Goal: Task Accomplishment & Management: Manage account settings

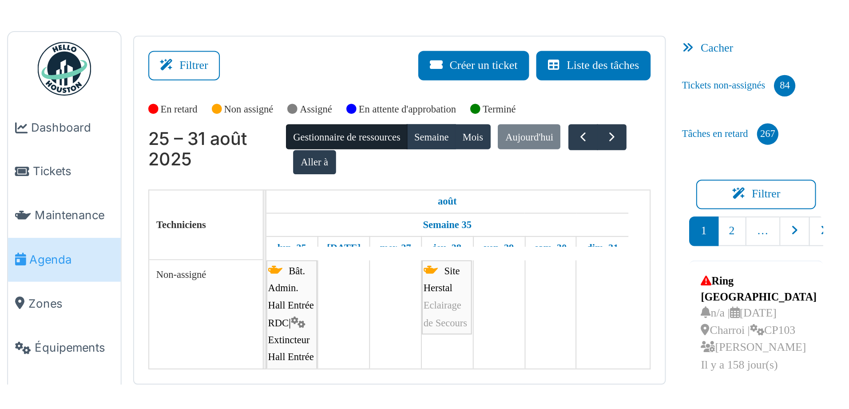
scroll to position [27, 0]
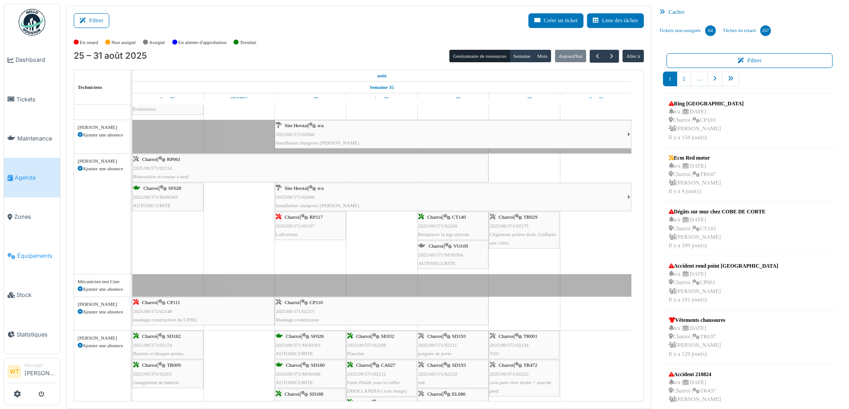
click at [33, 179] on span "Équipements" at bounding box center [36, 255] width 39 height 8
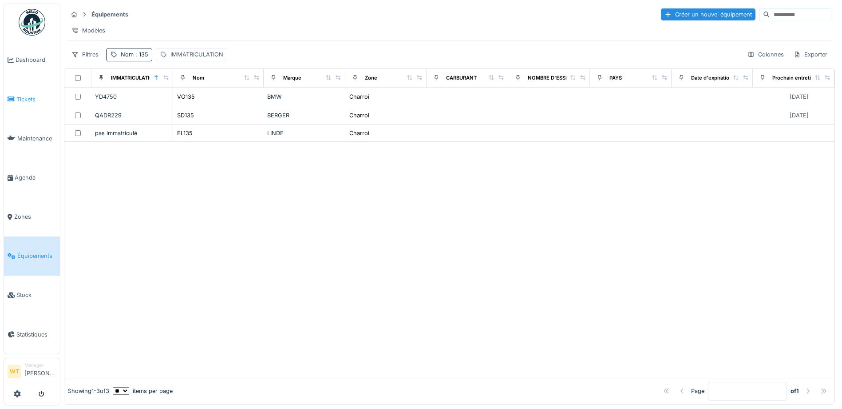
click at [6, 106] on link "Tickets" at bounding box center [32, 98] width 56 height 39
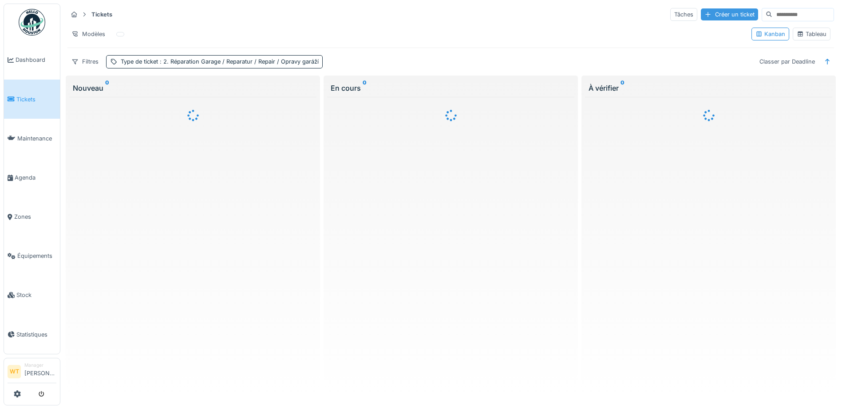
click at [701, 13] on div "Créer un ticket" at bounding box center [729, 14] width 57 height 12
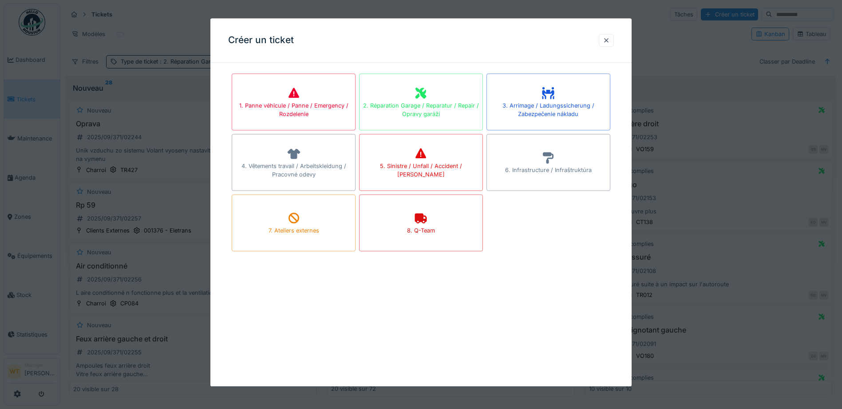
click at [29, 245] on div at bounding box center [421, 204] width 842 height 409
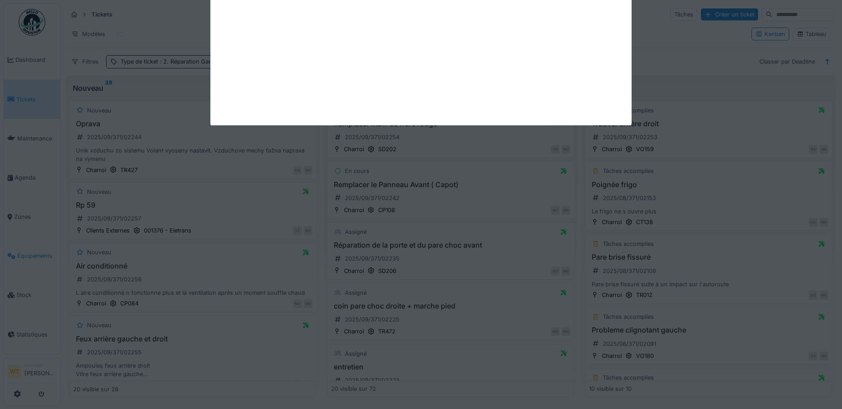
click at [29, 251] on body "Dashboard Tickets Maintenance Agenda Zones Équipements Stock Statistiques WT Ma…" at bounding box center [421, 204] width 842 height 409
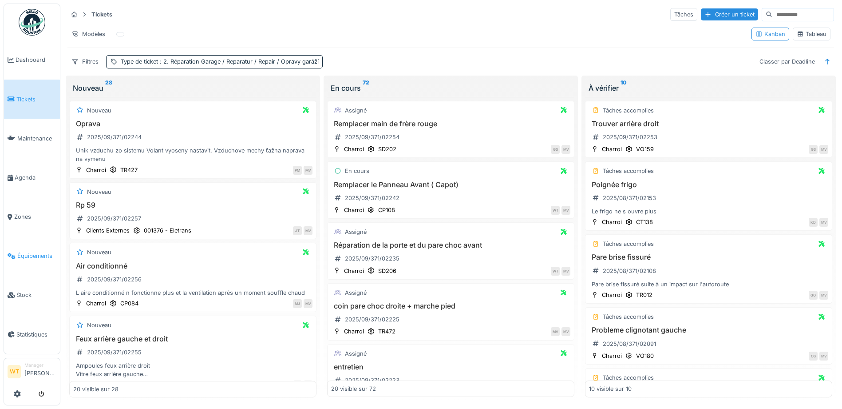
click at [28, 251] on span "Équipements" at bounding box center [36, 255] width 39 height 8
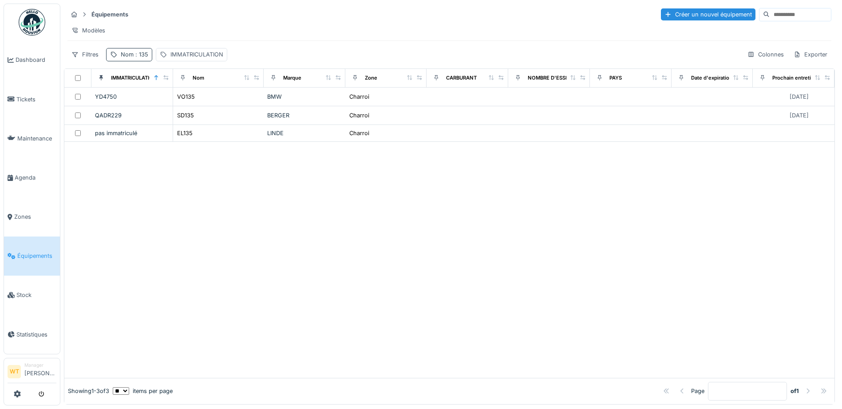
click at [121, 58] on div "Nom : 135" at bounding box center [135, 54] width 28 height 8
click at [190, 103] on icon at bounding box center [188, 104] width 4 height 4
click at [191, 104] on input "Nom" at bounding box center [154, 104] width 88 height 19
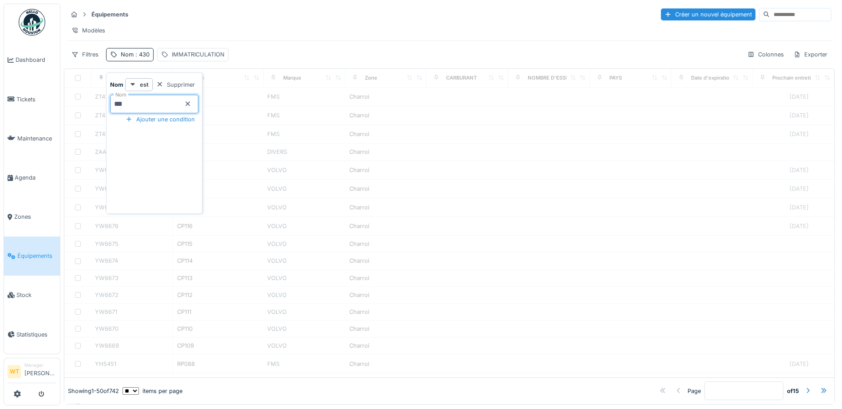
type input "***"
drag, startPoint x: 276, startPoint y: 52, endPoint x: 279, endPoint y: 75, distance: 23.3
click at [276, 52] on div "Équipements Créer un nouvel équipement Modèles Filtres Nom : 430 IMMATRICULATIO…" at bounding box center [449, 34] width 771 height 61
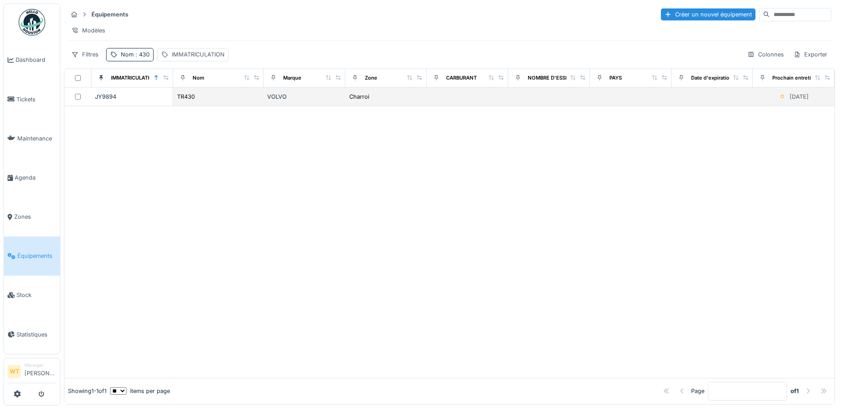
click at [319, 101] on div "VOLVO" at bounding box center [304, 96] width 75 height 8
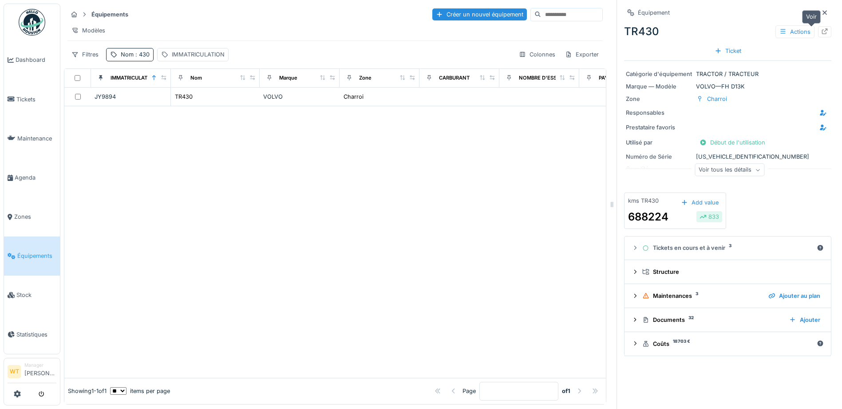
click at [821, 33] on icon at bounding box center [824, 31] width 7 height 6
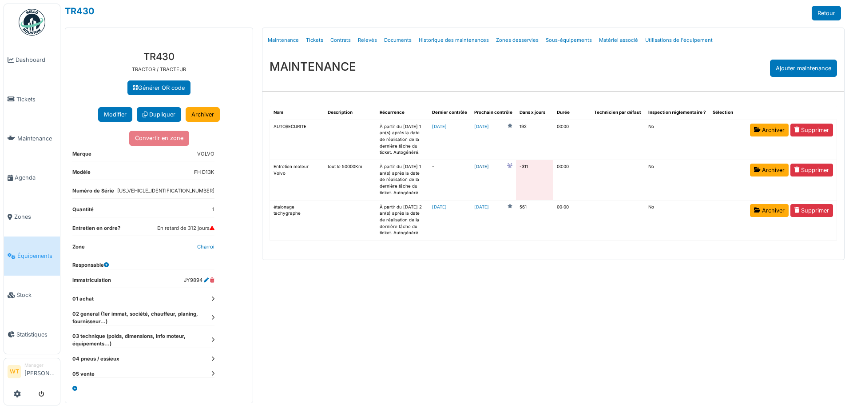
click at [489, 166] on link "2024-10-22" at bounding box center [481, 166] width 15 height 7
click at [32, 179] on link "Agenda" at bounding box center [32, 177] width 56 height 39
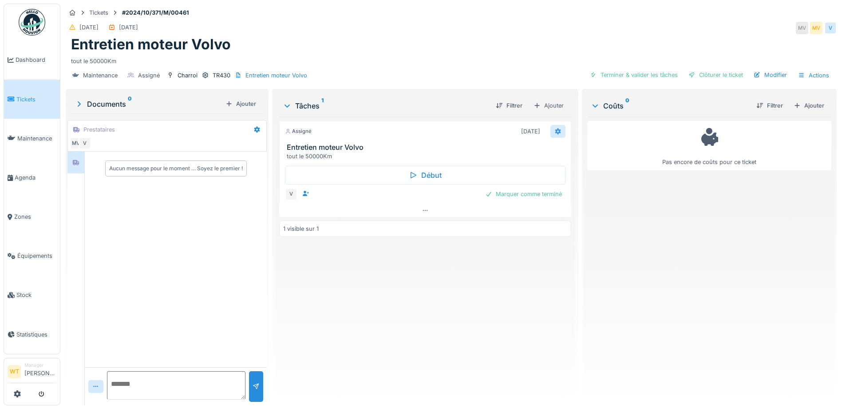
click at [555, 132] on icon at bounding box center [558, 131] width 6 height 6
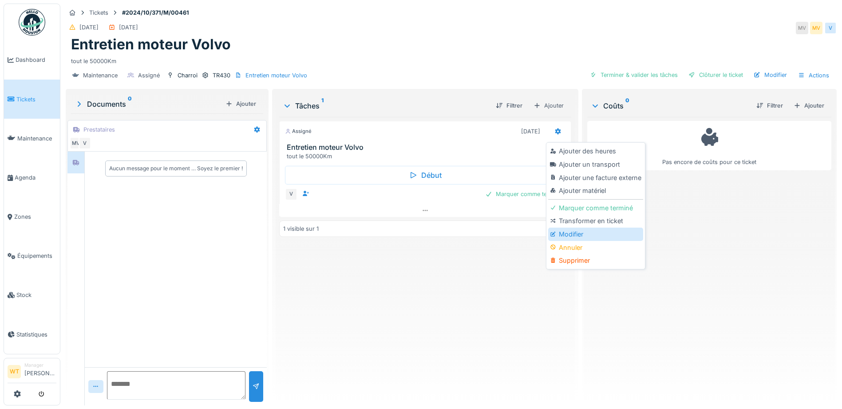
click at [571, 229] on div "Modifier" at bounding box center [595, 233] width 95 height 13
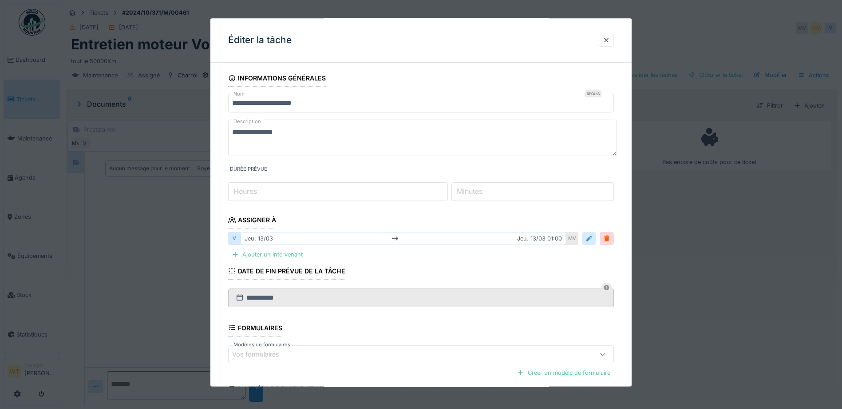
click at [590, 235] on div at bounding box center [589, 238] width 7 height 8
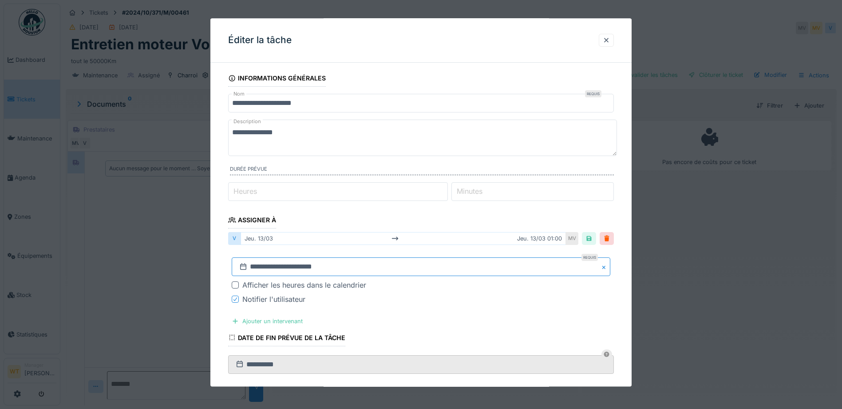
click at [359, 265] on input "**********" at bounding box center [421, 267] width 379 height 19
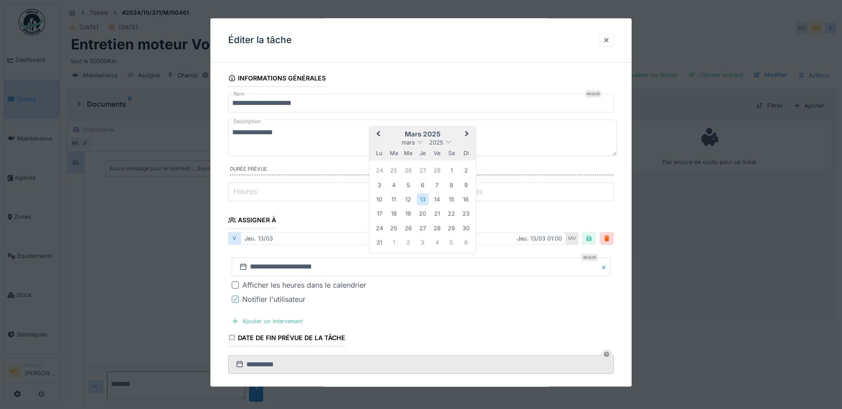
click at [468, 136] on button "Next Month" at bounding box center [468, 135] width 14 height 14
click at [468, 136] on textarea "**********" at bounding box center [422, 138] width 389 height 36
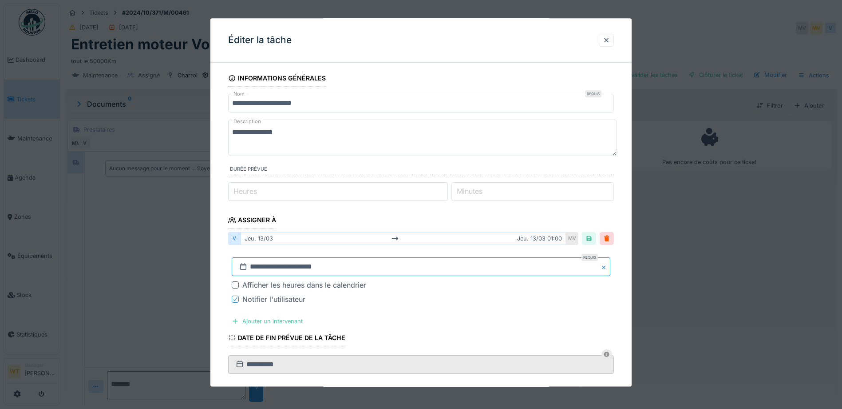
click at [383, 272] on input "**********" at bounding box center [421, 267] width 379 height 19
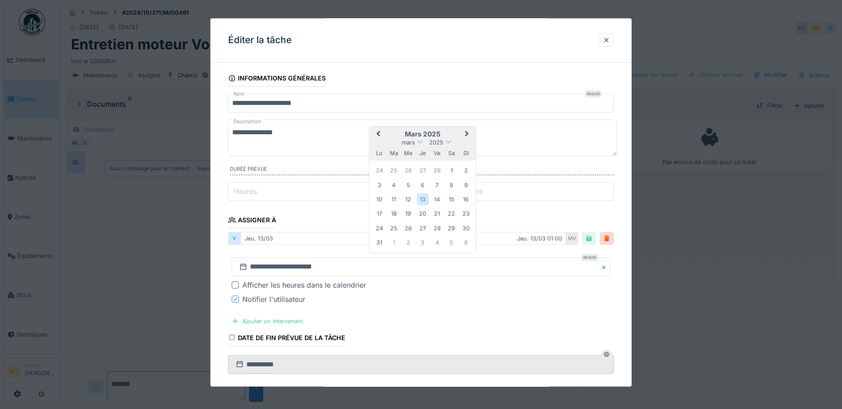
click at [468, 131] on button "Next Month" at bounding box center [468, 135] width 14 height 14
click at [467, 148] on span "Next Month" at bounding box center [467, 148] width 0 height 11
click at [467, 144] on button "Next Month" at bounding box center [468, 149] width 14 height 14
drag, startPoint x: 470, startPoint y: 129, endPoint x: 467, endPoint y: 133, distance: 5.4
click at [469, 131] on button "Next Month" at bounding box center [468, 135] width 14 height 14
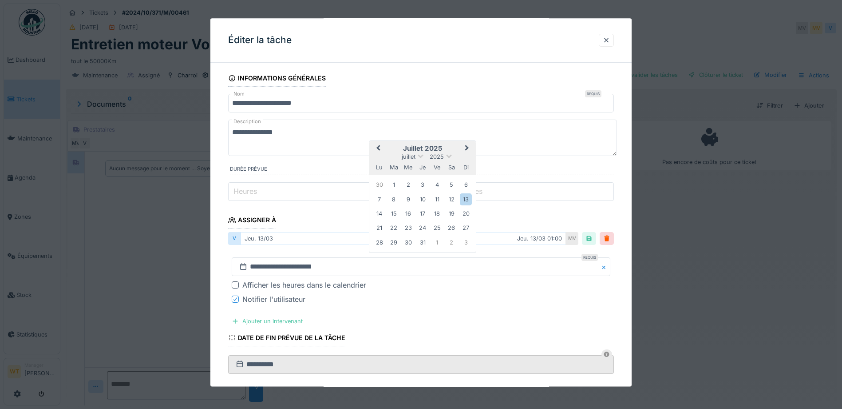
click at [467, 151] on button "Next Month" at bounding box center [468, 149] width 14 height 14
click at [440, 238] on div "29" at bounding box center [437, 241] width 12 height 13
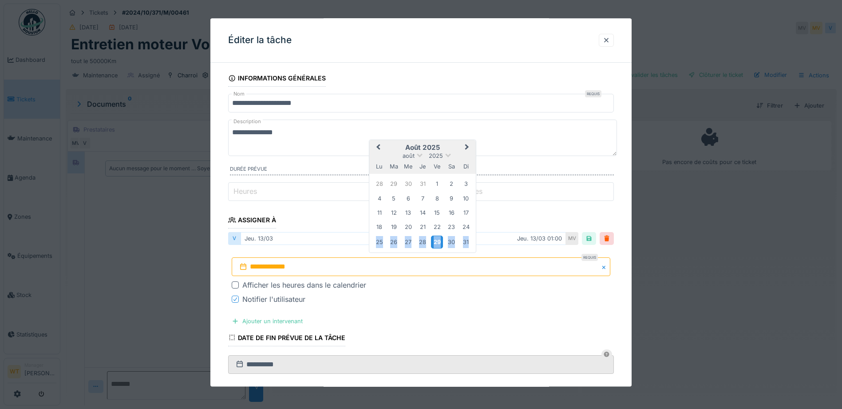
click at [440, 238] on div "29" at bounding box center [437, 241] width 12 height 13
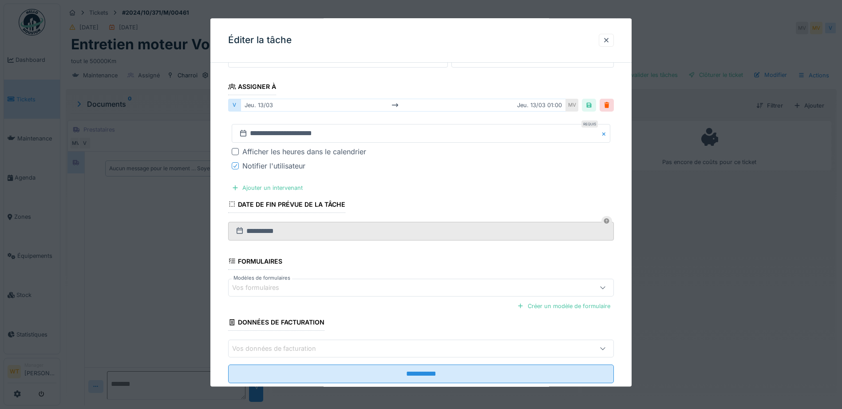
scroll to position [155, 0]
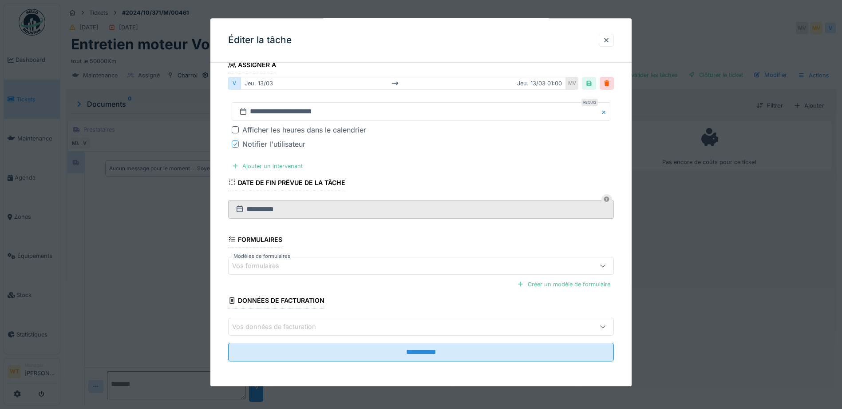
click at [235, 143] on icon at bounding box center [235, 144] width 5 height 4
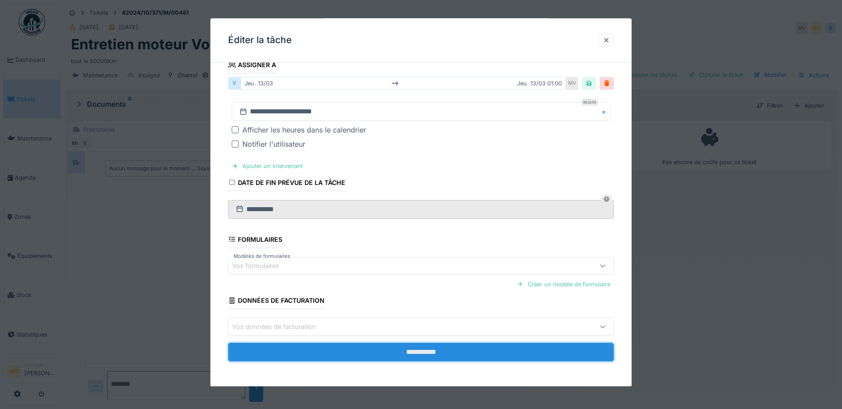
click at [385, 354] on input "**********" at bounding box center [421, 351] width 386 height 19
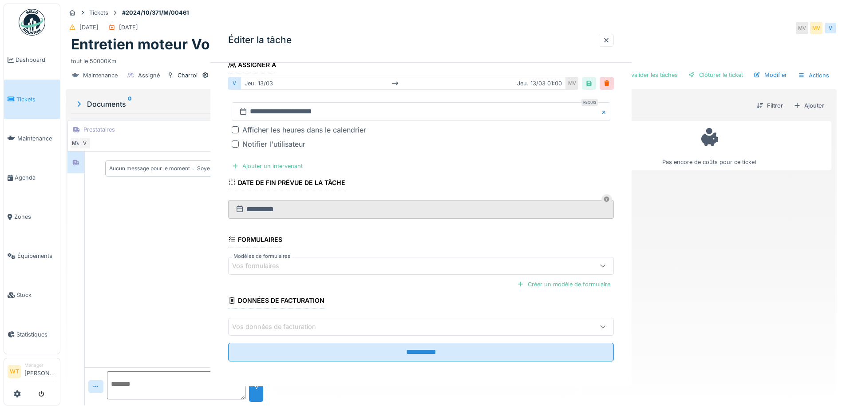
scroll to position [0, 0]
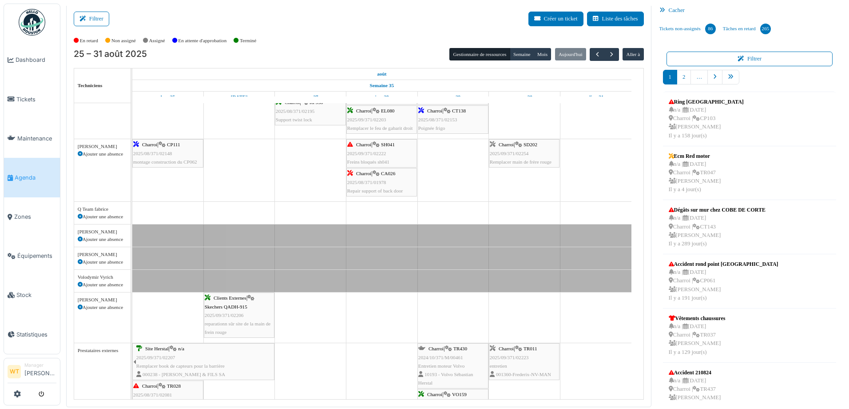
scroll to position [352, 0]
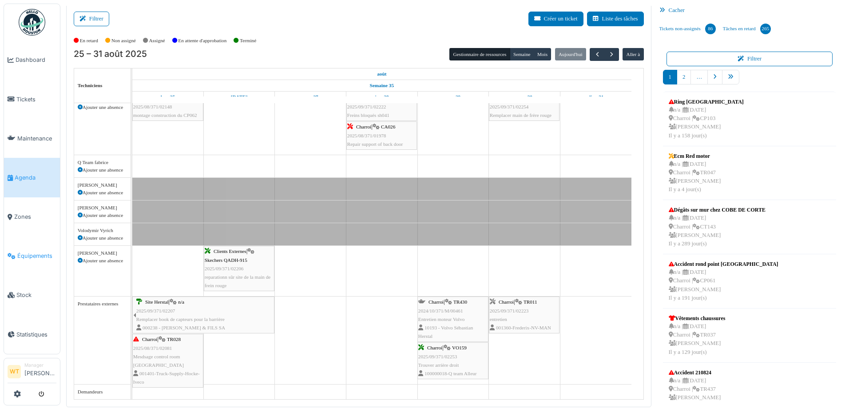
click at [24, 256] on link "Équipements" at bounding box center [32, 255] width 56 height 39
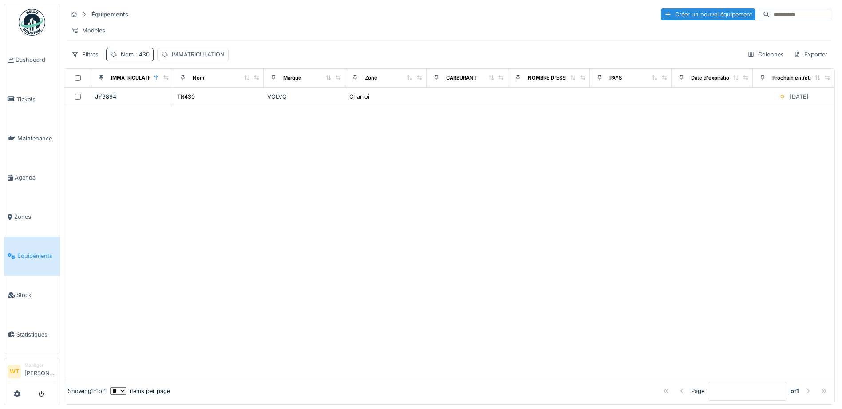
click at [123, 59] on div "Nom : 430" at bounding box center [135, 54] width 29 height 8
click at [190, 104] on icon at bounding box center [188, 104] width 4 height 4
click at [187, 105] on input "Nom" at bounding box center [154, 104] width 88 height 19
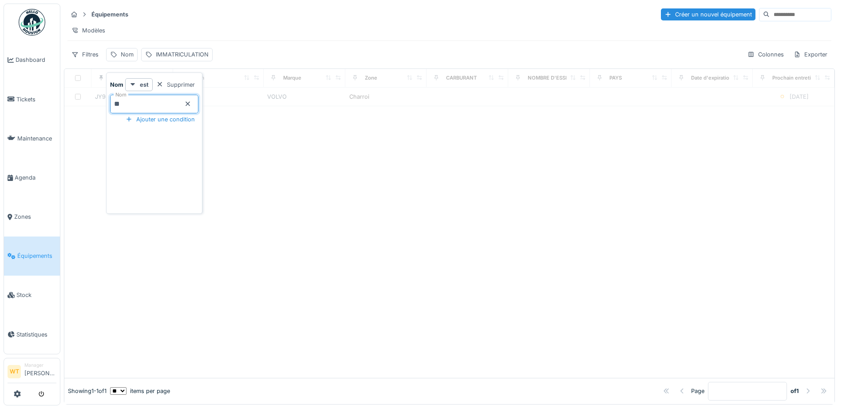
type input "**"
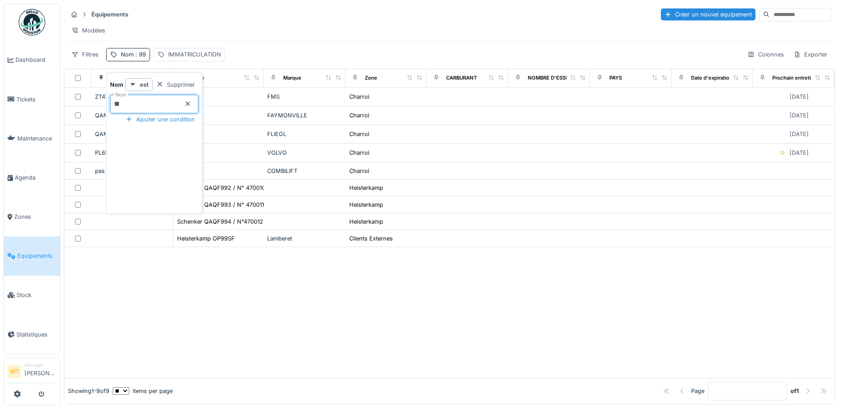
click at [282, 31] on div "Modèles" at bounding box center [449, 30] width 764 height 13
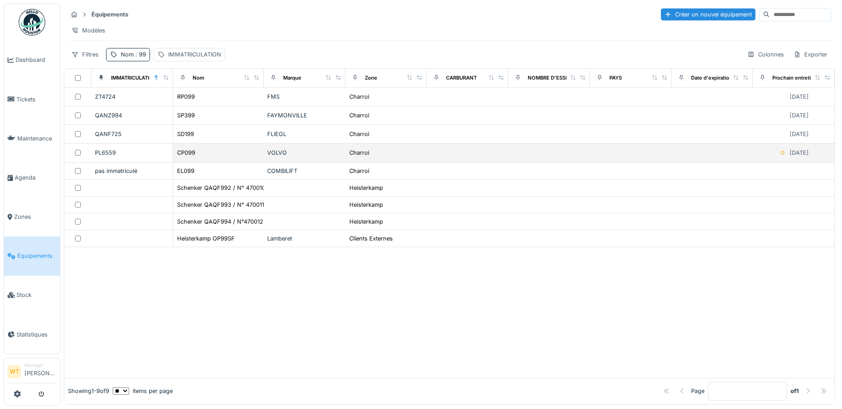
click at [267, 157] on div "VOLVO" at bounding box center [304, 152] width 75 height 8
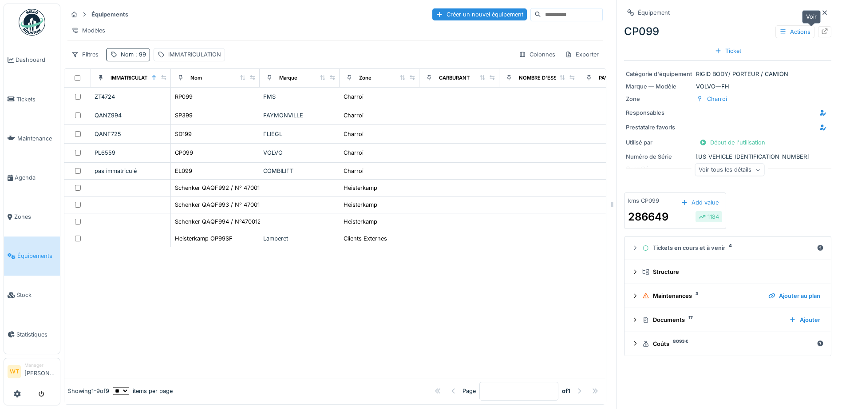
click at [821, 33] on icon at bounding box center [824, 31] width 7 height 6
click at [129, 58] on div "Nom : 99" at bounding box center [133, 54] width 25 height 8
click at [191, 104] on icon at bounding box center [187, 104] width 7 height 6
click at [175, 107] on input "Nom" at bounding box center [154, 104] width 88 height 19
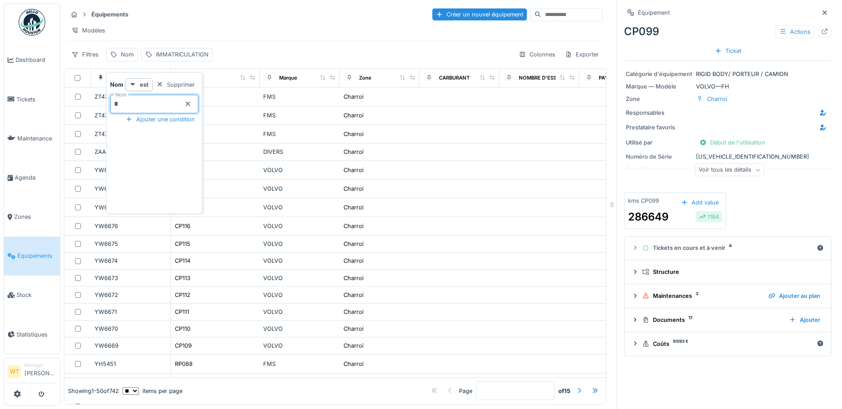
type input "**"
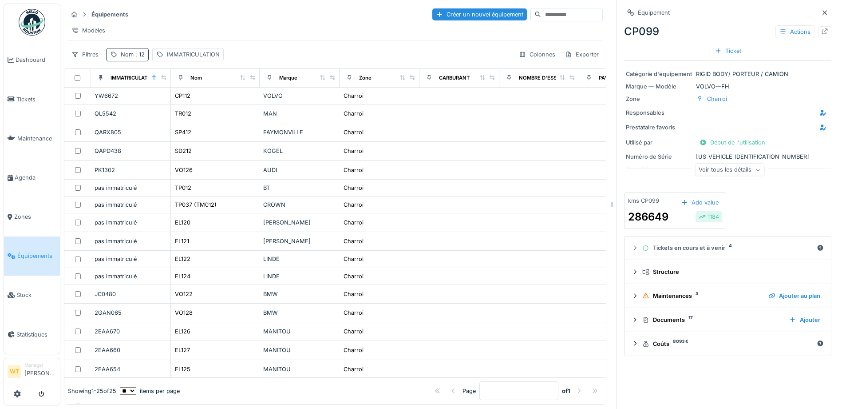
click at [137, 58] on span ": 12" at bounding box center [139, 54] width 11 height 7
click at [190, 103] on icon at bounding box center [188, 104] width 4 height 4
click at [196, 105] on input "Nom" at bounding box center [154, 104] width 88 height 19
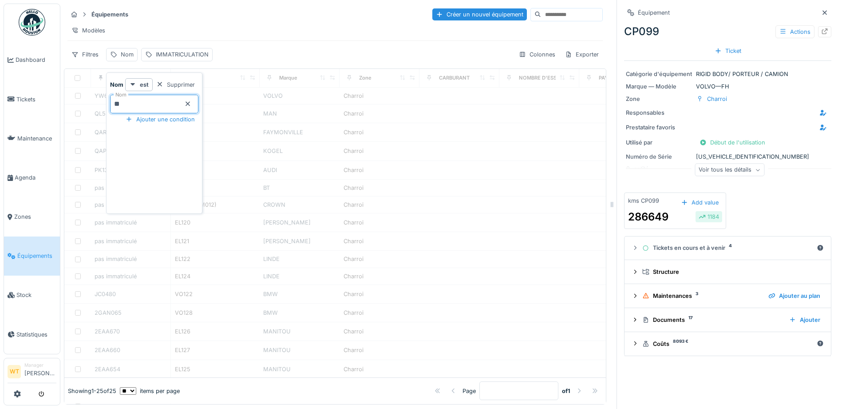
type input "***"
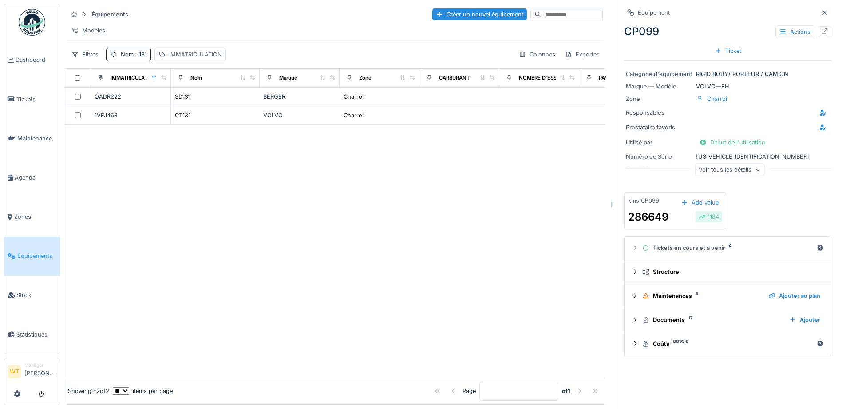
click at [261, 44] on div "Équipements Créer un nouvel équipement Modèles Filtres Nom : 131 IMMATRICULATIO…" at bounding box center [335, 34] width 543 height 61
click at [121, 59] on div "Nom : 131" at bounding box center [134, 54] width 26 height 8
click at [191, 103] on icon at bounding box center [187, 104] width 7 height 6
click at [192, 103] on input "Nom" at bounding box center [154, 104] width 88 height 19
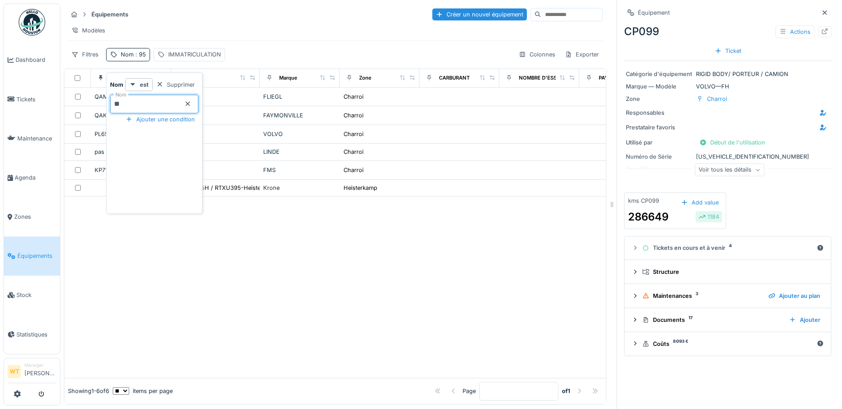
type input "**"
click at [168, 105] on input "**" at bounding box center [154, 104] width 88 height 19
click at [352, 238] on div at bounding box center [335, 286] width 542 height 181
click at [139, 59] on div "Nom : 95" at bounding box center [133, 54] width 25 height 8
click at [191, 104] on icon at bounding box center [187, 104] width 7 height 6
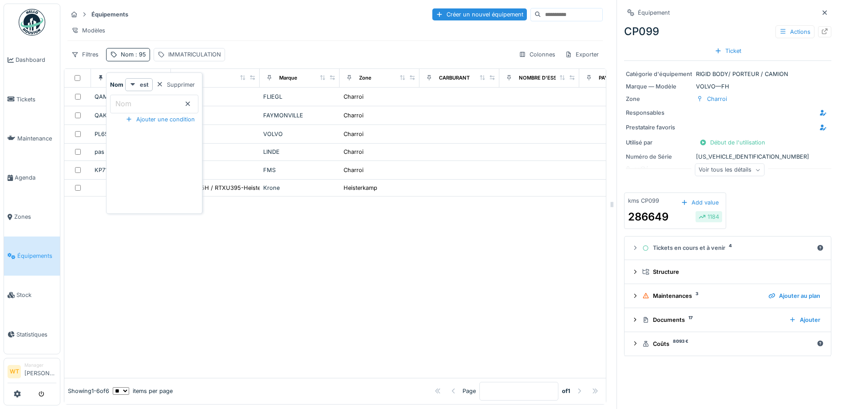
click at [186, 107] on input "Nom" at bounding box center [154, 104] width 88 height 19
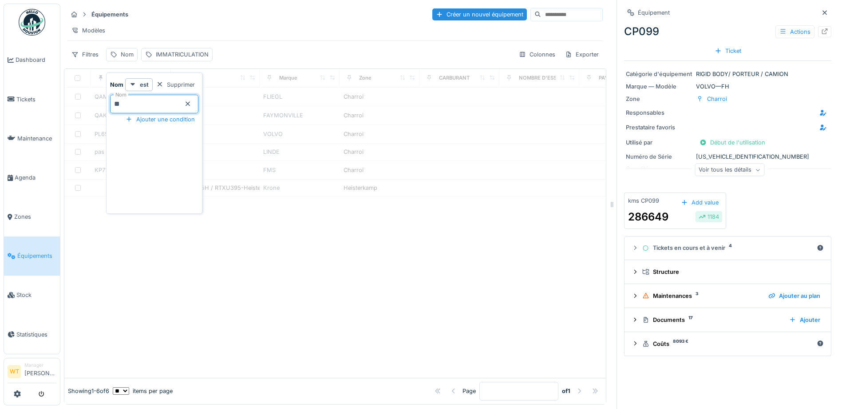
type input "**"
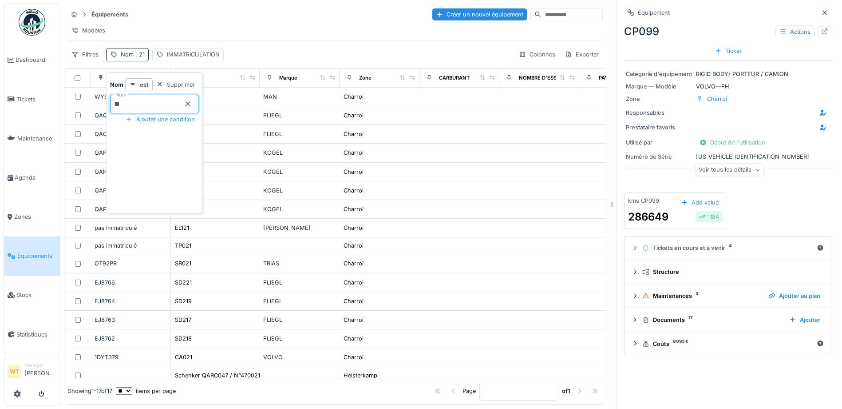
click at [291, 35] on div "Modèles" at bounding box center [335, 30] width 536 height 13
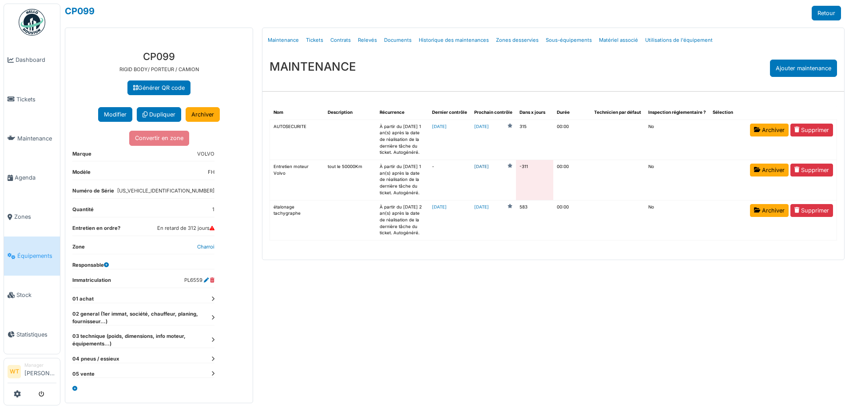
click at [489, 165] on link "[DATE]" at bounding box center [481, 166] width 15 height 7
click at [30, 177] on span "Agenda" at bounding box center [36, 177] width 42 height 8
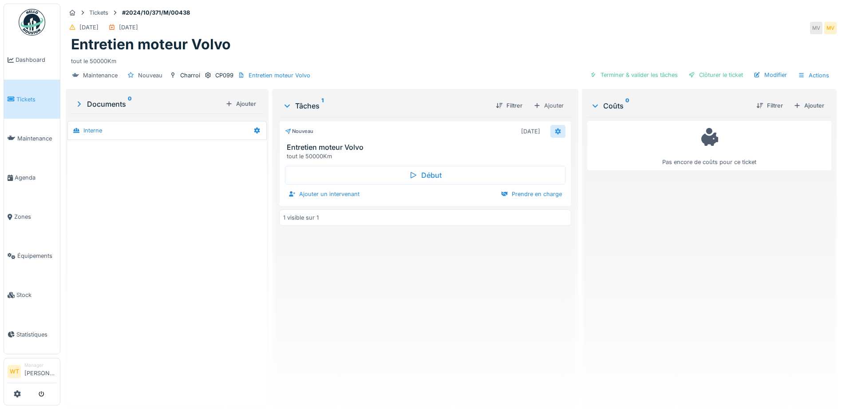
click at [555, 129] on icon at bounding box center [558, 131] width 7 height 6
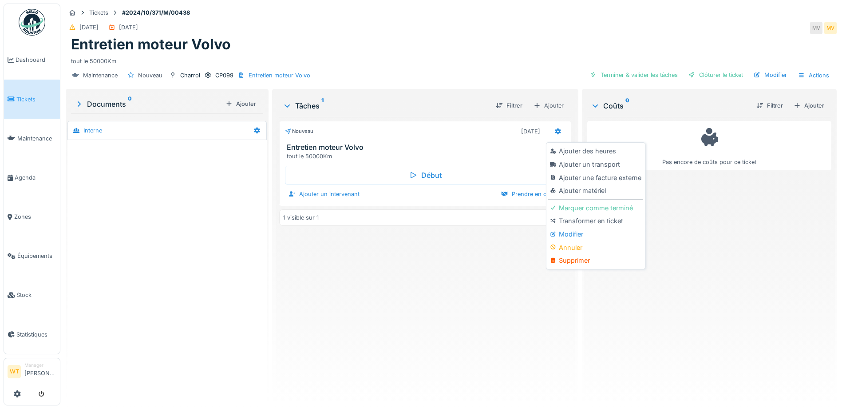
click at [575, 236] on div "Modifier" at bounding box center [595, 233] width 95 height 13
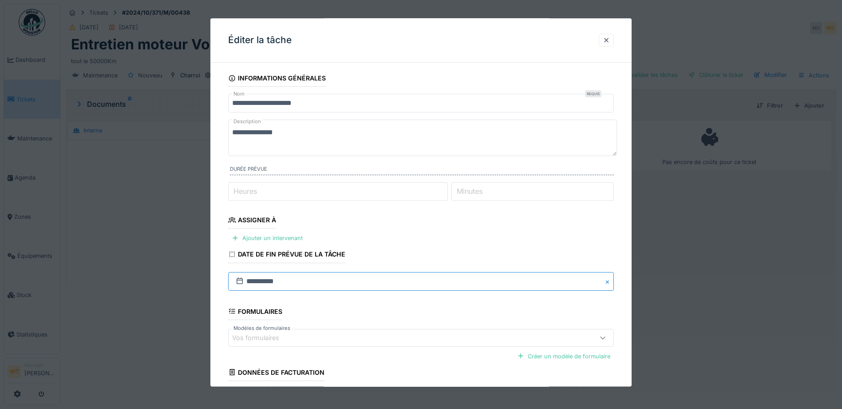
click at [312, 285] on input "**********" at bounding box center [421, 281] width 386 height 19
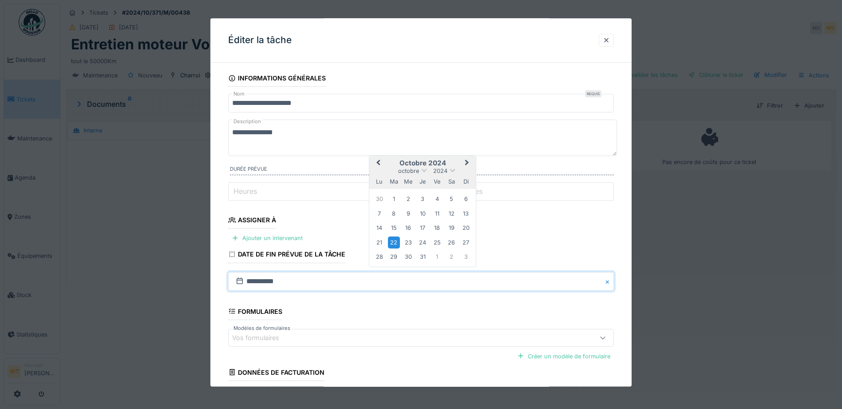
click at [467, 163] on span "Next Month" at bounding box center [467, 163] width 0 height 11
click at [467, 146] on span "Next Month" at bounding box center [467, 148] width 0 height 11
click at [469, 162] on button "Next Month" at bounding box center [468, 163] width 14 height 14
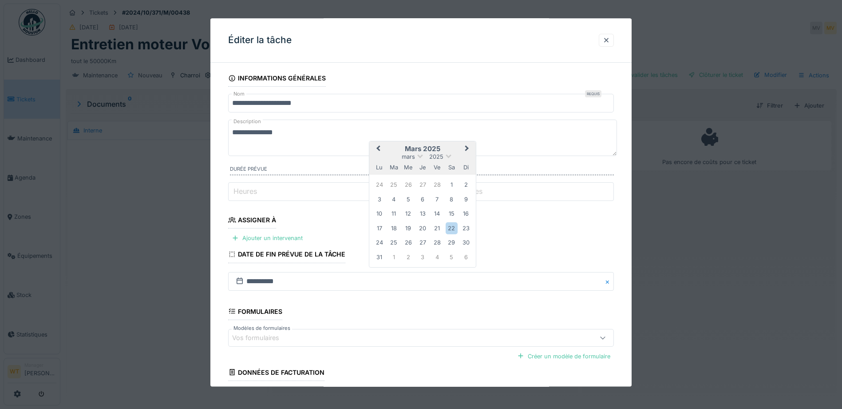
click at [468, 151] on button "Next Month" at bounding box center [468, 149] width 14 height 14
click at [467, 161] on span "Next Month" at bounding box center [467, 163] width 0 height 11
click at [467, 149] on span "Next Month" at bounding box center [467, 148] width 0 height 11
click at [467, 162] on span "Next Month" at bounding box center [467, 163] width 0 height 11
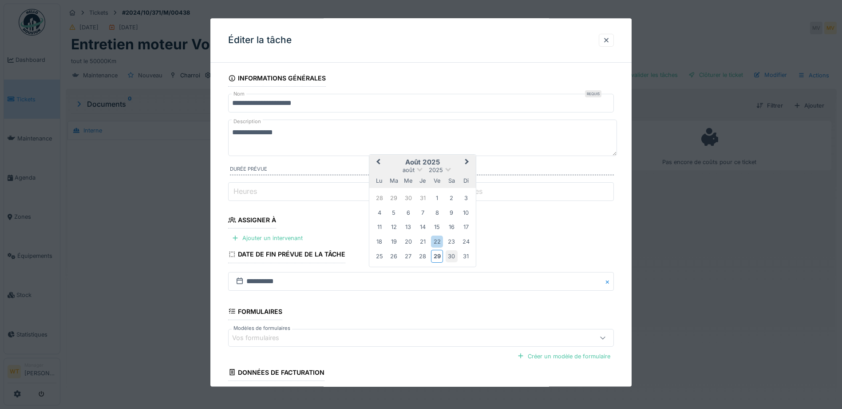
click at [452, 250] on div "30" at bounding box center [452, 256] width 12 height 12
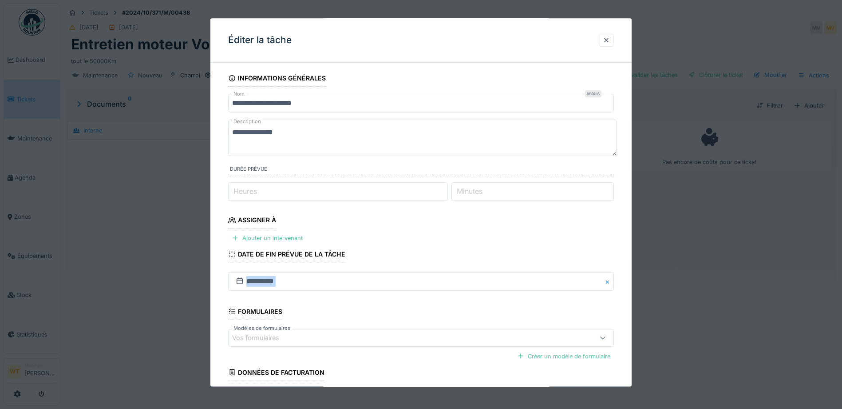
click at [452, 250] on fieldset "**********" at bounding box center [421, 255] width 386 height 370
drag, startPoint x: 452, startPoint y: 250, endPoint x: 399, endPoint y: 248, distance: 52.4
click at [399, 248] on fieldset "**********" at bounding box center [421, 255] width 386 height 370
click at [606, 40] on div at bounding box center [606, 40] width 7 height 8
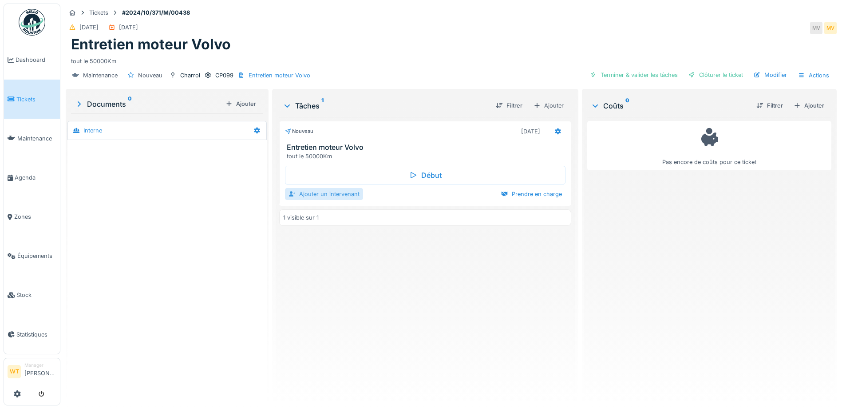
click at [328, 195] on div "Ajouter un intervenant" at bounding box center [324, 194] width 78 height 12
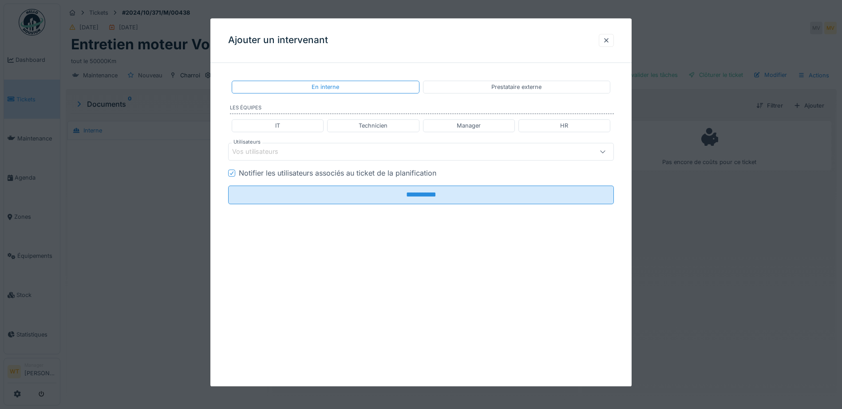
click at [361, 151] on div "Vos utilisateurs" at bounding box center [398, 152] width 333 height 10
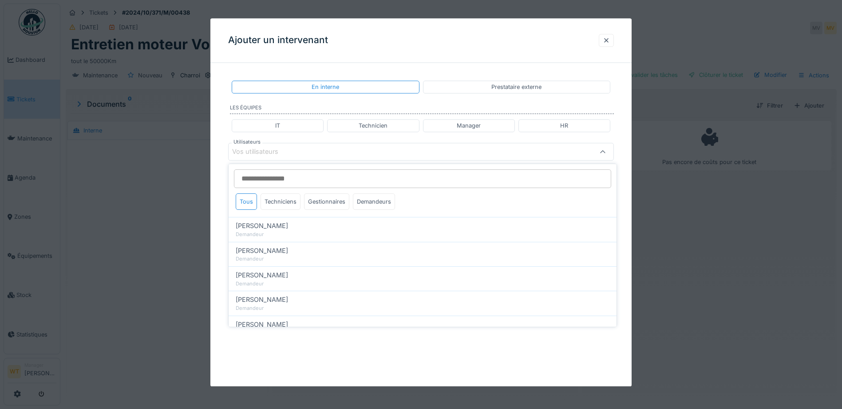
click at [322, 153] on div "Vos utilisateurs" at bounding box center [398, 152] width 333 height 10
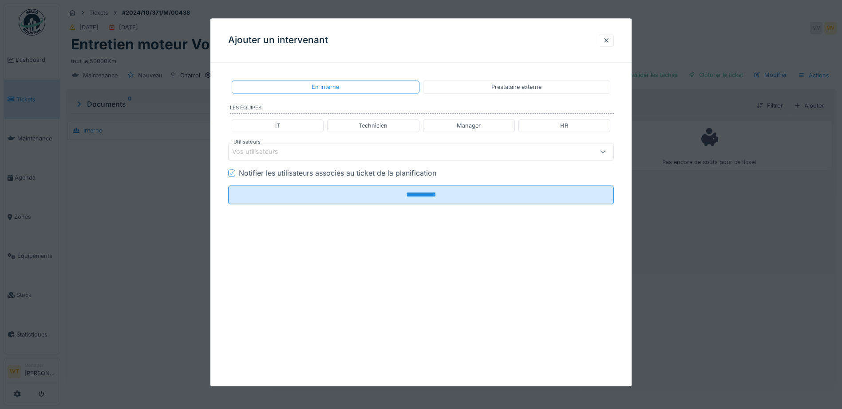
click at [517, 89] on div "Prestataire externe" at bounding box center [517, 87] width 50 height 8
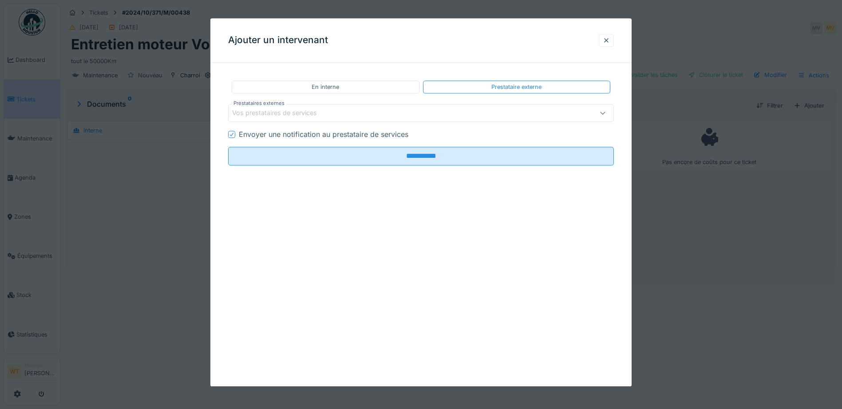
click at [333, 108] on div "Vos prestataires de services" at bounding box center [398, 113] width 333 height 10
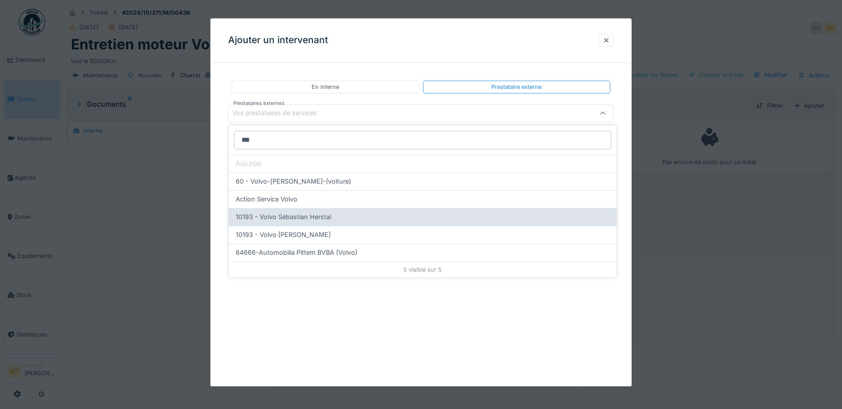
type input "***"
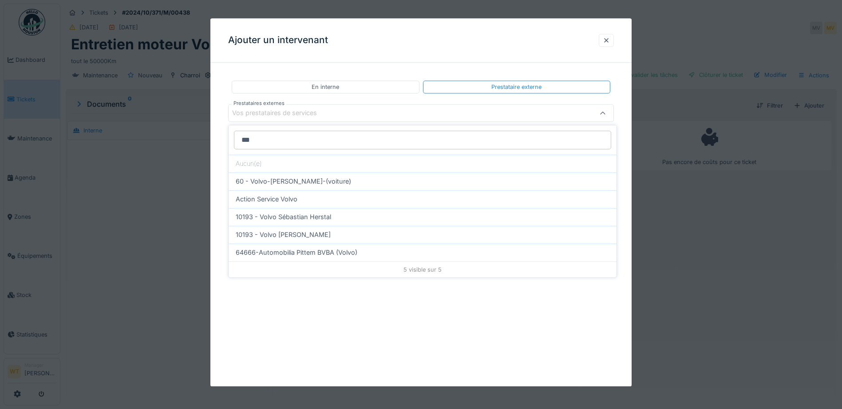
click at [329, 218] on span "10193 - Volvo Sébastian Herstal" at bounding box center [283, 217] width 95 height 10
type input "*****"
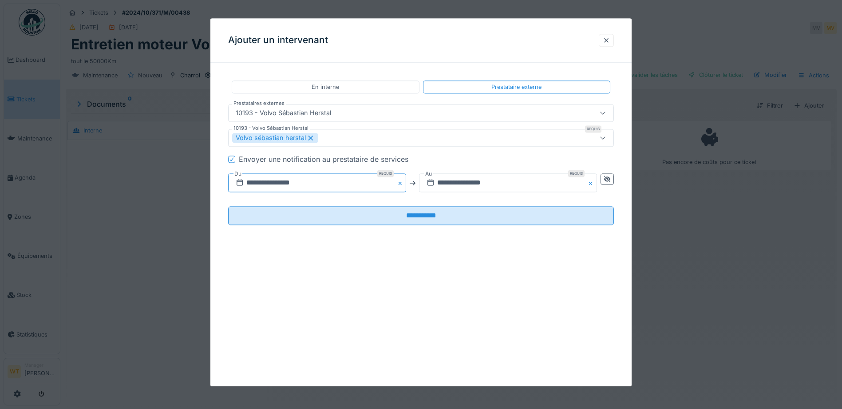
click at [334, 186] on input "**********" at bounding box center [317, 183] width 178 height 19
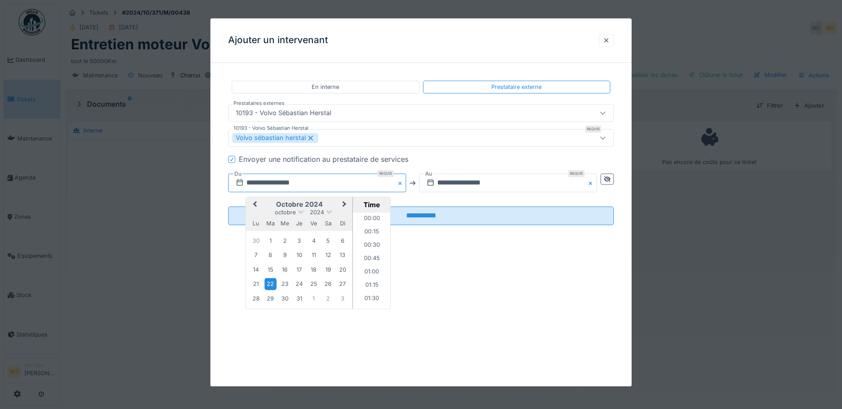
scroll to position [851, 0]
click at [344, 200] on button "Next Month" at bounding box center [345, 205] width 14 height 14
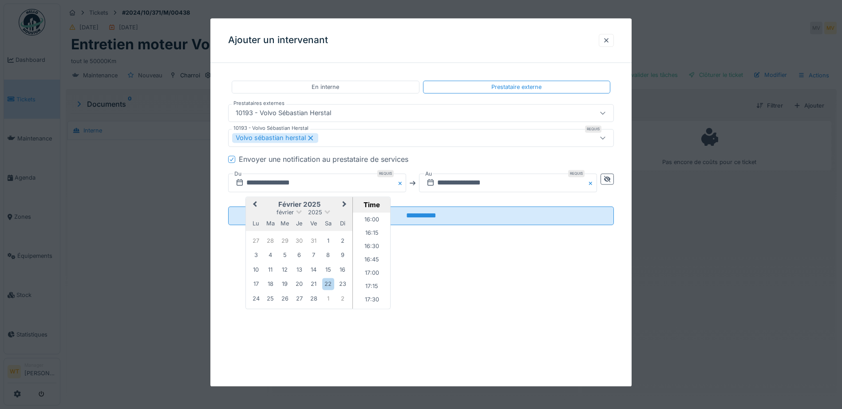
click at [344, 200] on button "Next Month" at bounding box center [345, 205] width 14 height 14
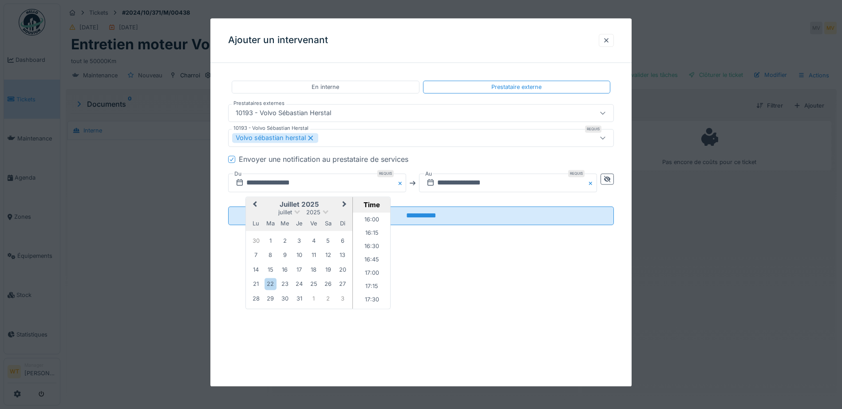
click at [344, 200] on button "Next Month" at bounding box center [345, 205] width 14 height 14
click at [333, 295] on div "30" at bounding box center [328, 299] width 12 height 12
click at [458, 186] on input "text" at bounding box center [508, 183] width 178 height 19
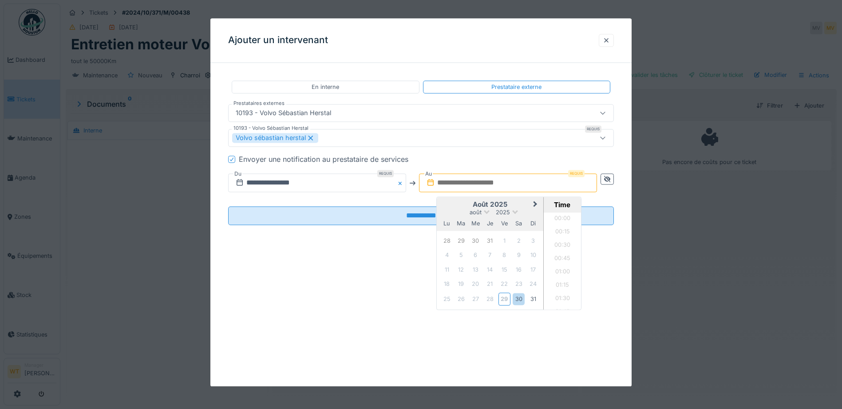
scroll to position [824, 0]
click at [433, 182] on icon at bounding box center [430, 182] width 9 height 7
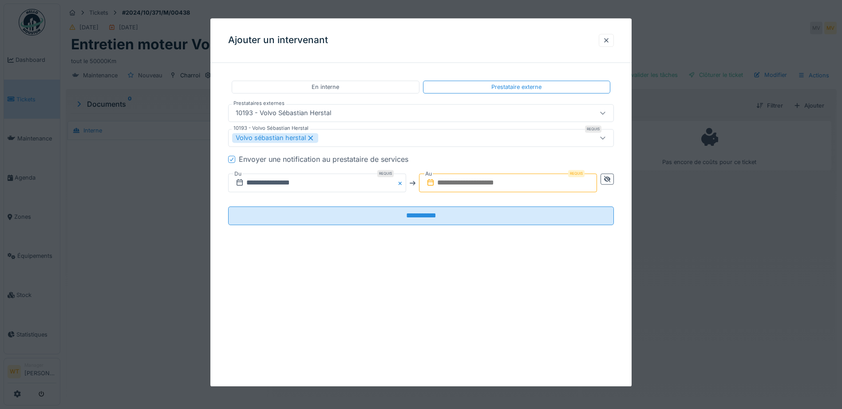
click at [487, 183] on input "text" at bounding box center [508, 183] width 178 height 19
click at [529, 186] on input "text" at bounding box center [508, 183] width 178 height 19
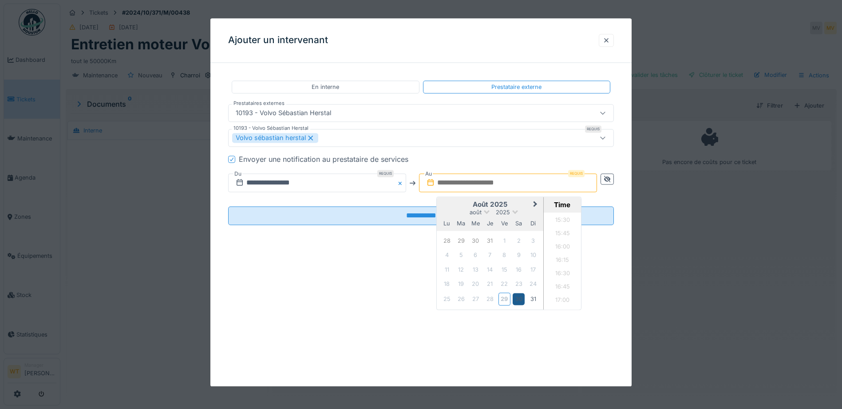
click at [518, 300] on div "30" at bounding box center [519, 299] width 12 height 12
click at [359, 185] on input "**********" at bounding box center [317, 183] width 178 height 19
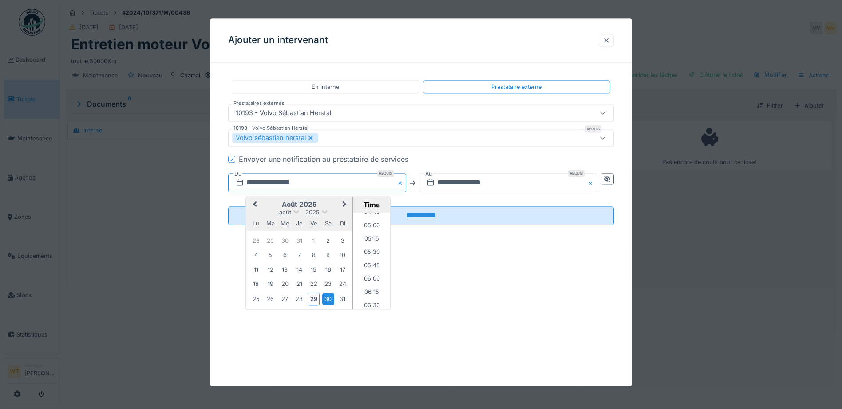
scroll to position [274, 0]
click at [368, 263] on li "06:00" at bounding box center [372, 265] width 38 height 13
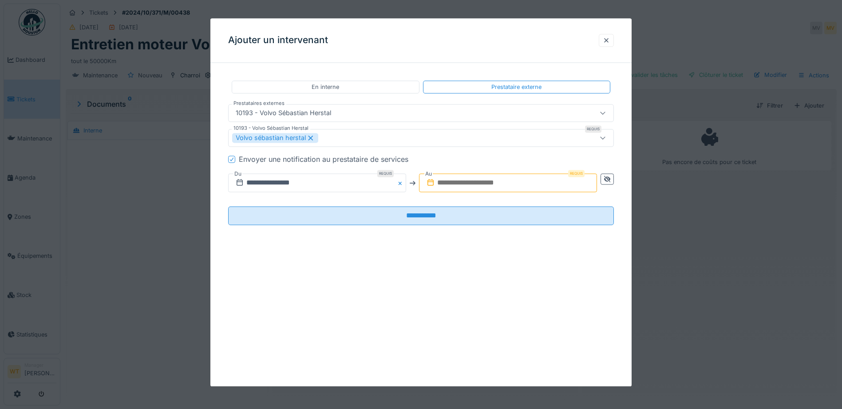
click at [485, 180] on input "text" at bounding box center [508, 183] width 178 height 19
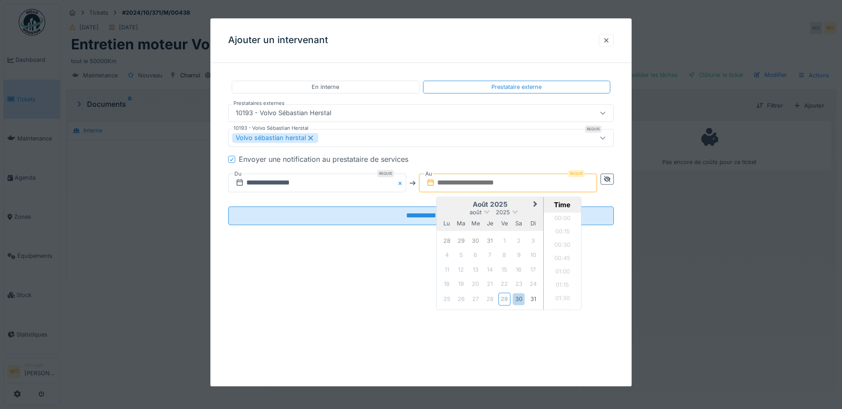
scroll to position [824, 0]
click at [517, 297] on div "30" at bounding box center [519, 299] width 12 height 12
click at [565, 284] on li "23:30" at bounding box center [563, 289] width 38 height 13
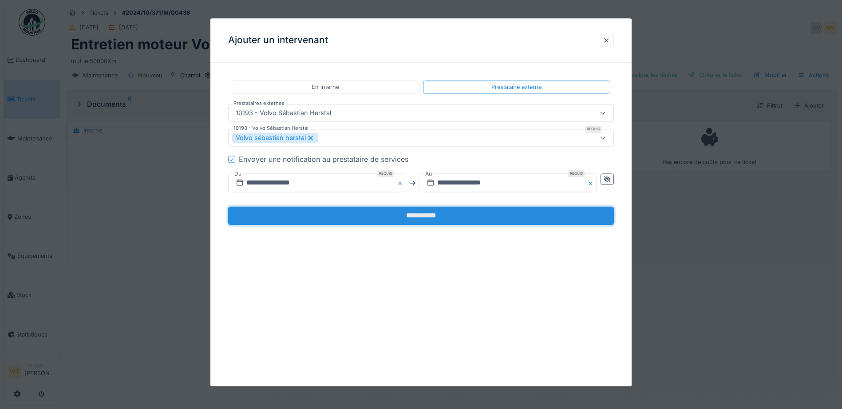
click at [379, 214] on input "**********" at bounding box center [421, 215] width 386 height 19
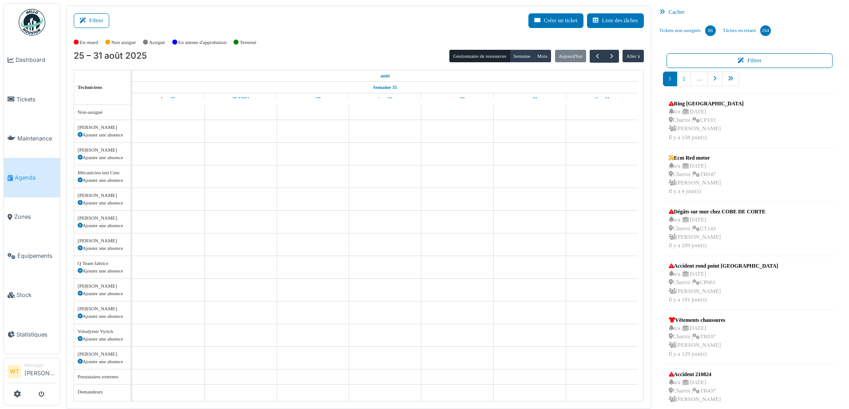
scroll to position [27, 0]
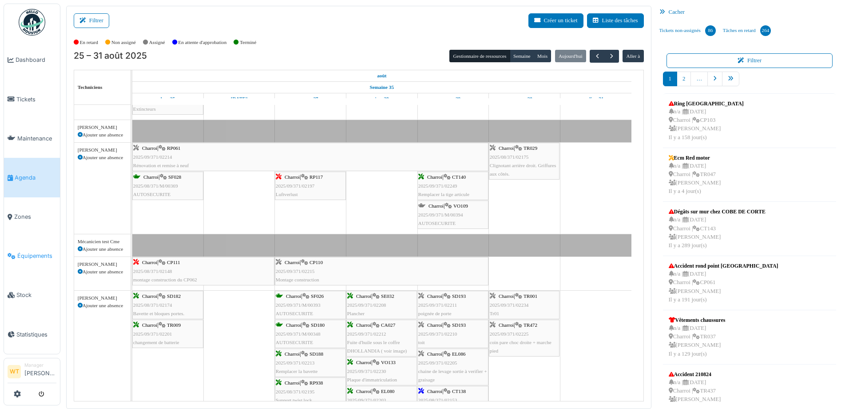
click at [43, 251] on span "Équipements" at bounding box center [36, 255] width 39 height 8
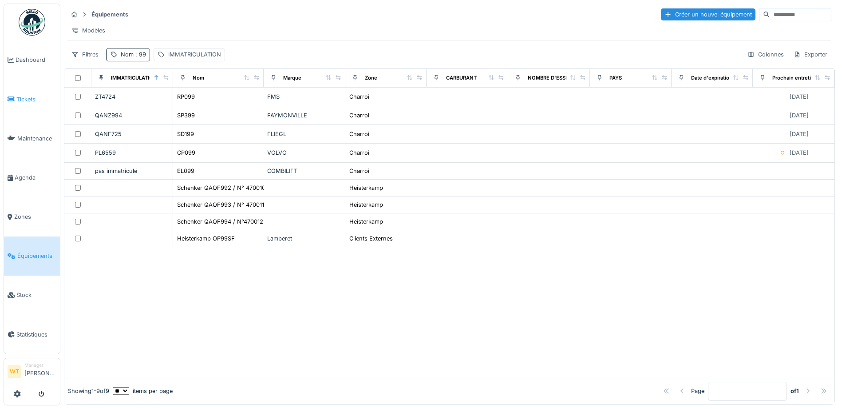
click at [28, 101] on span "Tickets" at bounding box center [36, 99] width 40 height 8
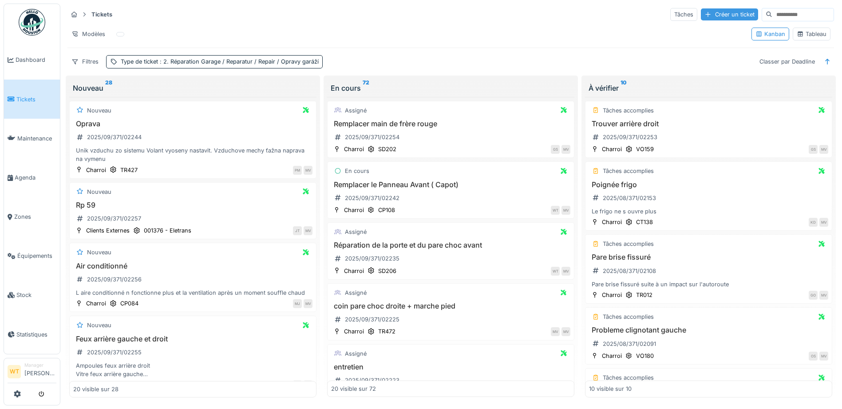
click at [701, 18] on div "Créer un ticket" at bounding box center [729, 14] width 57 height 12
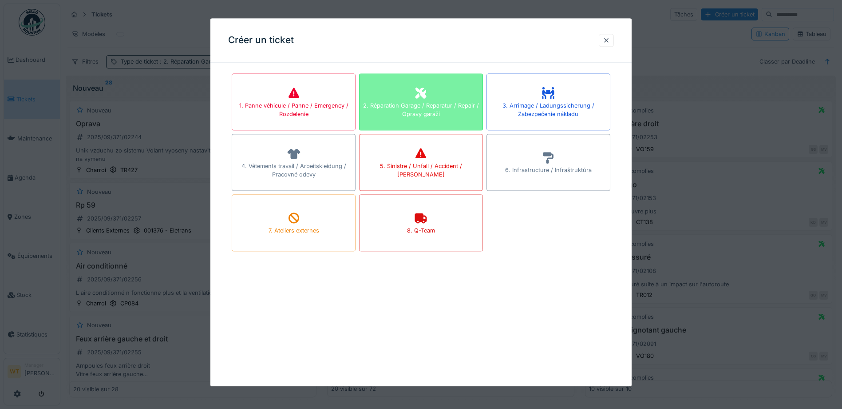
click at [431, 112] on div "2. Réparation Garage / Reparatur / Repair / Opravy garáží" at bounding box center [421, 109] width 123 height 17
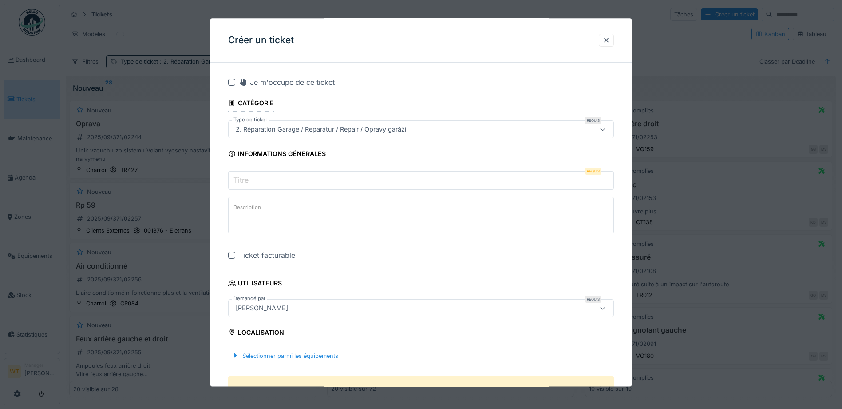
click at [305, 187] on input "Titre" at bounding box center [421, 180] width 386 height 19
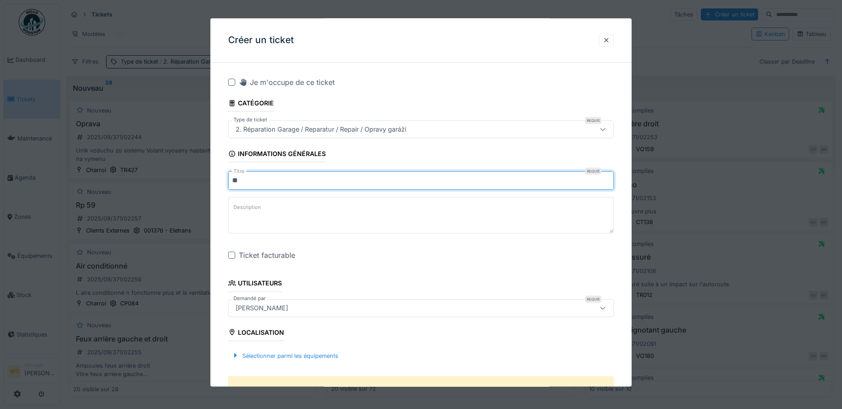
type input "*"
drag, startPoint x: 235, startPoint y: 180, endPoint x: 537, endPoint y: 182, distance: 301.9
click at [537, 182] on input "**********" at bounding box center [421, 180] width 386 height 19
type input "**********"
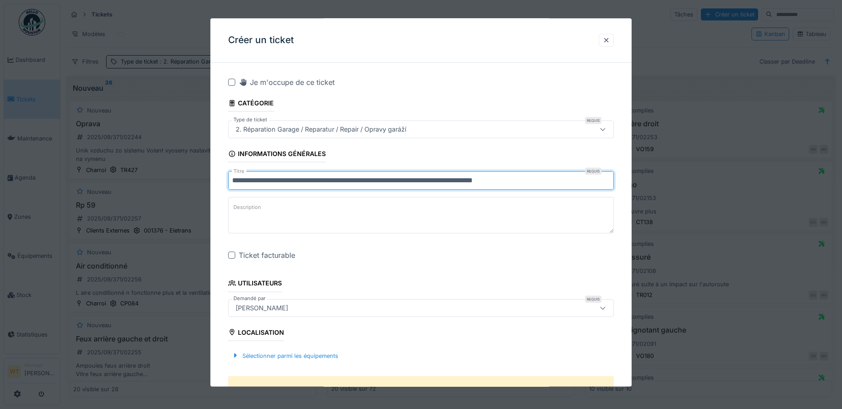
click at [349, 214] on textarea "Description" at bounding box center [421, 215] width 386 height 36
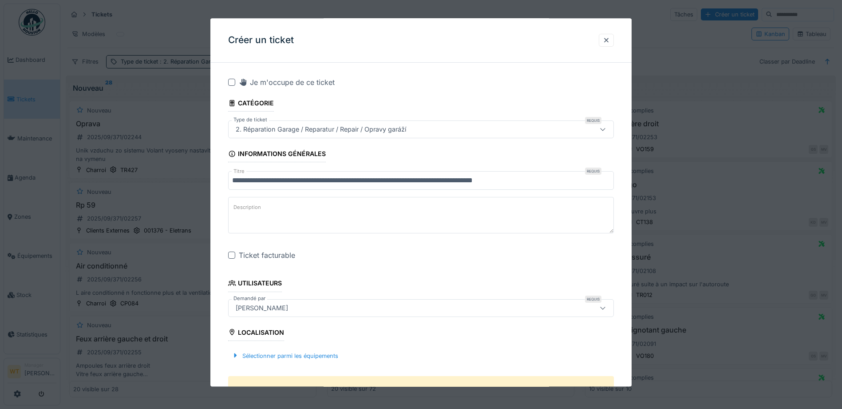
paste textarea "**********"
type textarea "**********"
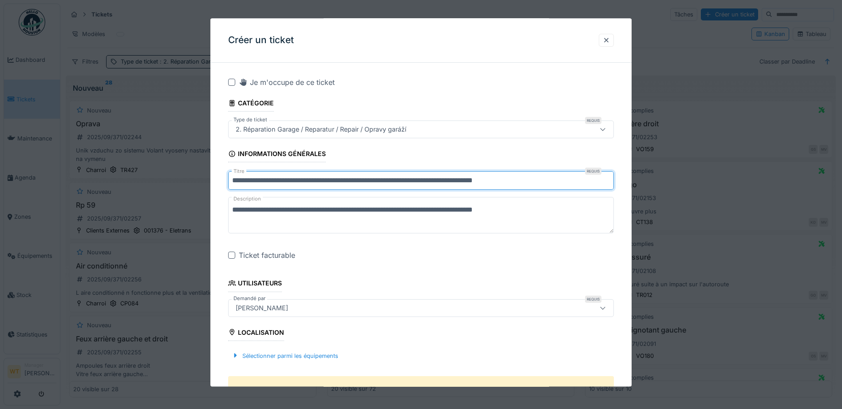
drag, startPoint x: 273, startPoint y: 182, endPoint x: 299, endPoint y: 179, distance: 25.9
click at [274, 181] on input "**********" at bounding box center [421, 180] width 386 height 19
click at [387, 182] on input "**********" at bounding box center [421, 180] width 386 height 19
type input "**********"
click at [230, 253] on div at bounding box center [231, 255] width 7 height 7
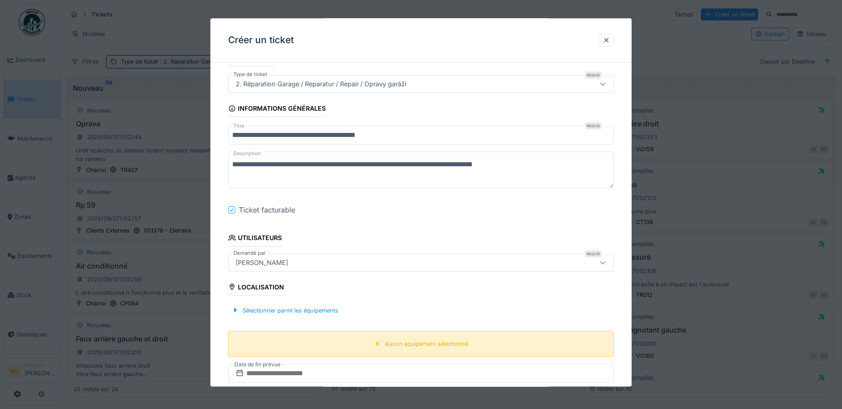
scroll to position [133, 0]
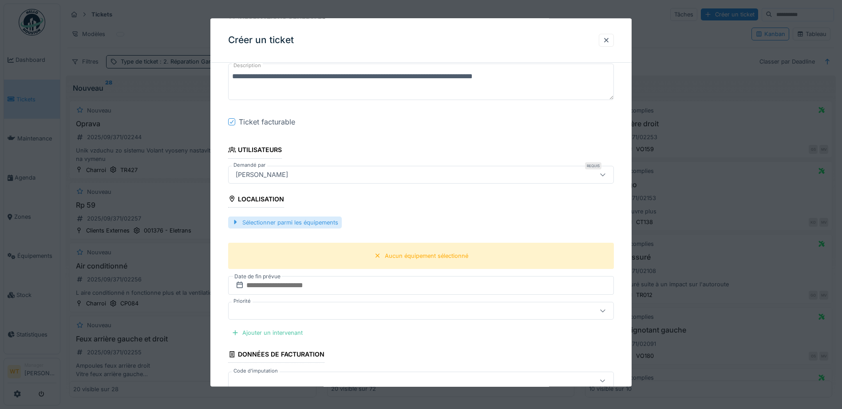
click at [296, 225] on div "Sélectionner parmi les équipements" at bounding box center [285, 222] width 114 height 12
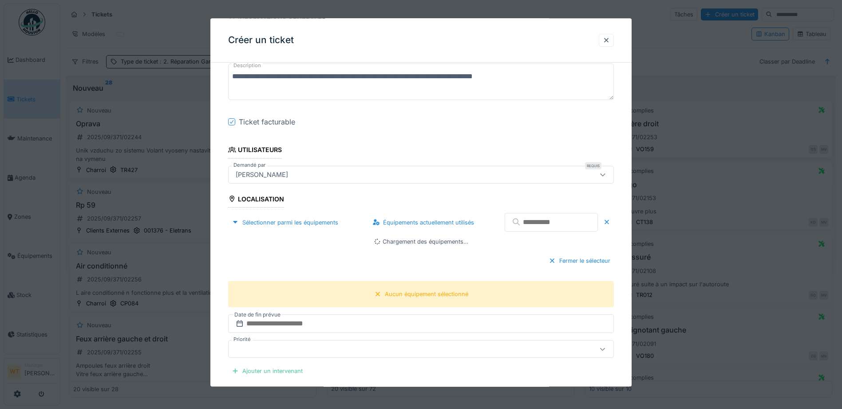
click at [520, 223] on input "text" at bounding box center [551, 222] width 93 height 19
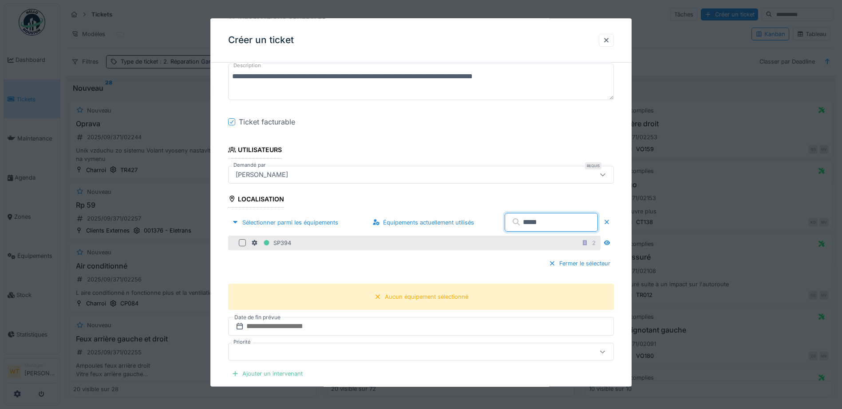
type input "*****"
click at [242, 243] on div at bounding box center [242, 242] width 7 height 7
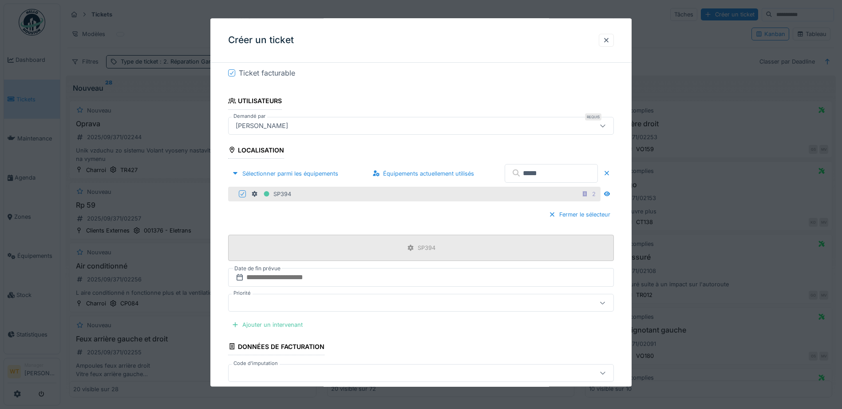
scroll to position [266, 0]
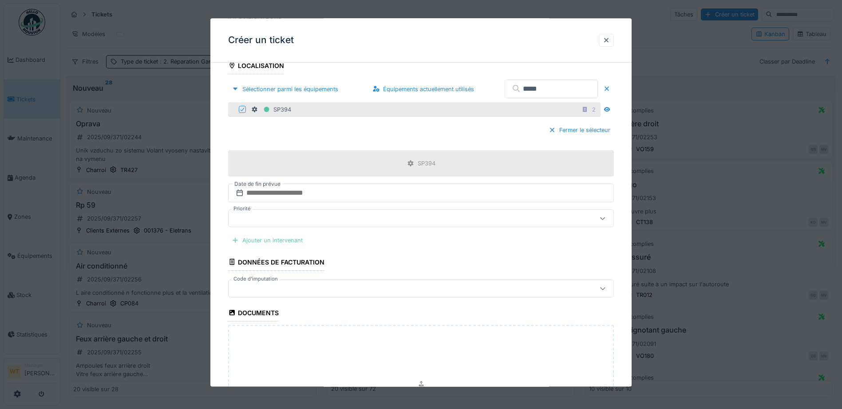
click at [300, 242] on div "Ajouter un intervenant" at bounding box center [267, 240] width 78 height 12
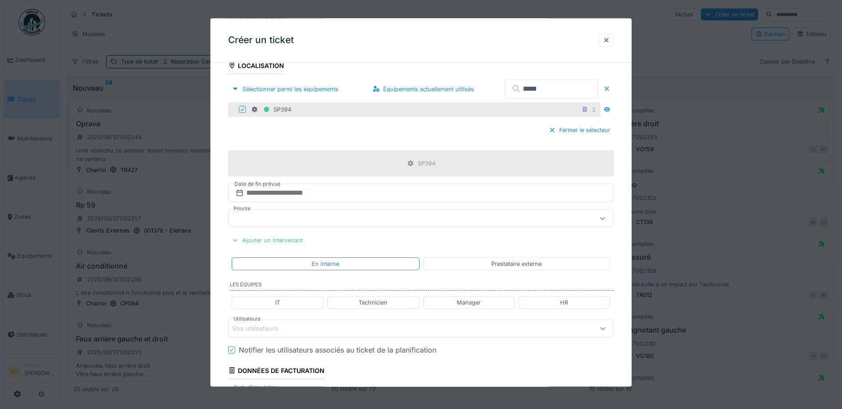
click at [342, 329] on div "Vos utilisateurs" at bounding box center [398, 328] width 333 height 10
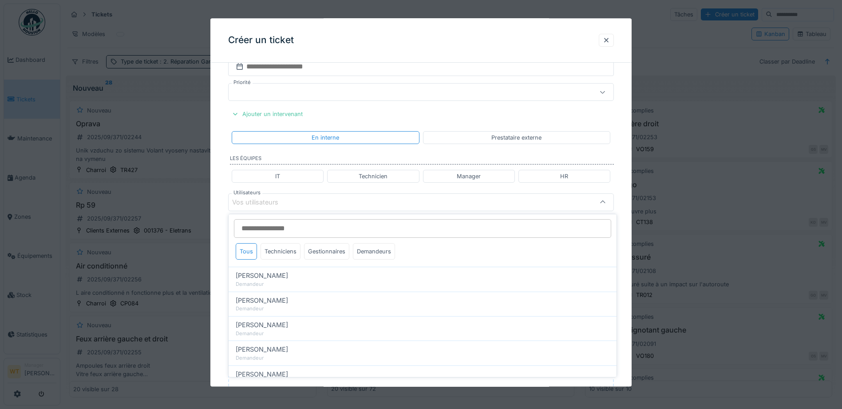
scroll to position [0, 0]
click at [286, 252] on div "Techniciens" at bounding box center [281, 251] width 40 height 16
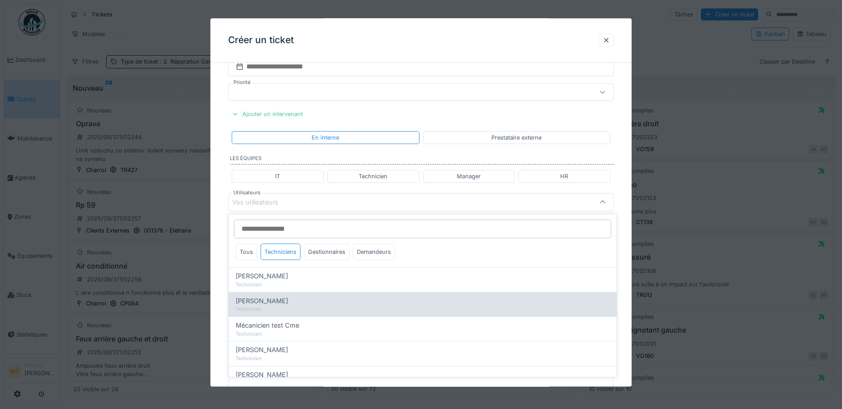
click at [275, 302] on div "[PERSON_NAME]" at bounding box center [423, 301] width 374 height 10
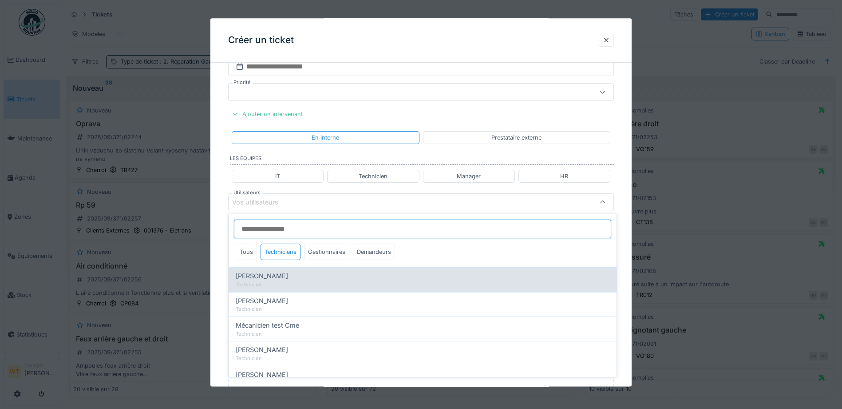
type input "****"
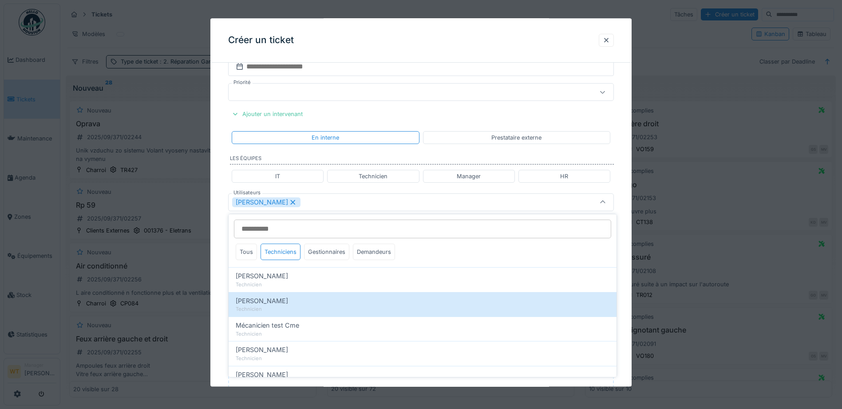
click at [316, 209] on div "[PERSON_NAME]" at bounding box center [421, 202] width 386 height 18
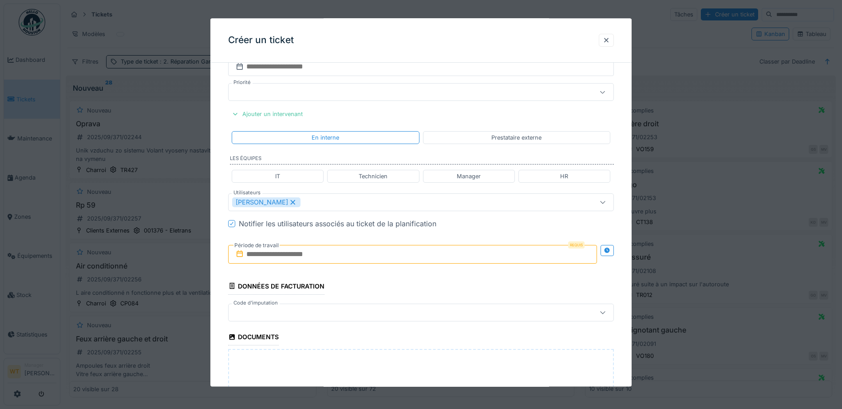
click at [296, 259] on input "text" at bounding box center [412, 254] width 369 height 19
click at [442, 370] on div "30" at bounding box center [443, 370] width 12 height 12
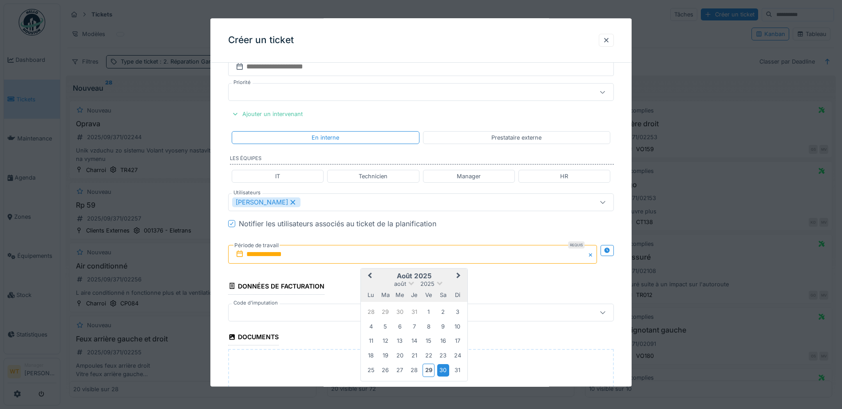
click at [443, 372] on div "30" at bounding box center [443, 370] width 12 height 12
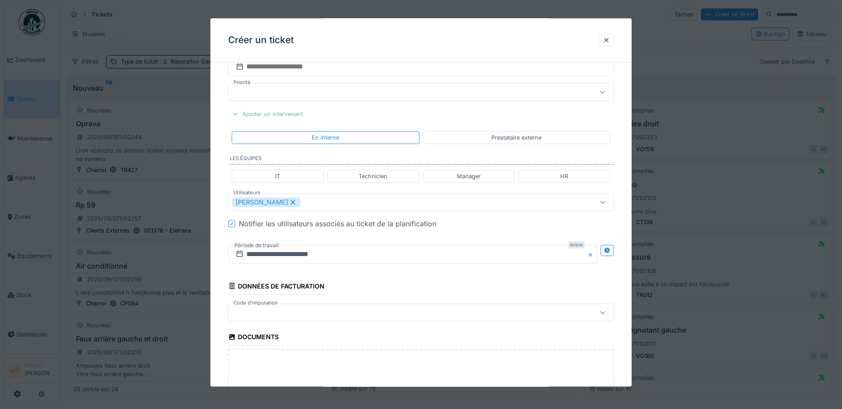
click at [332, 316] on div at bounding box center [398, 312] width 333 height 10
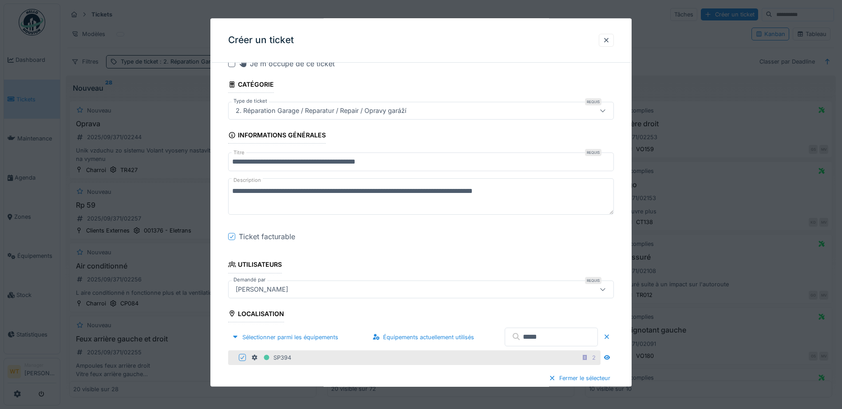
scroll to position [13, 0]
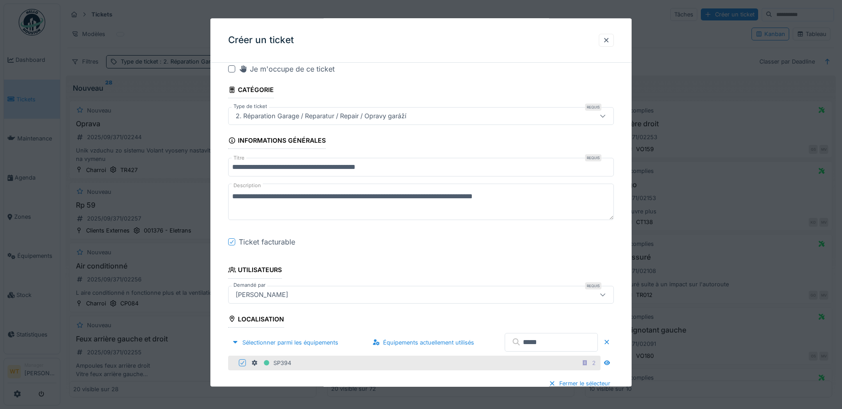
click at [457, 198] on textarea "**********" at bounding box center [421, 202] width 386 height 36
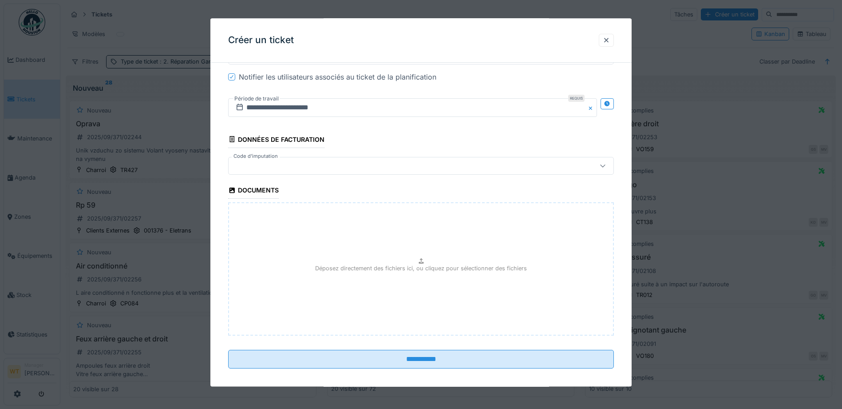
scroll to position [546, 0]
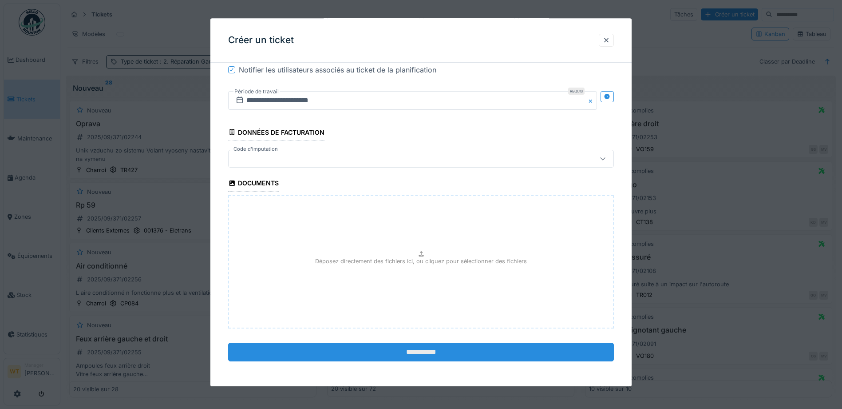
type textarea "**********"
click at [395, 355] on input "**********" at bounding box center [421, 351] width 386 height 19
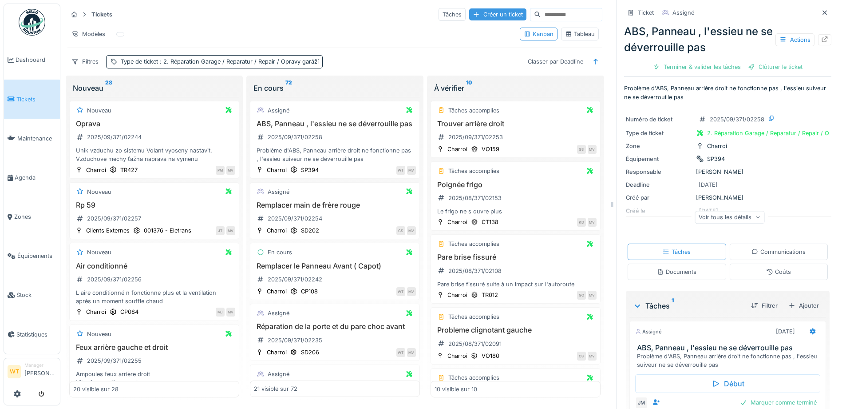
click at [470, 15] on div "Créer un ticket" at bounding box center [497, 14] width 57 height 12
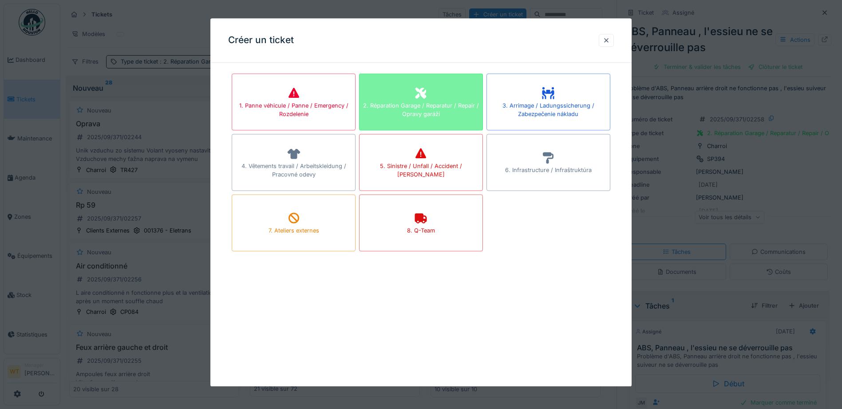
click at [435, 92] on div "2. Réparation Garage / Reparatur / Repair / Opravy garáží" at bounding box center [421, 101] width 124 height 57
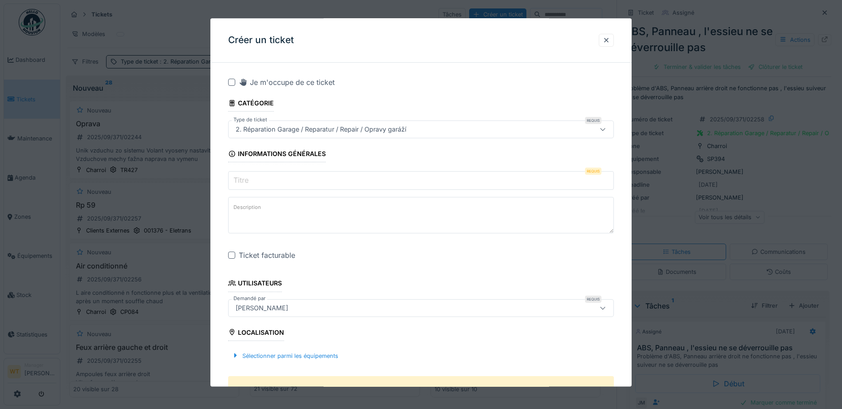
click at [287, 187] on input "Titre" at bounding box center [421, 180] width 386 height 19
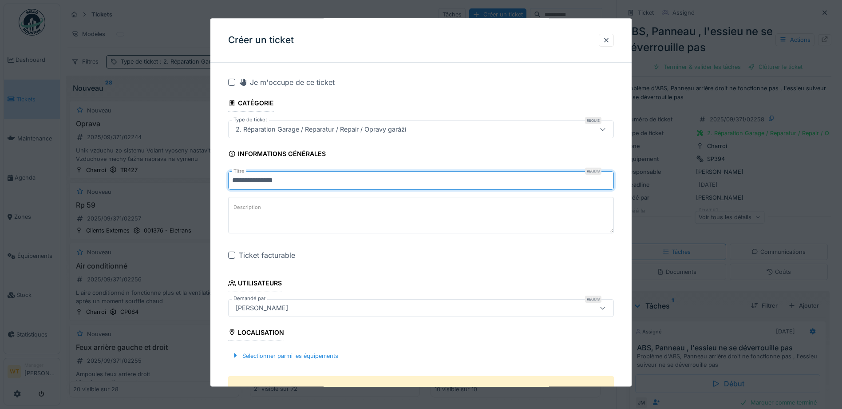
type input "**********"
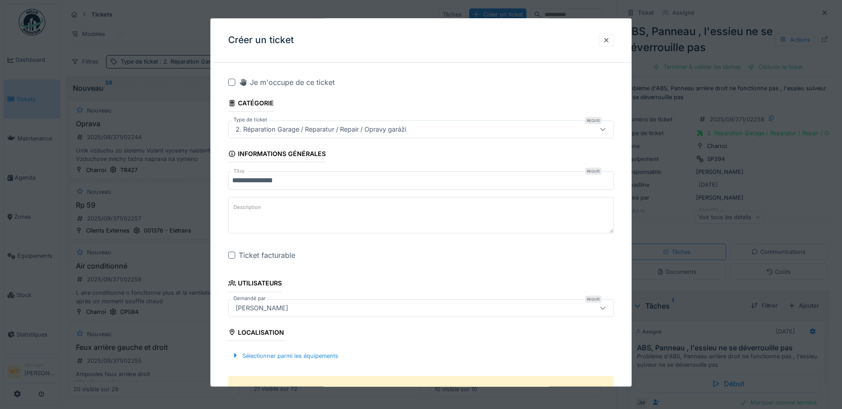
click at [230, 252] on div at bounding box center [231, 255] width 7 height 7
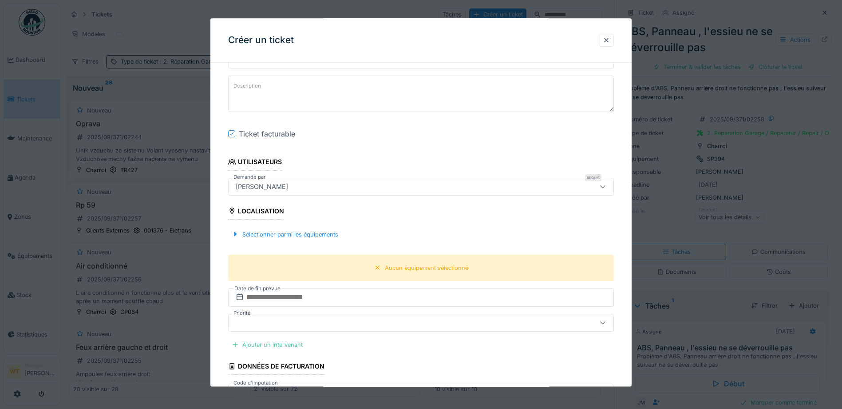
scroll to position [133, 0]
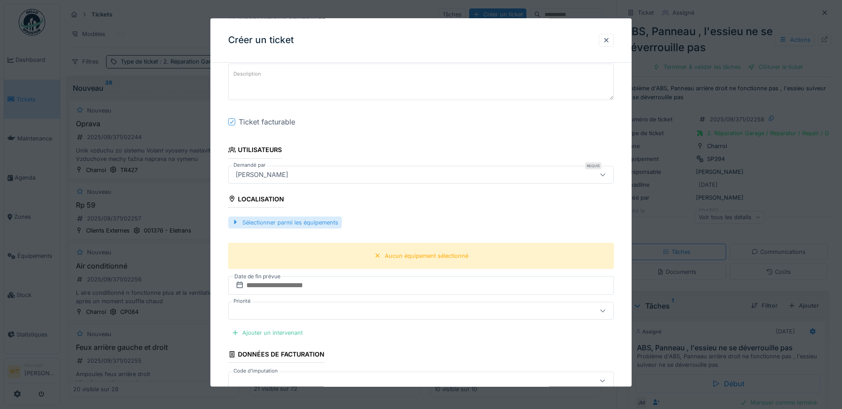
click at [323, 226] on div "Sélectionner parmi les équipements" at bounding box center [285, 222] width 114 height 12
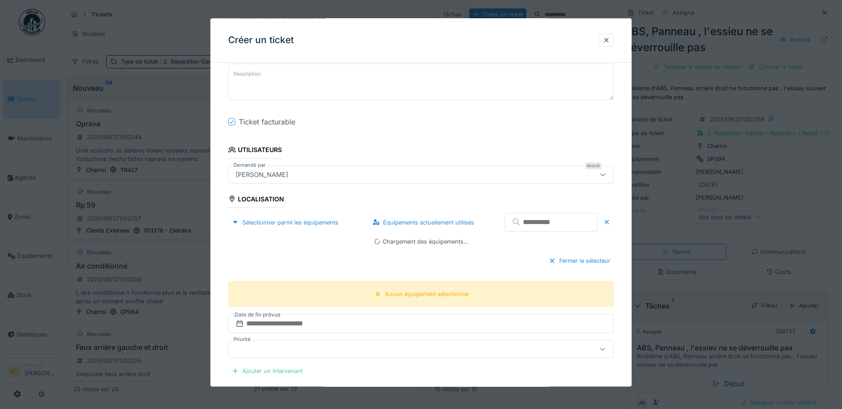
click at [515, 226] on input "text" at bounding box center [551, 222] width 93 height 19
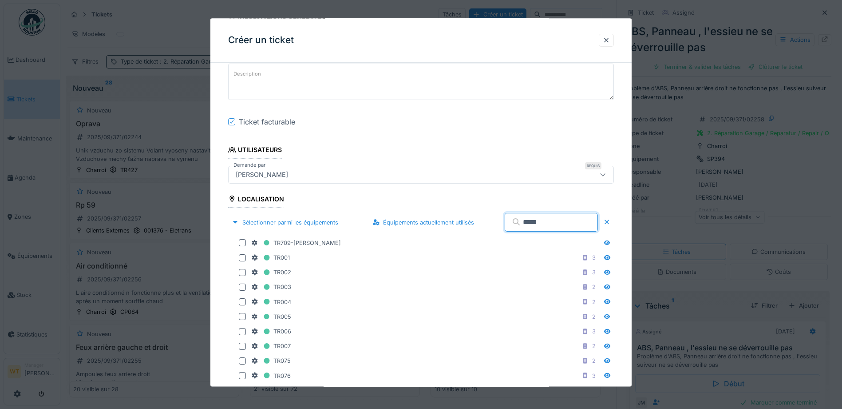
click at [313, 249] on div "TR709-Claessen J." at bounding box center [414, 242] width 373 height 15
click at [532, 224] on input "*****" at bounding box center [551, 222] width 93 height 19
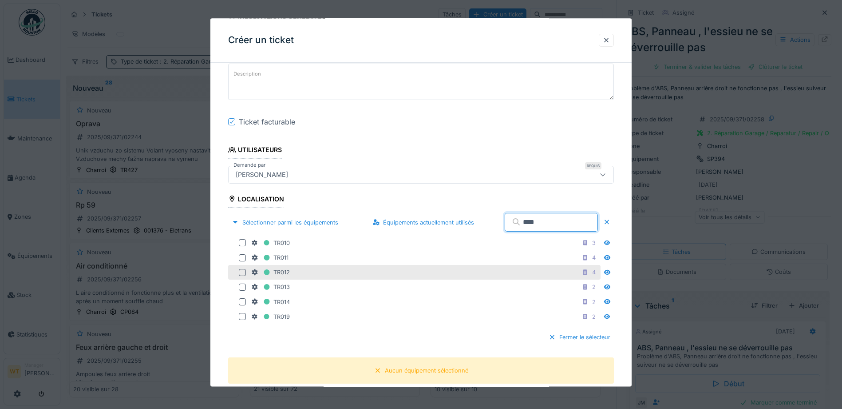
type input "****"
click at [238, 271] on div "TR012 4" at bounding box center [414, 272] width 373 height 15
click at [245, 272] on div at bounding box center [242, 272] width 7 height 7
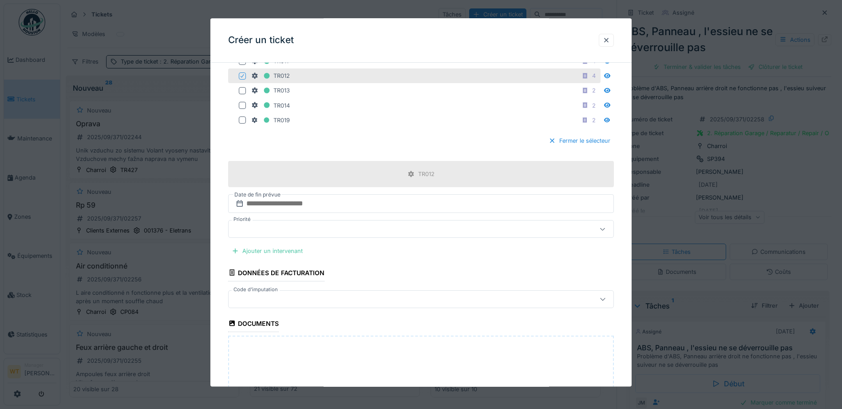
scroll to position [355, 0]
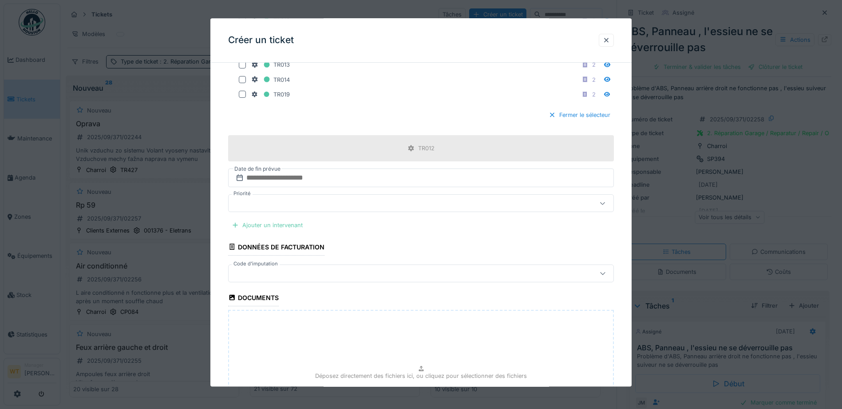
click at [286, 228] on div "Ajouter un intervenant" at bounding box center [267, 225] width 78 height 12
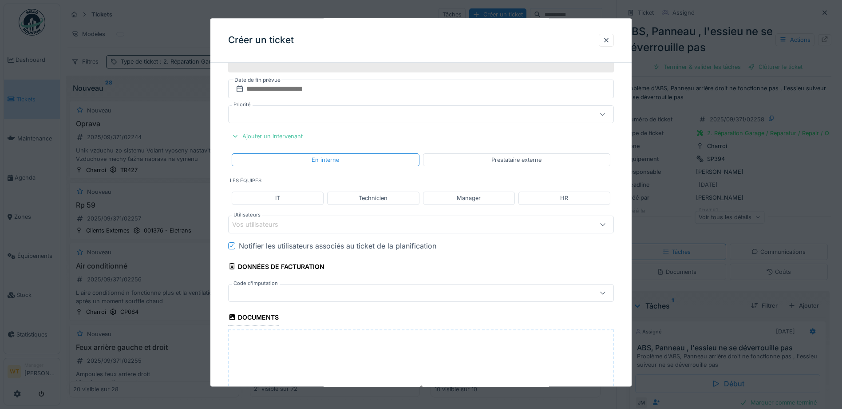
click at [329, 221] on div "Vos utilisateurs" at bounding box center [398, 224] width 333 height 10
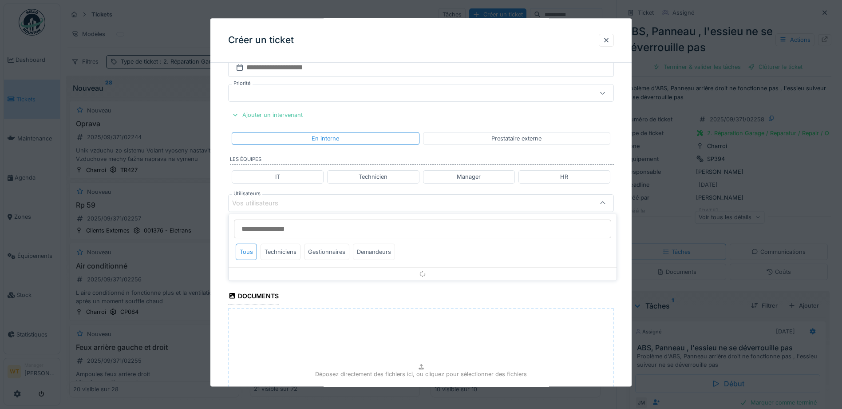
scroll to position [466, 0]
click at [292, 250] on div "Techniciens" at bounding box center [281, 251] width 40 height 16
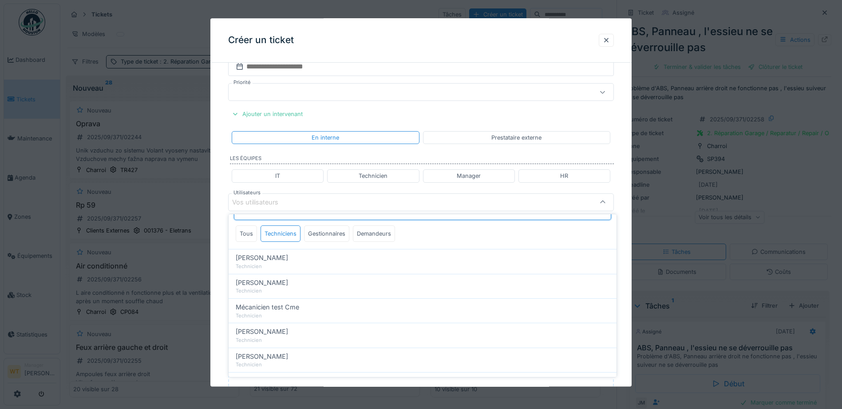
scroll to position [0, 0]
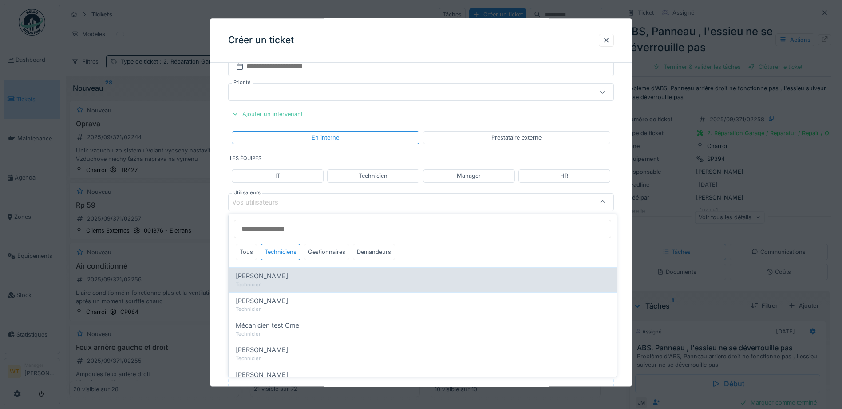
click at [273, 279] on span "[PERSON_NAME]" at bounding box center [262, 276] width 52 height 10
type input "****"
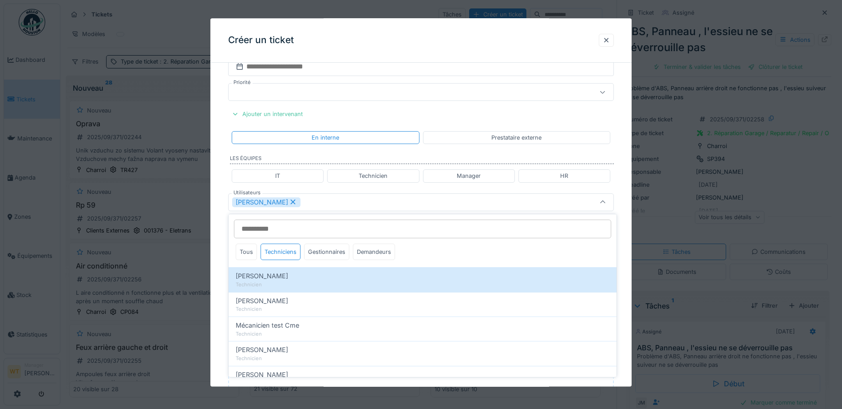
click at [307, 209] on div "[PERSON_NAME]" at bounding box center [421, 202] width 386 height 18
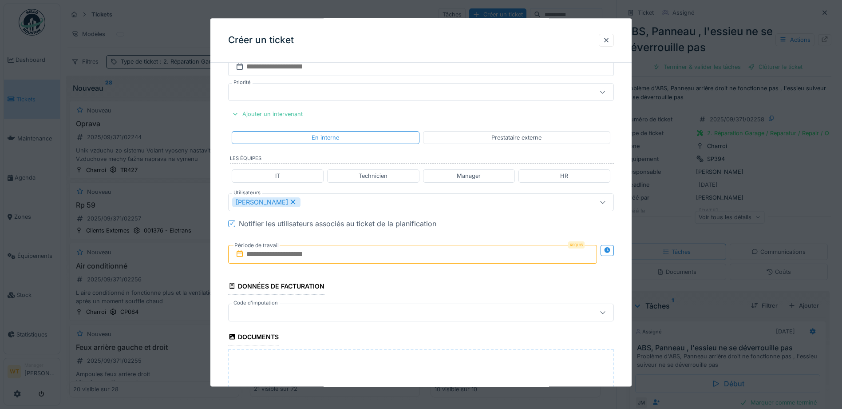
click at [300, 253] on input "text" at bounding box center [412, 254] width 369 height 19
click at [442, 369] on div "30" at bounding box center [443, 370] width 12 height 12
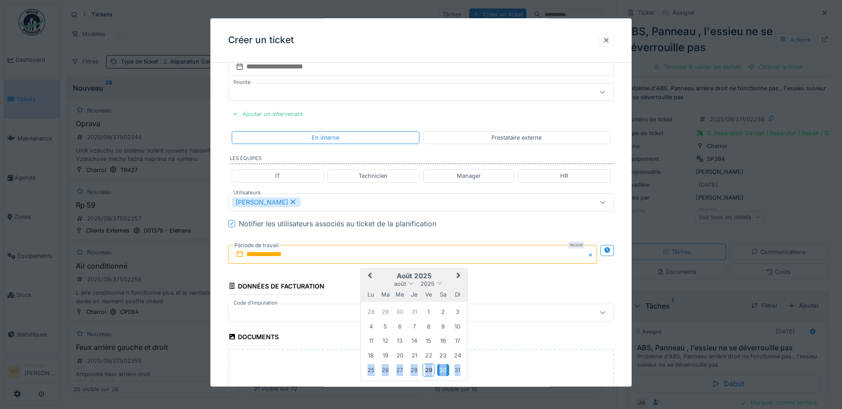
click at [442, 369] on div "30" at bounding box center [443, 370] width 12 height 12
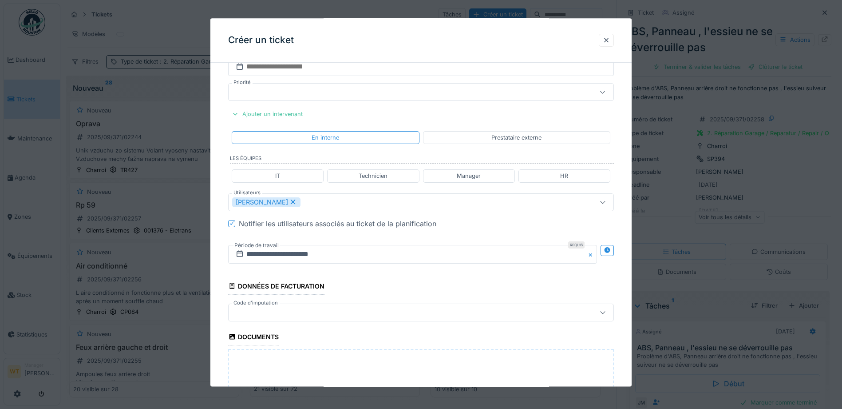
click at [283, 313] on div at bounding box center [398, 312] width 333 height 10
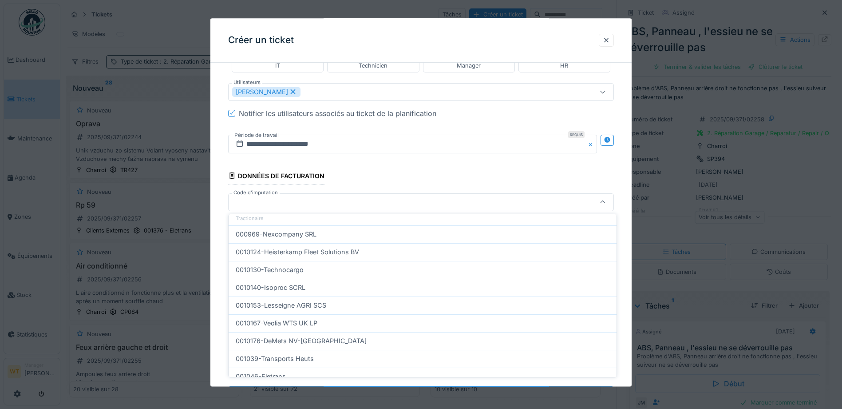
scroll to position [284, 0]
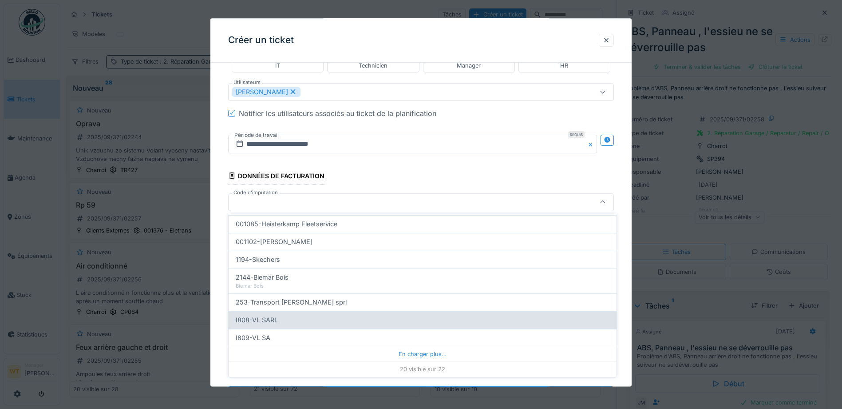
click at [277, 324] on span "I808-VL SARL" at bounding box center [257, 320] width 42 height 10
type input "***"
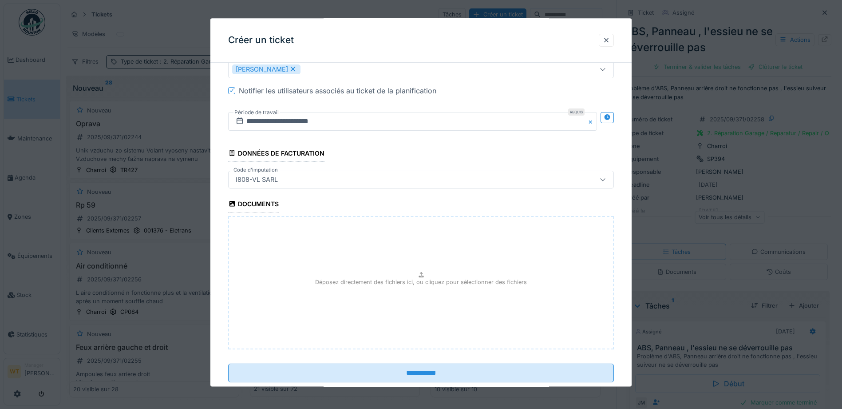
scroll to position [620, 0]
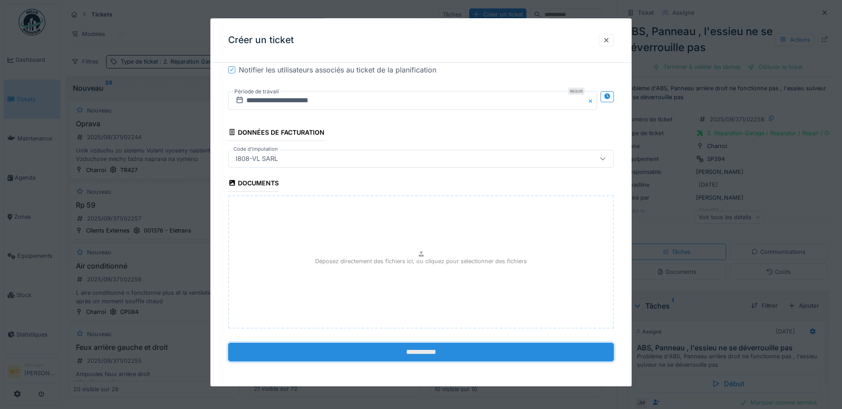
click at [369, 353] on input "**********" at bounding box center [421, 351] width 386 height 19
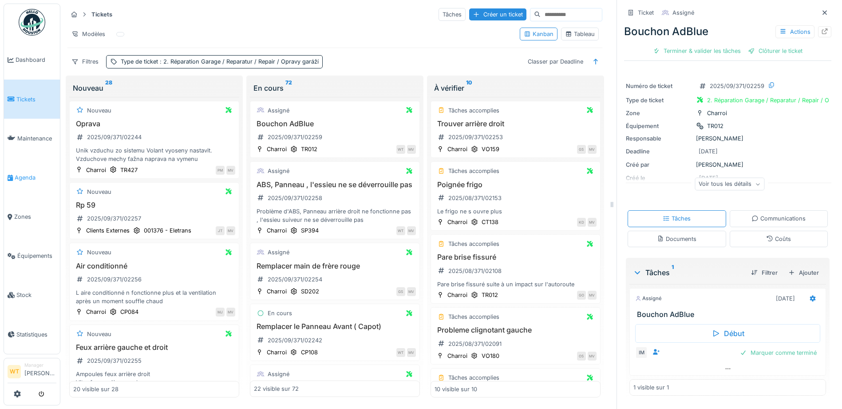
click at [17, 182] on link "Agenda" at bounding box center [32, 177] width 56 height 39
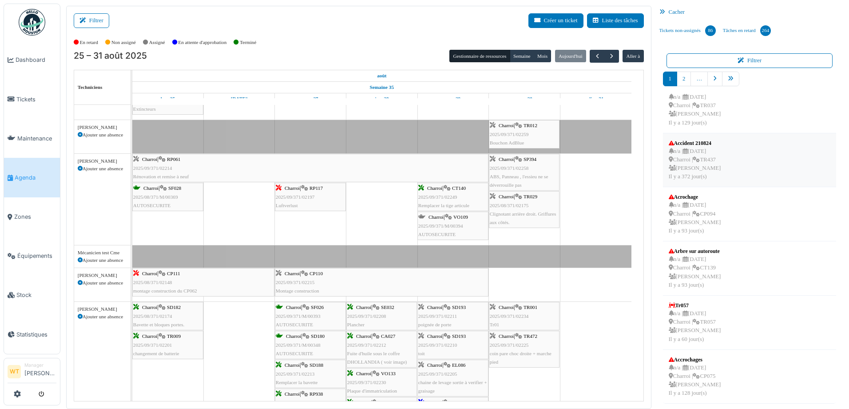
scroll to position [2, 0]
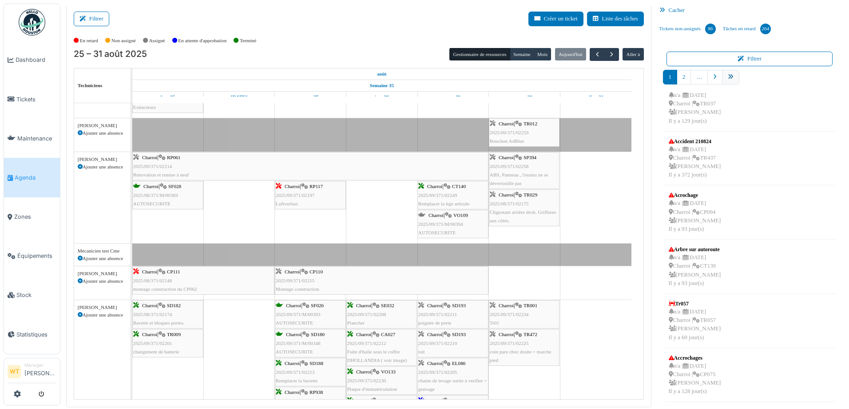
click at [730, 81] on link "pager" at bounding box center [730, 77] width 17 height 15
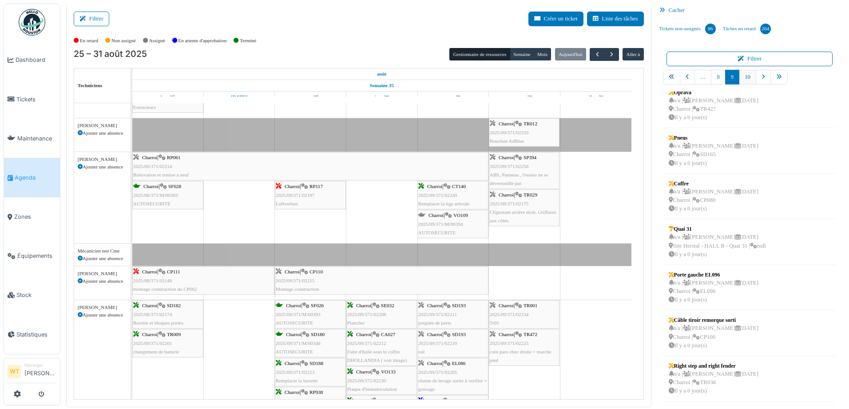
click at [744, 73] on link "10" at bounding box center [747, 77] width 17 height 15
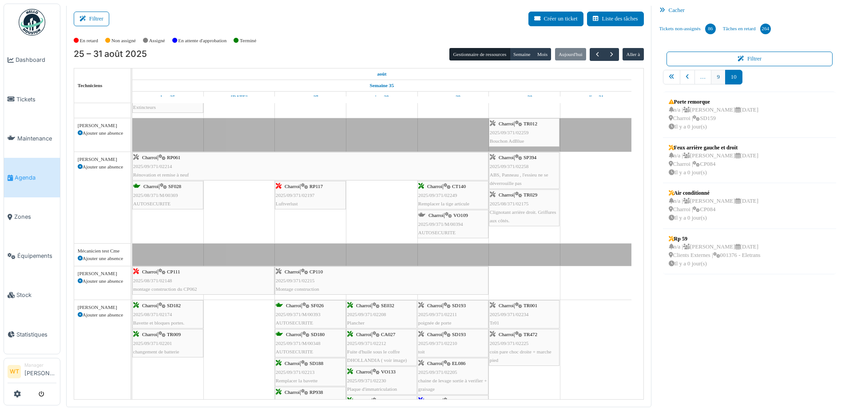
click at [711, 76] on link "9" at bounding box center [718, 77] width 14 height 15
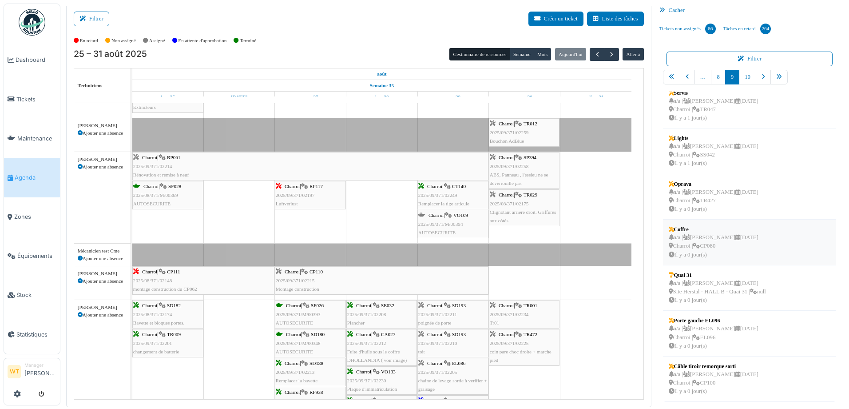
scroll to position [13, 0]
click at [28, 103] on link "Tickets" at bounding box center [32, 98] width 56 height 39
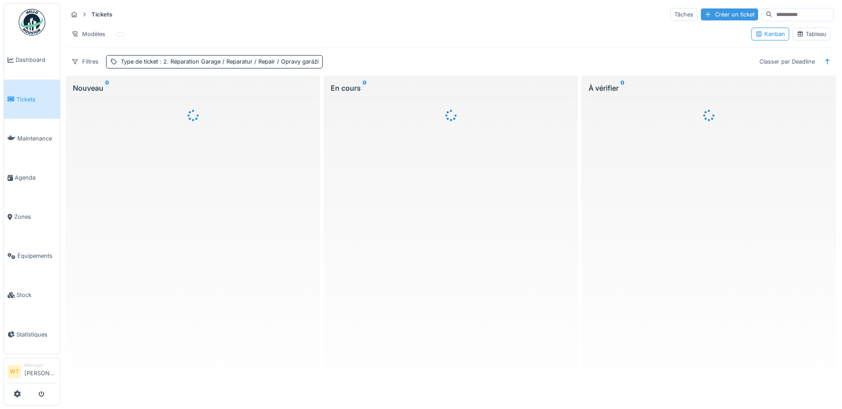
click at [701, 14] on div "Créer un ticket" at bounding box center [729, 14] width 57 height 12
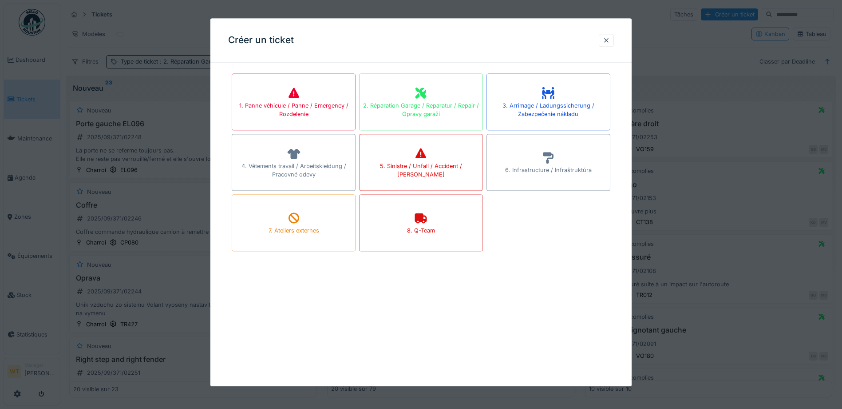
click at [432, 98] on div "2. Réparation Garage / Reparatur / Repair / Opravy garáží" at bounding box center [421, 101] width 124 height 57
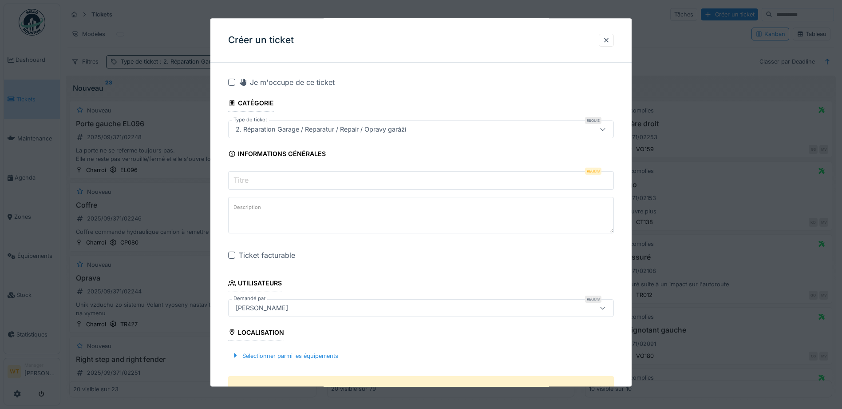
click at [277, 178] on input "Titre" at bounding box center [421, 180] width 386 height 19
type input "**********"
click at [278, 222] on textarea "Description" at bounding box center [421, 215] width 386 height 36
click at [230, 249] on fieldset "**********" at bounding box center [421, 396] width 386 height 653
click at [237, 256] on div "Ticket facturable" at bounding box center [421, 255] width 386 height 11
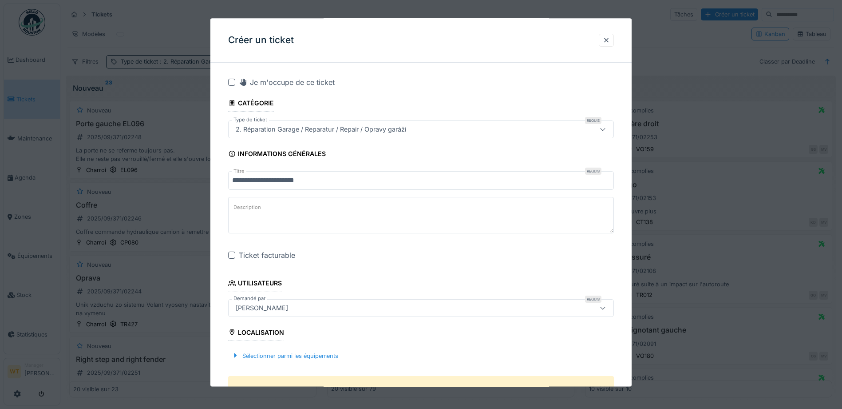
click at [232, 255] on div at bounding box center [231, 255] width 7 height 7
click at [275, 309] on div "[PERSON_NAME]" at bounding box center [262, 308] width 60 height 10
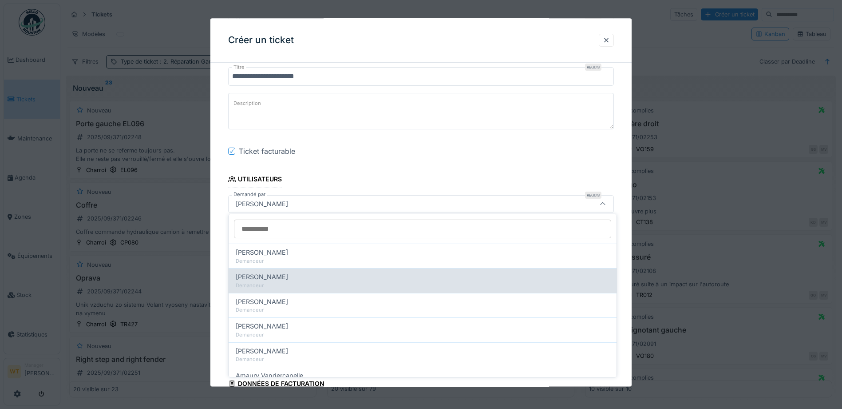
scroll to position [106, 0]
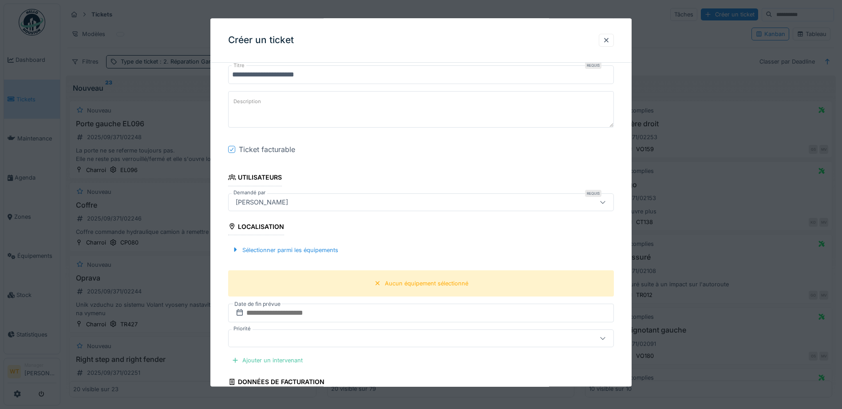
click at [311, 185] on fieldset "**********" at bounding box center [421, 290] width 386 height 653
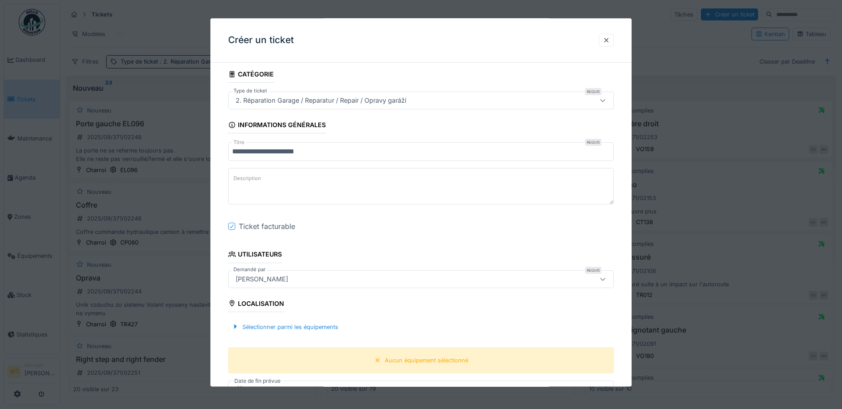
scroll to position [61, 0]
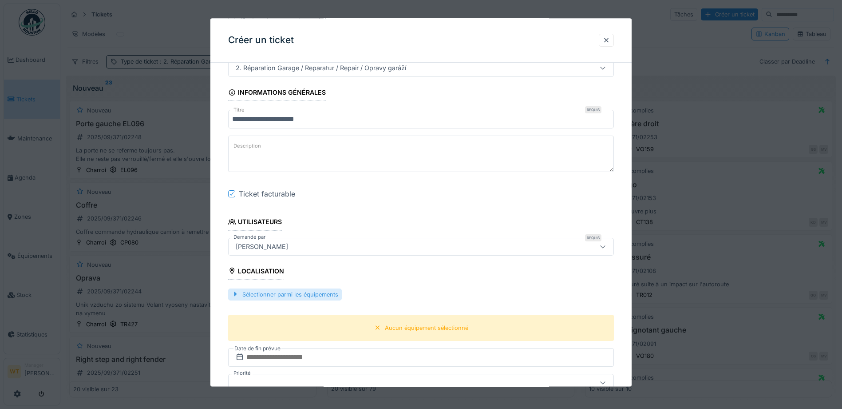
click at [308, 294] on div "Sélectionner parmi les équipements" at bounding box center [285, 294] width 114 height 12
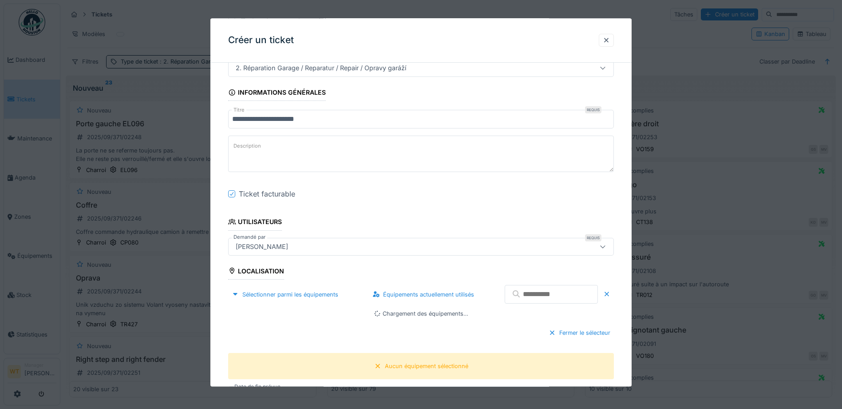
click at [548, 297] on input "text" at bounding box center [551, 294] width 93 height 19
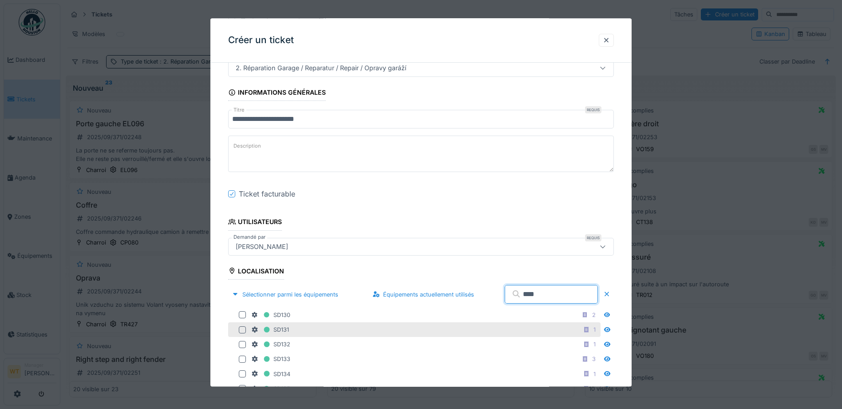
type input "****"
click at [268, 323] on div "SD131 1" at bounding box center [414, 329] width 373 height 15
click at [242, 329] on div at bounding box center [242, 329] width 7 height 7
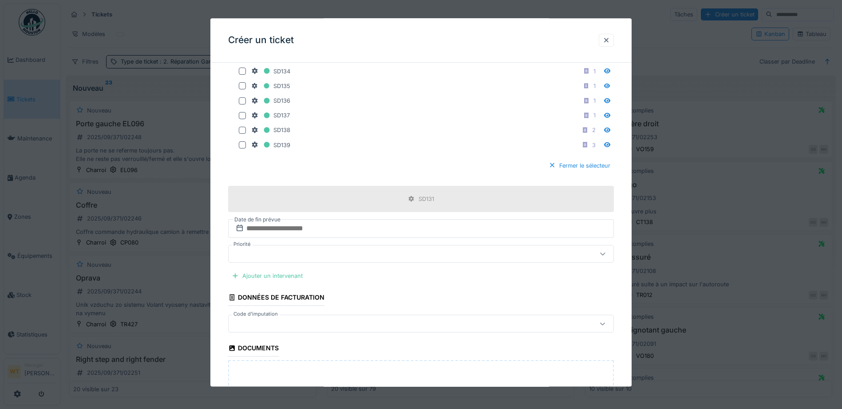
scroll to position [372, 0]
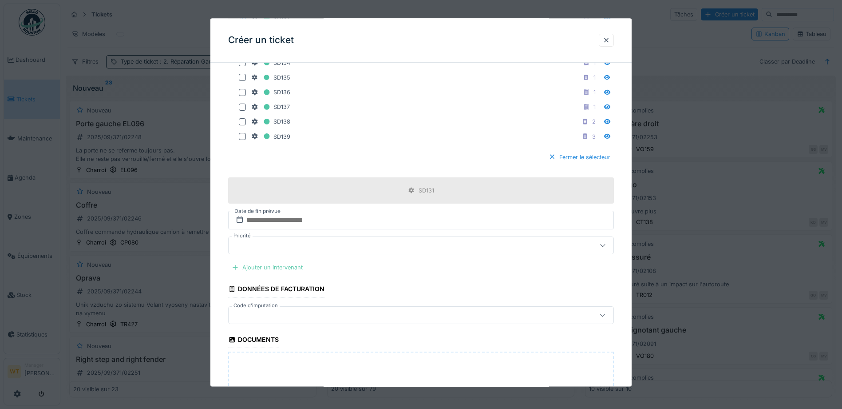
click at [283, 265] on div "Ajouter un intervenant" at bounding box center [267, 267] width 78 height 12
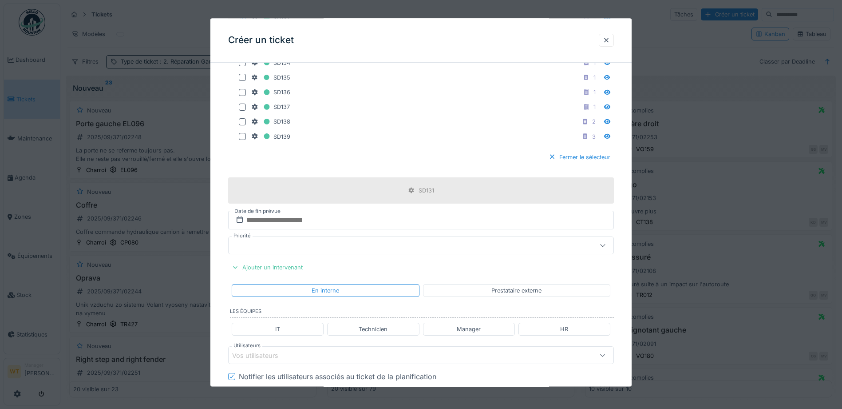
click at [477, 291] on div "Prestataire externe" at bounding box center [516, 290] width 187 height 13
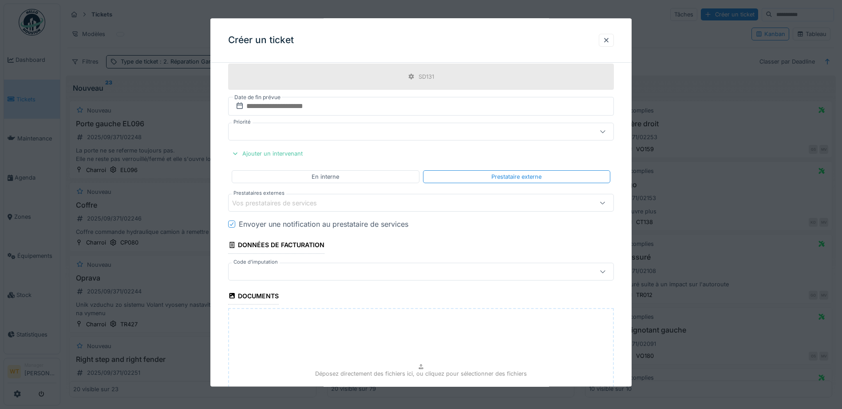
scroll to position [505, 0]
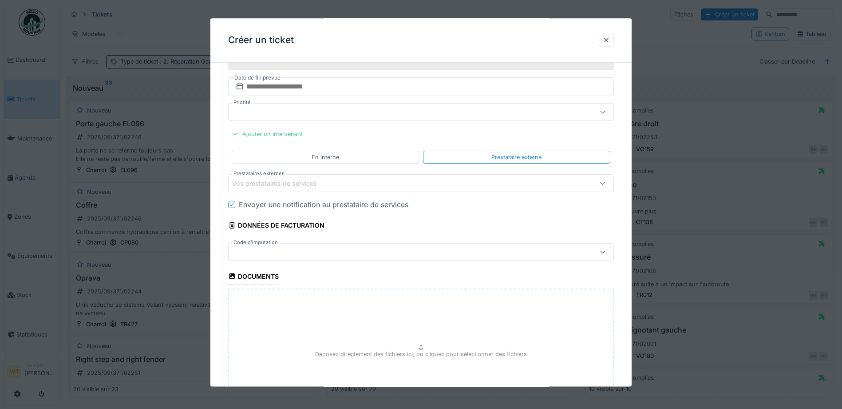
click at [232, 205] on icon at bounding box center [231, 204] width 5 height 4
click at [290, 183] on div "Vos prestataires de services" at bounding box center [280, 184] width 97 height 10
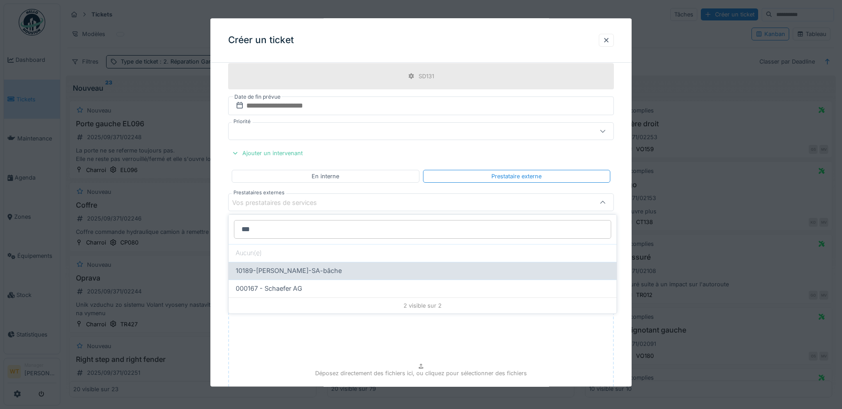
type input "***"
click at [327, 268] on div "10189-Schreiber-SA-bâche" at bounding box center [423, 271] width 374 height 10
type input "*****"
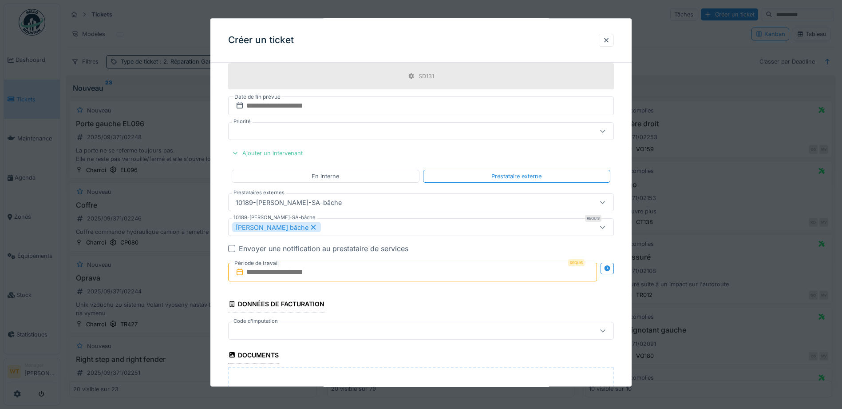
click at [307, 270] on input "text" at bounding box center [412, 272] width 369 height 19
click at [402, 250] on div "27" at bounding box center [400, 247] width 12 height 12
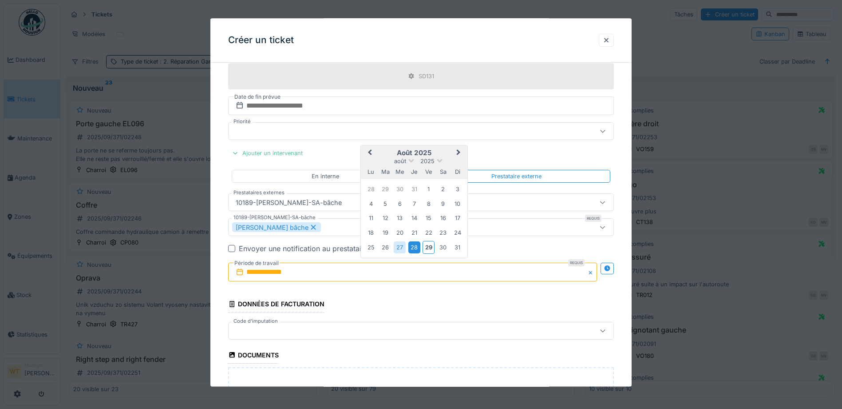
click at [416, 246] on div "28" at bounding box center [415, 247] width 12 height 12
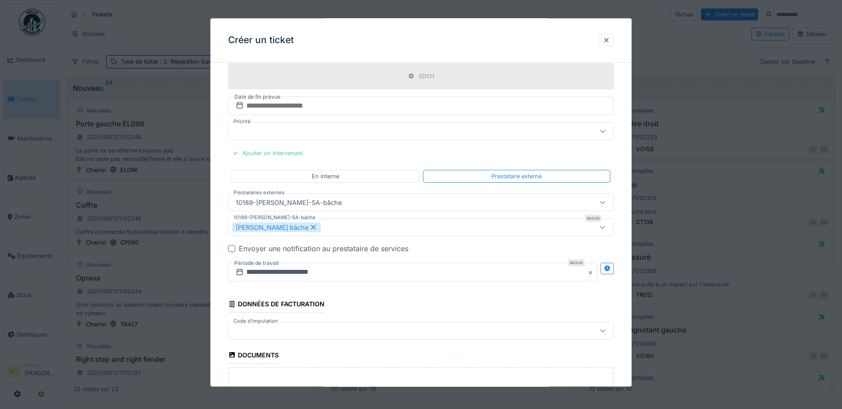
click at [303, 322] on div at bounding box center [421, 330] width 386 height 18
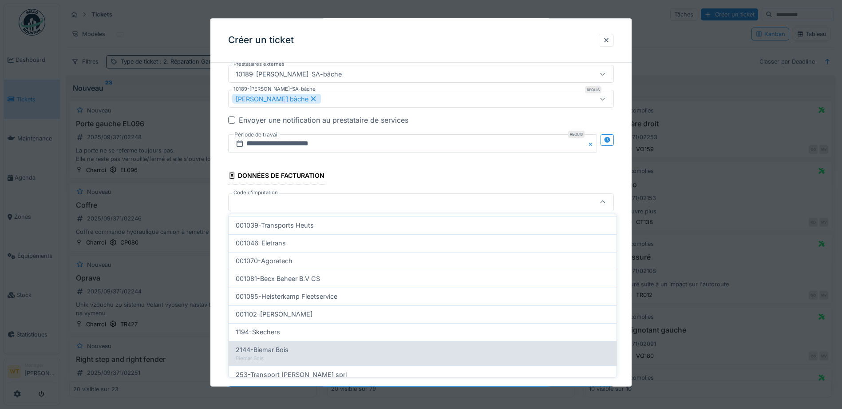
scroll to position [284, 0]
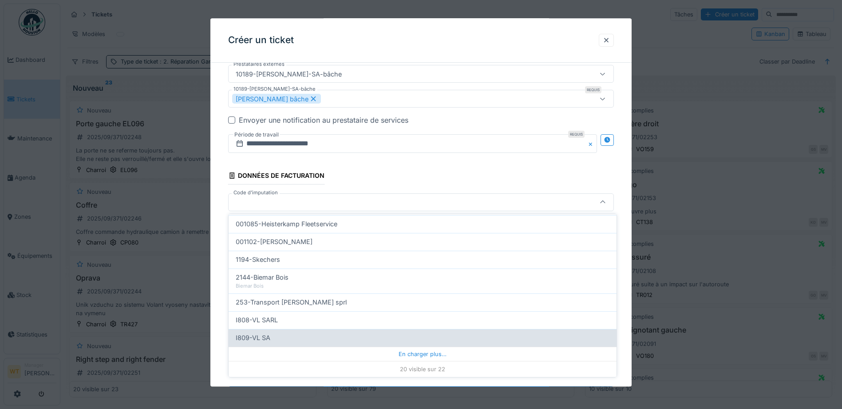
click at [293, 333] on div "I809-VL SA" at bounding box center [423, 338] width 374 height 10
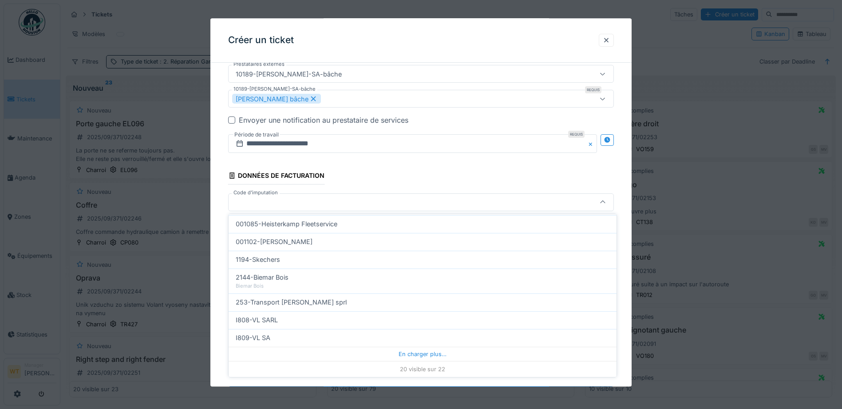
type input "***"
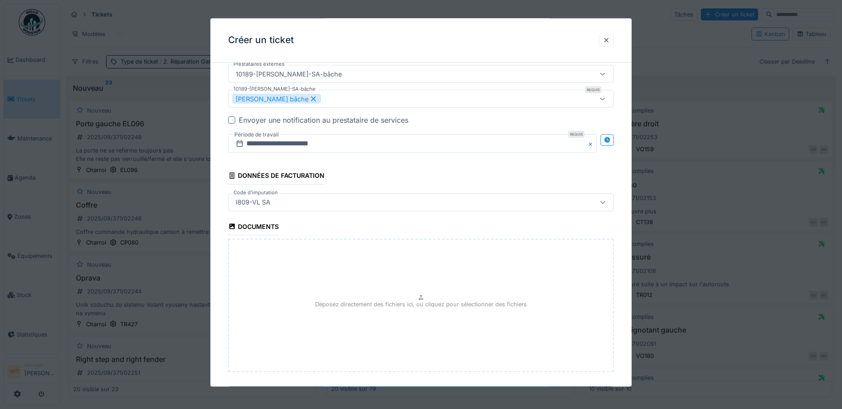
scroll to position [658, 0]
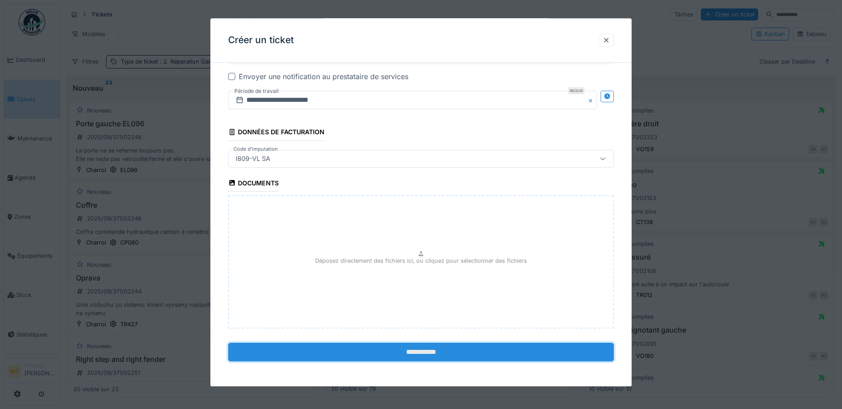
click at [322, 351] on input "**********" at bounding box center [421, 351] width 386 height 19
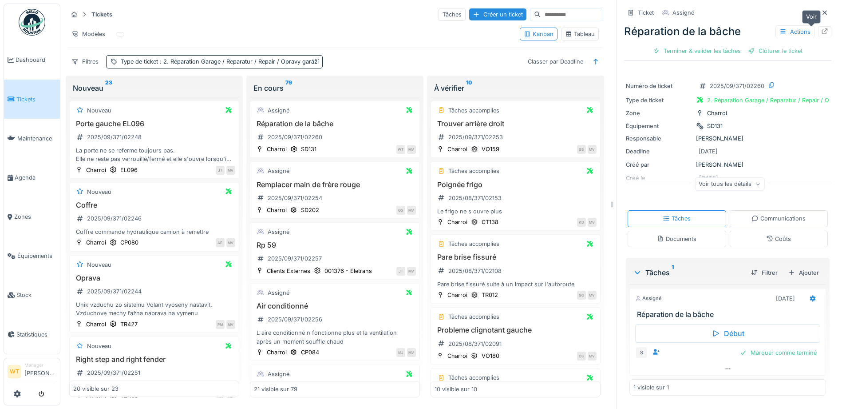
click at [822, 29] on icon at bounding box center [825, 31] width 6 height 6
click at [23, 169] on link "Agenda" at bounding box center [32, 177] width 56 height 39
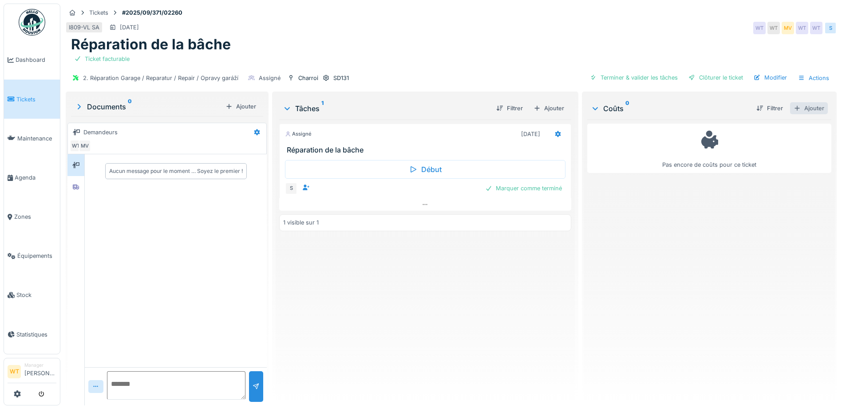
click at [795, 111] on div "Ajouter" at bounding box center [809, 108] width 38 height 12
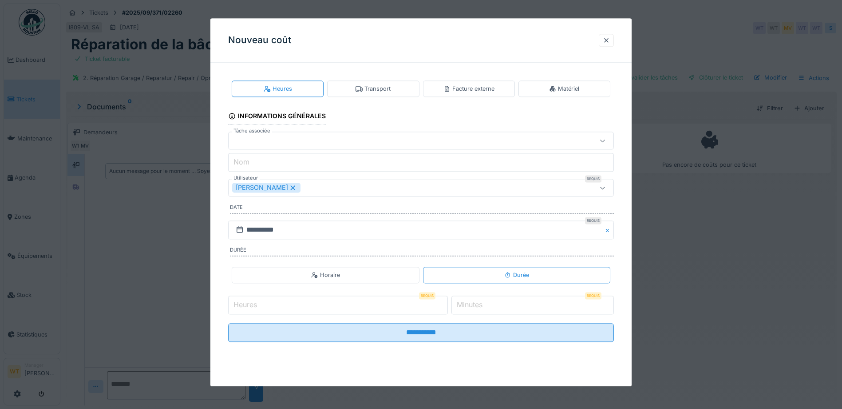
click at [464, 92] on div "Facture externe" at bounding box center [469, 88] width 51 height 8
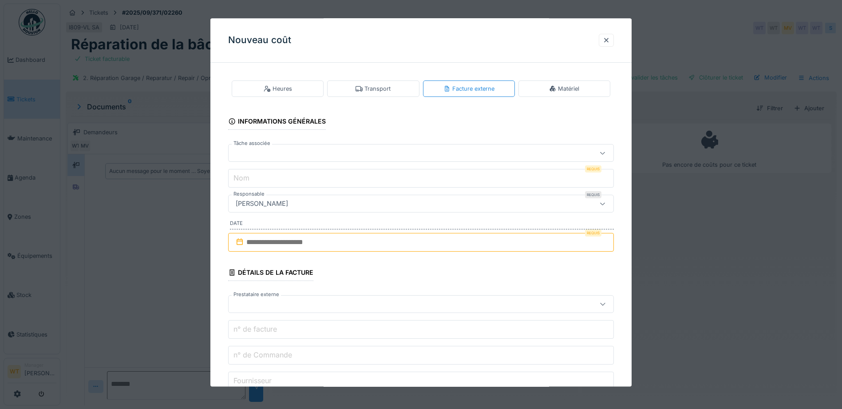
drag, startPoint x: 364, startPoint y: 147, endPoint x: 359, endPoint y: 148, distance: 5.0
click at [365, 146] on div at bounding box center [421, 153] width 386 height 18
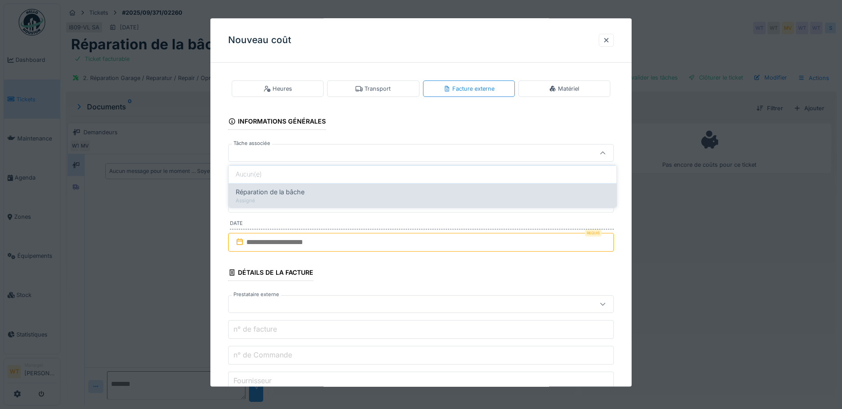
click at [356, 186] on div "Réparation de la bâche Assigné" at bounding box center [423, 195] width 388 height 24
type input "******"
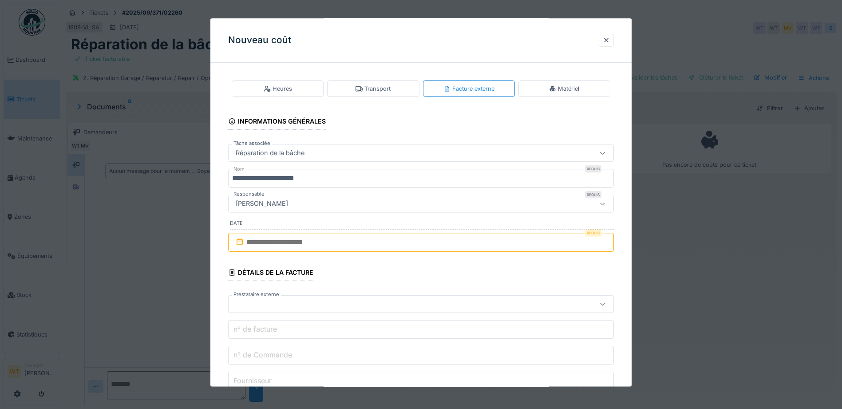
click at [371, 178] on input "**********" at bounding box center [421, 178] width 386 height 19
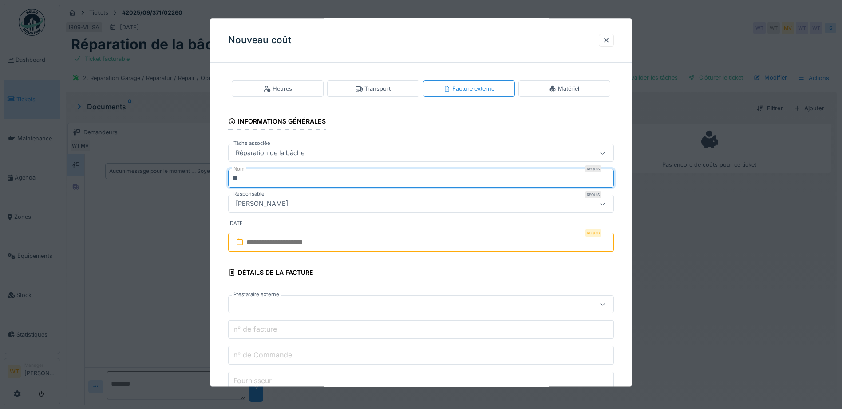
type input "*"
type input "*********"
click at [316, 242] on input "text" at bounding box center [421, 242] width 386 height 19
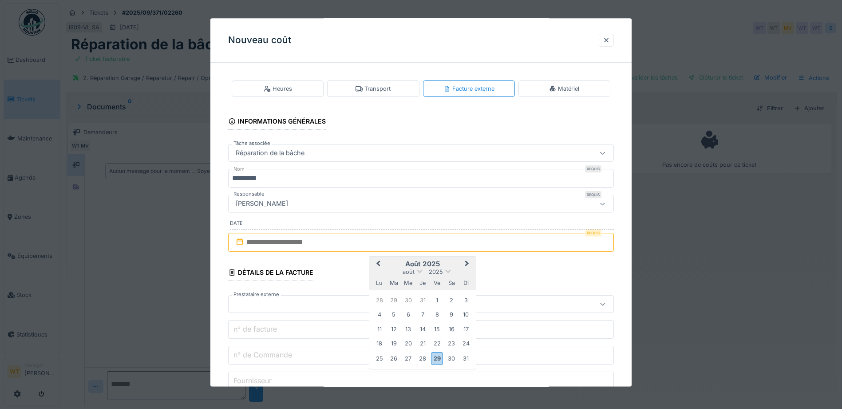
click at [436, 358] on div "29" at bounding box center [437, 358] width 12 height 13
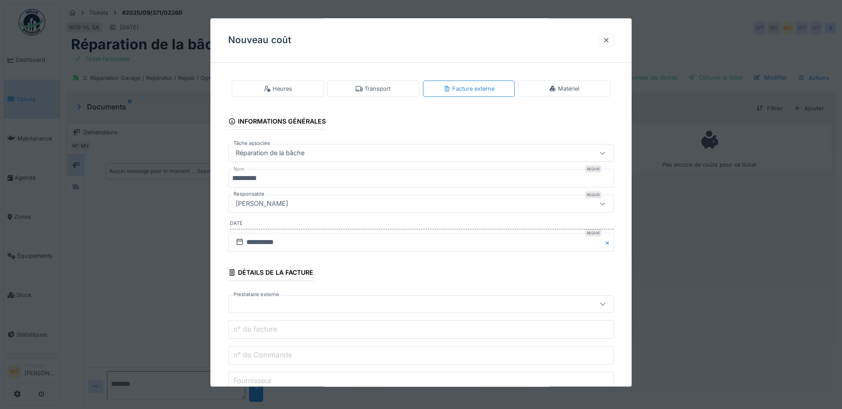
click at [282, 308] on div at bounding box center [398, 304] width 333 height 10
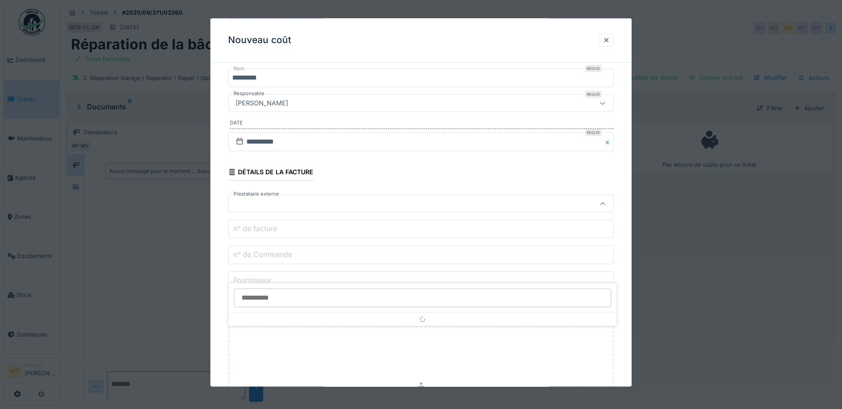
scroll to position [102, 0]
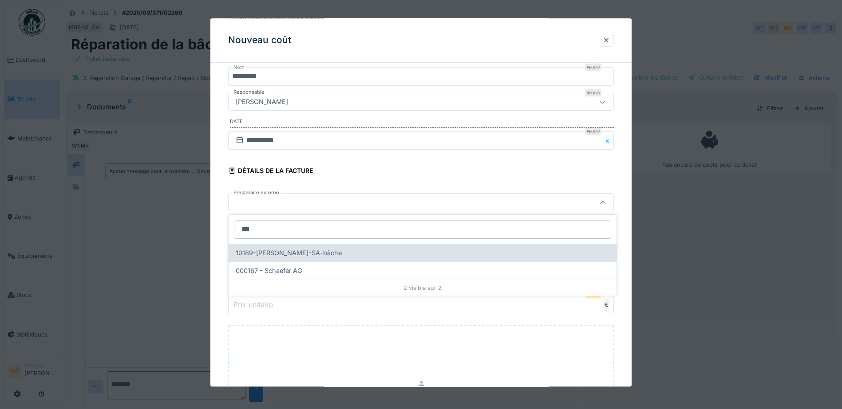
type input "***"
click at [291, 255] on span "10189-[PERSON_NAME]-SA-[PERSON_NAME]" at bounding box center [289, 253] width 106 height 10
type input "*****"
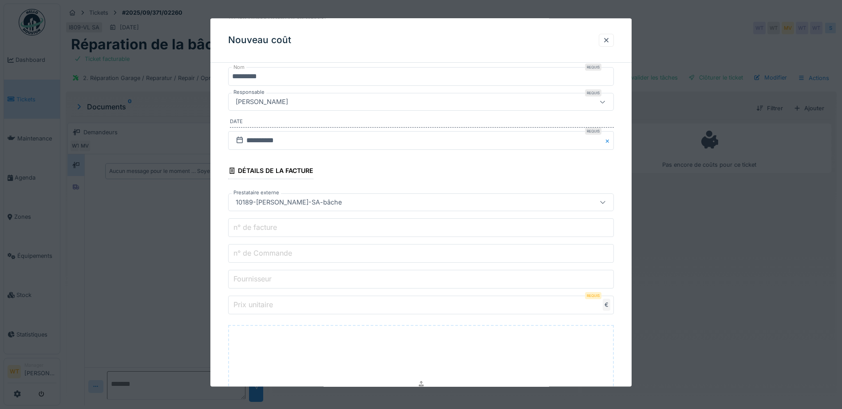
click at [277, 246] on input "n° de Commande" at bounding box center [421, 253] width 386 height 19
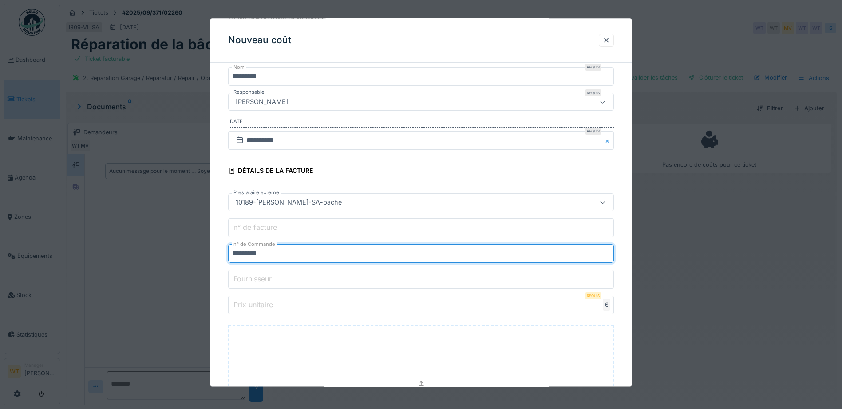
type input "*********"
click at [331, 311] on input "Prix unitaire" at bounding box center [421, 305] width 386 height 19
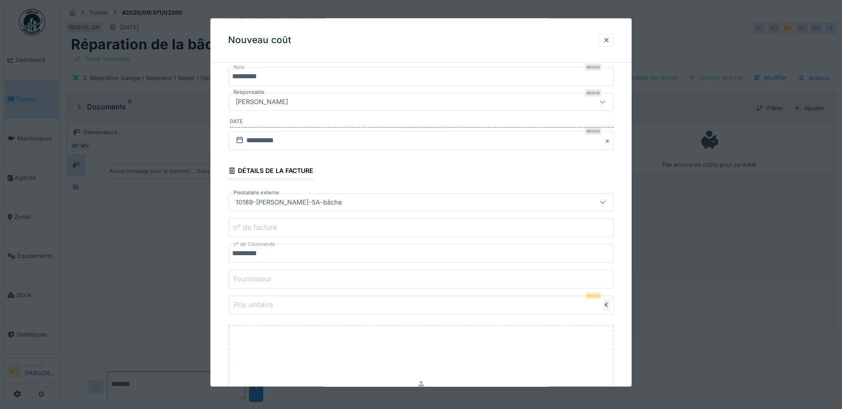
type input "*"
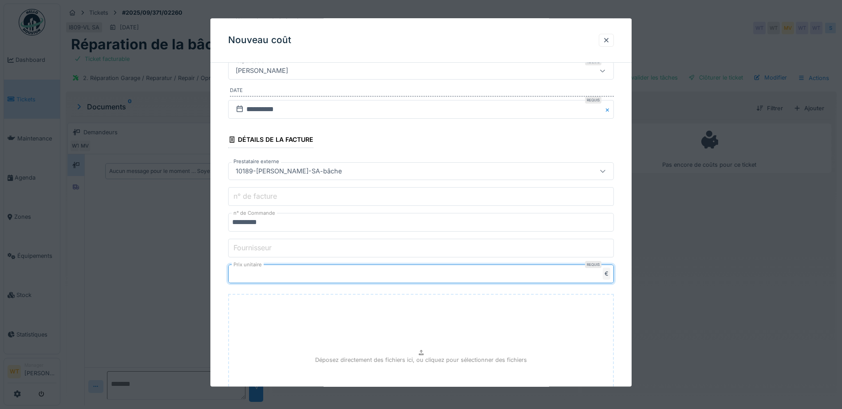
type input "****"
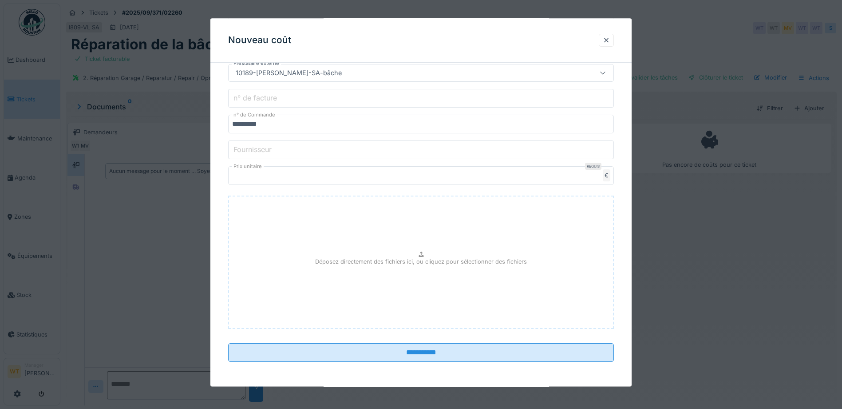
scroll to position [231, 0]
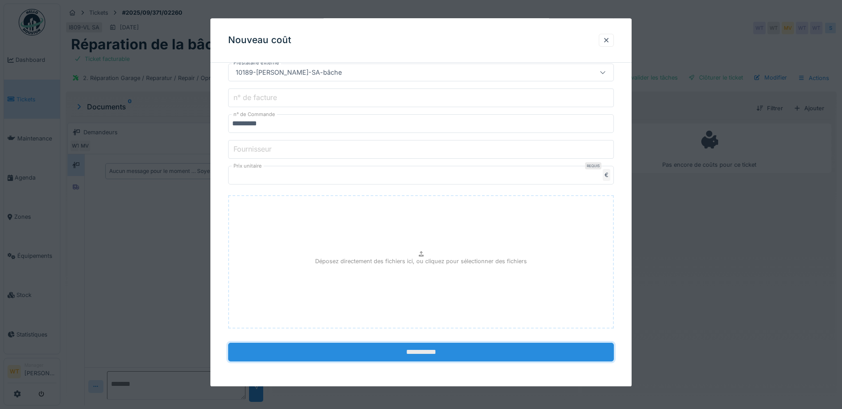
click at [385, 357] on input "**********" at bounding box center [421, 352] width 386 height 19
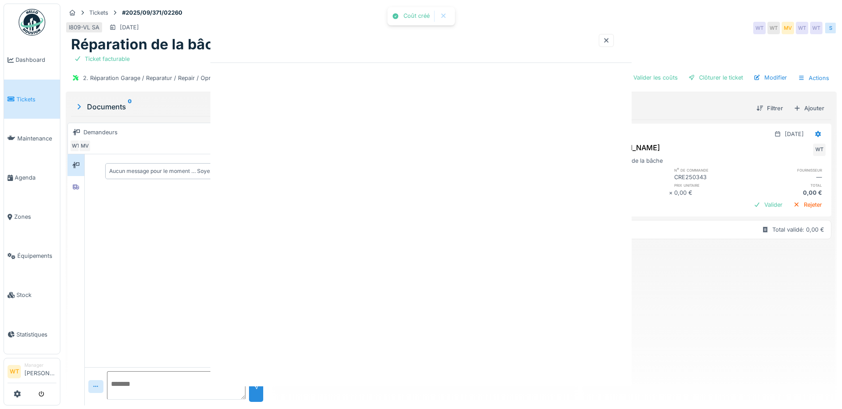
scroll to position [0, 0]
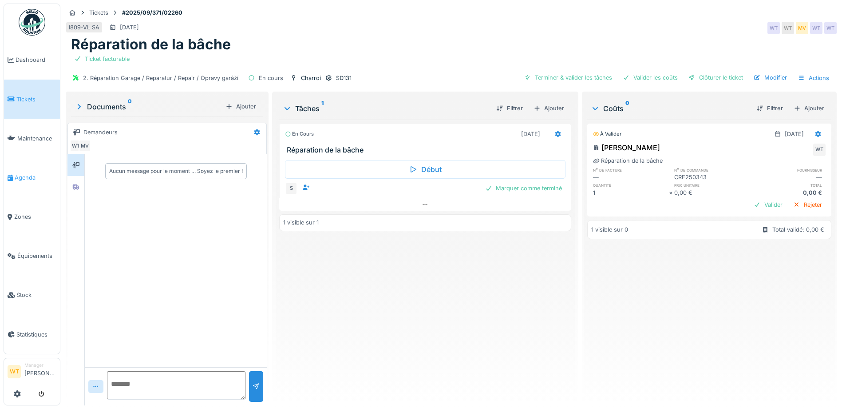
click at [30, 181] on link "Agenda" at bounding box center [32, 177] width 56 height 39
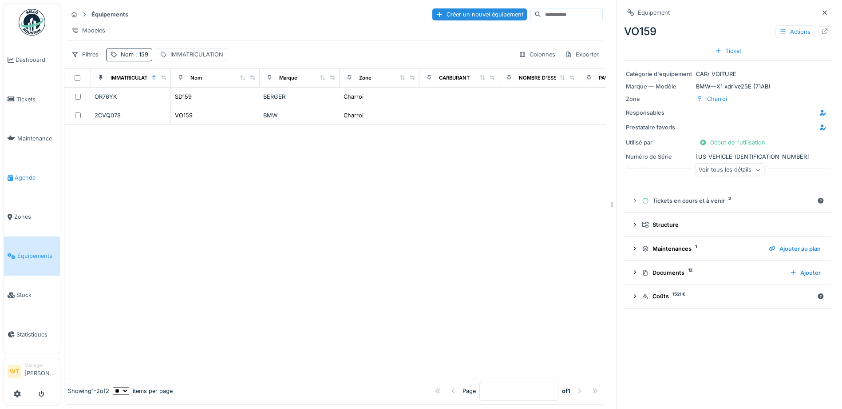
click at [31, 163] on link "Agenda" at bounding box center [32, 177] width 56 height 39
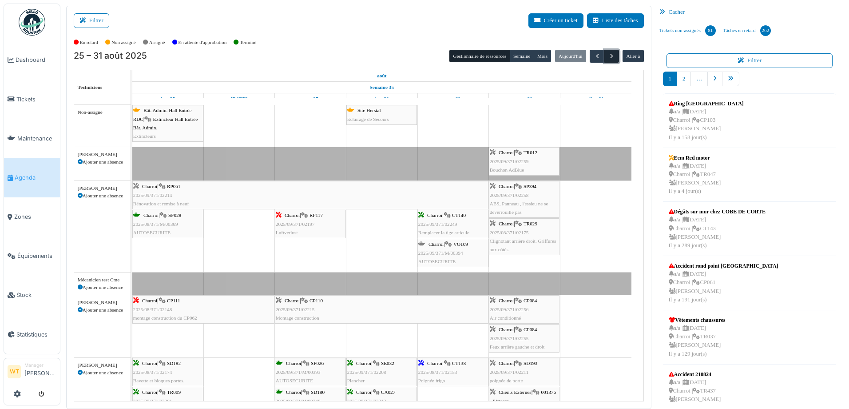
click at [608, 54] on span "button" at bounding box center [612, 56] width 8 height 8
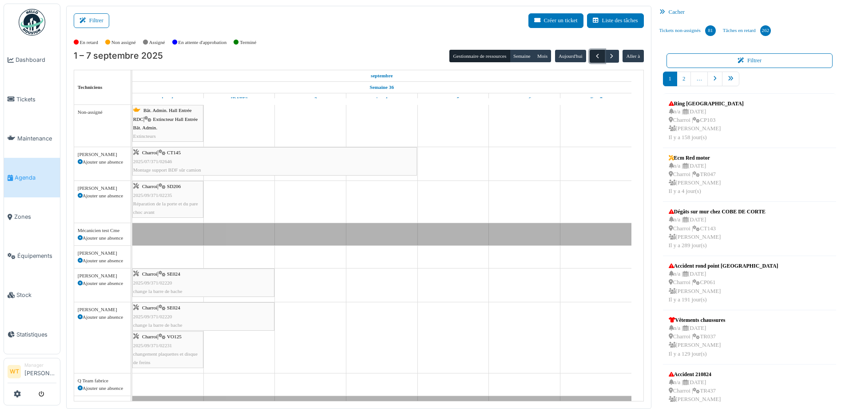
click at [594, 57] on span "button" at bounding box center [598, 56] width 8 height 8
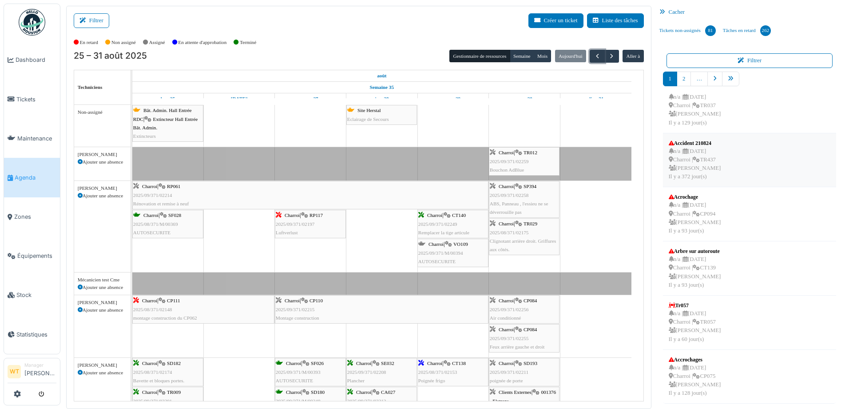
scroll to position [2, 0]
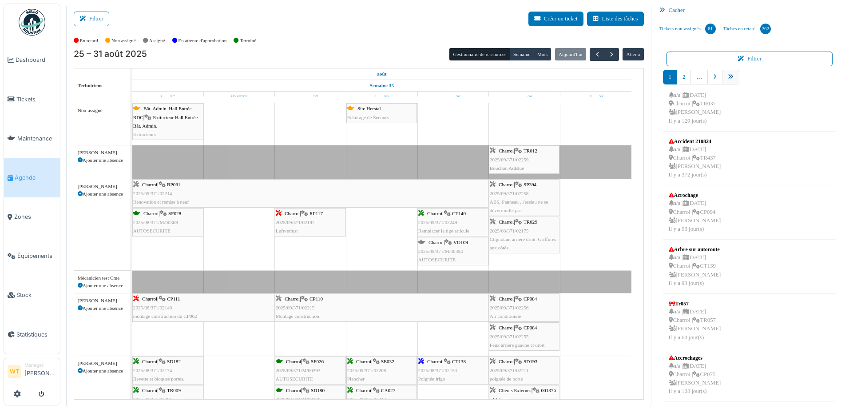
click at [728, 77] on icon "pager" at bounding box center [731, 77] width 6 height 6
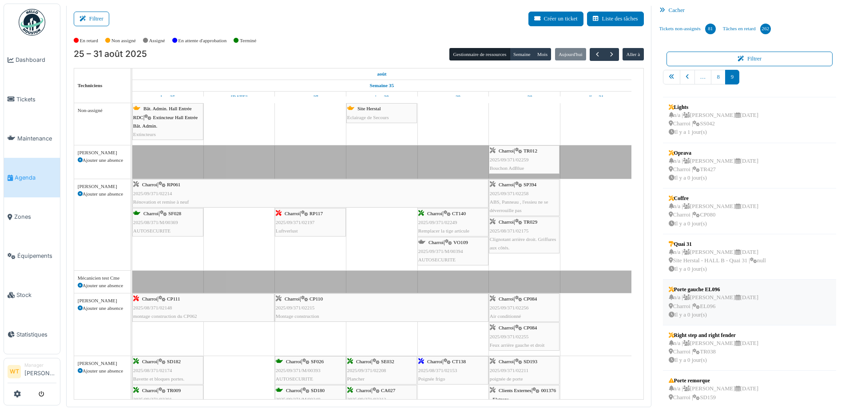
scroll to position [100, 0]
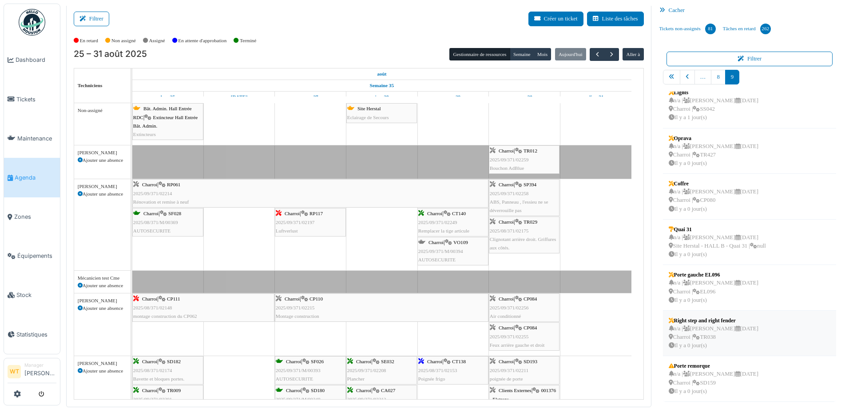
click at [714, 334] on div "n/a | [PERSON_NAME] [DATE] Charroi | TR038 Il y a 0 jour(s)" at bounding box center [714, 337] width 90 height 26
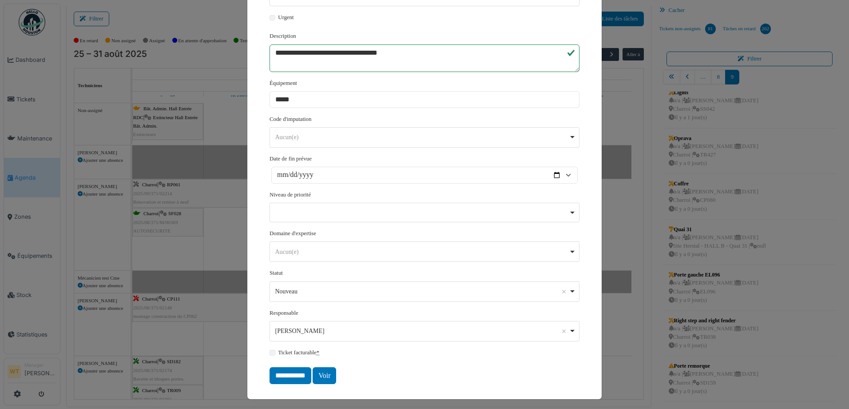
scroll to position [164, 0]
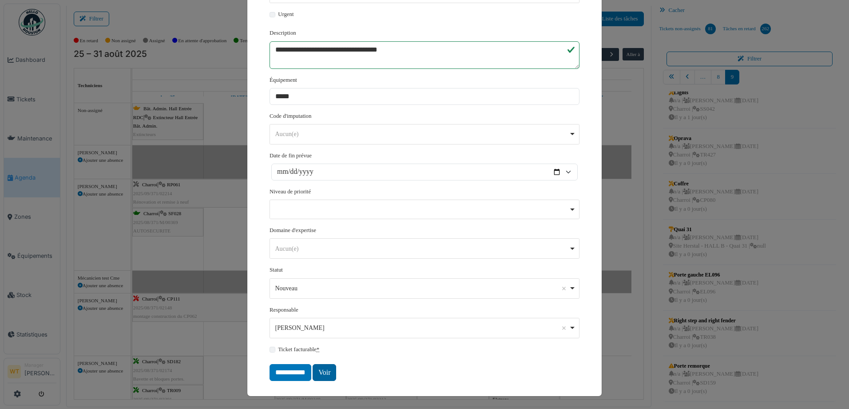
click at [321, 368] on link "Voir" at bounding box center [325, 372] width 24 height 17
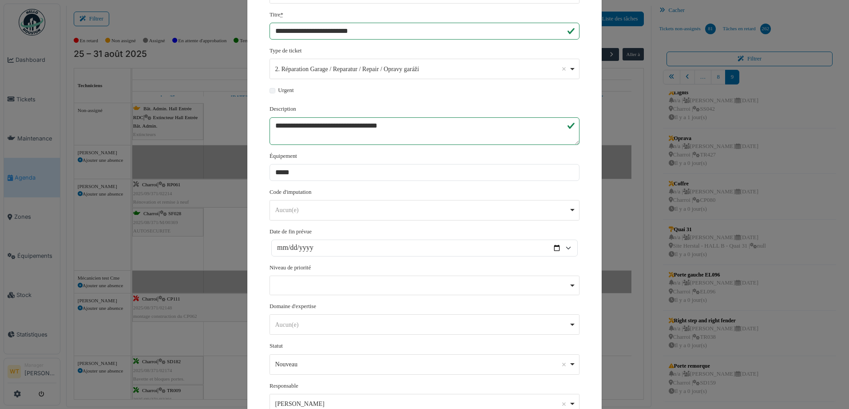
scroll to position [0, 0]
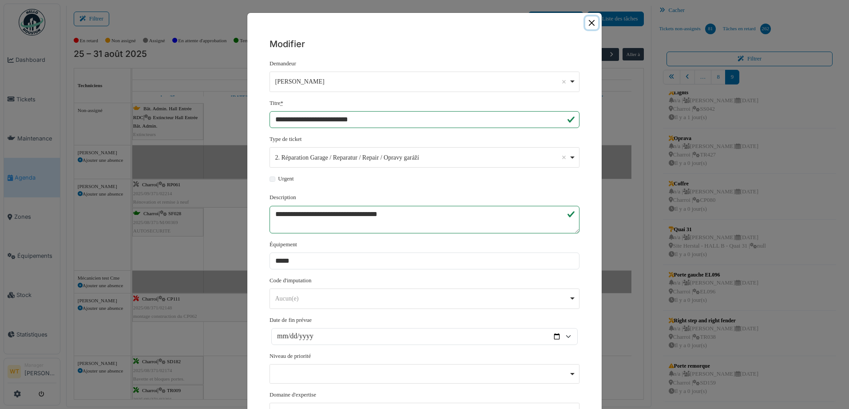
click at [591, 23] on button "Close" at bounding box center [591, 22] width 13 height 13
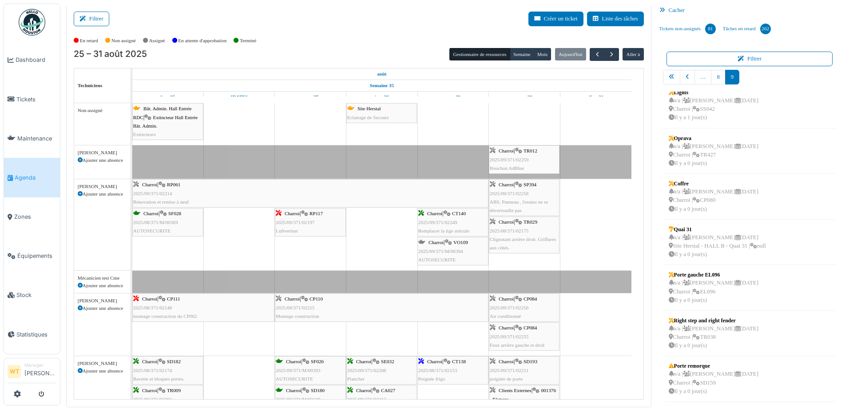
scroll to position [46, 0]
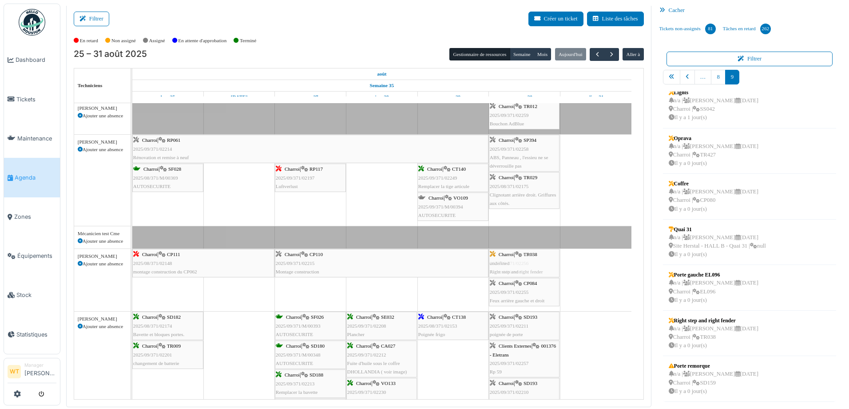
drag, startPoint x: 690, startPoint y: 333, endPoint x: 513, endPoint y: 278, distance: 185.2
click at [513, 278] on div "Filtrer Créer un ticket Liste des tâches Afficher les tâches non assignées *** …" at bounding box center [455, 205] width 786 height 403
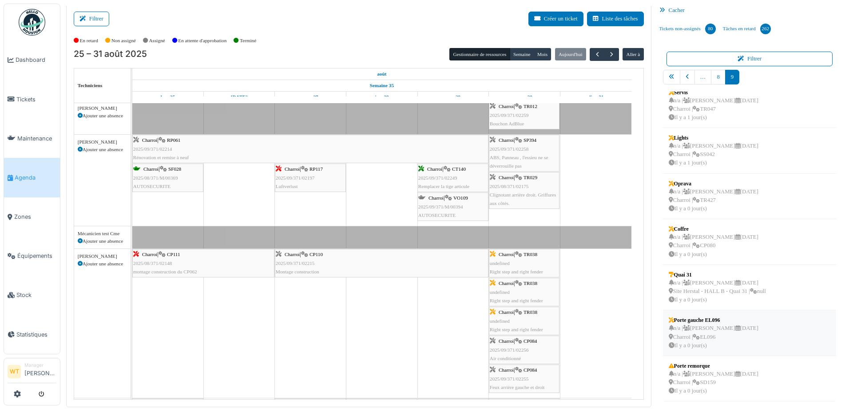
click at [700, 334] on div "n/a | Marc Vasen 05/09/2025 Charroi | EL096 Il y a 0 jour(s)" at bounding box center [714, 337] width 90 height 26
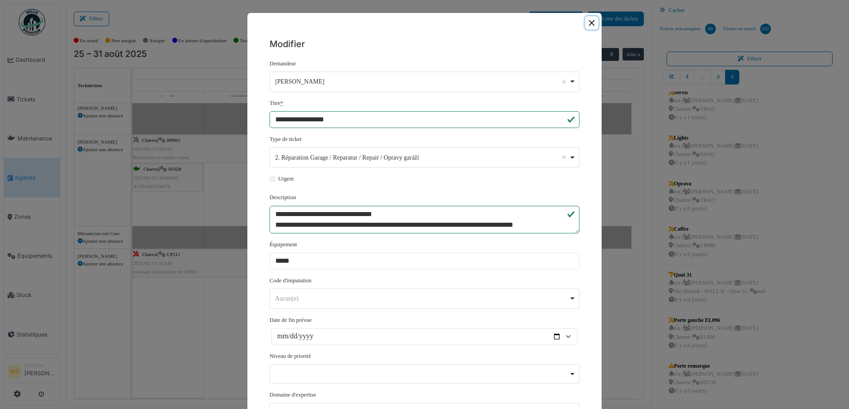
click at [587, 21] on button "Close" at bounding box center [591, 22] width 13 height 13
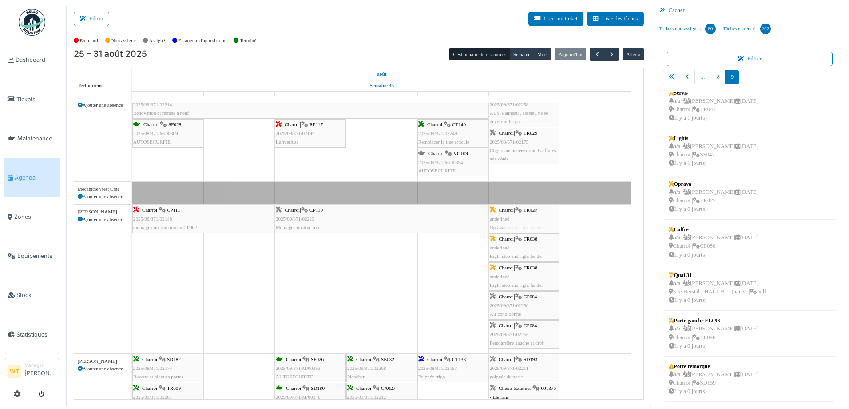
drag, startPoint x: 702, startPoint y: 199, endPoint x: 547, endPoint y: 250, distance: 164.0
click at [547, 250] on div "Filtrer Créer un ticket Liste des tâches Afficher les tâches non assignées *** …" at bounding box center [455, 205] width 786 height 403
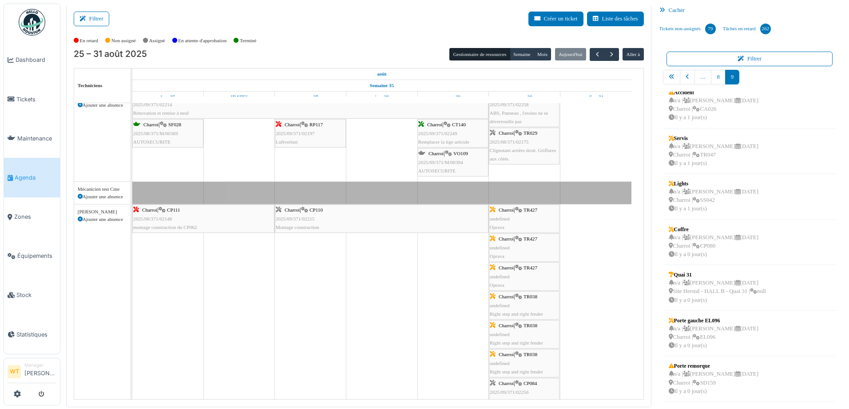
click at [545, 217] on div "Charroi | TR427 undefined Oprava" at bounding box center [524, 219] width 69 height 26
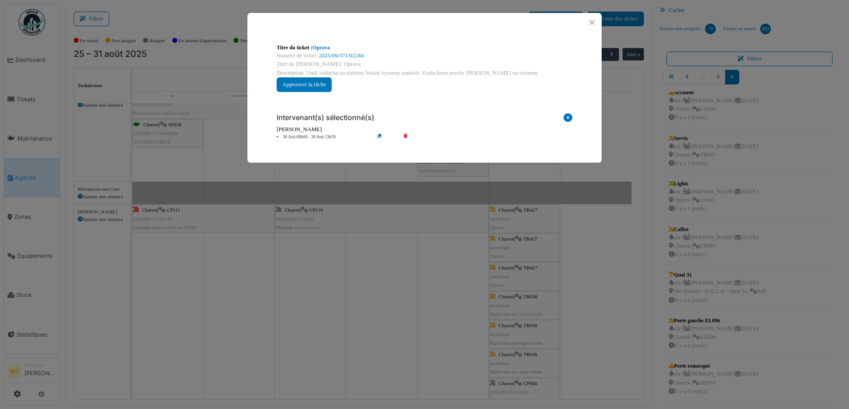
click at [341, 52] on div "Numéro de ticket : 2025/09/371/02244" at bounding box center [425, 56] width 296 height 8
click at [341, 54] on link "2025/09/371/02244" at bounding box center [341, 55] width 44 height 6
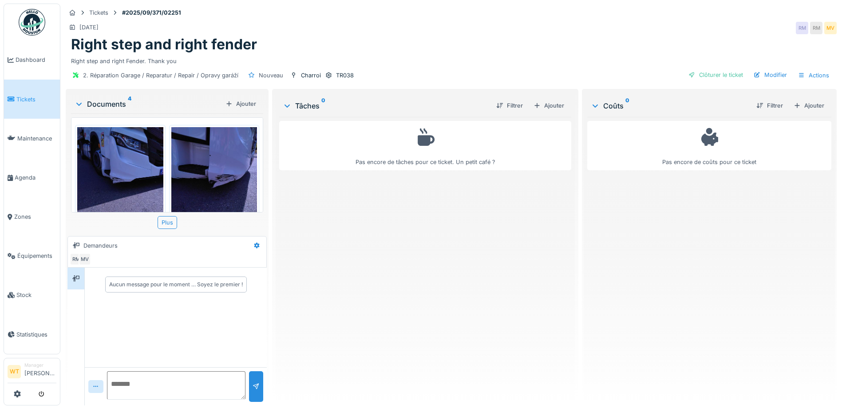
click at [227, 194] on img at bounding box center [214, 184] width 86 height 115
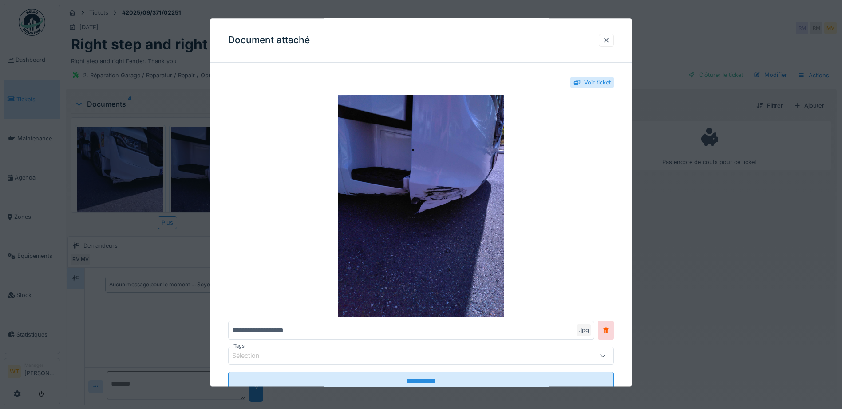
click at [609, 38] on div at bounding box center [606, 40] width 7 height 8
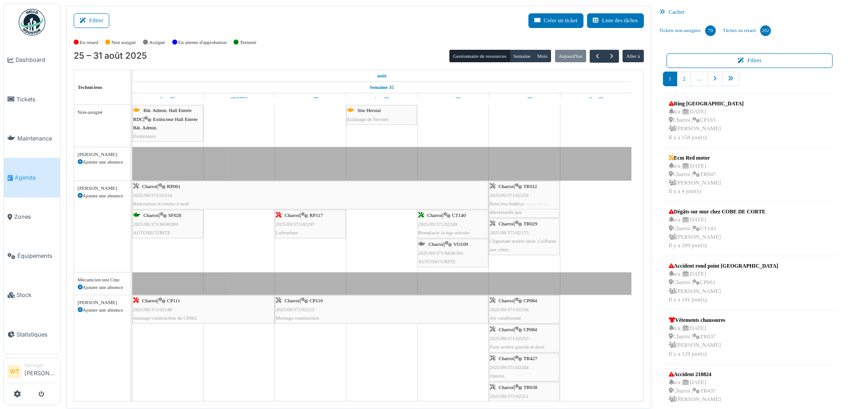
drag, startPoint x: 521, startPoint y: 163, endPoint x: 536, endPoint y: 216, distance: 55.4
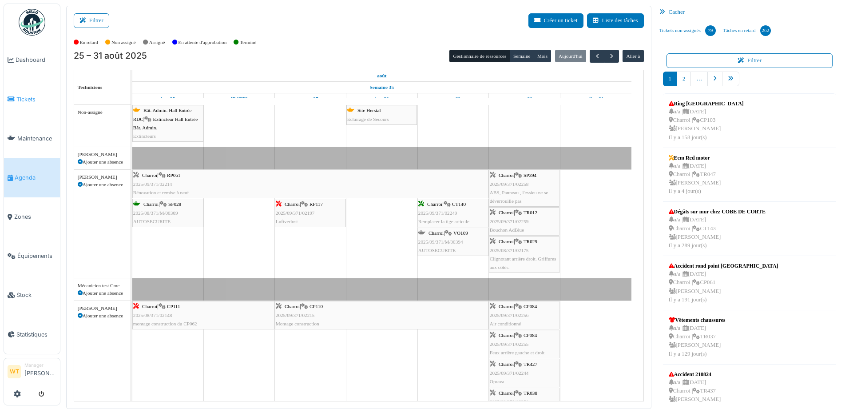
click at [27, 102] on span "Tickets" at bounding box center [36, 99] width 40 height 8
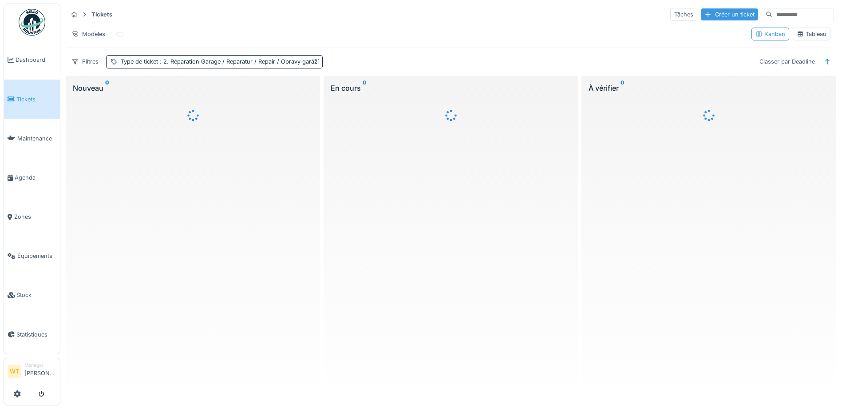
click at [704, 16] on div "Créer un ticket" at bounding box center [729, 14] width 57 height 12
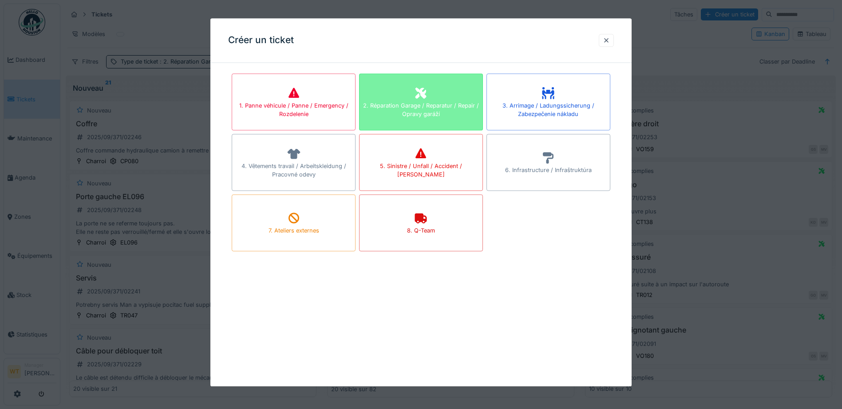
click at [376, 107] on div "2. Réparation Garage / Reparatur / Repair / Opravy garáží" at bounding box center [421, 109] width 123 height 17
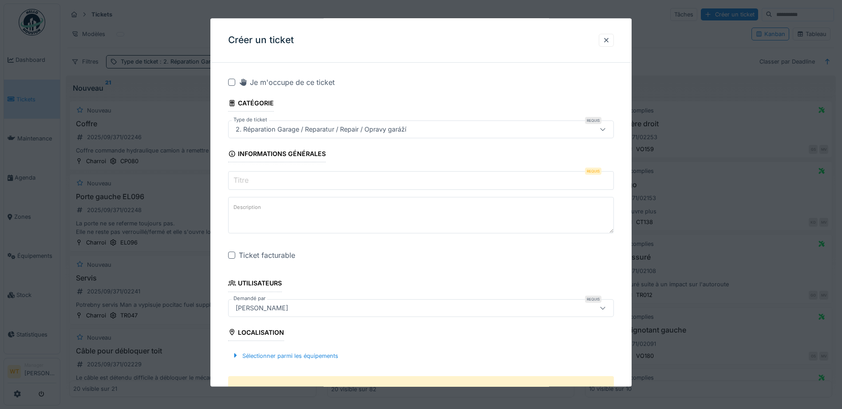
click at [315, 181] on input "Titre" at bounding box center [421, 180] width 386 height 19
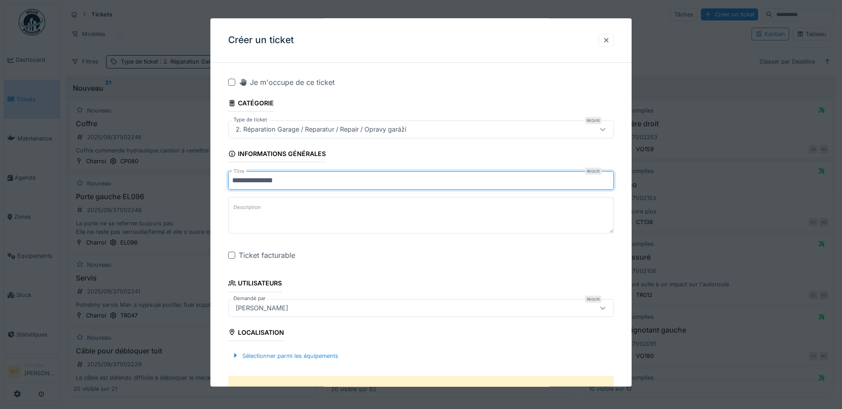
type input "**********"
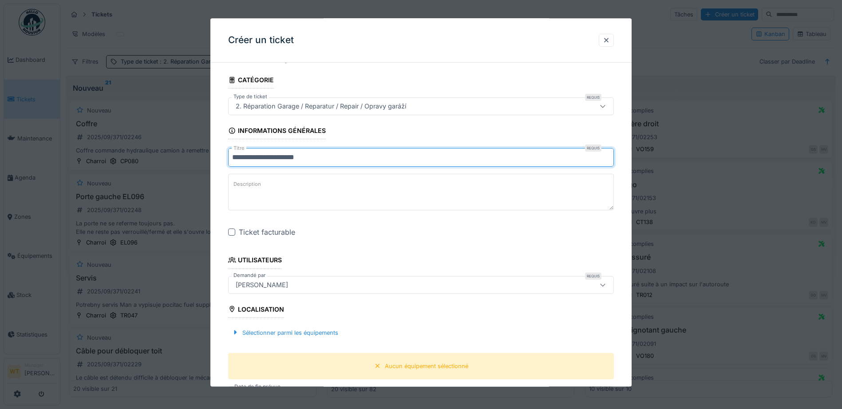
scroll to position [44, 0]
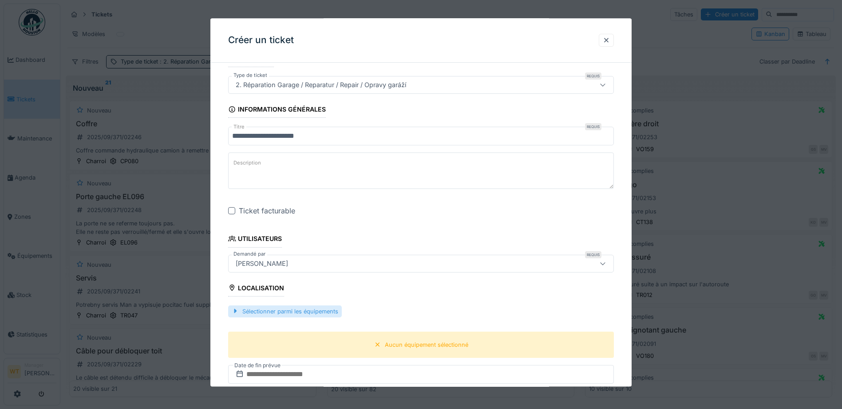
click at [289, 314] on div "Sélectionner parmi les équipements" at bounding box center [285, 311] width 114 height 12
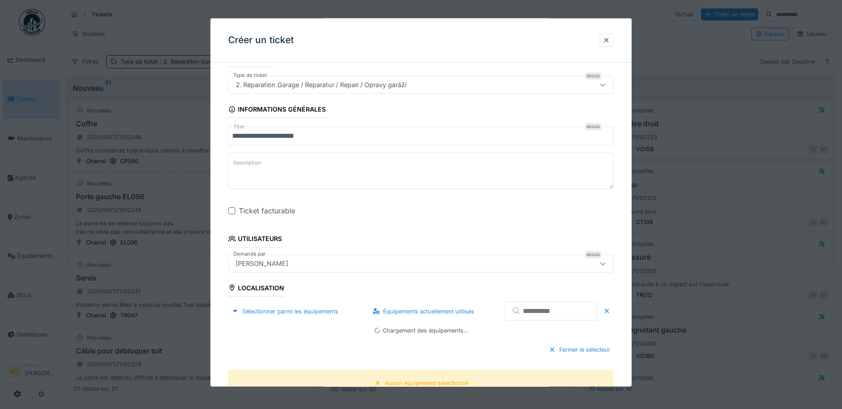
click at [526, 314] on input "text" at bounding box center [551, 311] width 93 height 19
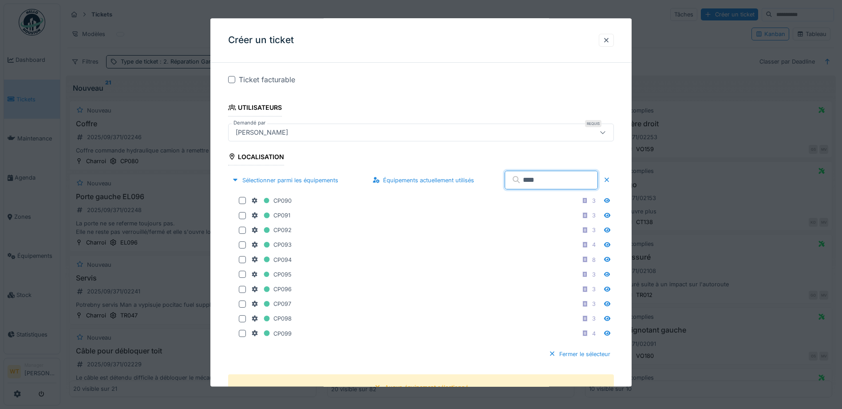
scroll to position [178, 0]
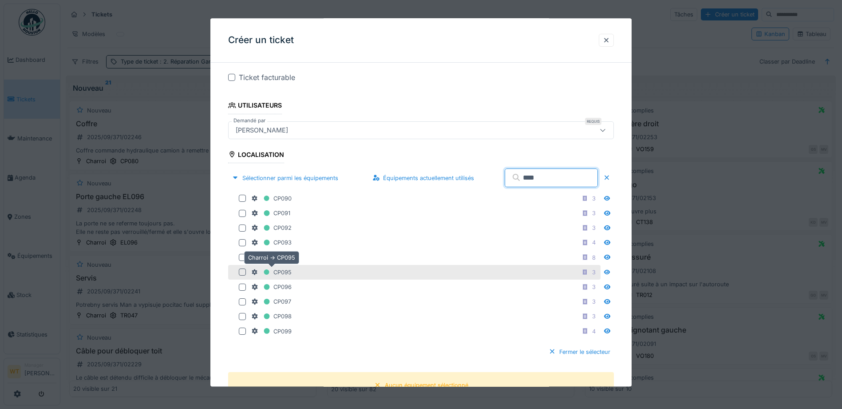
type input "****"
click at [282, 274] on div "CP095" at bounding box center [271, 271] width 40 height 11
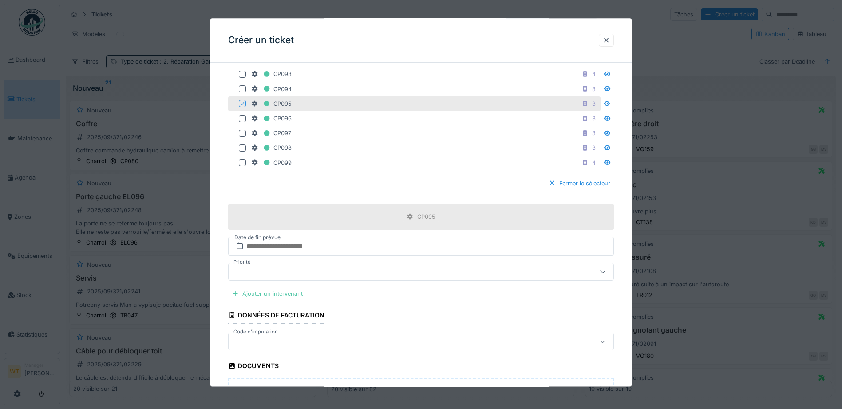
scroll to position [355, 0]
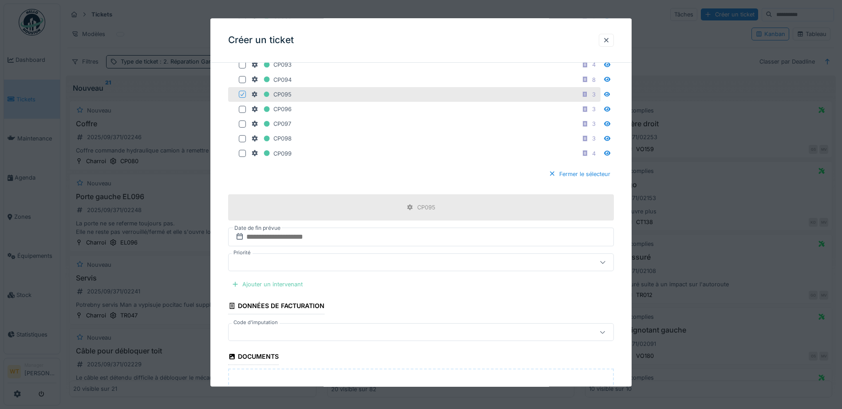
click at [290, 286] on div "Ajouter un intervenant" at bounding box center [267, 284] width 78 height 12
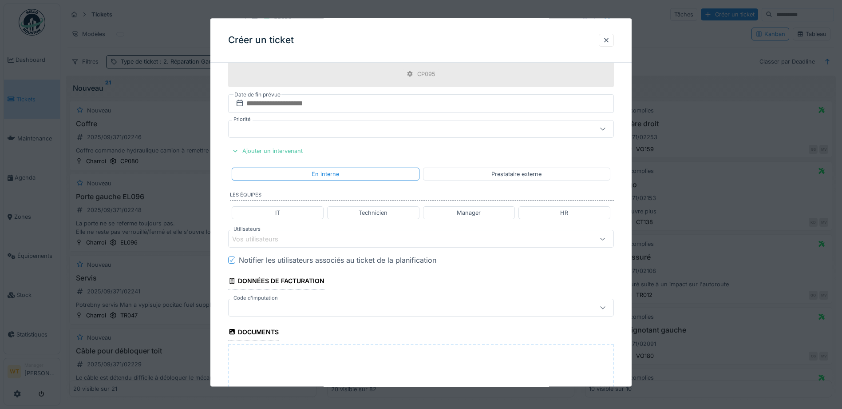
click at [296, 236] on div "Vos utilisateurs" at bounding box center [398, 239] width 333 height 10
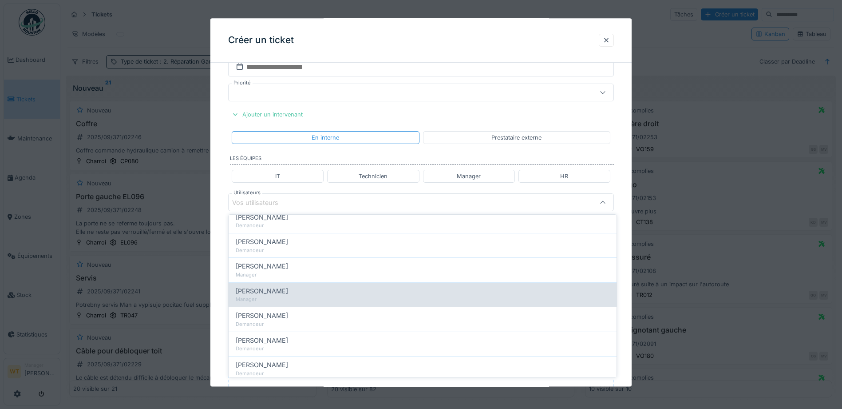
scroll to position [222, 0]
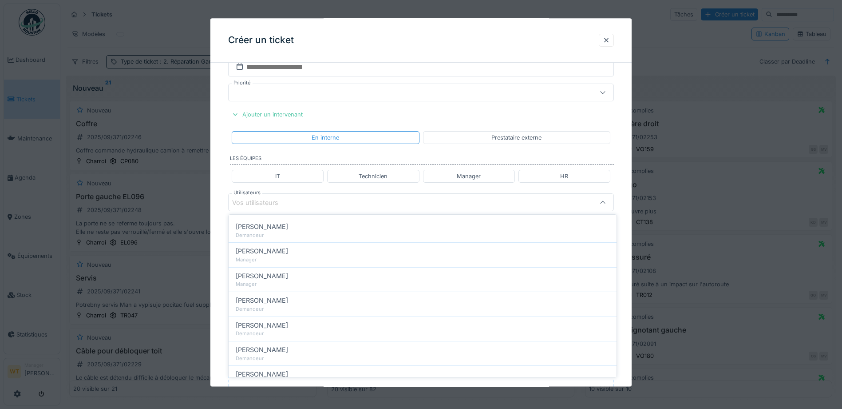
click at [367, 174] on div "Technicien" at bounding box center [373, 176] width 29 height 8
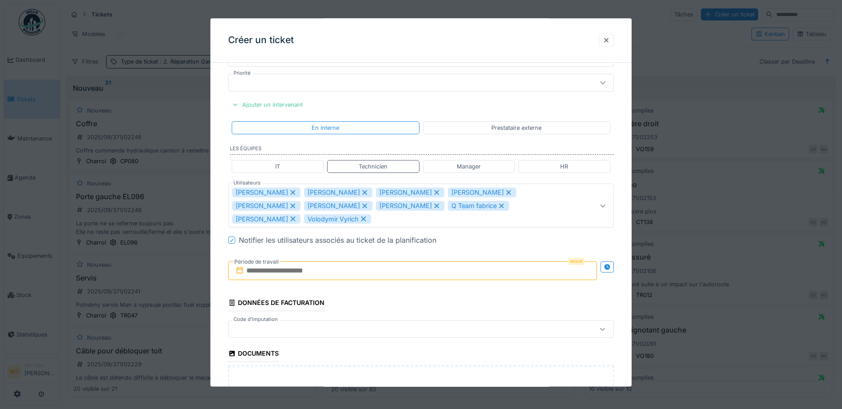
scroll to position [525, 0]
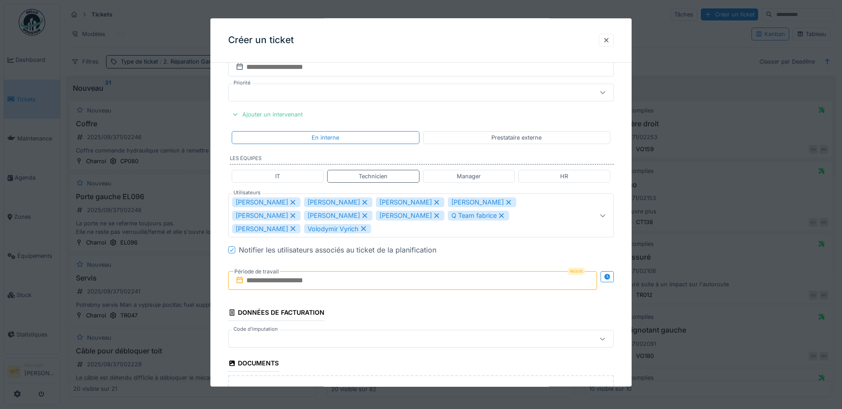
click at [289, 204] on icon at bounding box center [293, 202] width 8 height 6
click at [289, 202] on icon at bounding box center [293, 202] width 8 height 6
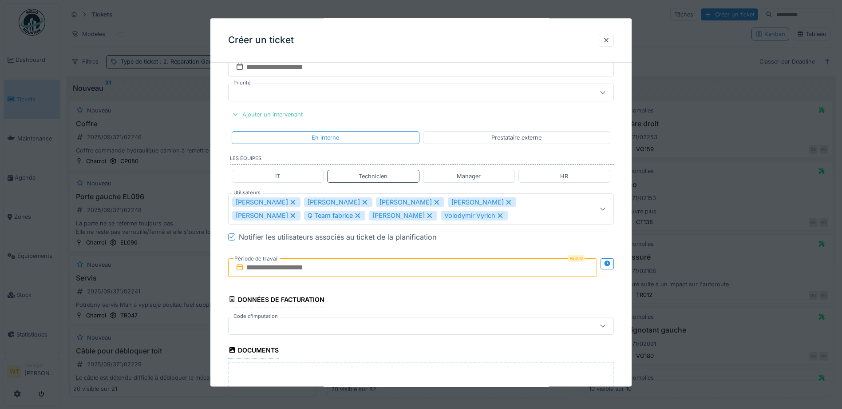
click at [273, 202] on div "Radoslav Koscak" at bounding box center [266, 203] width 68 height 10
click at [291, 204] on icon at bounding box center [293, 202] width 5 height 5
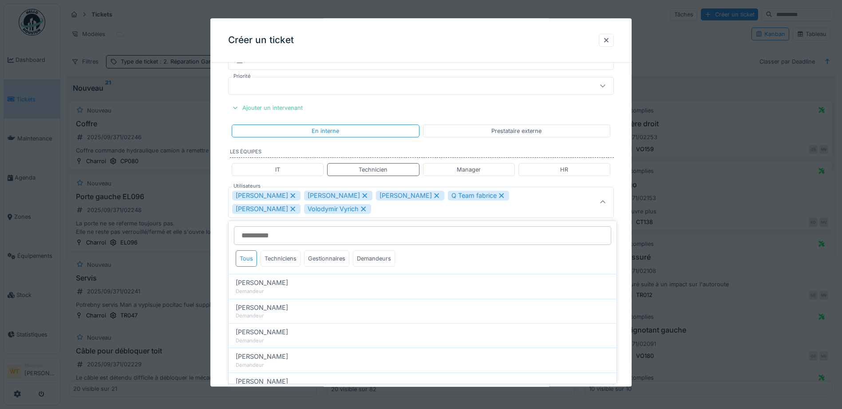
click at [291, 197] on icon at bounding box center [293, 195] width 5 height 5
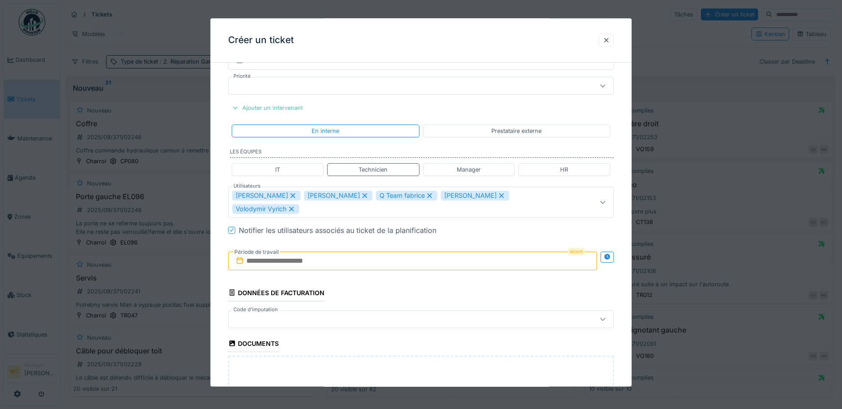
click at [291, 197] on icon at bounding box center [293, 195] width 8 height 6
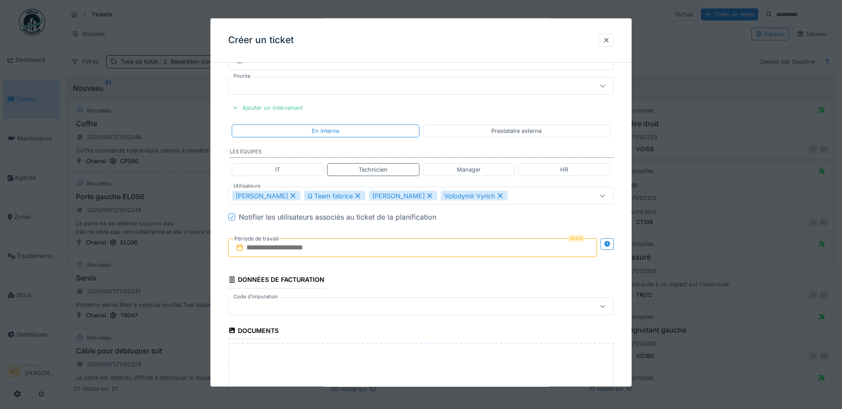
click at [354, 195] on icon at bounding box center [358, 196] width 8 height 6
click at [432, 196] on icon at bounding box center [436, 196] width 8 height 6
click at [361, 197] on icon at bounding box center [365, 196] width 8 height 6
type input "****"
click at [333, 244] on input "text" at bounding box center [412, 247] width 369 height 19
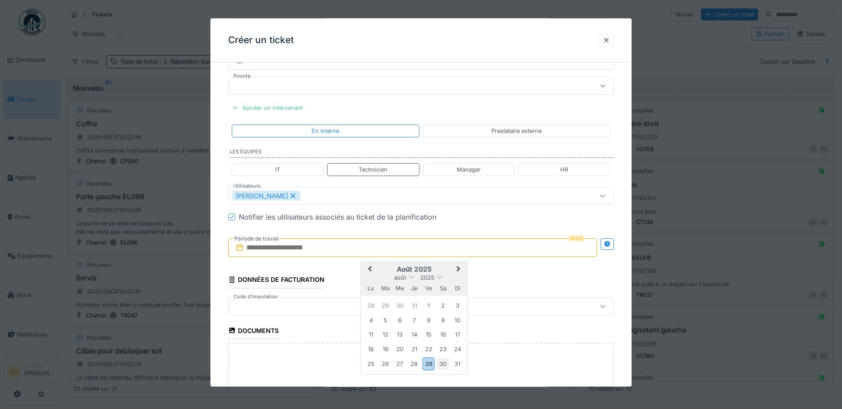
click at [442, 365] on div "30" at bounding box center [443, 363] width 12 height 12
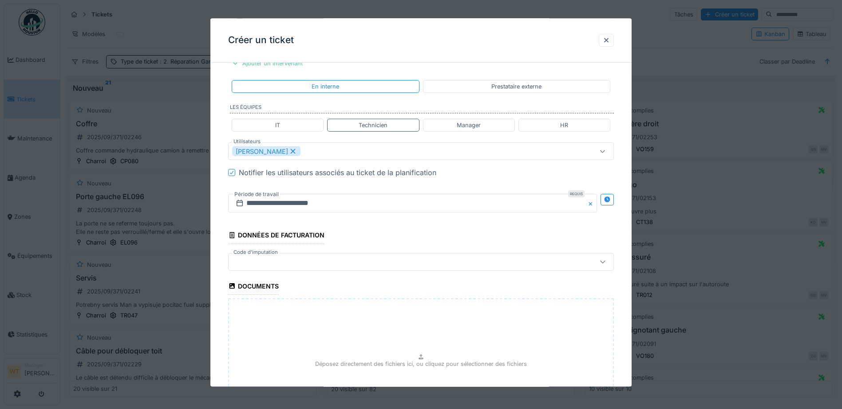
click at [315, 262] on div at bounding box center [398, 262] width 333 height 10
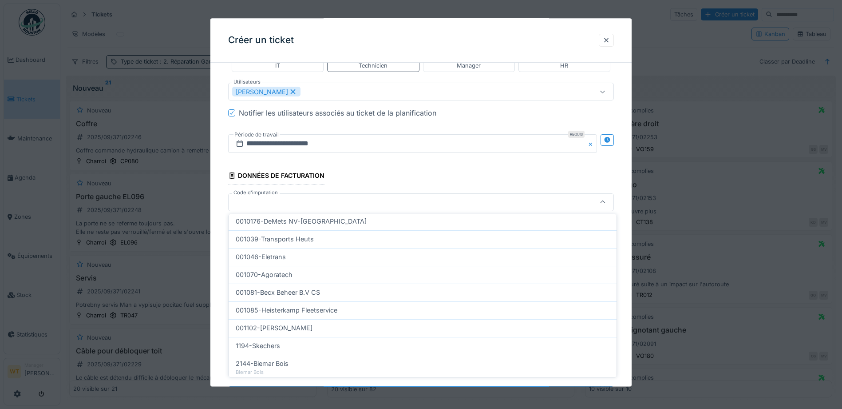
scroll to position [266, 0]
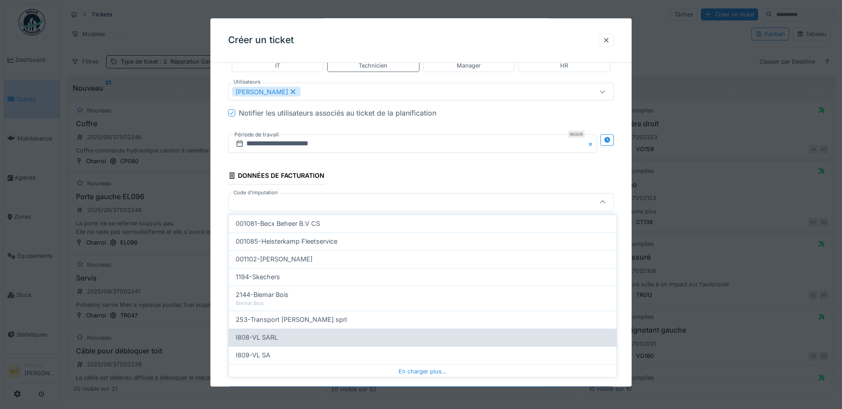
click at [288, 335] on div "I808-VL SARL" at bounding box center [423, 337] width 374 height 10
type input "***"
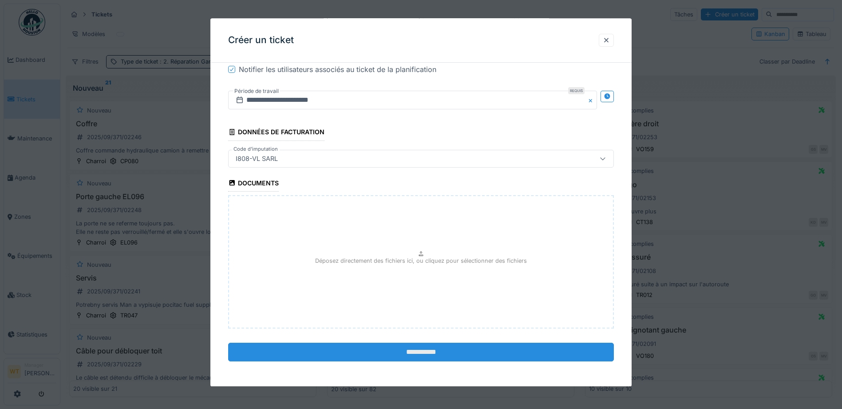
scroll to position [6, 0]
click at [390, 356] on input "**********" at bounding box center [421, 351] width 386 height 19
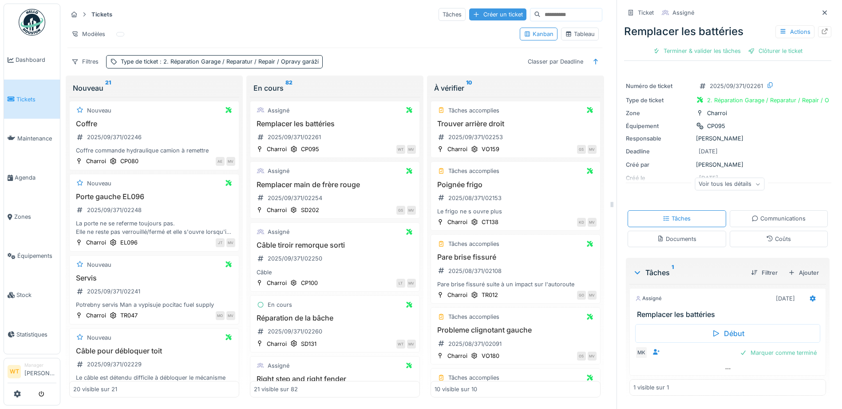
click at [475, 11] on div "Créer un ticket" at bounding box center [497, 14] width 57 height 12
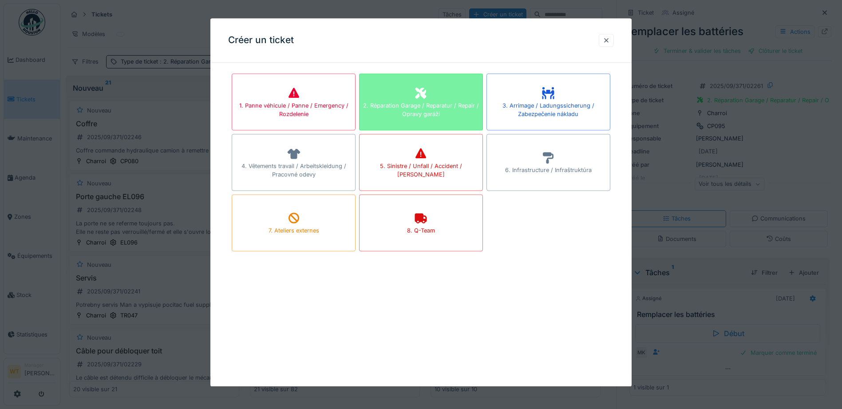
click at [405, 101] on div "2. Réparation Garage / Reparatur / Repair / Opravy garáží" at bounding box center [421, 101] width 124 height 57
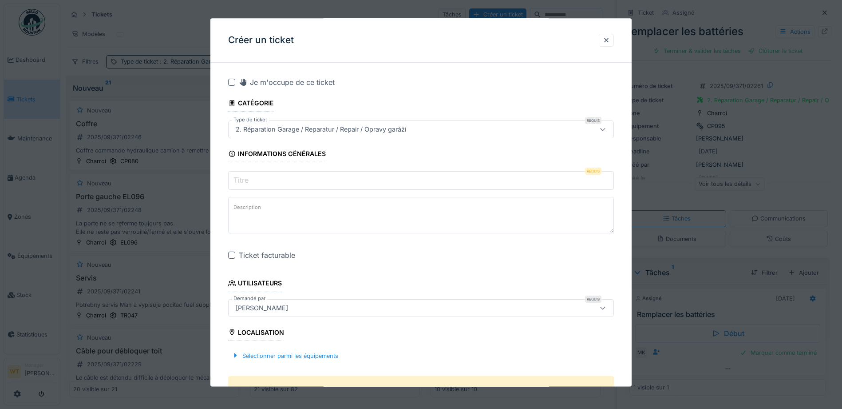
click at [328, 185] on input "Titre" at bounding box center [421, 180] width 386 height 19
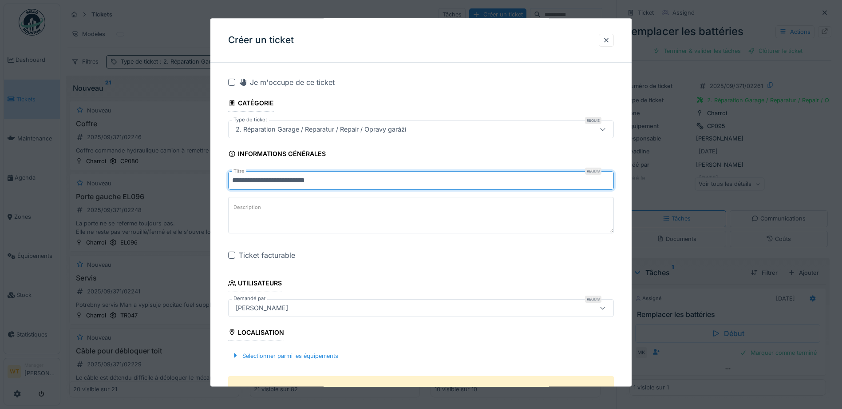
type input "**********"
click at [235, 255] on div at bounding box center [231, 255] width 7 height 7
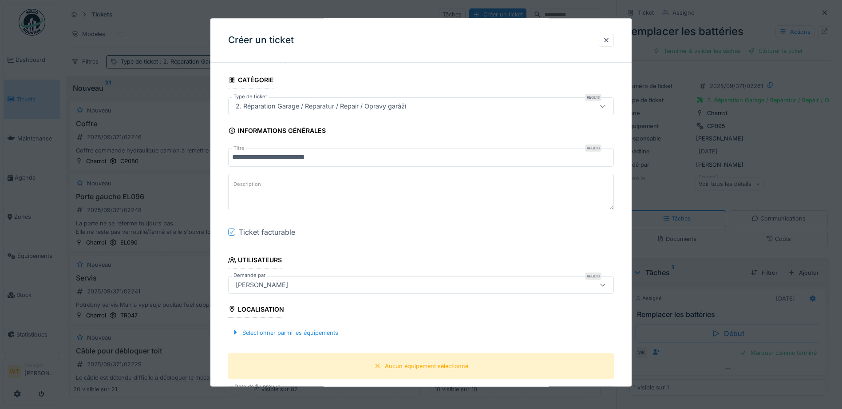
scroll to position [44, 0]
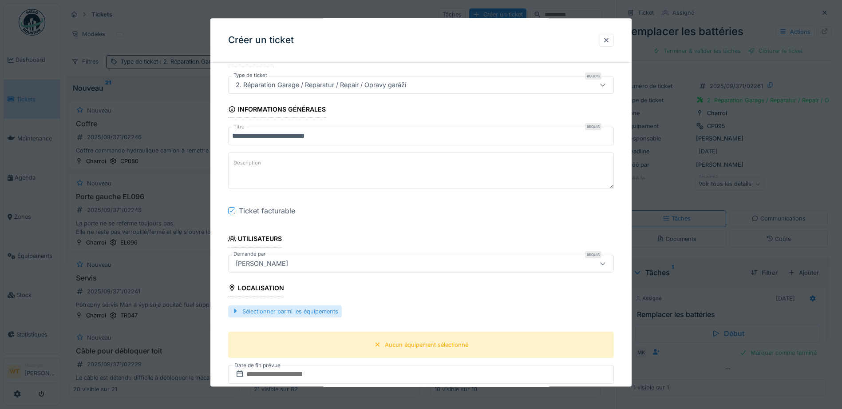
click at [320, 313] on div "Sélectionner parmi les équipements" at bounding box center [285, 311] width 114 height 12
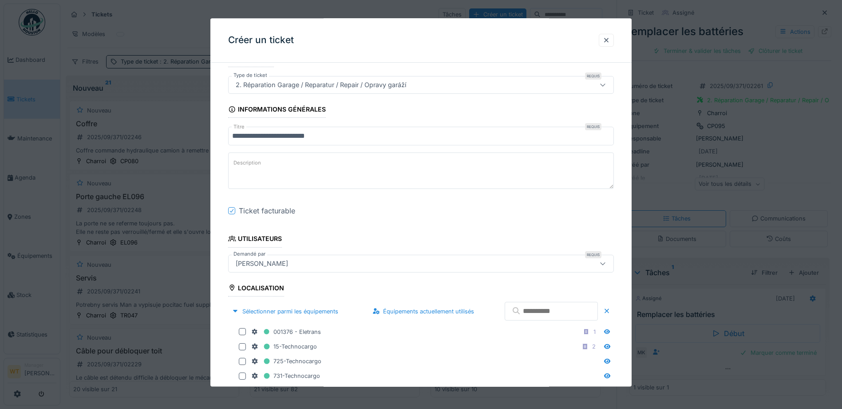
click at [505, 312] on input "text" at bounding box center [551, 311] width 93 height 19
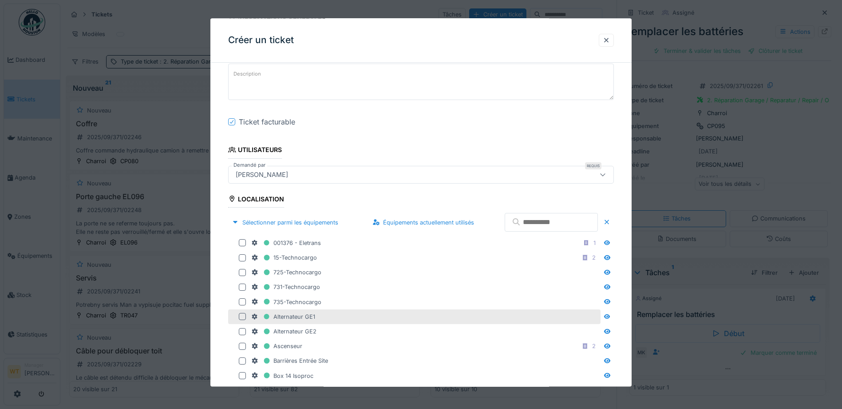
scroll to position [178, 0]
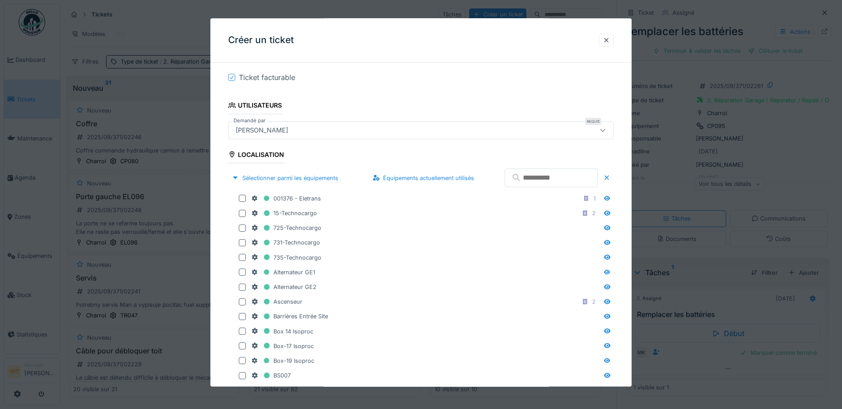
click at [558, 182] on input "text" at bounding box center [551, 178] width 93 height 19
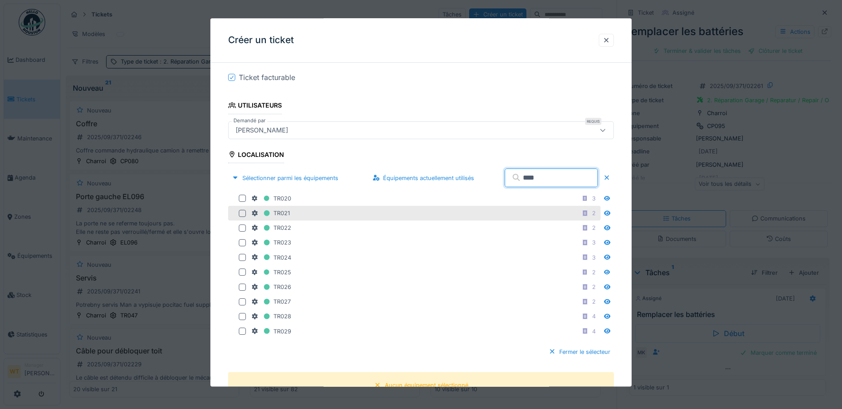
type input "****"
click at [246, 211] on div at bounding box center [242, 213] width 7 height 7
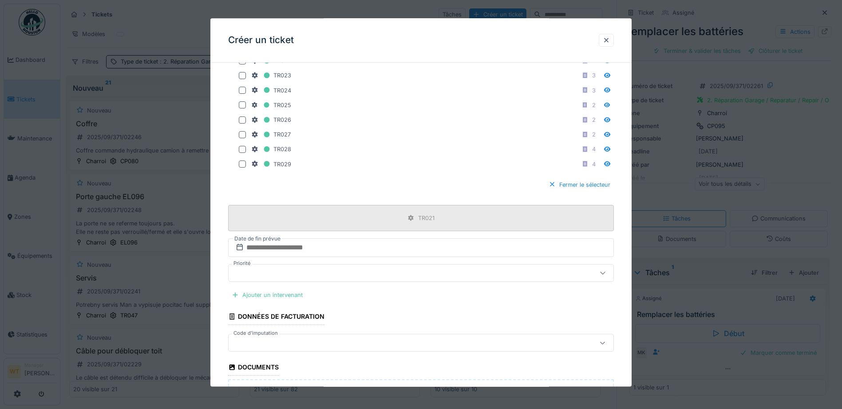
scroll to position [355, 0]
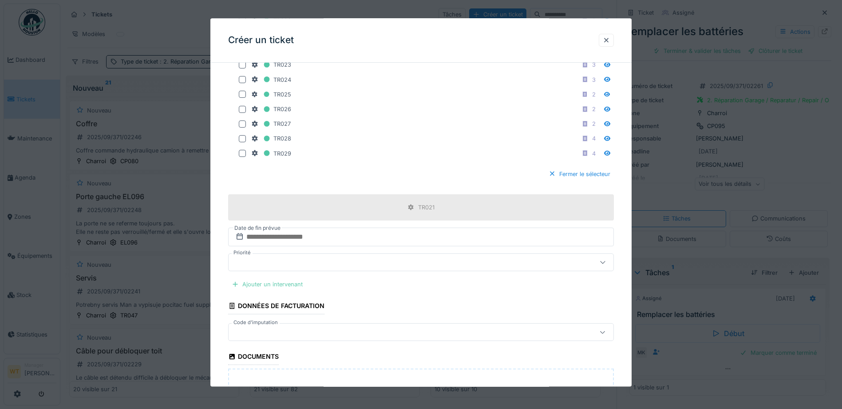
click at [292, 281] on div "Ajouter un intervenant" at bounding box center [267, 284] width 78 height 12
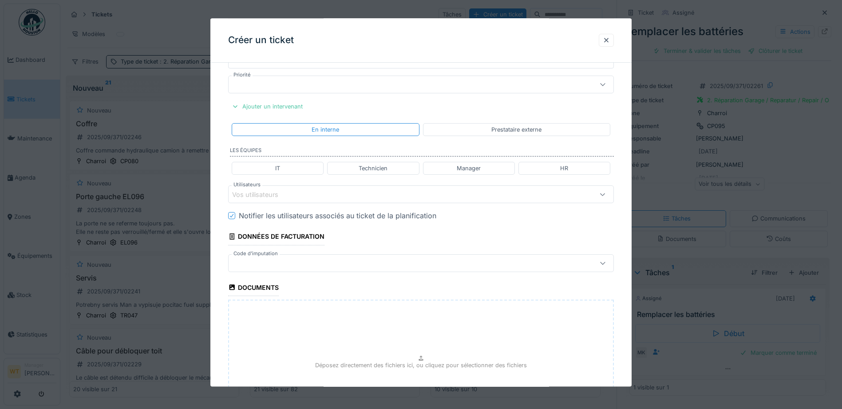
click at [285, 196] on div "Vos utilisateurs" at bounding box center [261, 195] width 59 height 10
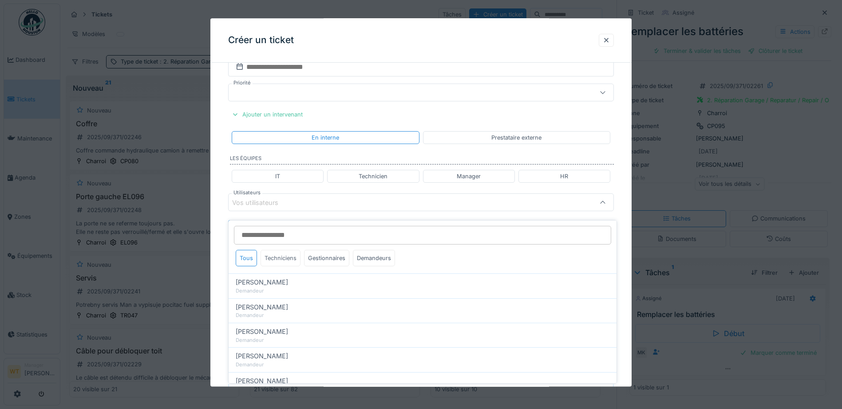
click at [290, 253] on div "Techniciens" at bounding box center [281, 258] width 40 height 16
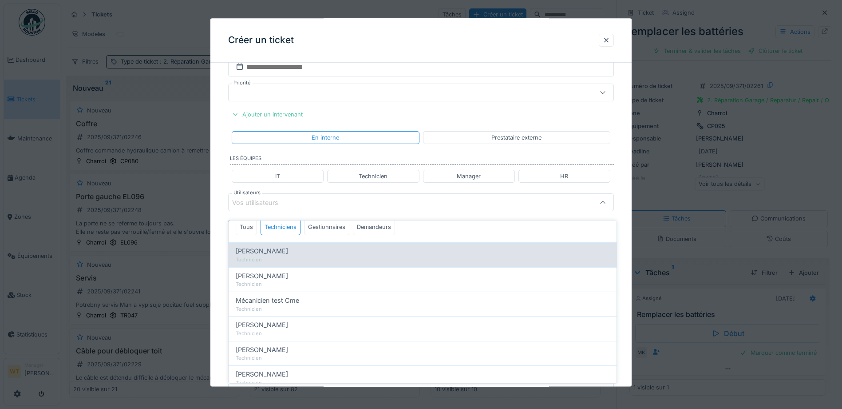
scroll to position [44, 0]
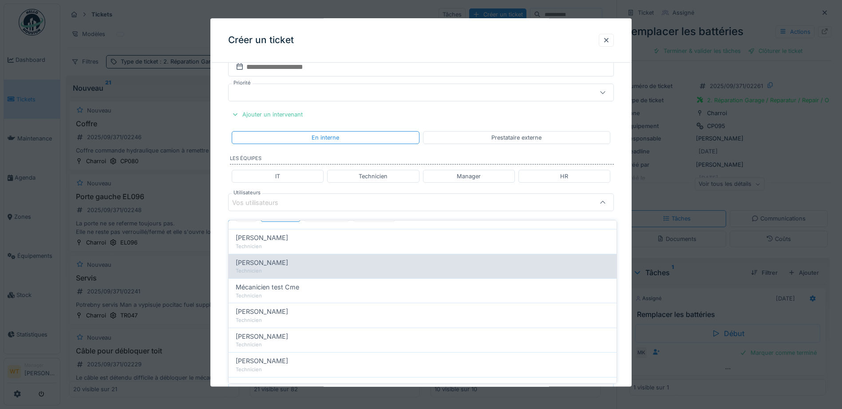
click at [289, 267] on div "Technicien" at bounding box center [423, 271] width 374 height 8
type input "****"
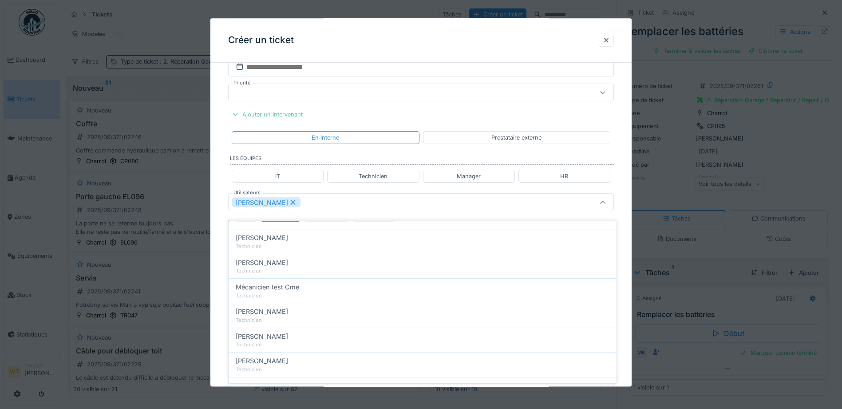
scroll to position [0, 0]
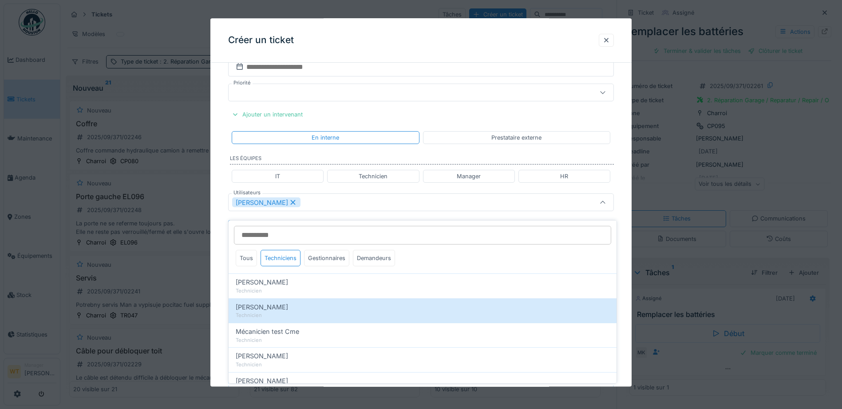
click at [323, 205] on div "Jan Maro" at bounding box center [398, 203] width 333 height 10
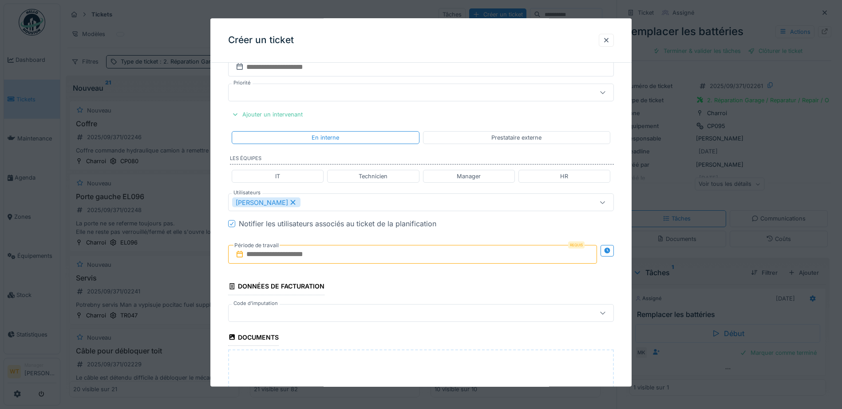
click at [302, 254] on input "text" at bounding box center [412, 254] width 369 height 19
click at [431, 371] on div "29" at bounding box center [429, 370] width 12 height 13
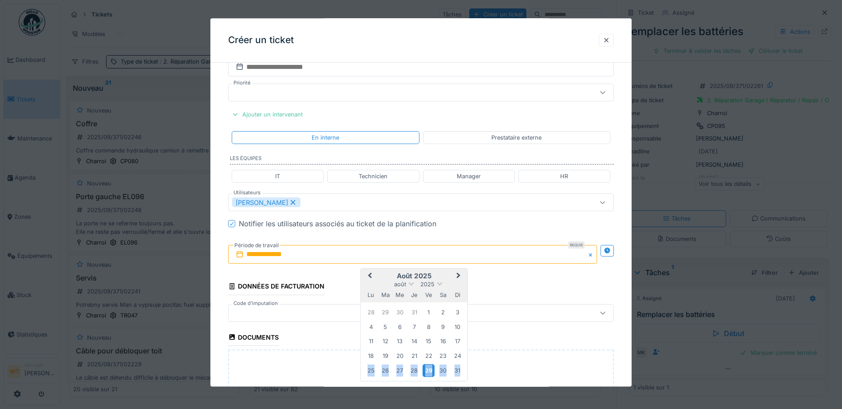
click at [431, 371] on div "29" at bounding box center [429, 370] width 12 height 13
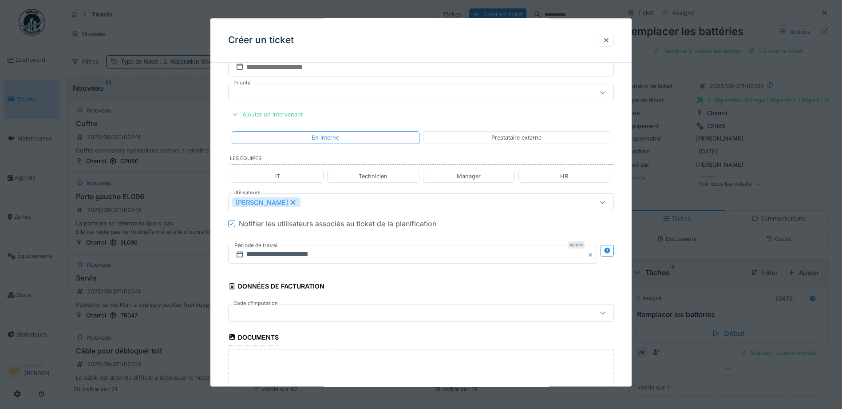
click at [339, 315] on div at bounding box center [398, 313] width 333 height 10
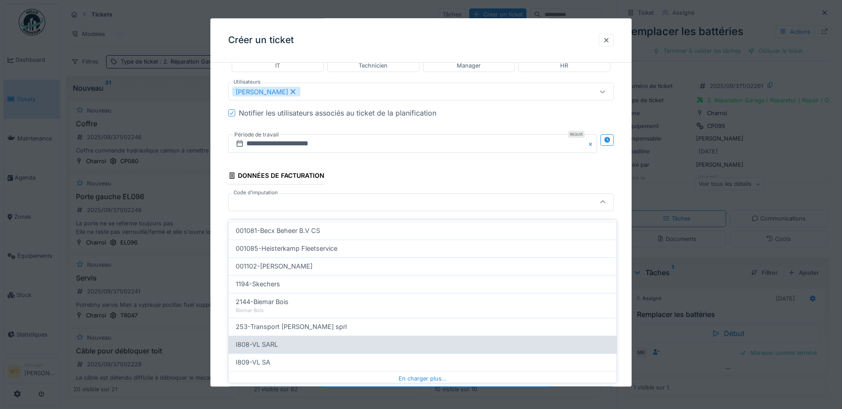
scroll to position [266, 0]
click at [294, 343] on div "I808-VL SARL" at bounding box center [423, 343] width 388 height 18
type input "***"
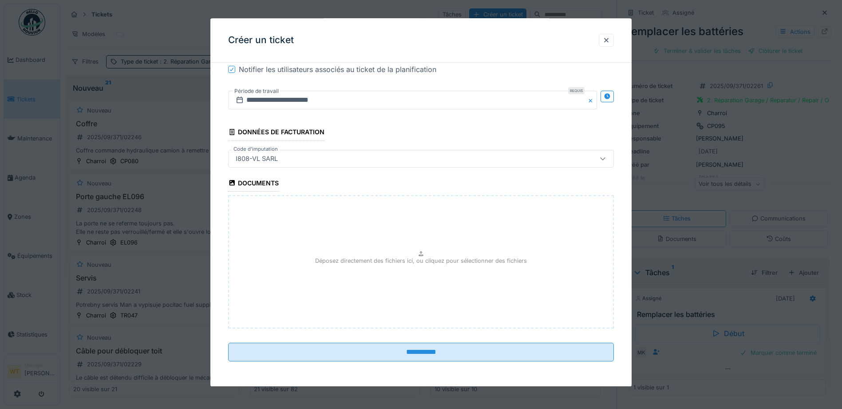
scroll to position [7, 0]
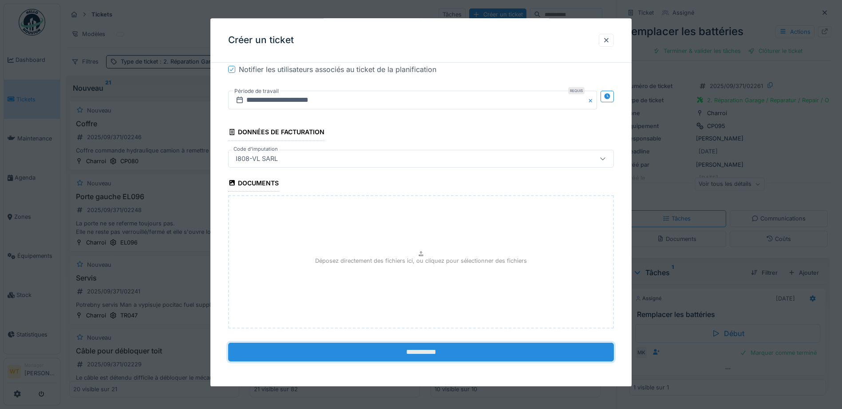
click at [399, 350] on input "**********" at bounding box center [421, 351] width 386 height 19
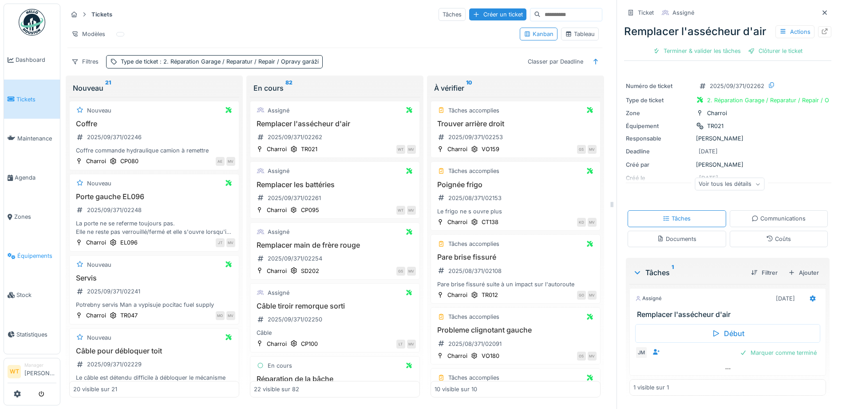
click at [39, 251] on span "Équipements" at bounding box center [36, 255] width 39 height 8
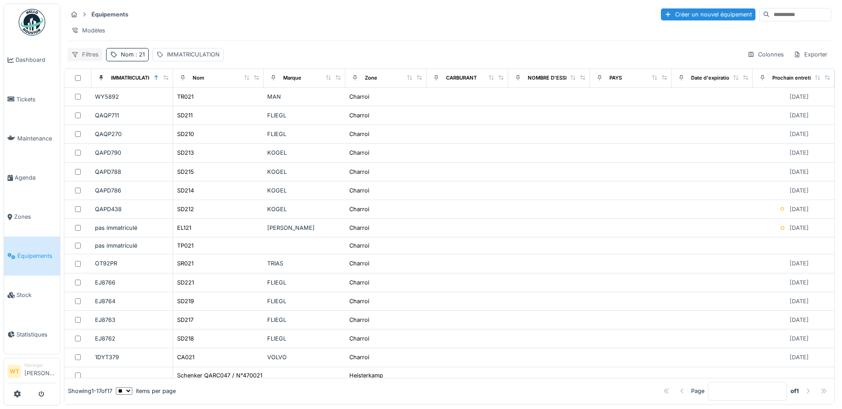
click at [84, 59] on div "Filtres" at bounding box center [84, 54] width 35 height 13
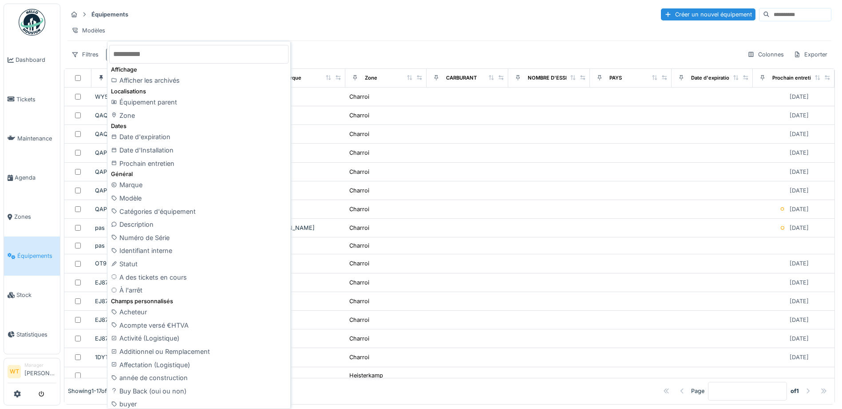
drag, startPoint x: 341, startPoint y: 23, endPoint x: 318, endPoint y: 28, distance: 23.6
click at [342, 22] on div "Équipements Créer un nouvel équipement Modèles Filtres Nom : 21 IMMATRICULATION…" at bounding box center [449, 34] width 771 height 61
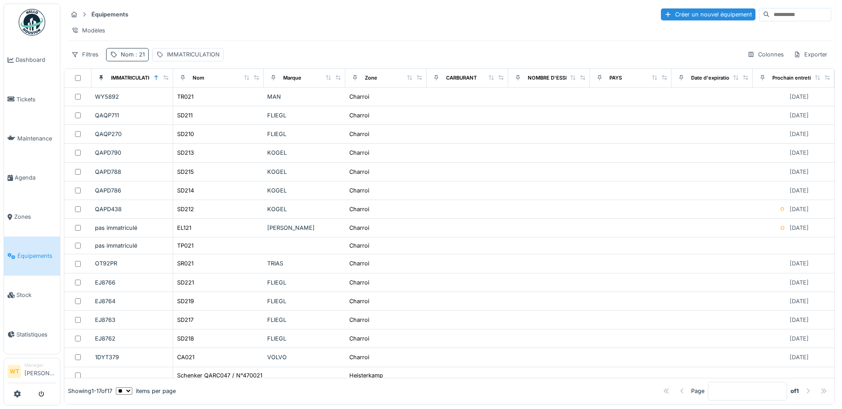
click at [128, 59] on div "Nom : 21" at bounding box center [133, 54] width 24 height 8
click at [191, 101] on icon at bounding box center [187, 104] width 7 height 6
click at [170, 104] on input "Nom" at bounding box center [154, 104] width 88 height 19
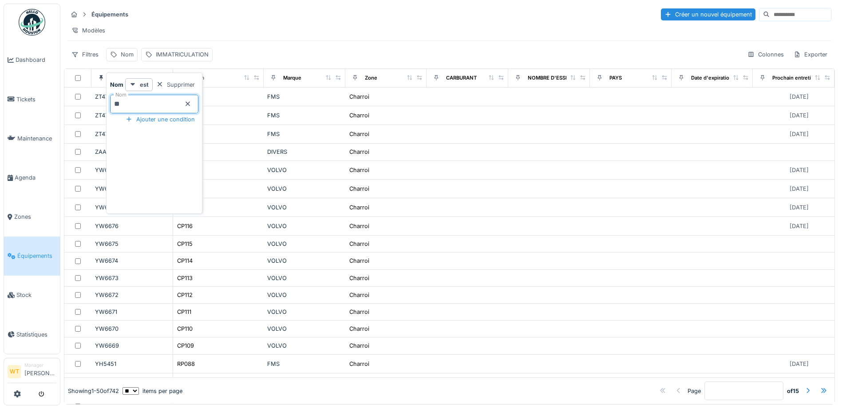
type input "**"
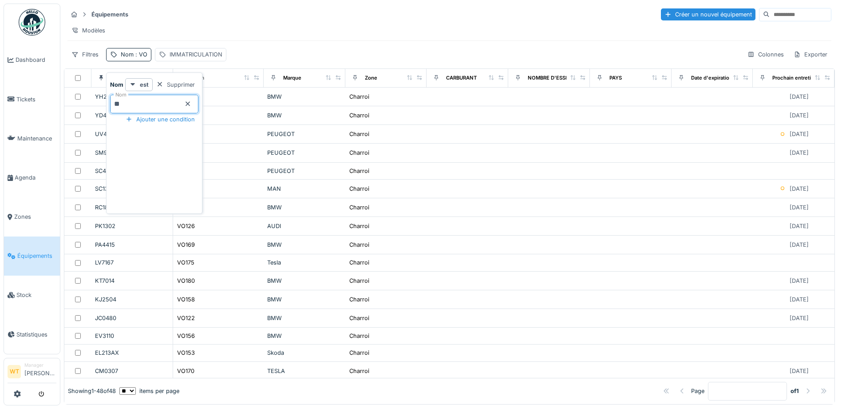
click at [337, 37] on div "Modèles" at bounding box center [449, 30] width 764 height 13
click at [97, 60] on div "Filtres" at bounding box center [84, 54] width 35 height 13
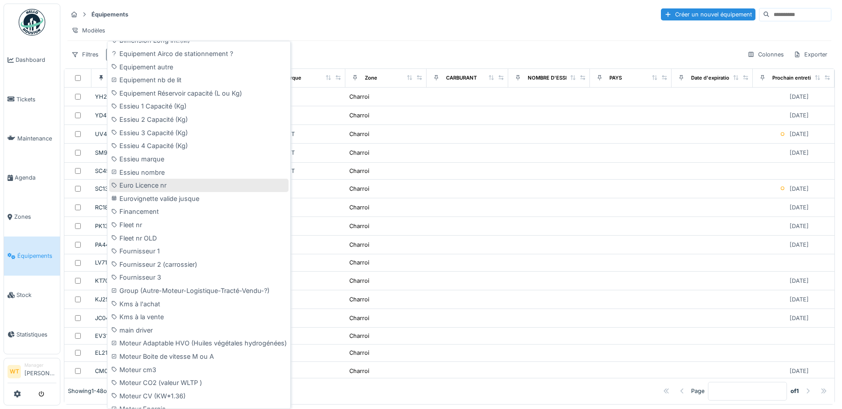
scroll to position [710, 0]
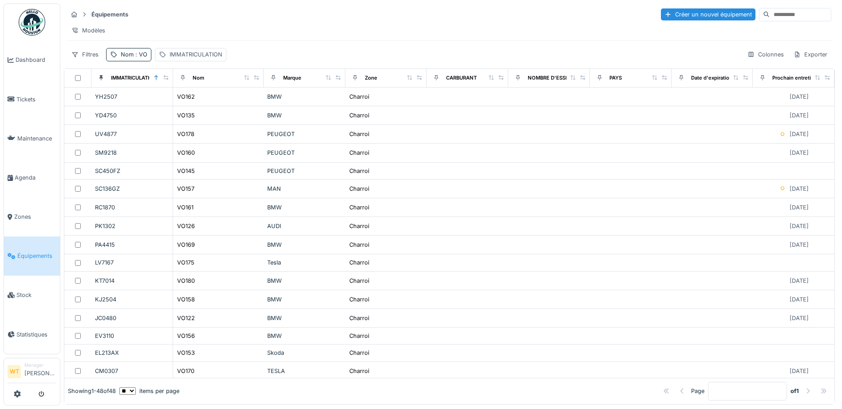
drag, startPoint x: 308, startPoint y: 5, endPoint x: 301, endPoint y: 14, distance: 11.3
click at [308, 6] on div "Équipements Créer un nouvel équipement Modèles Filtres Nom : VO IMMATRICULATION…" at bounding box center [449, 34] width 771 height 61
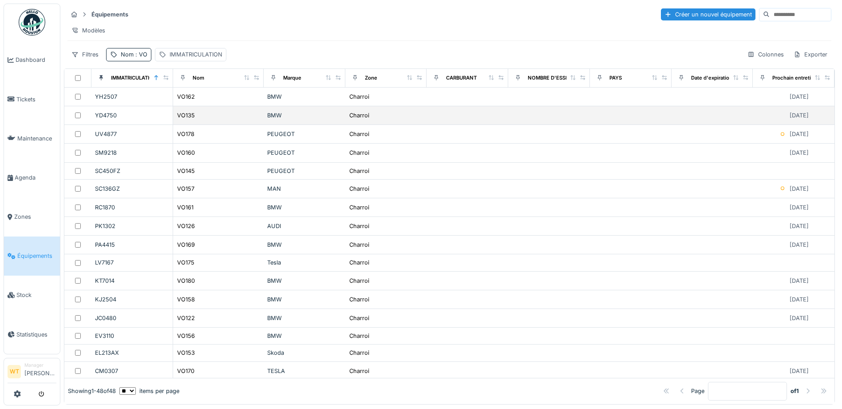
click at [201, 120] on div "VO135" at bounding box center [218, 115] width 83 height 9
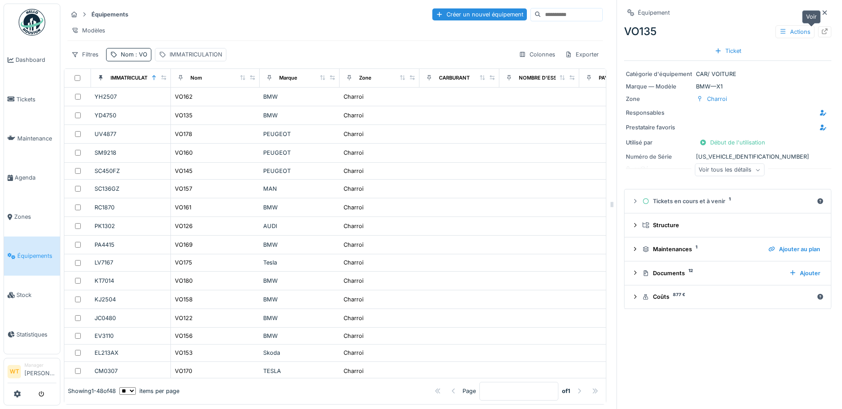
click at [818, 29] on div at bounding box center [824, 31] width 13 height 11
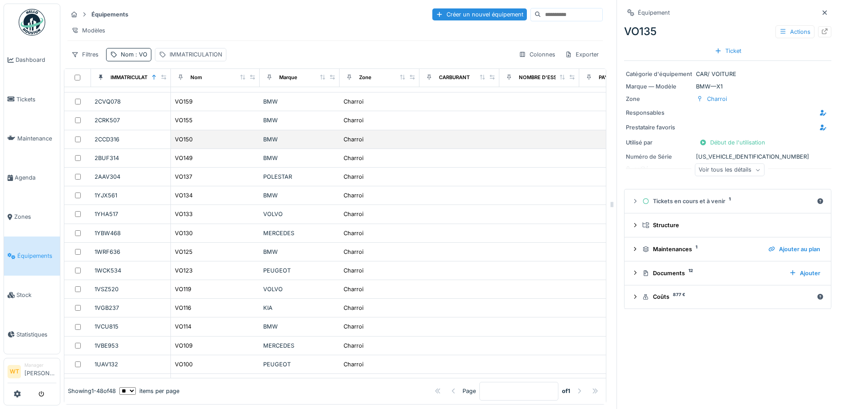
scroll to position [611, 0]
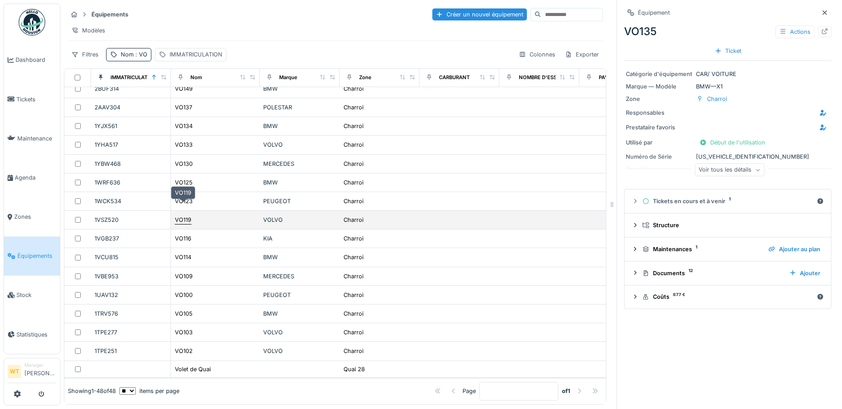
click at [191, 215] on div "VO119" at bounding box center [183, 219] width 16 height 8
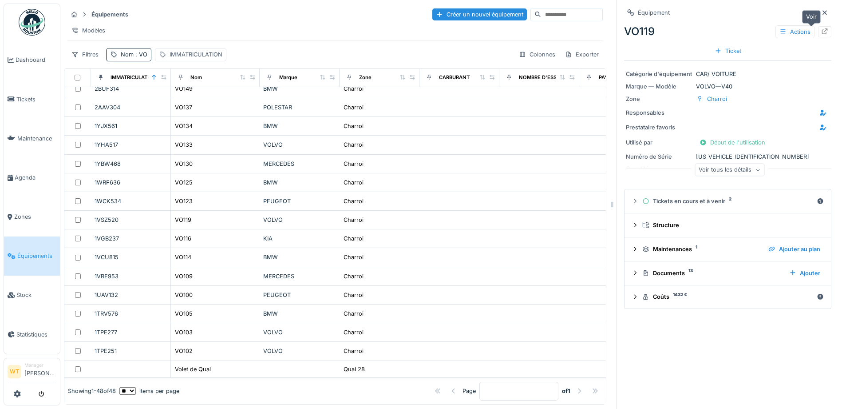
click at [818, 35] on div at bounding box center [824, 31] width 13 height 11
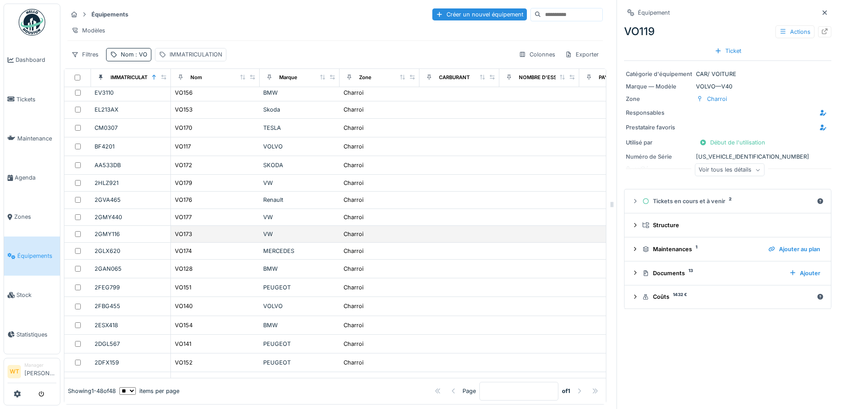
scroll to position [212, 0]
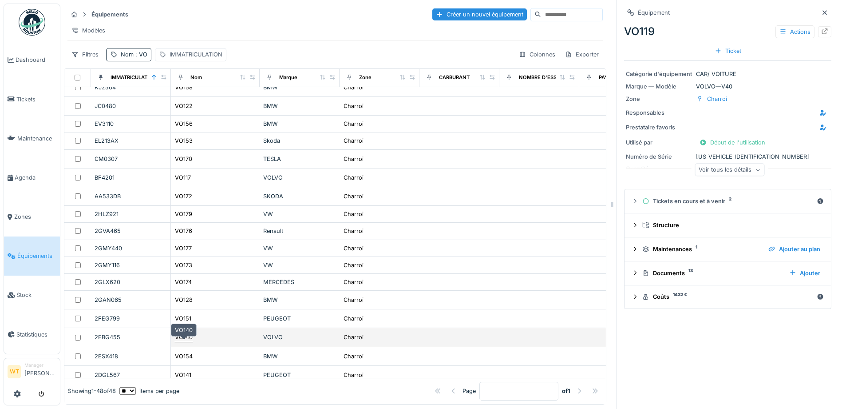
click at [190, 337] on div "VO140" at bounding box center [184, 337] width 18 height 8
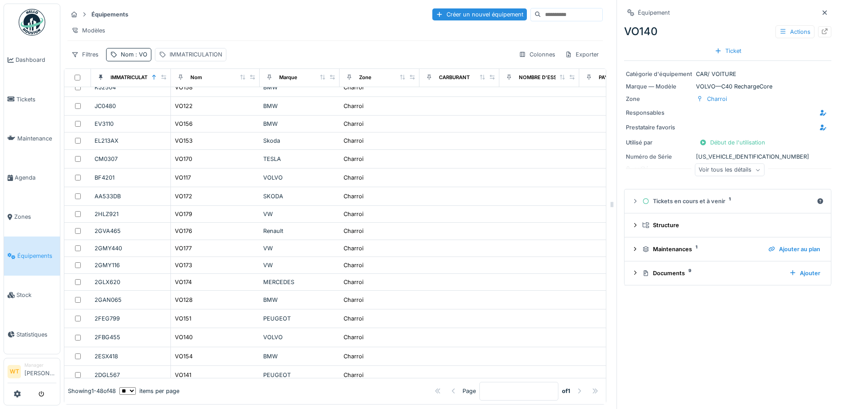
click at [709, 164] on div "Voir tous les détails" at bounding box center [730, 169] width 70 height 13
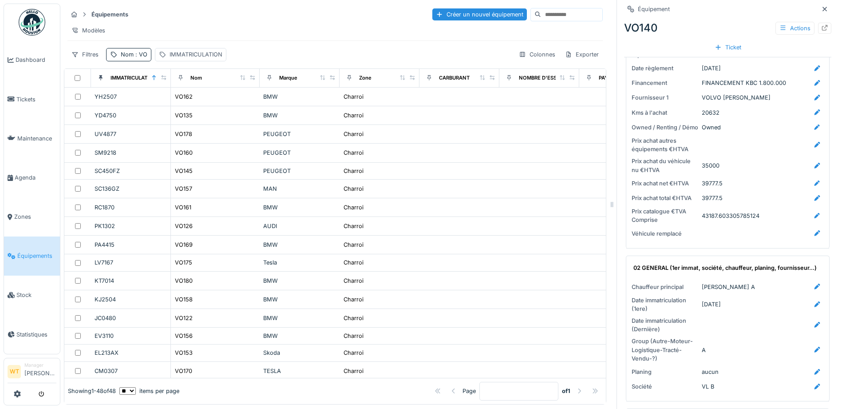
click at [315, 24] on div "Modèles" at bounding box center [335, 30] width 536 height 13
click at [99, 54] on div "Filtres" at bounding box center [84, 54] width 35 height 13
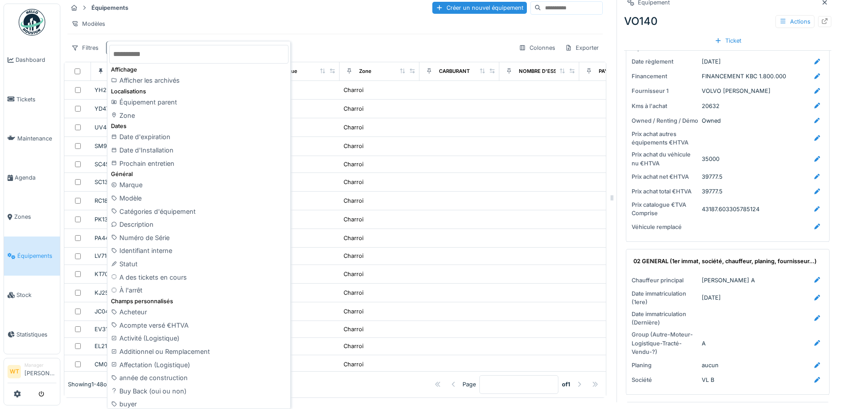
click at [242, 20] on div "Modèles" at bounding box center [335, 23] width 536 height 13
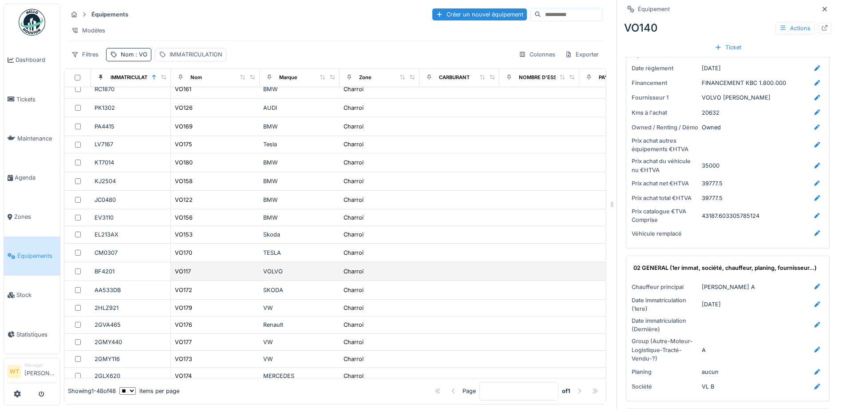
scroll to position [133, 0]
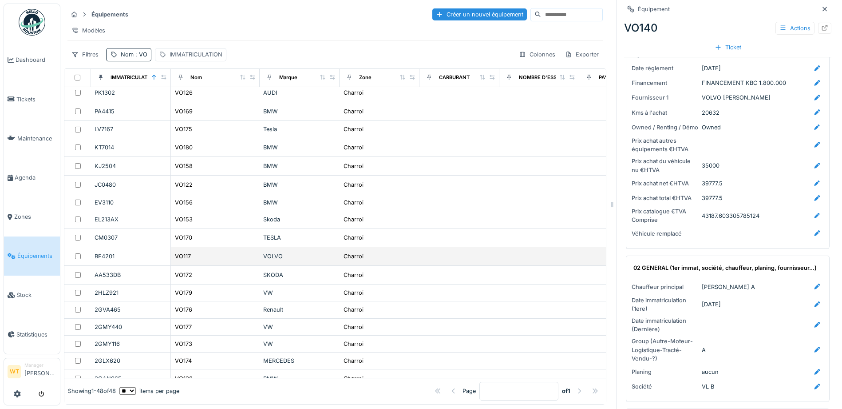
click at [277, 260] on div "VOLVO" at bounding box center [299, 256] width 73 height 8
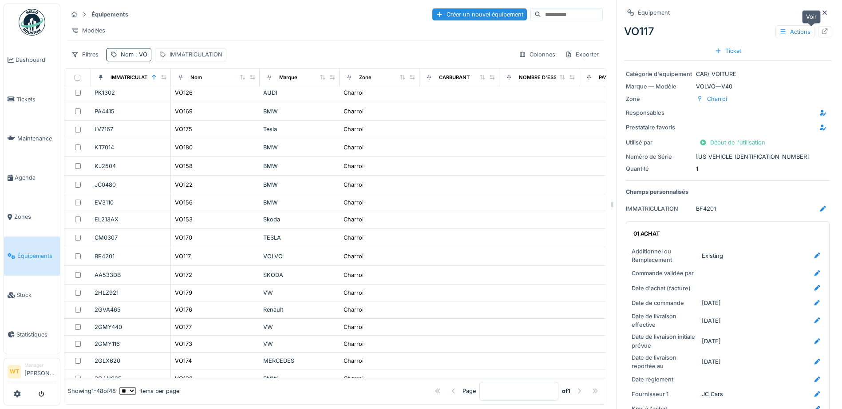
click at [821, 36] on div at bounding box center [824, 32] width 7 height 8
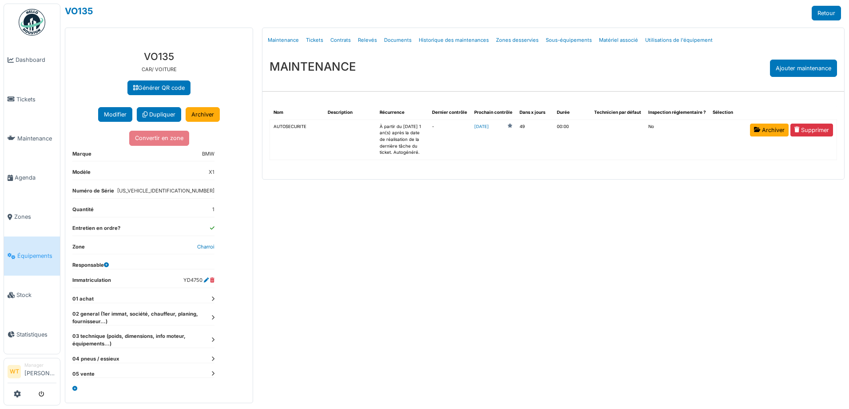
click at [212, 316] on icon at bounding box center [212, 317] width 3 height 5
click at [214, 314] on div "**********" at bounding box center [158, 223] width 187 height 359
click at [211, 315] on dt "02 general (1er immat, société, chauffeur, planing, fournisseur...)" at bounding box center [143, 317] width 142 height 15
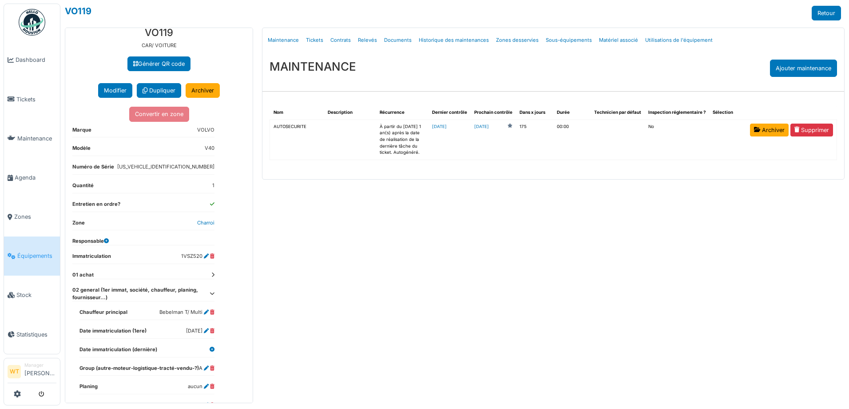
scroll to position [44, 0]
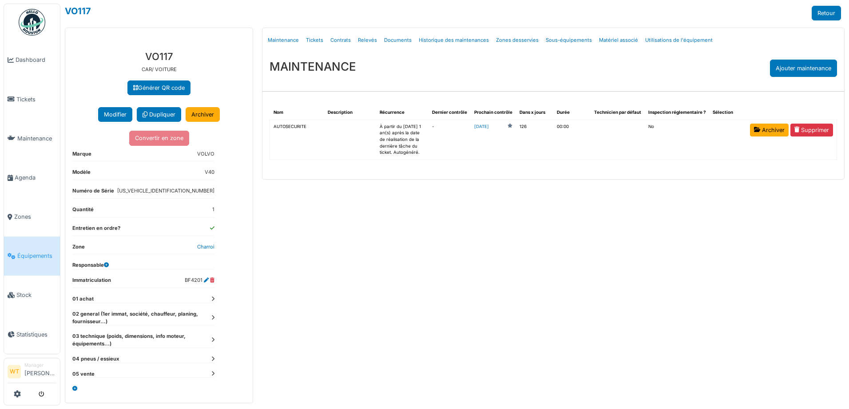
click at [211, 315] on icon at bounding box center [212, 317] width 3 height 5
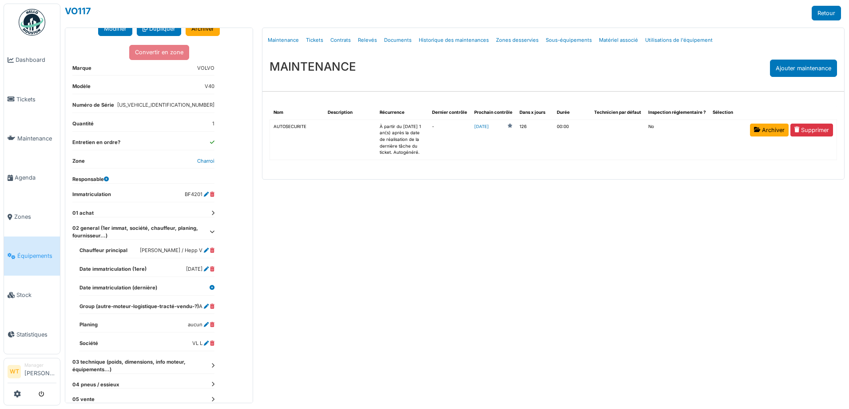
scroll to position [89, 0]
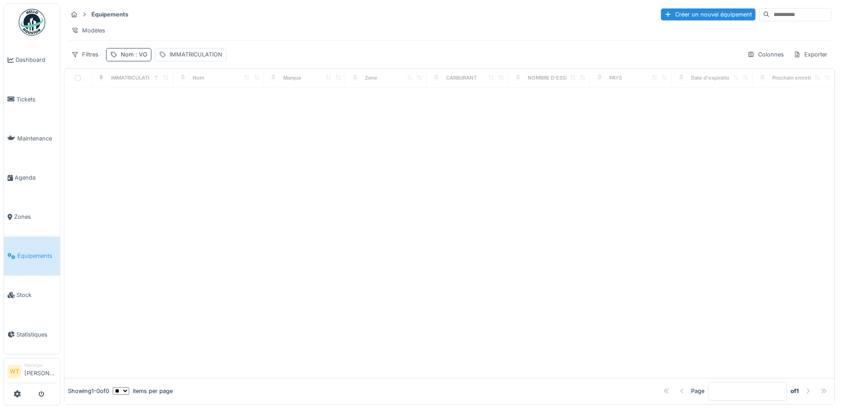
click at [133, 59] on div "Nom : VO" at bounding box center [134, 54] width 27 height 8
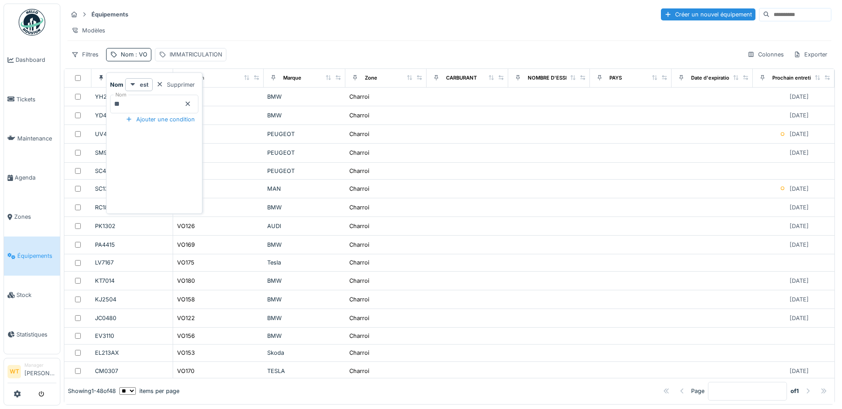
click at [191, 103] on icon at bounding box center [187, 104] width 7 height 6
click at [190, 103] on input "Nom" at bounding box center [154, 104] width 88 height 19
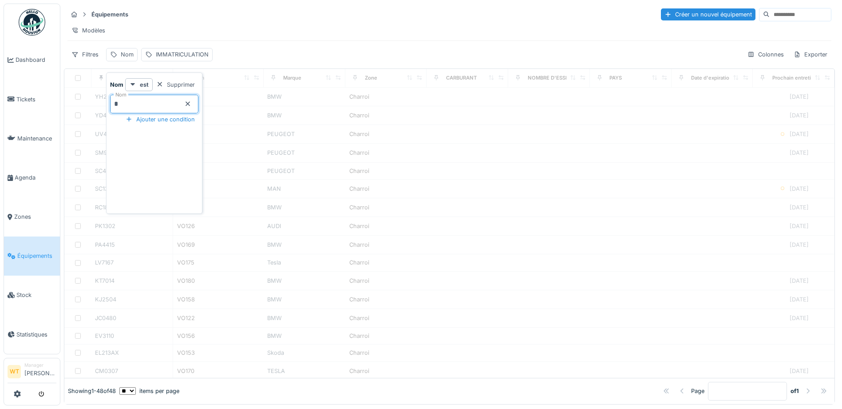
type input "**"
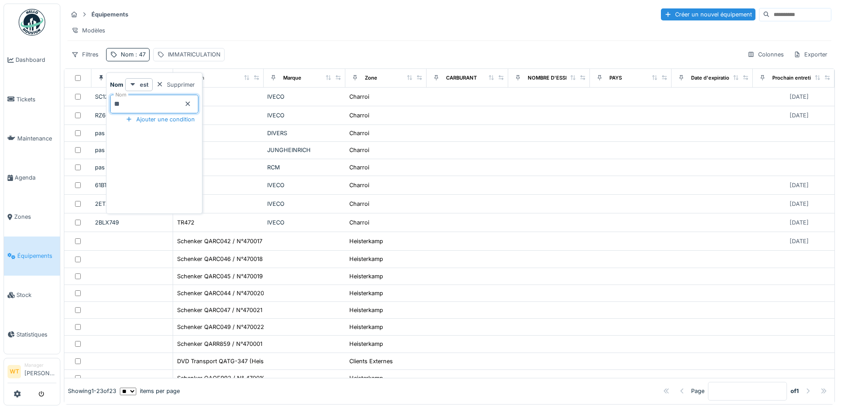
click at [288, 32] on div "Modèles" at bounding box center [449, 30] width 764 height 13
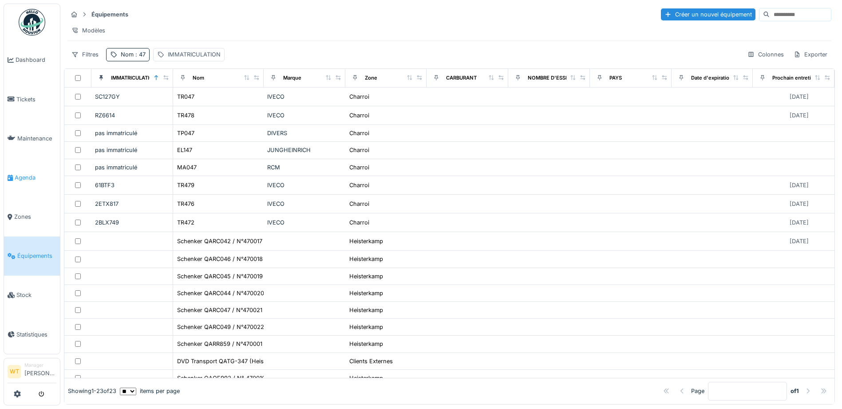
click at [35, 173] on span "Agenda" at bounding box center [36, 177] width 42 height 8
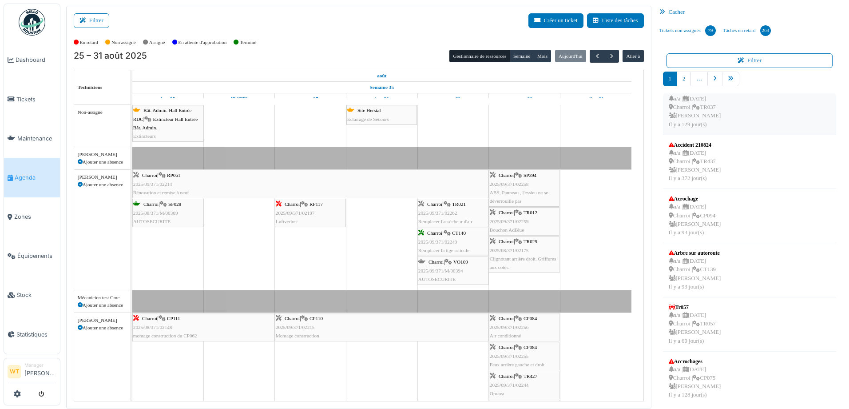
scroll to position [231, 0]
click at [728, 81] on icon "pager" at bounding box center [731, 79] width 6 height 6
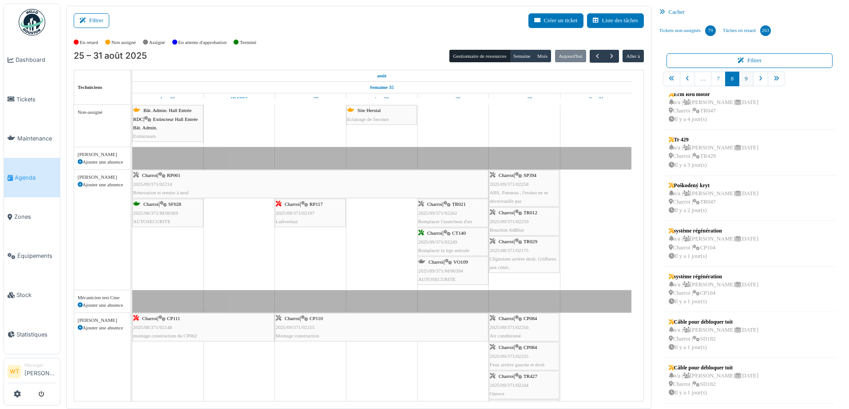
click at [739, 81] on link "9" at bounding box center [746, 78] width 14 height 15
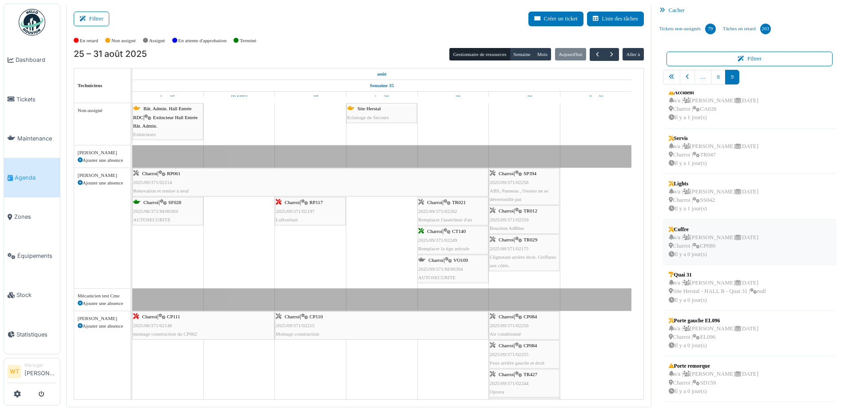
click at [703, 251] on div "n/a | Marc Vasen 05/09/2025 Charroi | CP080 Il y a 0 jour(s)" at bounding box center [714, 246] width 90 height 26
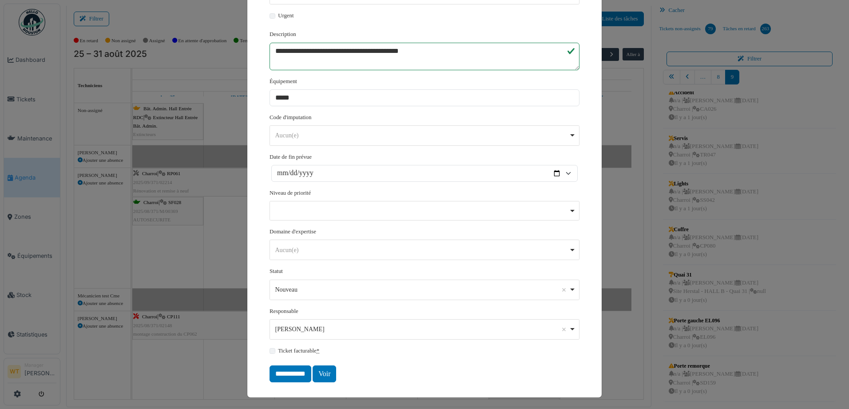
scroll to position [164, 0]
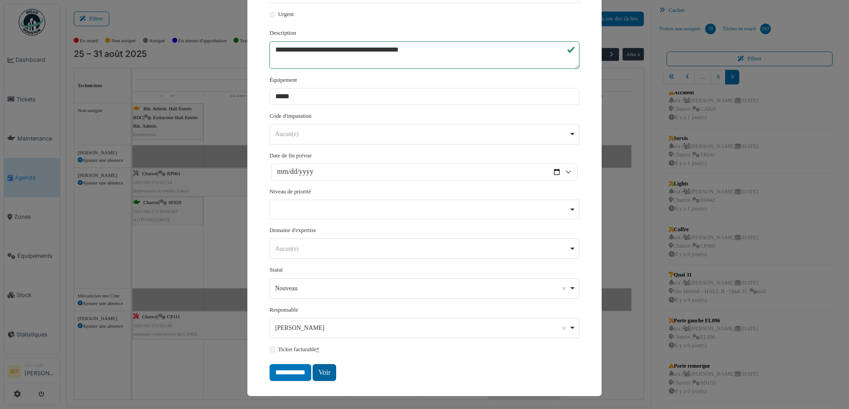
click at [328, 371] on link "Voir" at bounding box center [325, 372] width 24 height 17
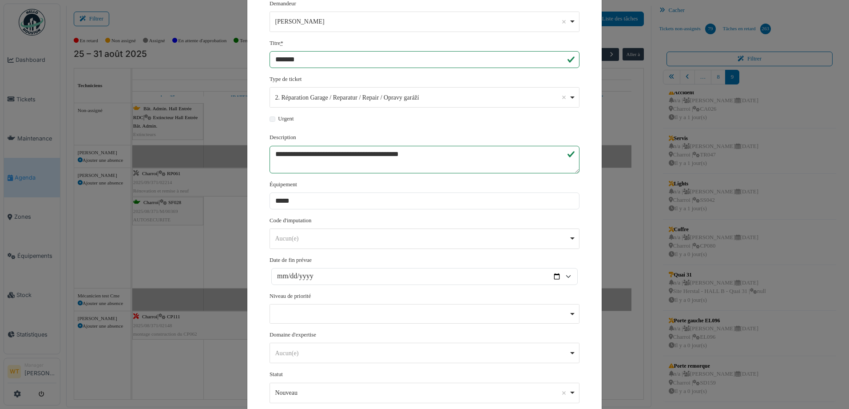
scroll to position [0, 0]
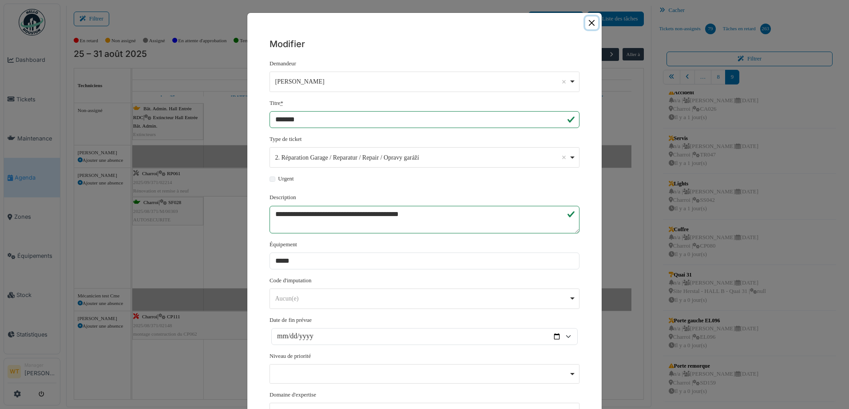
click at [591, 23] on button "Close" at bounding box center [591, 22] width 13 height 13
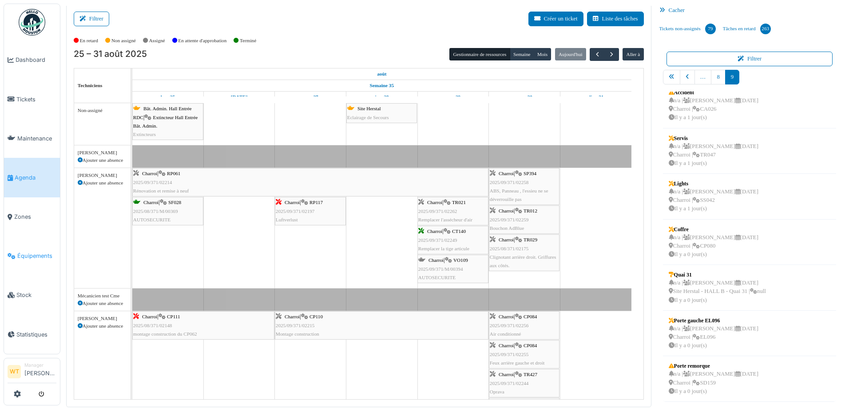
click at [32, 255] on link "Équipements" at bounding box center [32, 255] width 56 height 39
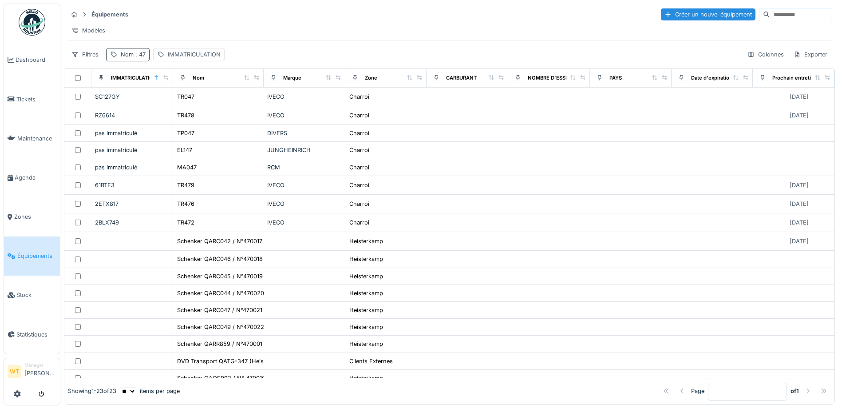
click at [125, 59] on div "Nom : 47" at bounding box center [133, 54] width 25 height 8
click at [191, 103] on icon at bounding box center [187, 104] width 7 height 6
click at [194, 103] on input "Nom" at bounding box center [154, 104] width 88 height 19
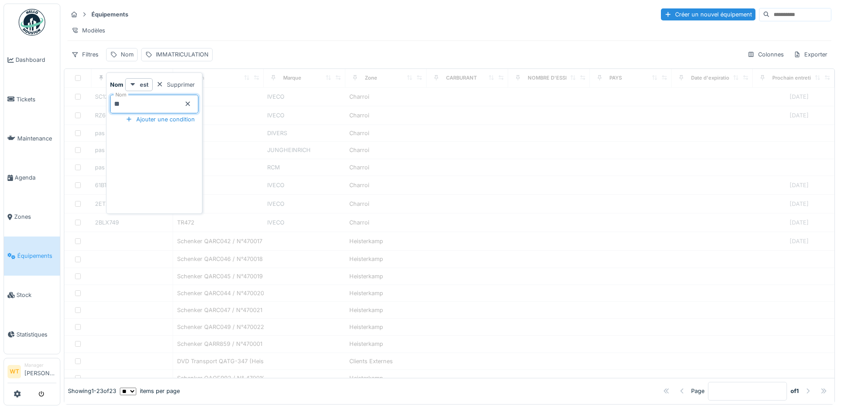
type input "**"
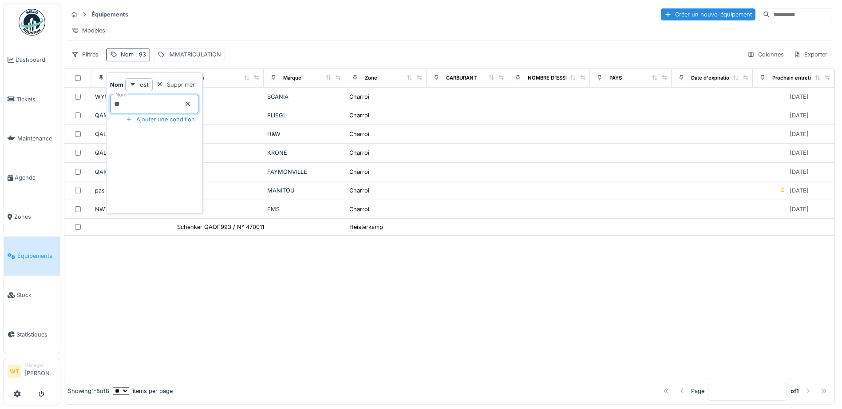
click at [261, 21] on div "Équipements Créer un nouvel équipement" at bounding box center [449, 14] width 764 height 15
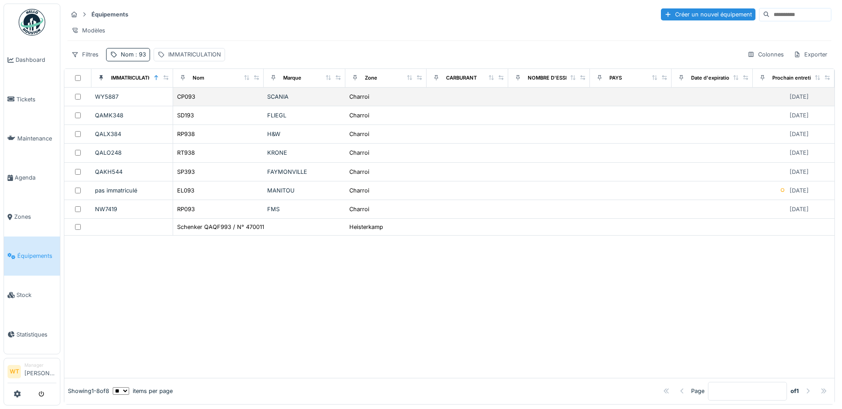
click at [241, 101] on div "CP093" at bounding box center [218, 96] width 83 height 9
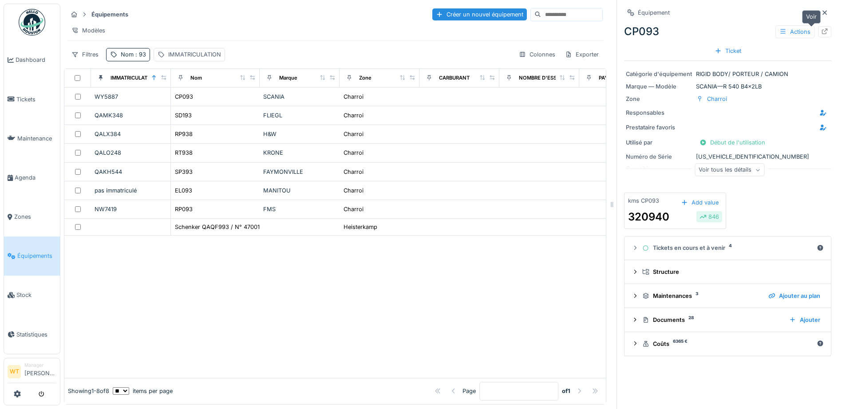
click at [821, 32] on icon at bounding box center [824, 31] width 7 height 6
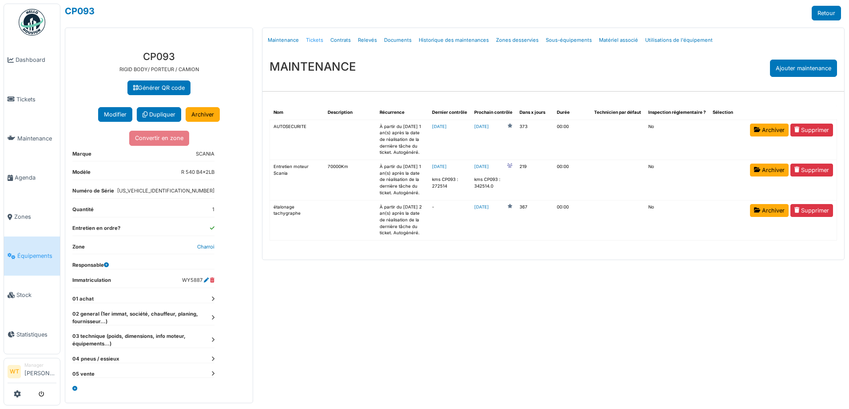
click at [313, 42] on link "Tickets" at bounding box center [314, 40] width 24 height 21
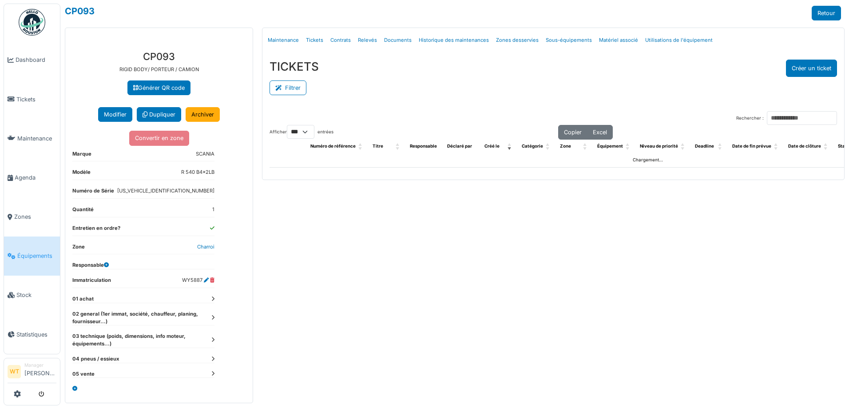
select select "***"
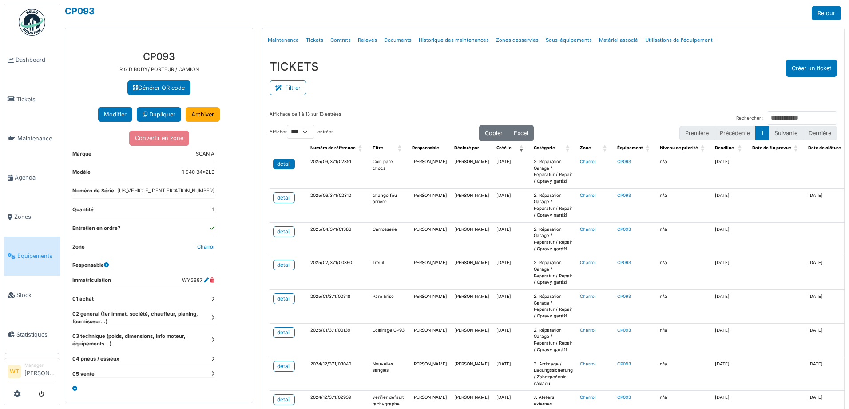
click at [279, 166] on div "detail" at bounding box center [284, 164] width 14 height 8
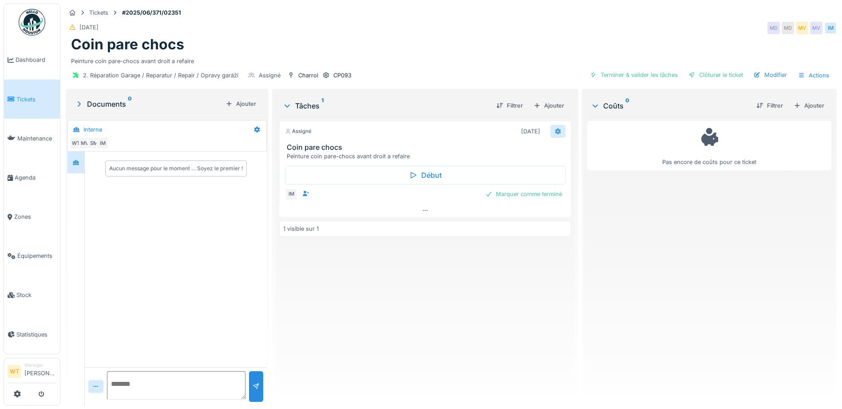
click at [551, 133] on div at bounding box center [558, 131] width 15 height 13
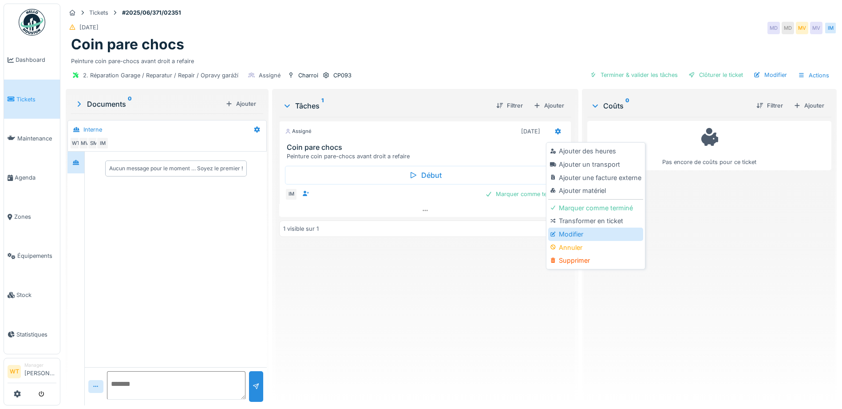
click at [556, 238] on div at bounding box center [554, 234] width 8 height 8
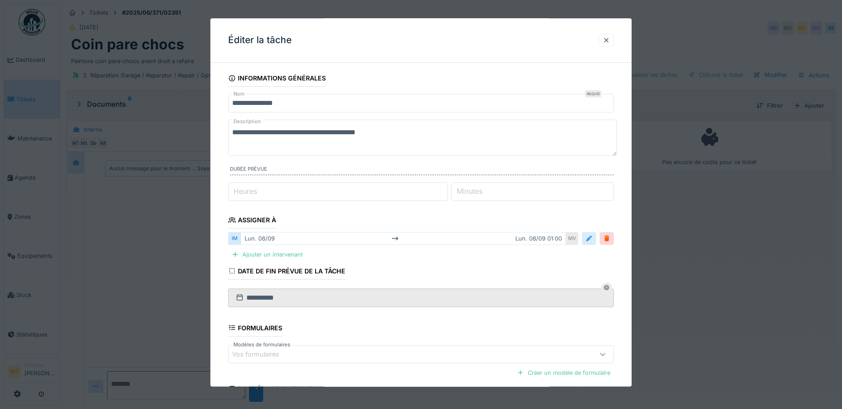
click at [591, 240] on div at bounding box center [589, 238] width 7 height 8
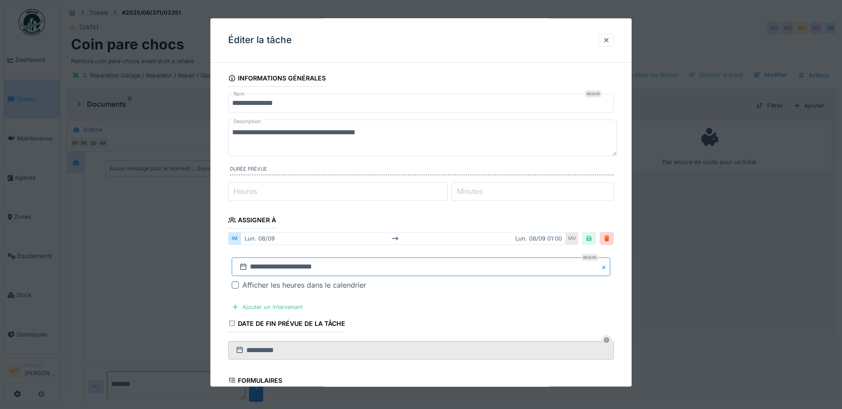
click at [376, 259] on input "**********" at bounding box center [421, 267] width 379 height 19
click at [184, 251] on div at bounding box center [421, 204] width 842 height 409
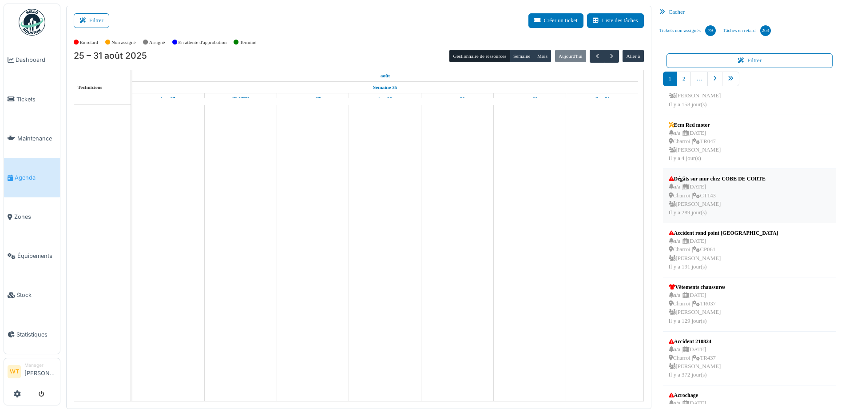
scroll to position [178, 0]
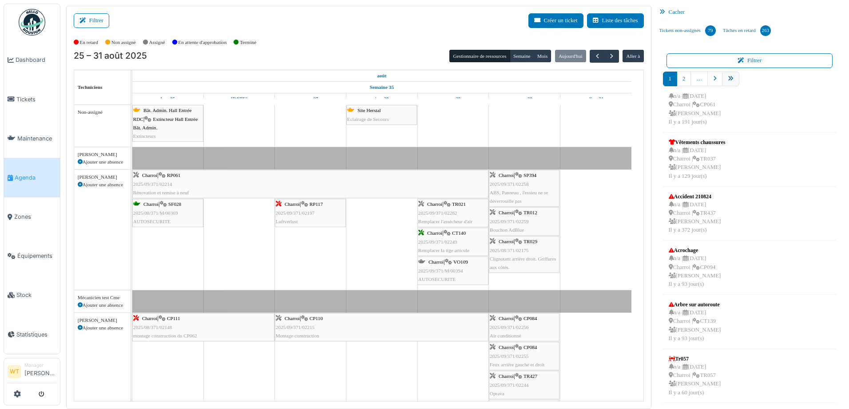
click at [730, 76] on link "pager" at bounding box center [730, 78] width 17 height 15
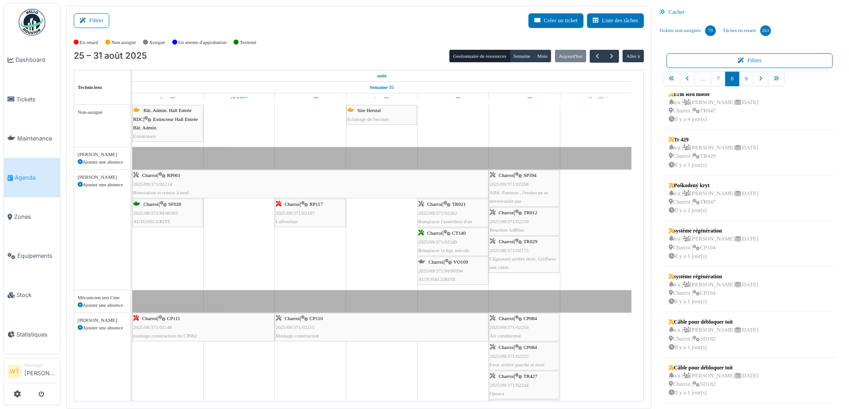
click at [449, 274] on div "Charroi | VO109 2025/09/371/M/00394 AUTOSECURITE" at bounding box center [452, 271] width 69 height 26
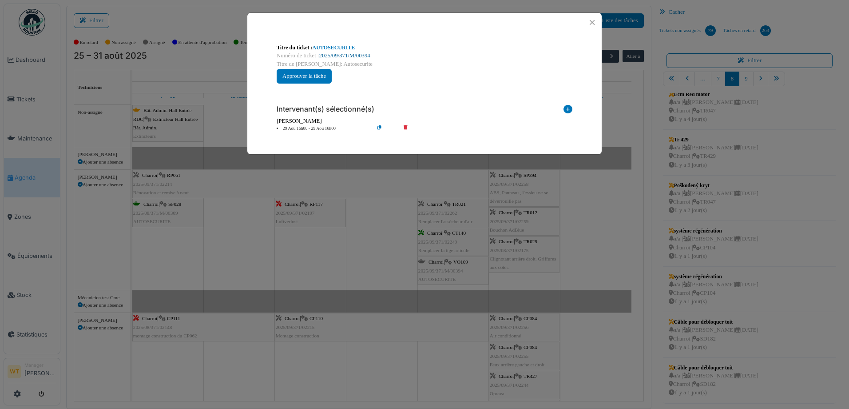
click at [339, 54] on link "2025/09/371/M/00394" at bounding box center [344, 55] width 51 height 6
click at [591, 23] on button "Close" at bounding box center [592, 22] width 12 height 12
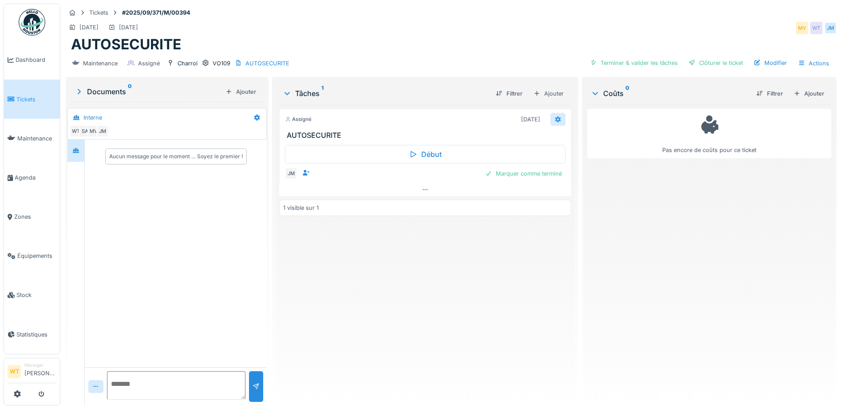
click at [551, 121] on div at bounding box center [558, 119] width 15 height 13
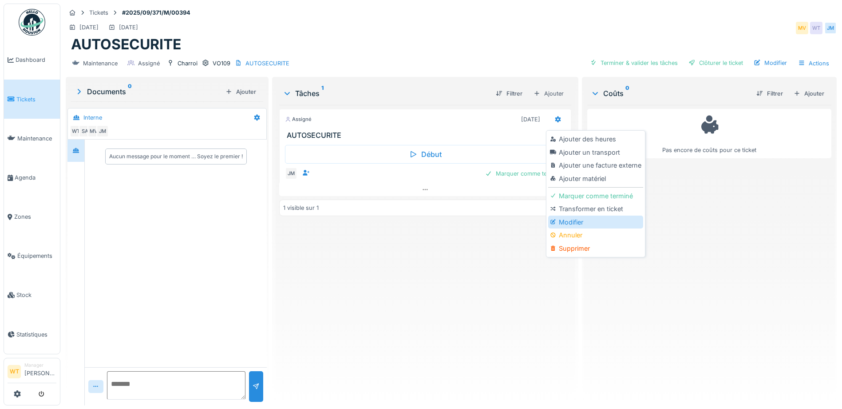
click at [555, 224] on icon at bounding box center [553, 221] width 6 height 5
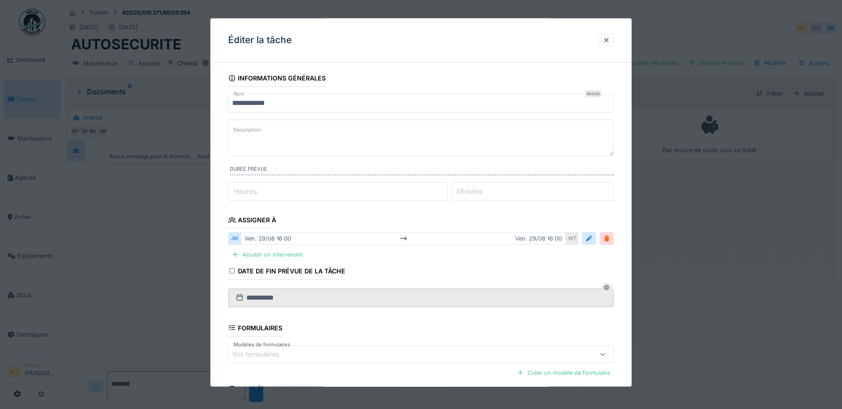
click at [610, 242] on div at bounding box center [606, 238] width 7 height 8
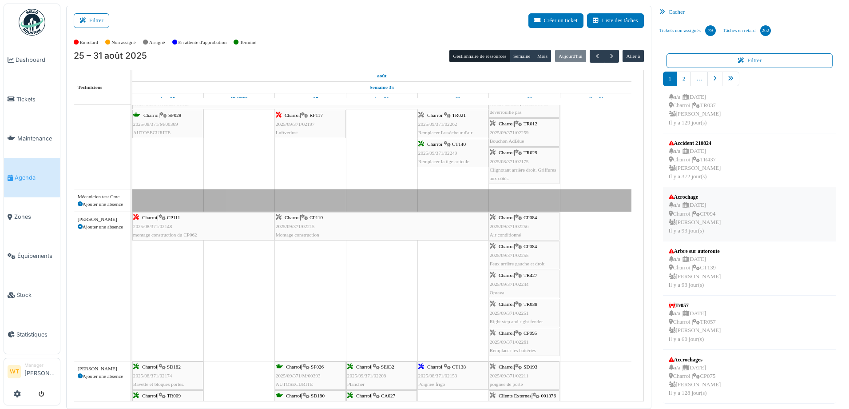
scroll to position [2, 0]
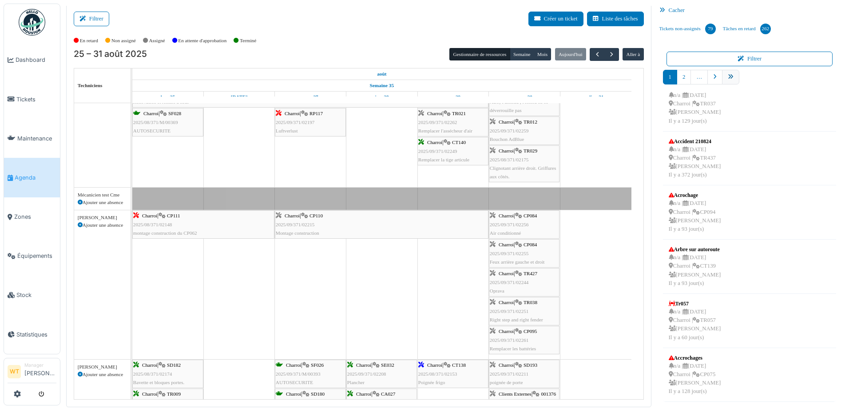
click at [722, 75] on link "pager" at bounding box center [730, 77] width 17 height 15
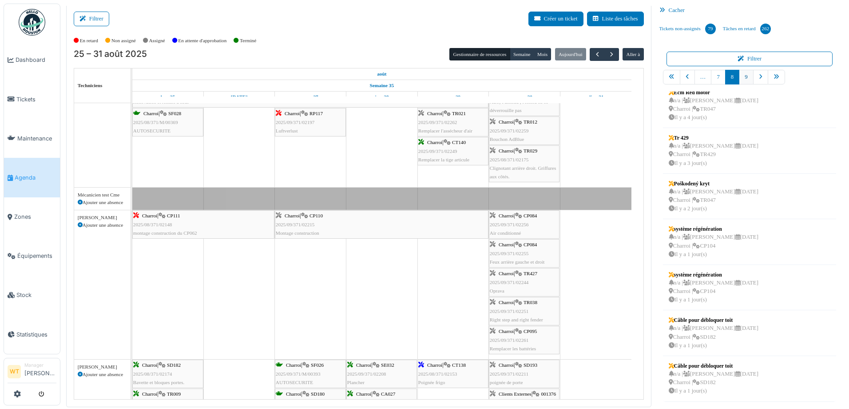
click at [739, 77] on link "9" at bounding box center [746, 77] width 14 height 15
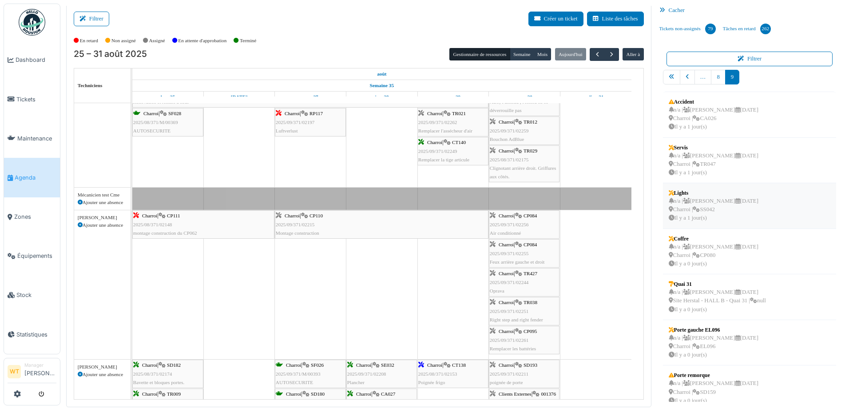
scroll to position [0, 0]
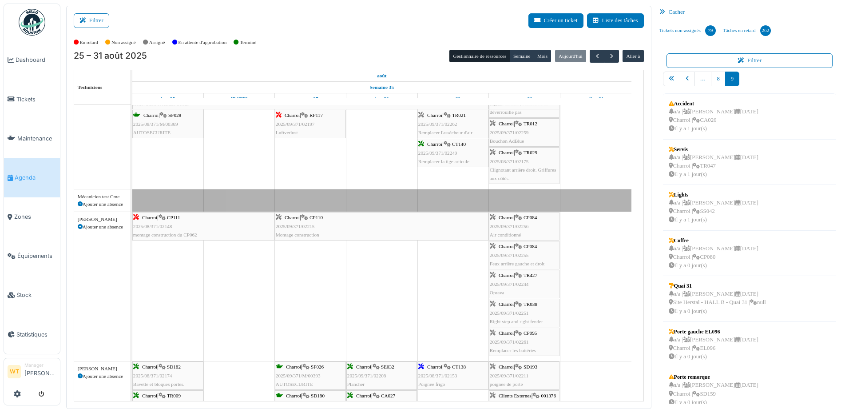
drag, startPoint x: 681, startPoint y: 205, endPoint x: 514, endPoint y: 147, distance: 176.7
click at [514, 147] on div "Filtrer Créer un ticket Liste des tâches Afficher les tâches non assignées *** …" at bounding box center [455, 207] width 786 height 403
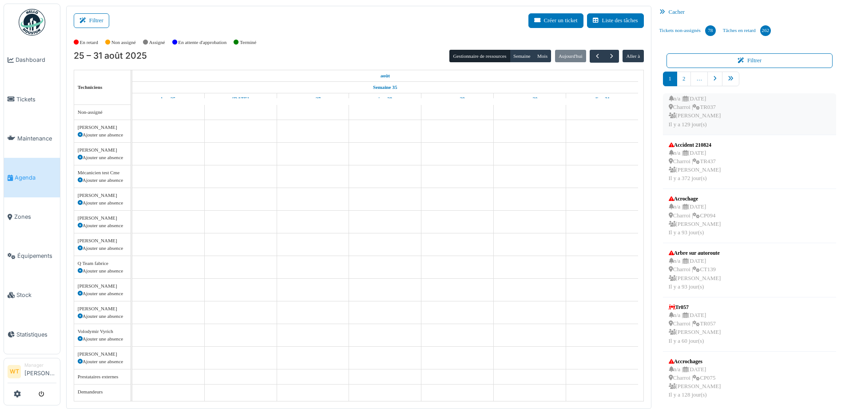
scroll to position [231, 0]
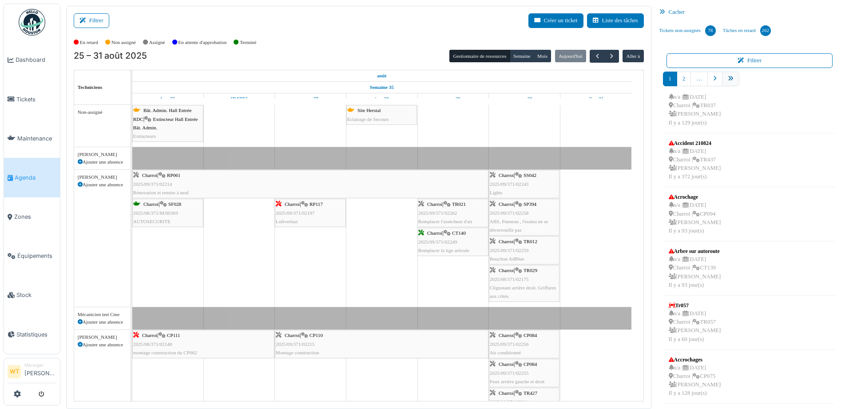
click at [728, 82] on link "pager" at bounding box center [730, 78] width 17 height 15
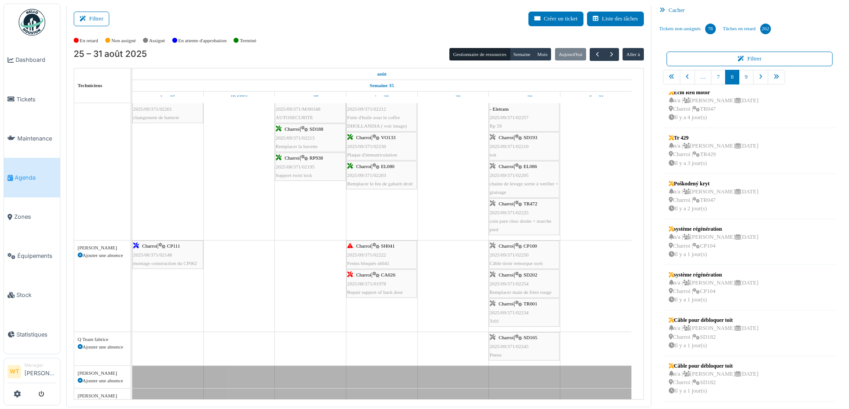
scroll to position [0, 0]
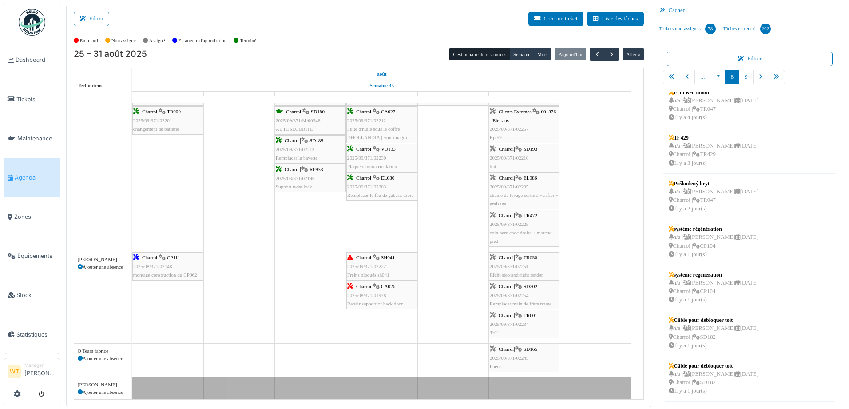
drag, startPoint x: 535, startPoint y: 207, endPoint x: 515, endPoint y: 311, distance: 105.3
click at [515, 311] on tbody "Bât. Admin. Hall Entrée RDC | Extincteur Hall Entrée Bât. Admin. Extincteurs Si…" at bounding box center [381, 150] width 499 height 895
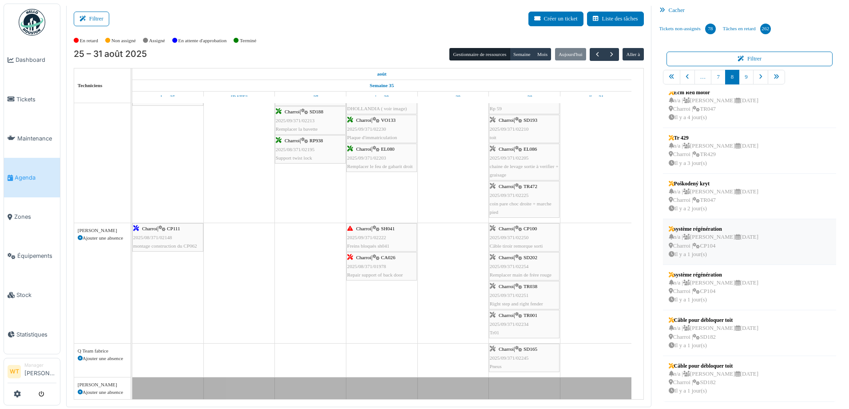
click at [715, 255] on div "n/a | Marc Vasen 04/09/2025 Charroi | CP104 Il y a 1 jour(s)" at bounding box center [714, 246] width 90 height 26
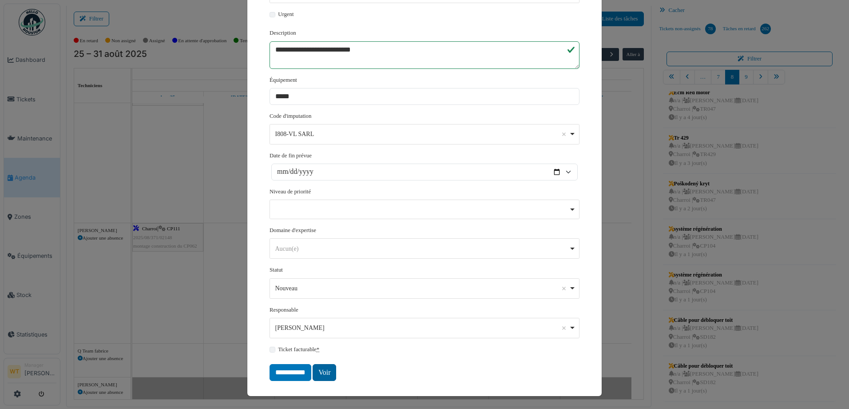
click at [319, 376] on link "Voir" at bounding box center [325, 372] width 24 height 17
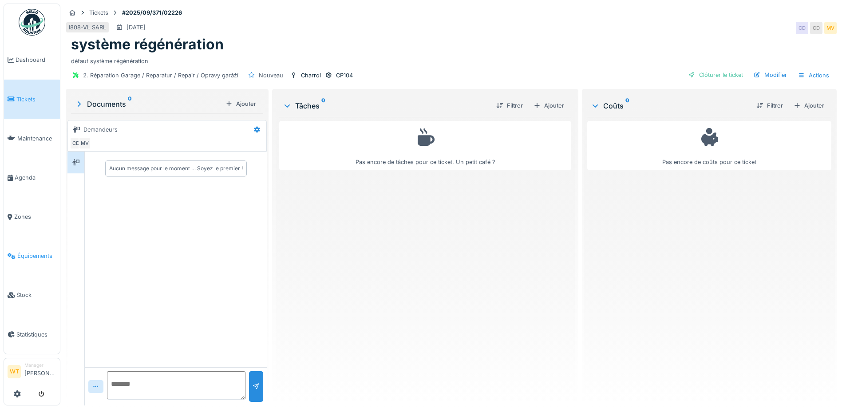
click at [36, 242] on link "Équipements" at bounding box center [32, 255] width 56 height 39
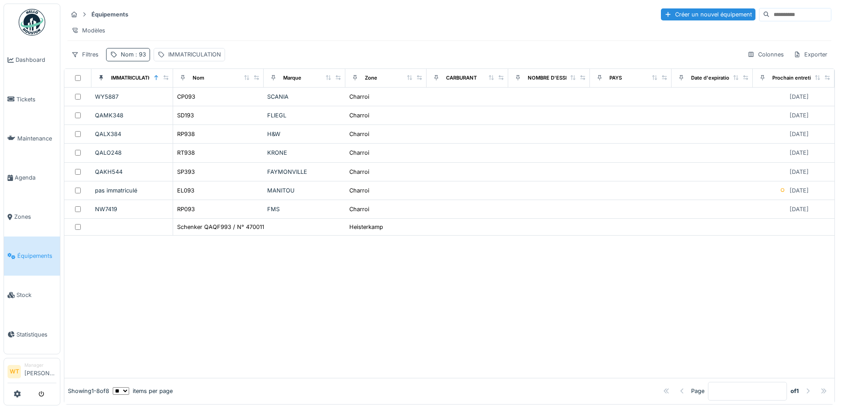
click at [134, 58] on span ": 93" at bounding box center [140, 54] width 12 height 7
click at [191, 106] on icon at bounding box center [187, 104] width 7 height 6
click at [187, 101] on input "Nom" at bounding box center [154, 104] width 88 height 19
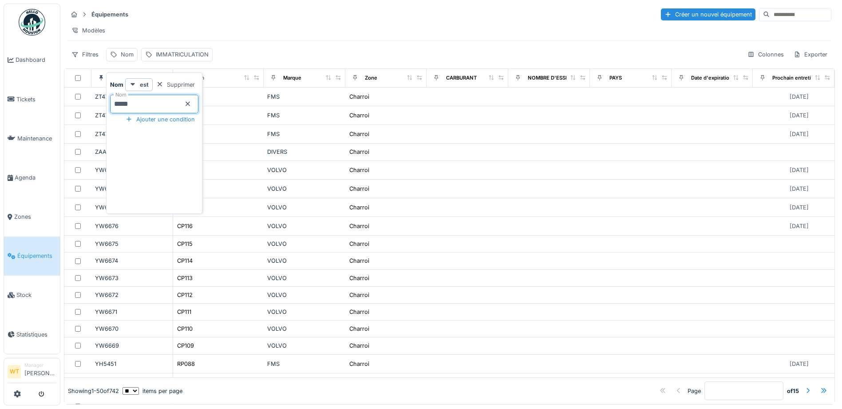
type input "*****"
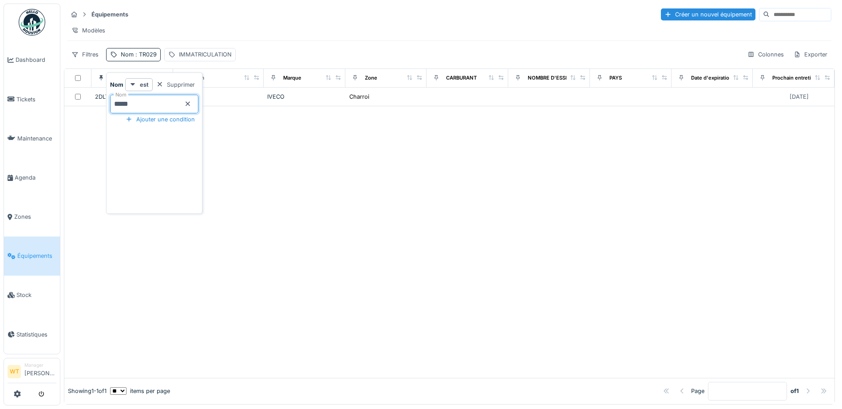
click at [270, 56] on div "Filtres Nom : TR029 IMMATRICULATION Colonnes Exporter" at bounding box center [449, 54] width 764 height 13
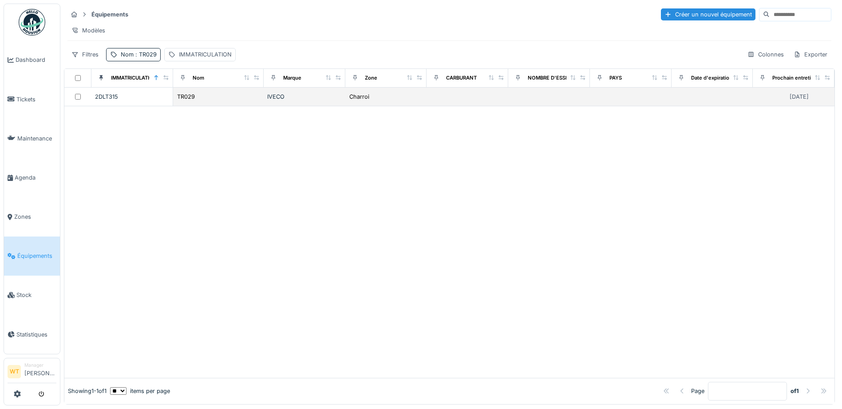
click at [244, 96] on td "TR029" at bounding box center [218, 96] width 91 height 19
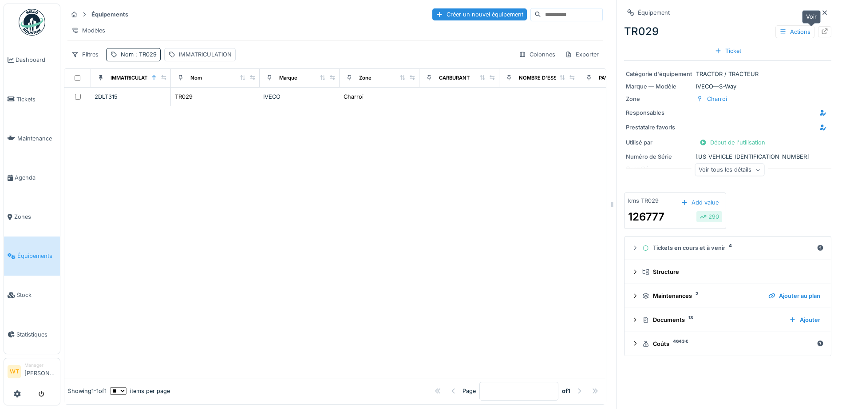
click at [822, 34] on icon at bounding box center [825, 31] width 6 height 6
click at [37, 89] on link "Tickets" at bounding box center [32, 98] width 56 height 39
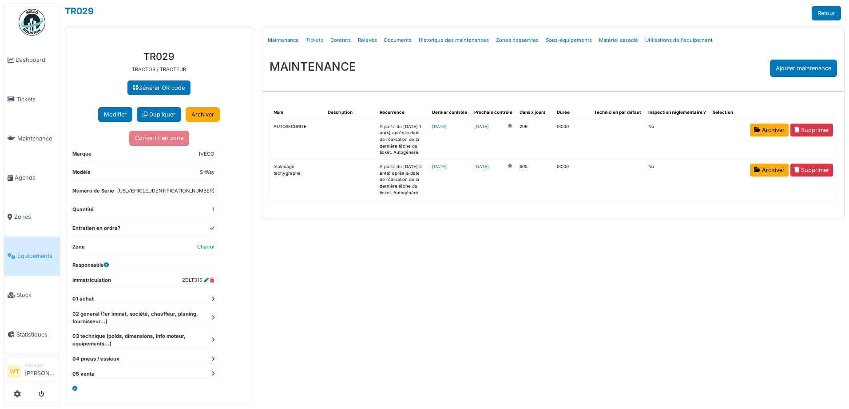
drag, startPoint x: 0, startPoint y: 0, endPoint x: 319, endPoint y: 41, distance: 321.9
click at [319, 41] on link "Tickets" at bounding box center [314, 40] width 24 height 21
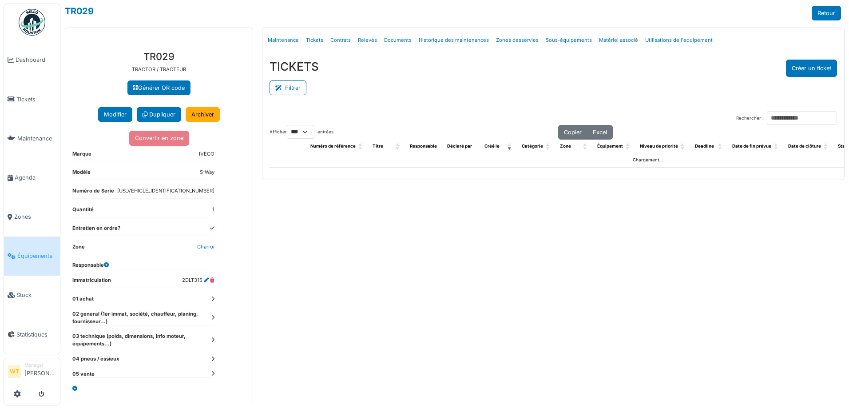
select select "***"
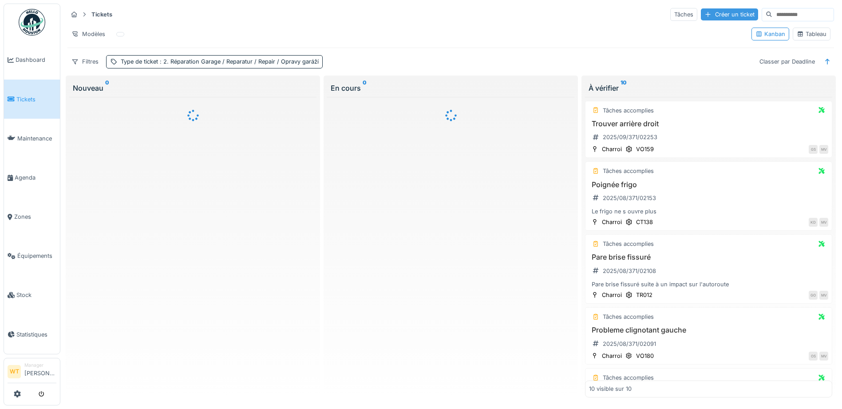
click at [717, 14] on div "Créer un ticket" at bounding box center [729, 14] width 57 height 12
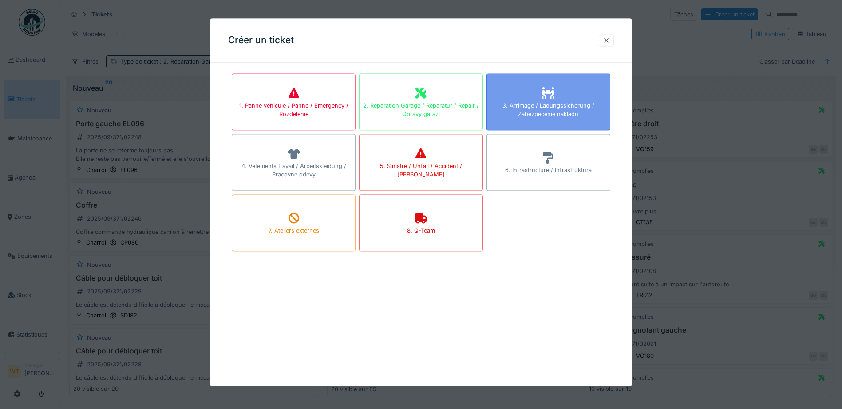
click at [544, 113] on div "3. Arrimage / Ladungssicherung / Zabezpečenie nákladu" at bounding box center [548, 109] width 123 height 17
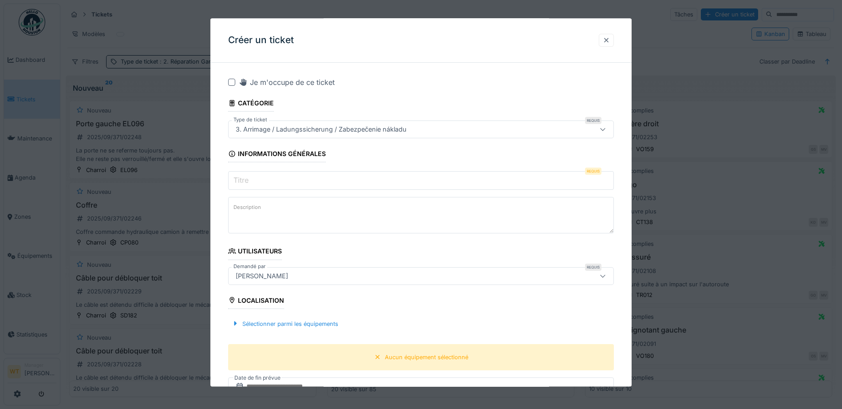
click at [612, 45] on div at bounding box center [606, 40] width 15 height 13
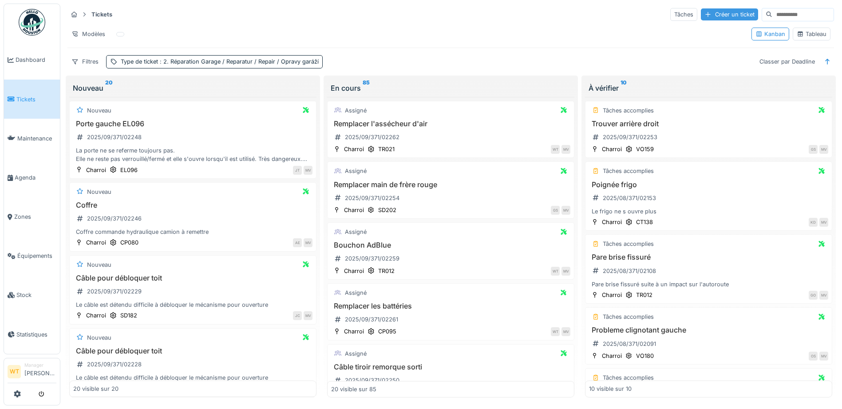
click at [706, 12] on div "Créer un ticket" at bounding box center [729, 14] width 57 height 12
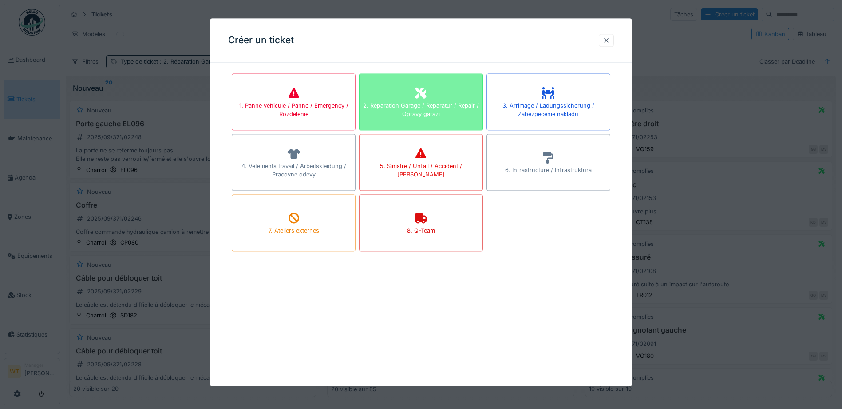
click at [451, 104] on div "2. Réparation Garage / Reparatur / Repair / Opravy garáží" at bounding box center [421, 109] width 123 height 17
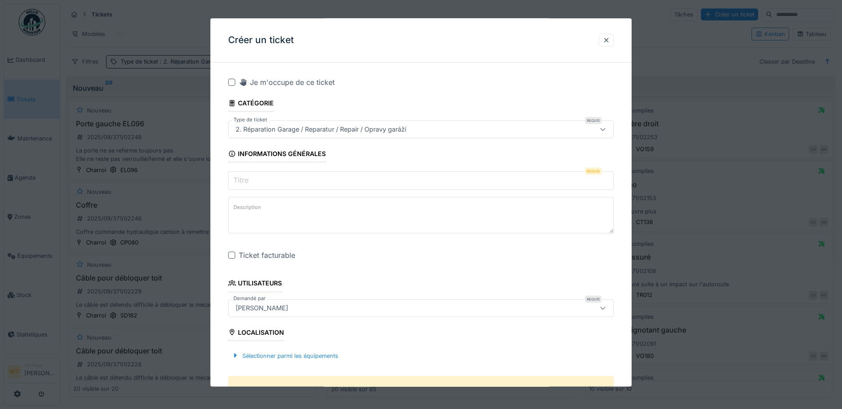
click at [329, 179] on input "Titre" at bounding box center [421, 180] width 386 height 19
click at [610, 38] on div at bounding box center [606, 40] width 7 height 8
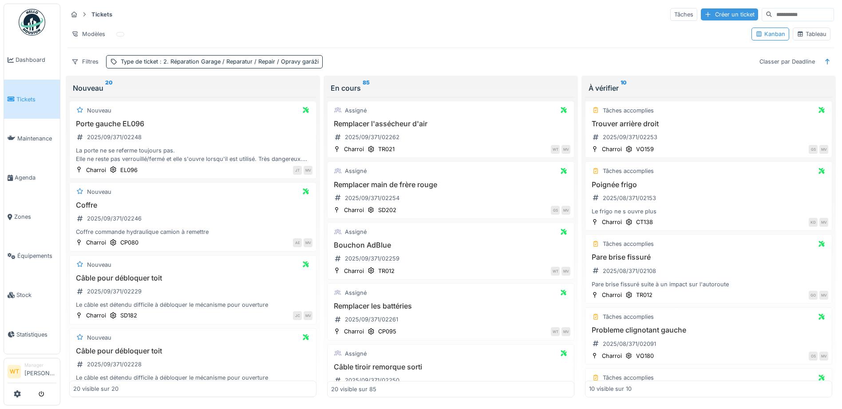
click at [701, 18] on div "Créer un ticket" at bounding box center [729, 14] width 57 height 12
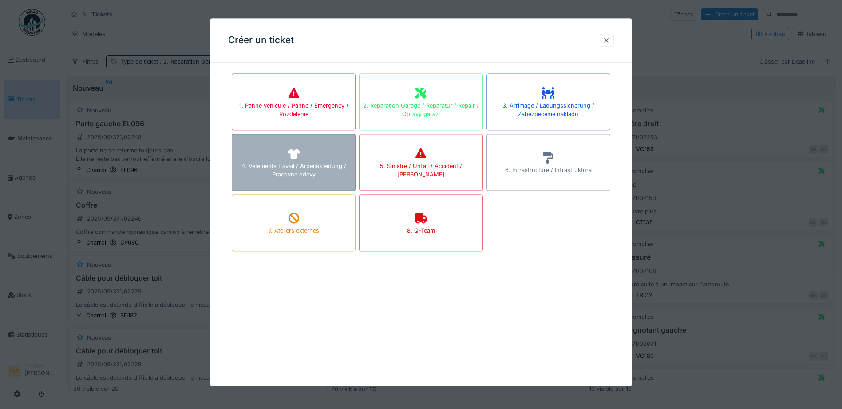
click at [309, 178] on div "4. Vêtements travail / Arbeitskleidung / Pracovné odevy" at bounding box center [293, 170] width 123 height 17
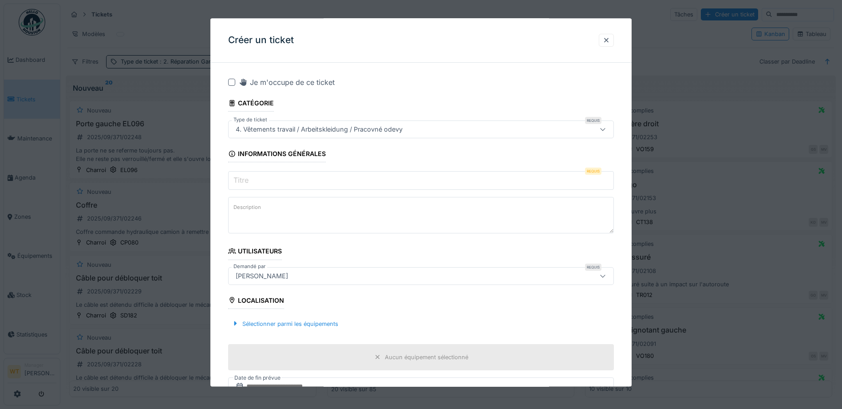
click at [315, 175] on input "Titre" at bounding box center [421, 180] width 386 height 19
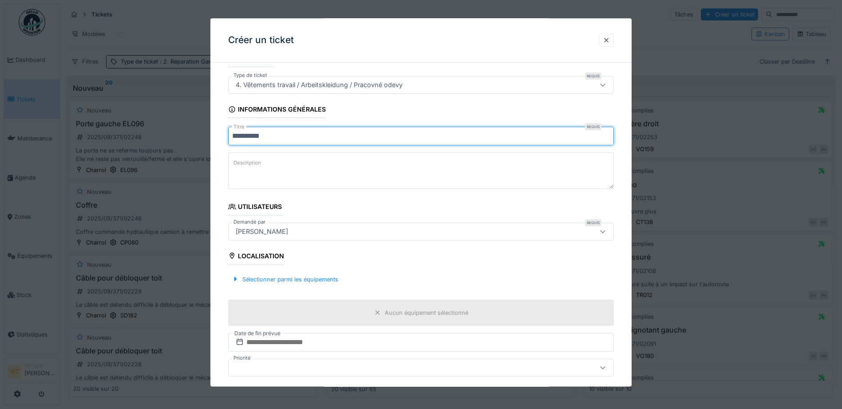
type input "*********"
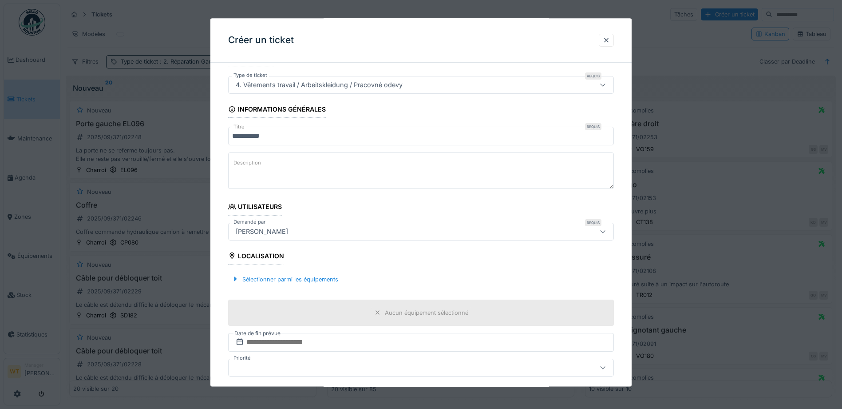
click at [298, 232] on div "[PERSON_NAME]" at bounding box center [398, 231] width 333 height 10
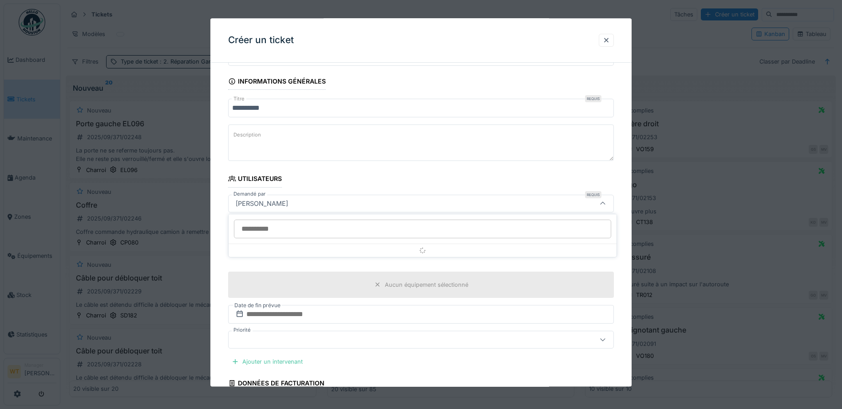
scroll to position [74, 0]
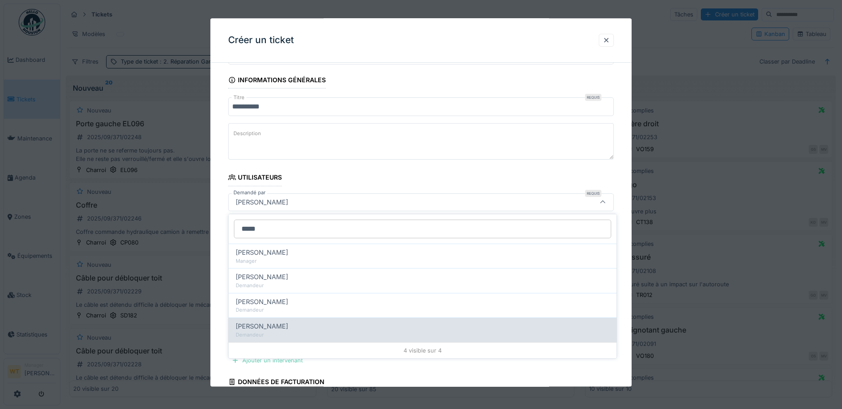
type input "*****"
click at [291, 323] on div "Pascal Bertho" at bounding box center [423, 326] width 374 height 10
type input "*****"
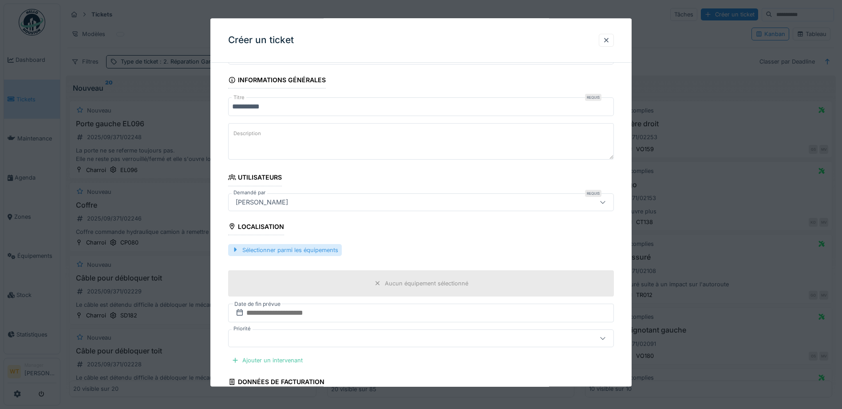
click at [320, 252] on div "Sélectionner parmi les équipements" at bounding box center [285, 250] width 114 height 12
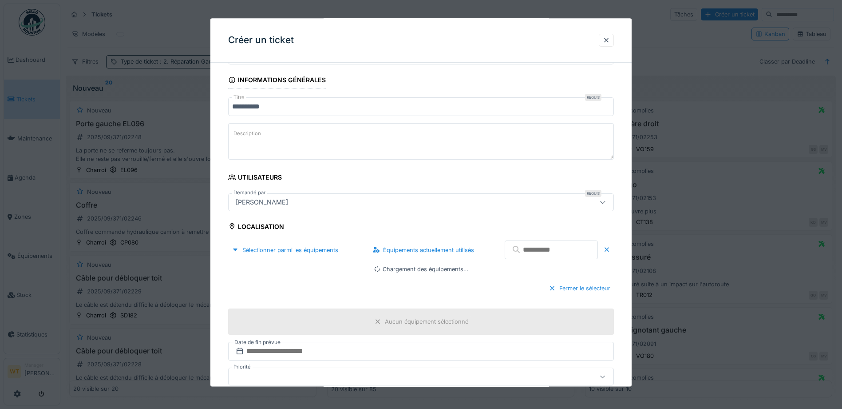
click at [520, 255] on input "text" at bounding box center [551, 250] width 93 height 19
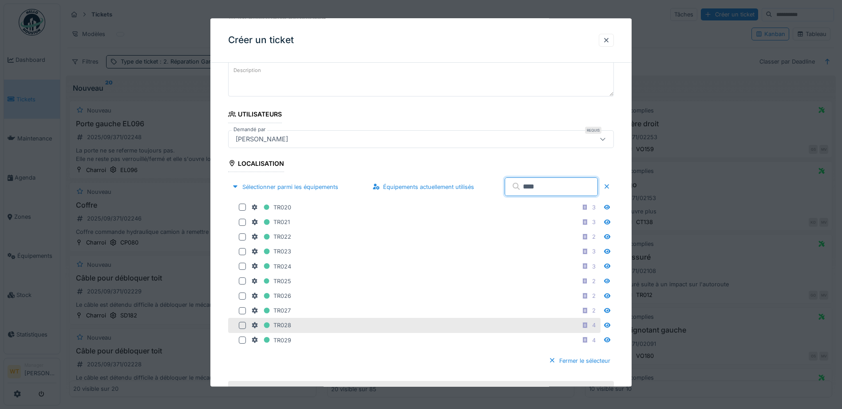
scroll to position [163, 0]
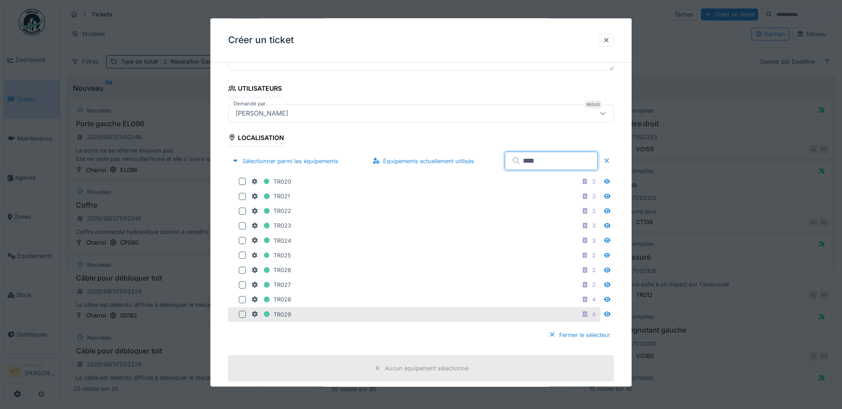
type input "****"
click at [302, 309] on div "TR029 4" at bounding box center [425, 314] width 348 height 11
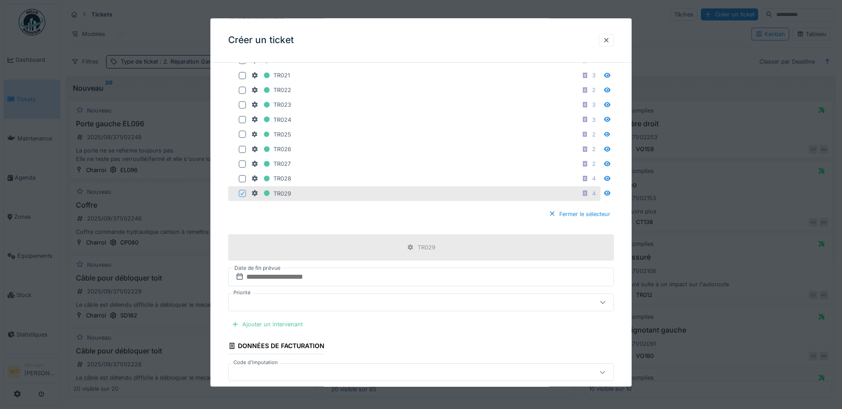
scroll to position [296, 0]
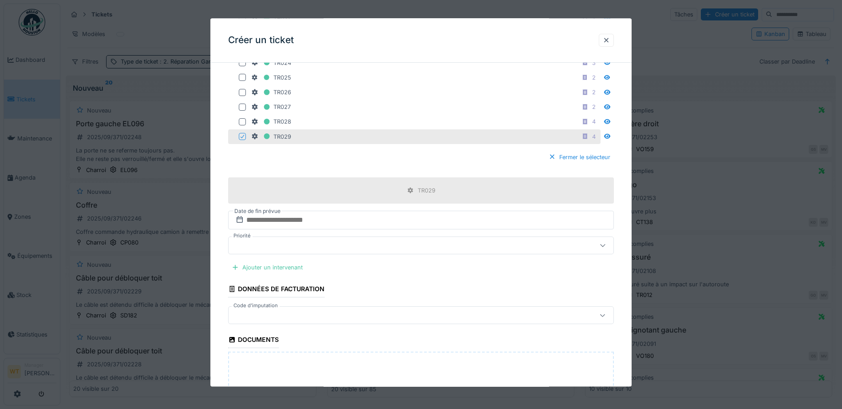
click at [309, 316] on div at bounding box center [398, 315] width 333 height 10
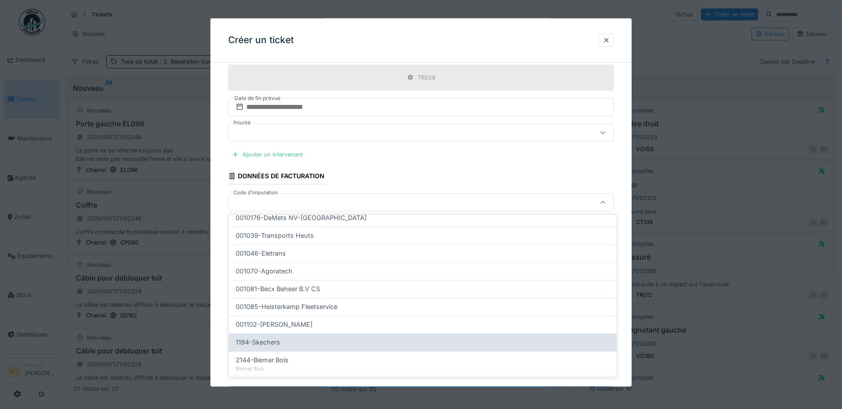
scroll to position [284, 0]
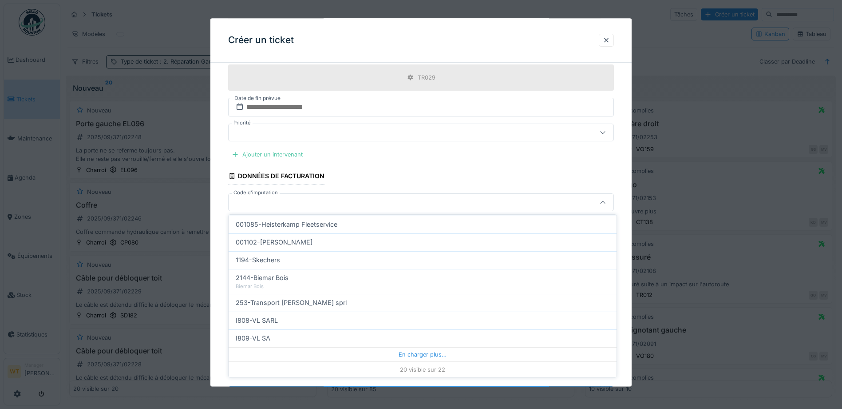
click at [294, 342] on div "I809-VL SA" at bounding box center [423, 338] width 374 height 10
type input "***"
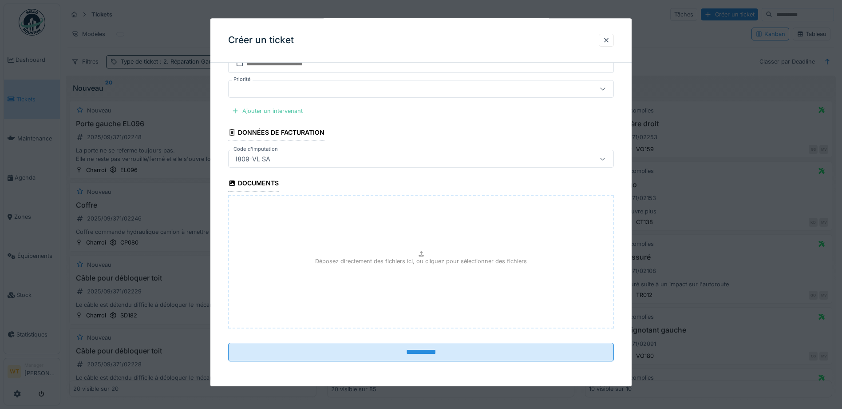
scroll to position [6, 0]
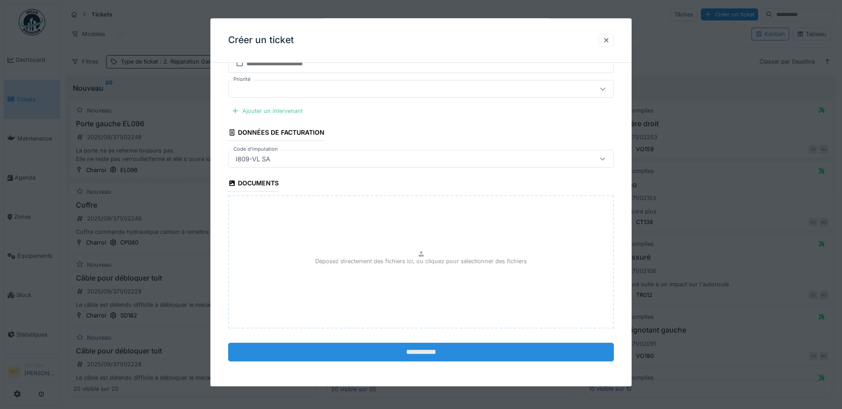
click at [378, 351] on input "**********" at bounding box center [421, 352] width 386 height 19
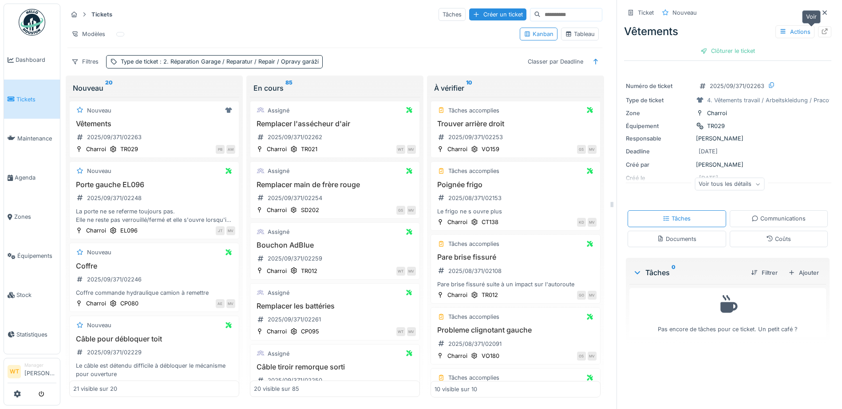
click at [818, 30] on div at bounding box center [824, 31] width 13 height 11
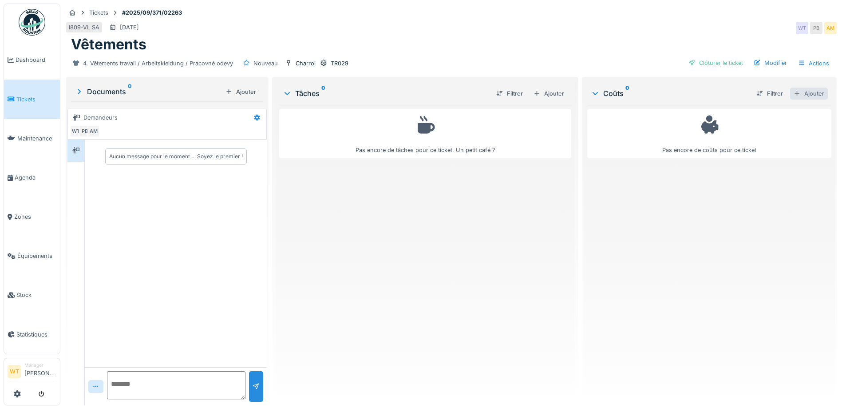
click at [800, 91] on div "Ajouter" at bounding box center [809, 93] width 38 height 12
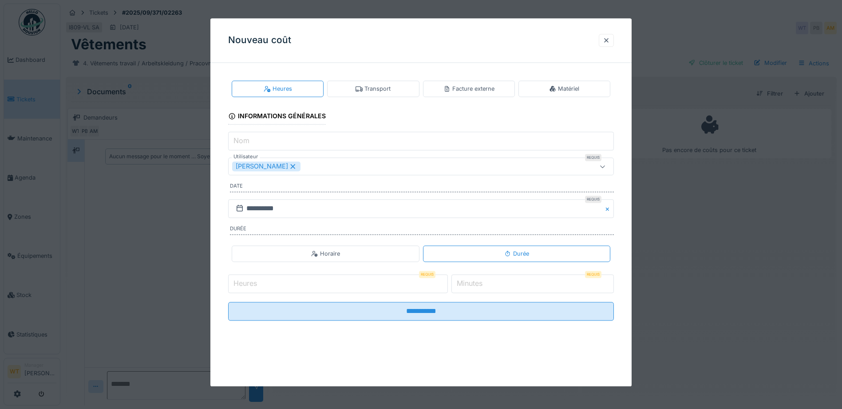
click at [557, 93] on div "Matériel" at bounding box center [565, 88] width 92 height 16
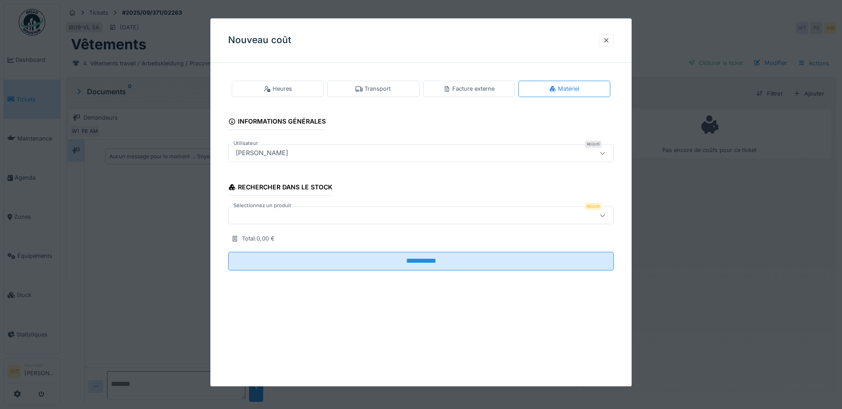
click at [406, 216] on div at bounding box center [398, 215] width 333 height 10
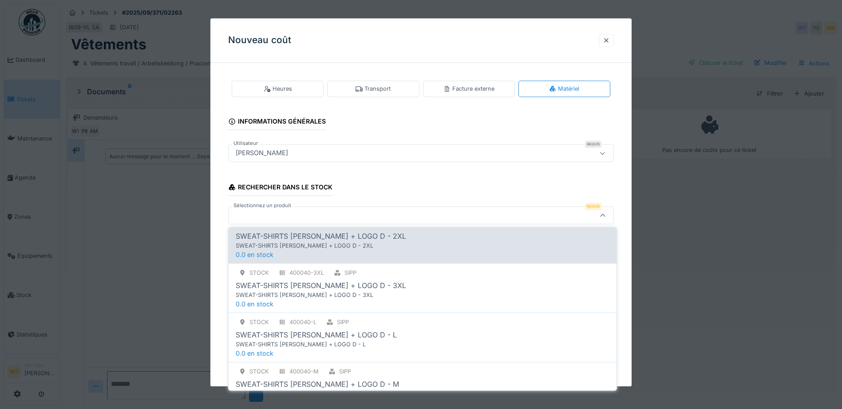
scroll to position [44, 0]
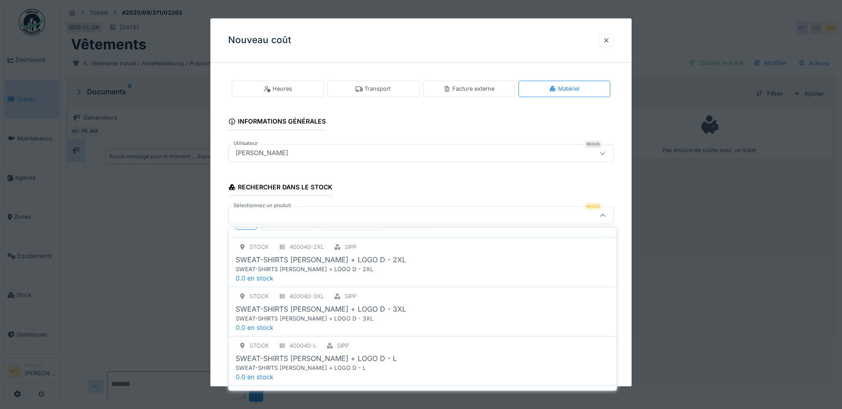
type input "*****"
click at [293, 213] on div at bounding box center [398, 215] width 333 height 10
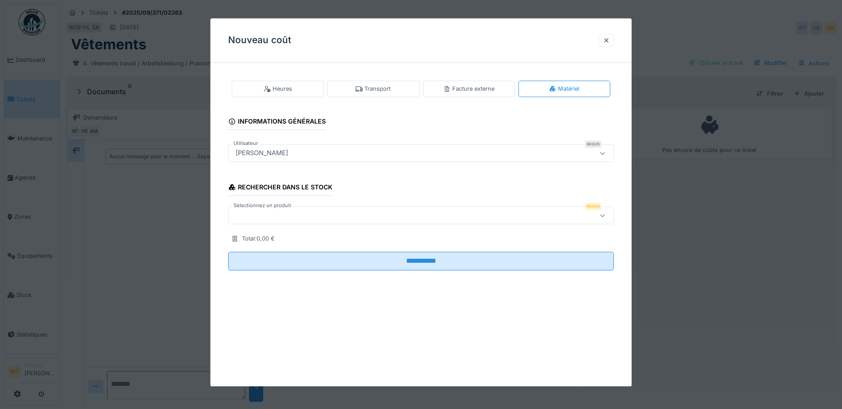
click at [297, 218] on div at bounding box center [398, 215] width 333 height 10
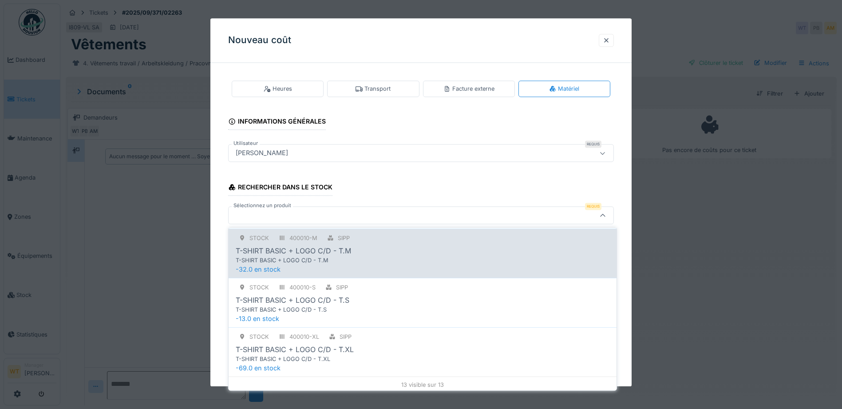
scroll to position [548, 0]
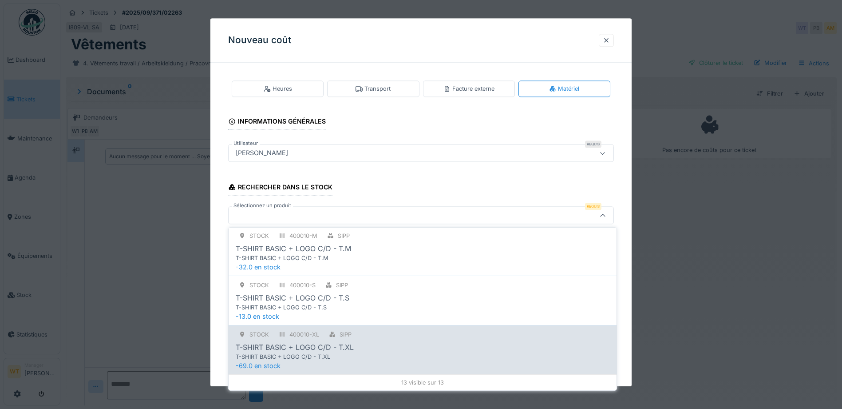
type input "*****"
click at [351, 339] on div "SIPP" at bounding box center [340, 334] width 29 height 11
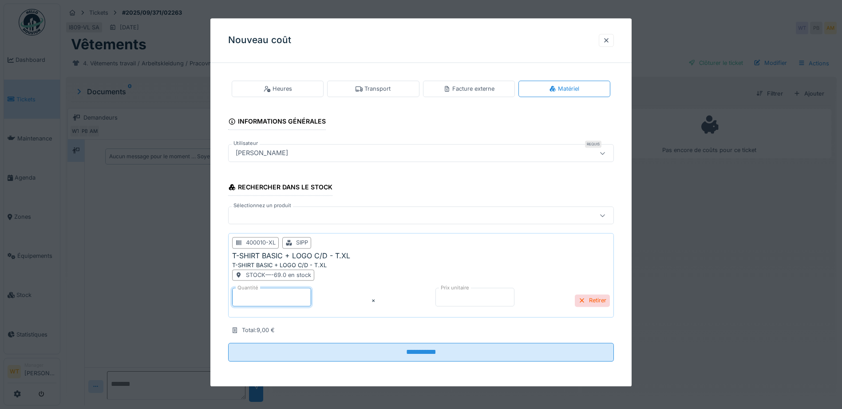
click at [280, 300] on input "*" at bounding box center [271, 296] width 79 height 19
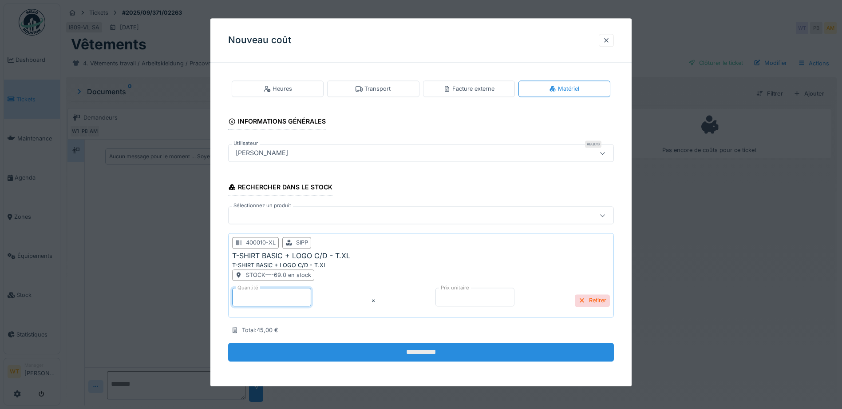
type input "*"
click at [366, 348] on input "**********" at bounding box center [421, 352] width 386 height 19
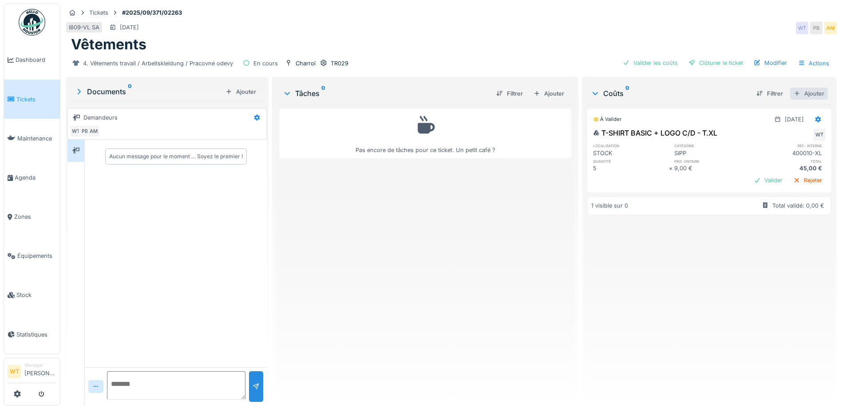
click at [794, 90] on div at bounding box center [797, 93] width 7 height 8
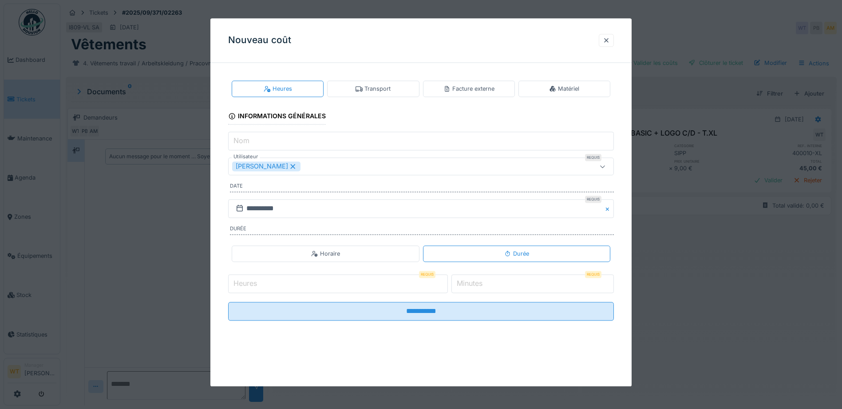
click at [561, 95] on div "Matériel" at bounding box center [565, 88] width 92 height 16
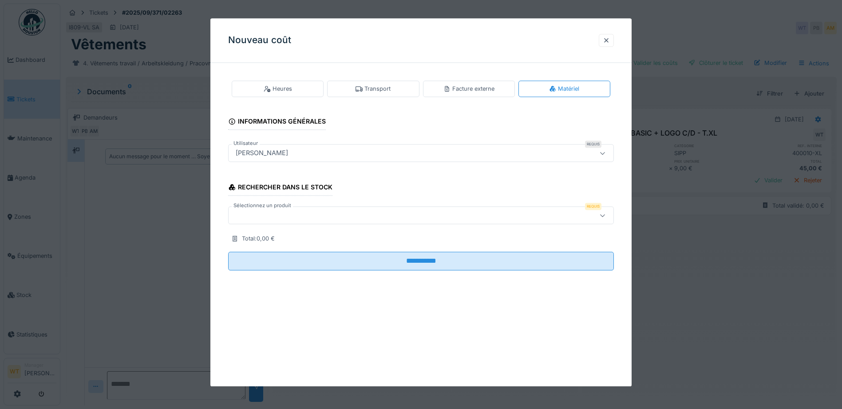
click at [398, 216] on div at bounding box center [398, 215] width 333 height 10
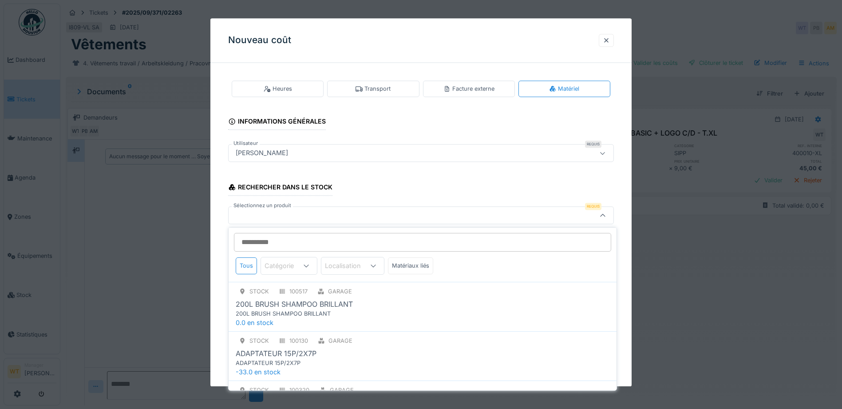
type input "*"
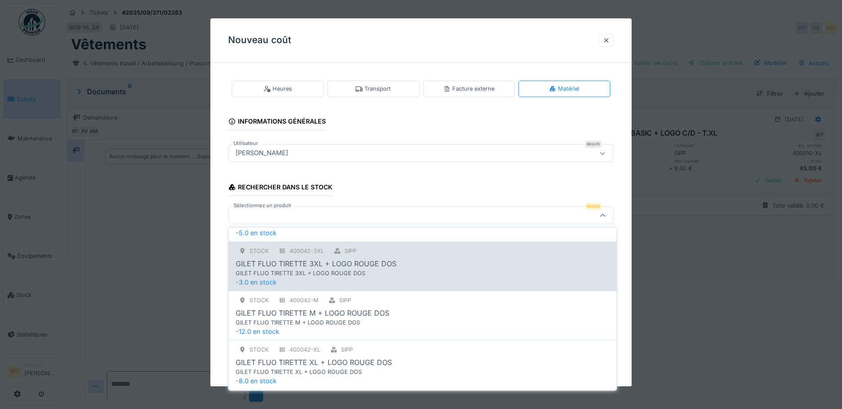
scroll to position [203, 0]
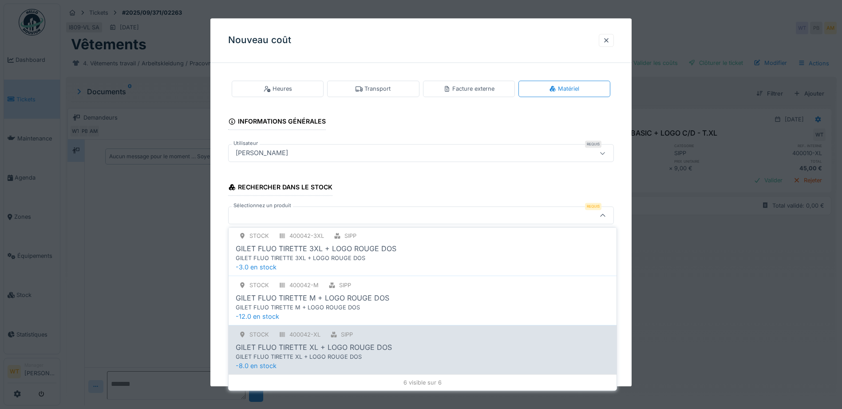
type input "*****"
click at [344, 347] on div "GILET FLUO TIRETTE XL + LOGO ROUGE DOS" at bounding box center [314, 346] width 156 height 11
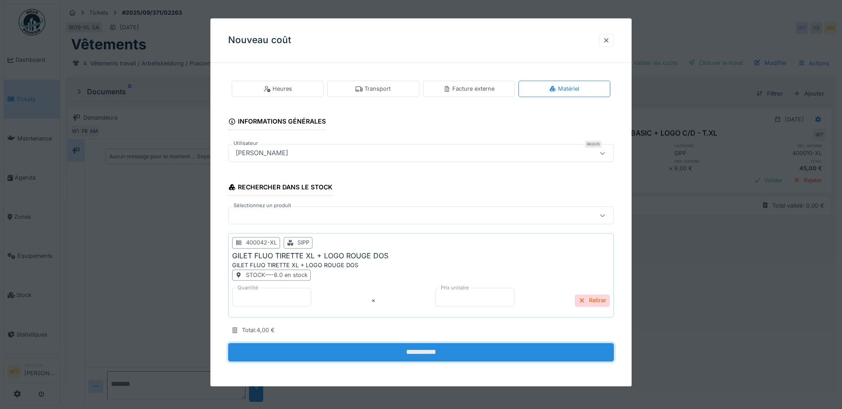
click at [343, 349] on input "**********" at bounding box center [421, 352] width 386 height 19
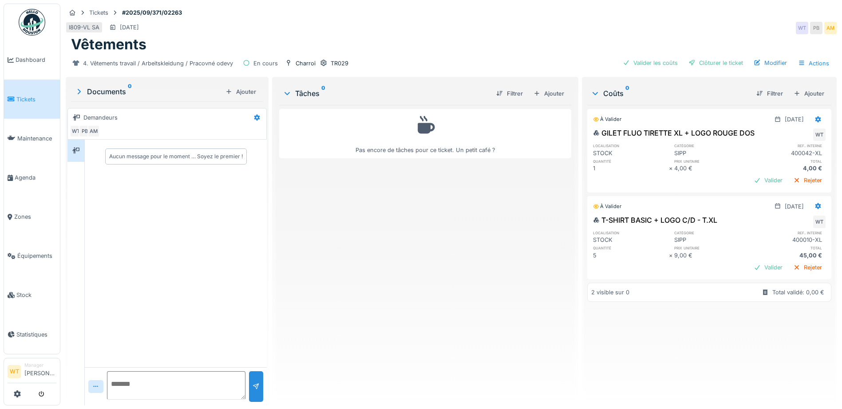
click at [797, 198] on div "À valider 29/08/2025" at bounding box center [709, 204] width 243 height 16
click at [815, 202] on div at bounding box center [818, 206] width 7 height 8
click at [771, 224] on div "Modifier" at bounding box center [775, 225] width 43 height 13
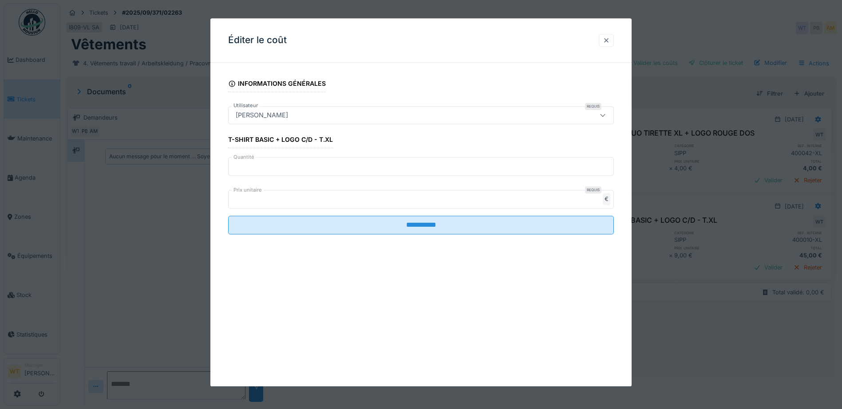
click at [610, 40] on div at bounding box center [606, 40] width 7 height 8
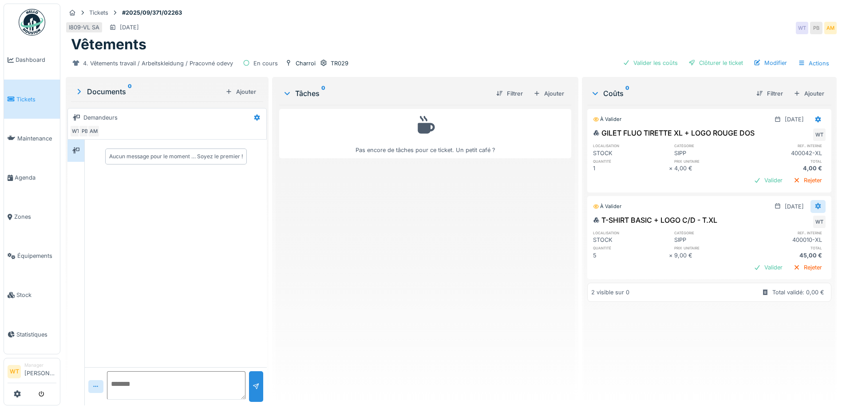
click at [816, 204] on icon at bounding box center [819, 206] width 6 height 6
click at [786, 236] on div "Supprimer" at bounding box center [775, 238] width 43 height 13
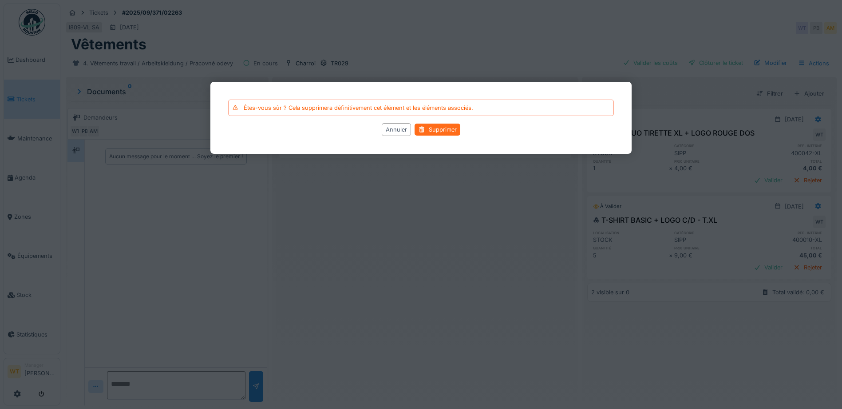
click at [447, 129] on div "Supprimer" at bounding box center [438, 129] width 46 height 12
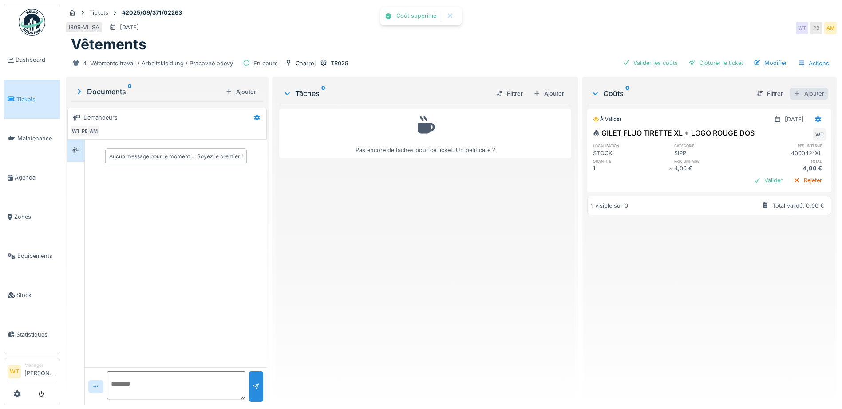
click at [803, 91] on div "Ajouter" at bounding box center [809, 93] width 38 height 12
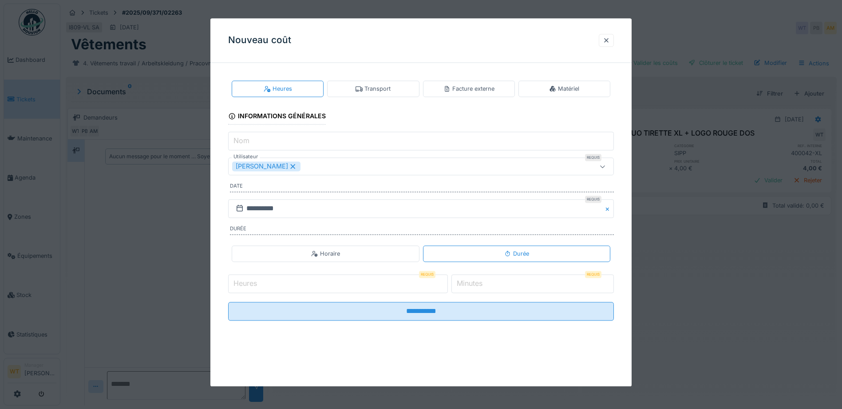
click at [555, 92] on div "Matériel" at bounding box center [564, 88] width 30 height 8
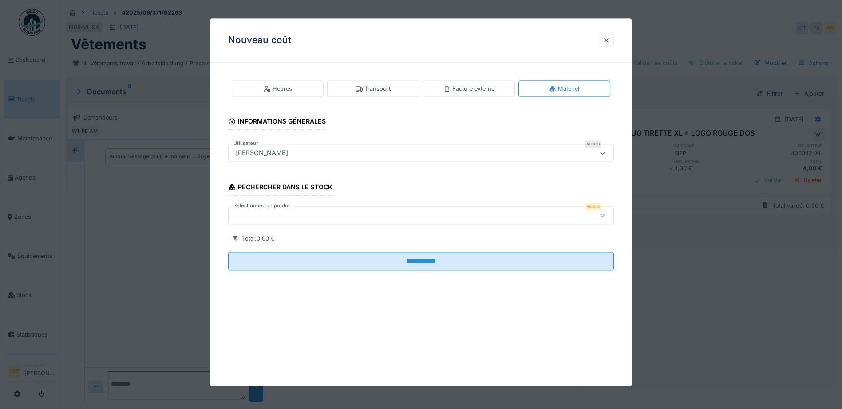
click at [394, 212] on div at bounding box center [398, 215] width 333 height 10
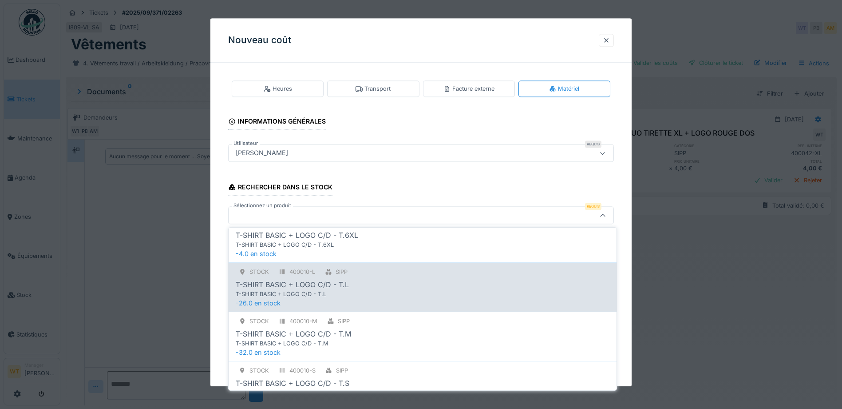
scroll to position [266, 0]
type input "****"
click at [354, 289] on div "T-SHIRT BASIC + LOGO C/D - T.L" at bounding box center [423, 283] width 374 height 11
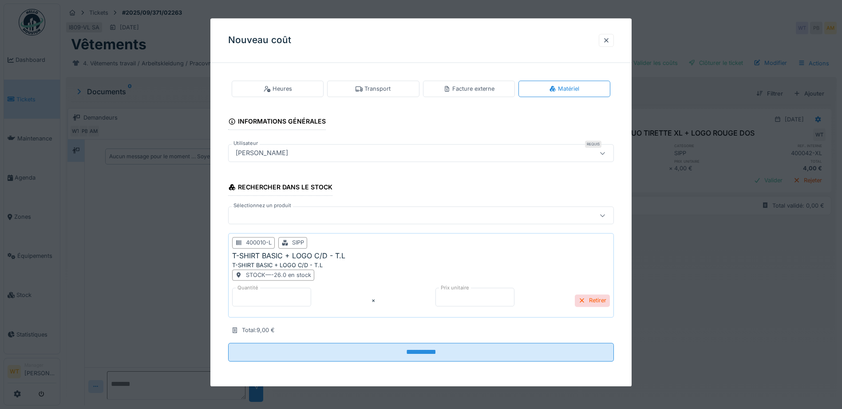
click at [298, 299] on input "*" at bounding box center [271, 296] width 79 height 19
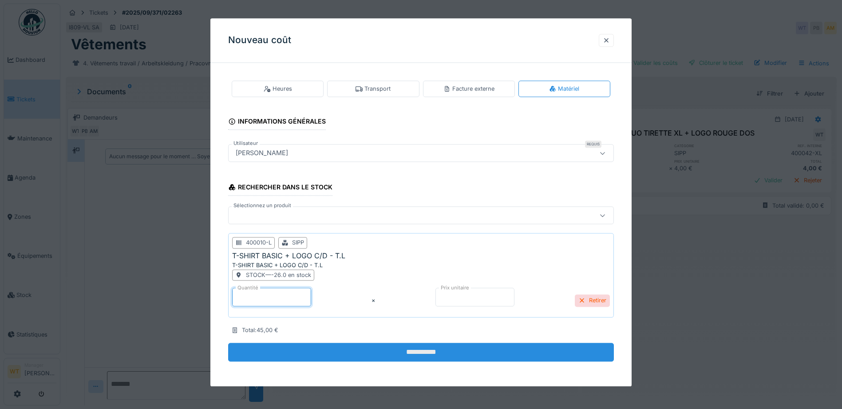
type input "*"
click at [319, 353] on input "**********" at bounding box center [421, 352] width 386 height 19
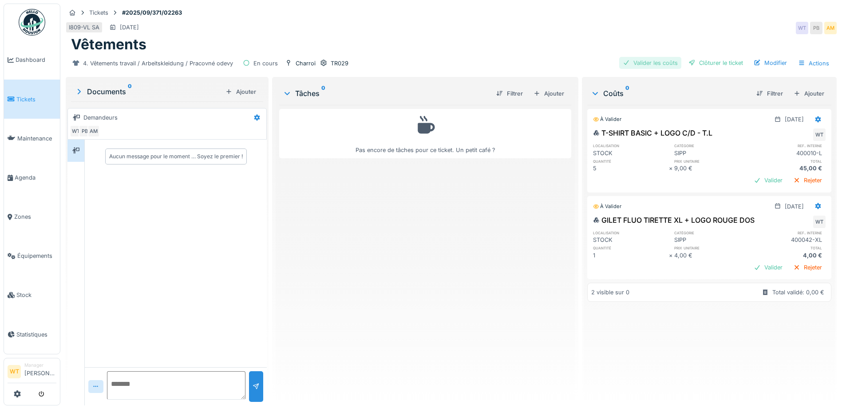
click at [644, 64] on div "Valider les coûts" at bounding box center [650, 63] width 62 height 12
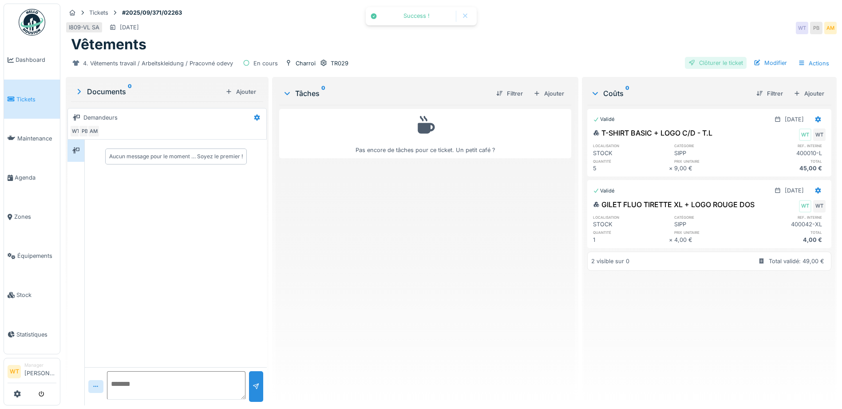
click at [685, 63] on div "Clôturer le ticket" at bounding box center [716, 63] width 62 height 12
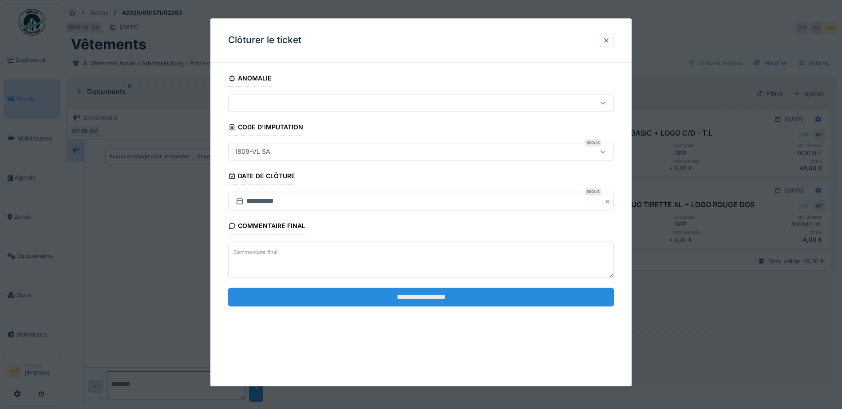
click at [344, 300] on input "**********" at bounding box center [421, 296] width 386 height 19
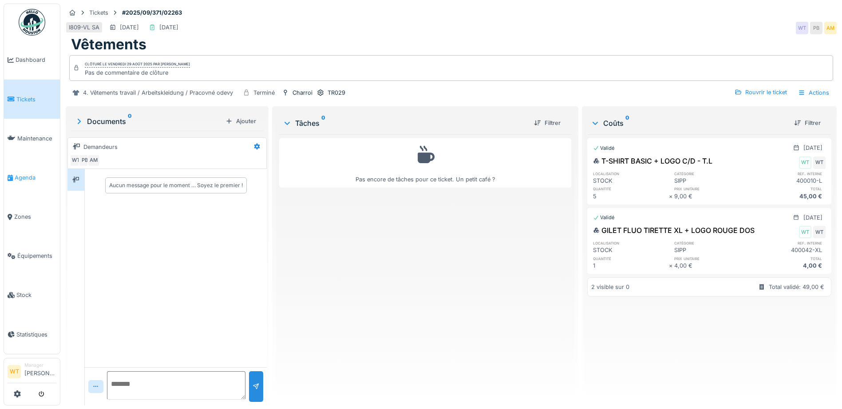
click at [38, 168] on link "Agenda" at bounding box center [32, 177] width 56 height 39
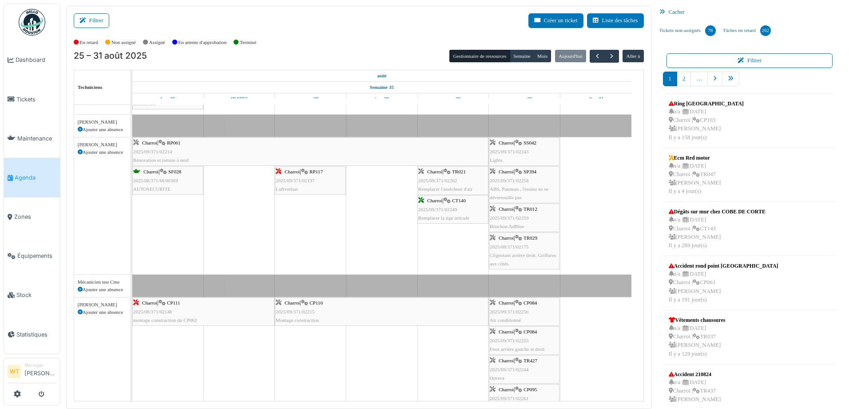
scroll to position [44, 0]
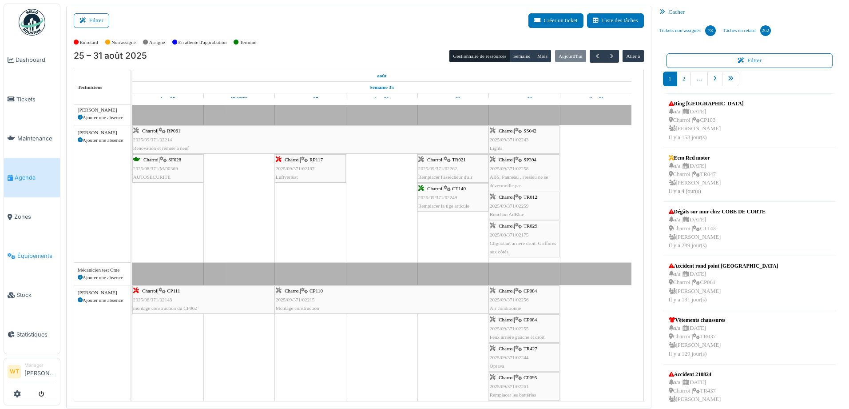
click at [41, 254] on link "Équipements" at bounding box center [32, 255] width 56 height 39
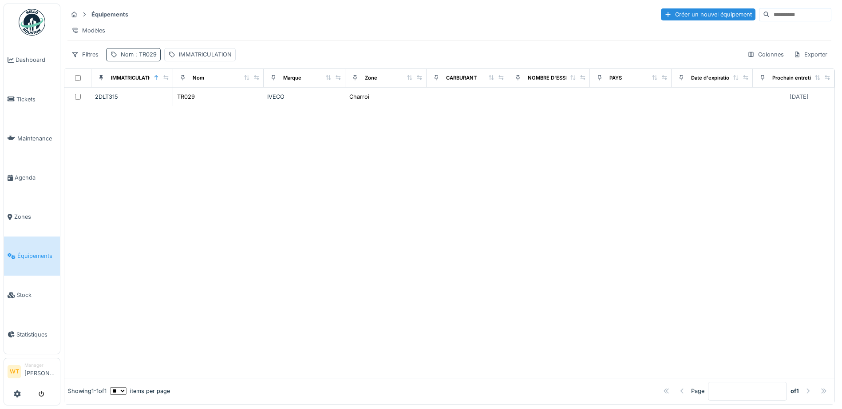
click at [151, 58] on span ": TR029" at bounding box center [145, 54] width 23 height 7
drag, startPoint x: 202, startPoint y: 105, endPoint x: 201, endPoint y: 99, distance: 6.0
click at [191, 105] on icon at bounding box center [187, 104] width 7 height 6
click at [188, 59] on div "IMMATRICULATION" at bounding box center [205, 54] width 53 height 8
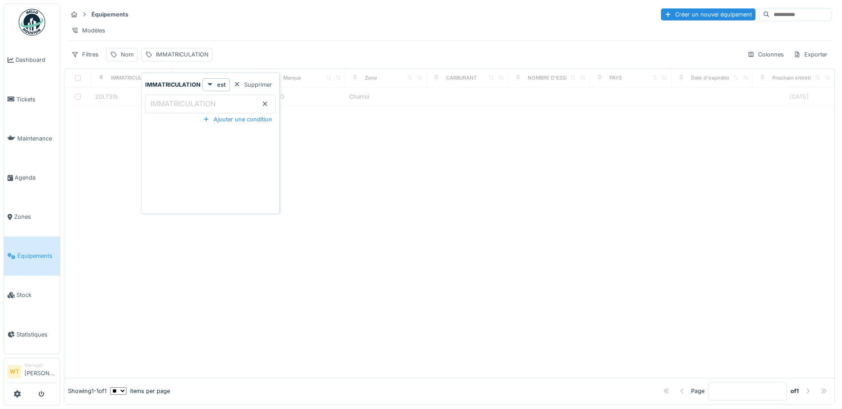
click at [178, 101] on label "IMMATRICULATION" at bounding box center [183, 103] width 69 height 11
click at [178, 101] on input "IMMATRICULATION" at bounding box center [210, 104] width 131 height 19
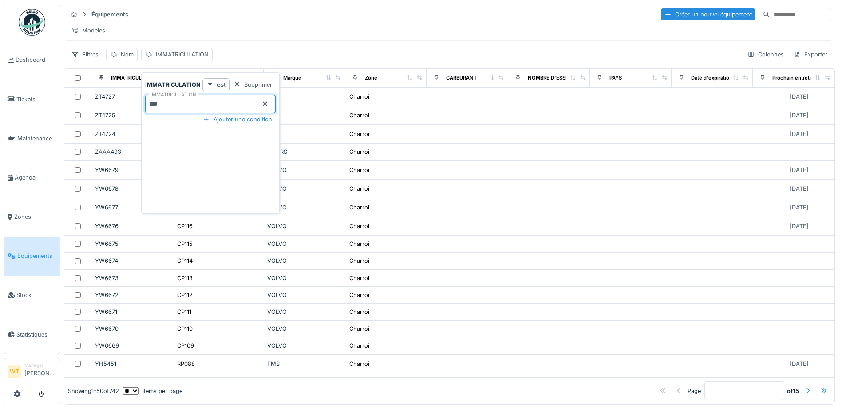
type input "***"
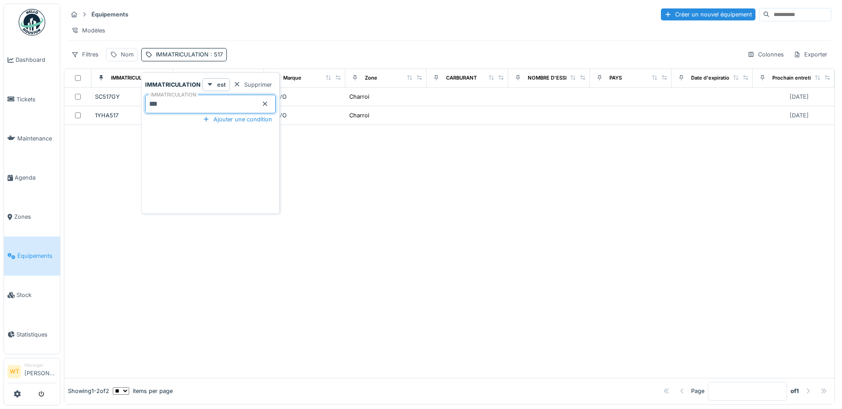
click at [255, 29] on div "Modèles" at bounding box center [449, 30] width 764 height 13
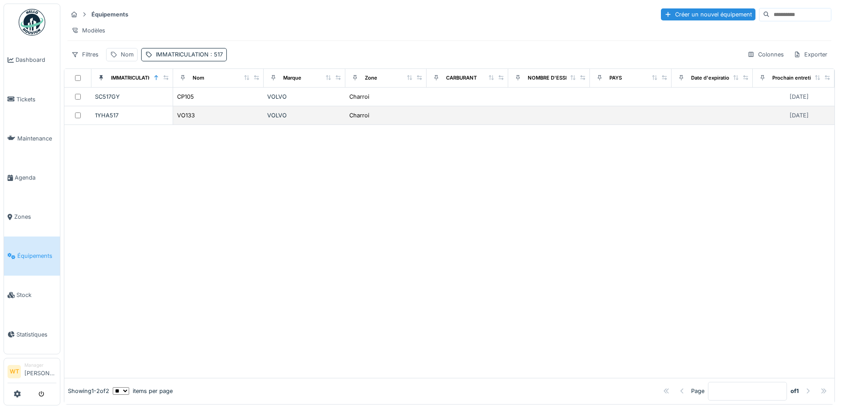
click at [206, 119] on div "VO133" at bounding box center [218, 115] width 83 height 9
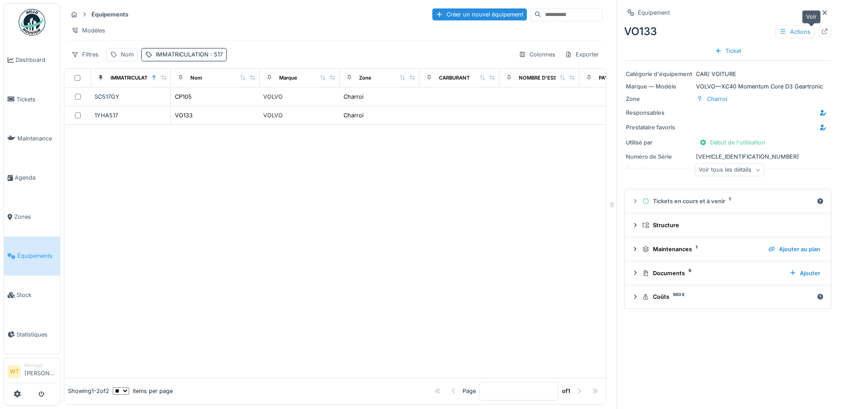
click at [818, 33] on div at bounding box center [824, 31] width 13 height 11
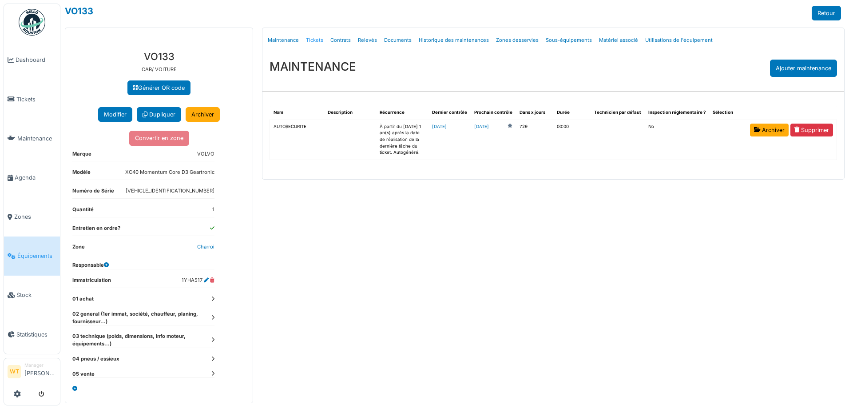
click at [314, 40] on link "Tickets" at bounding box center [314, 40] width 24 height 21
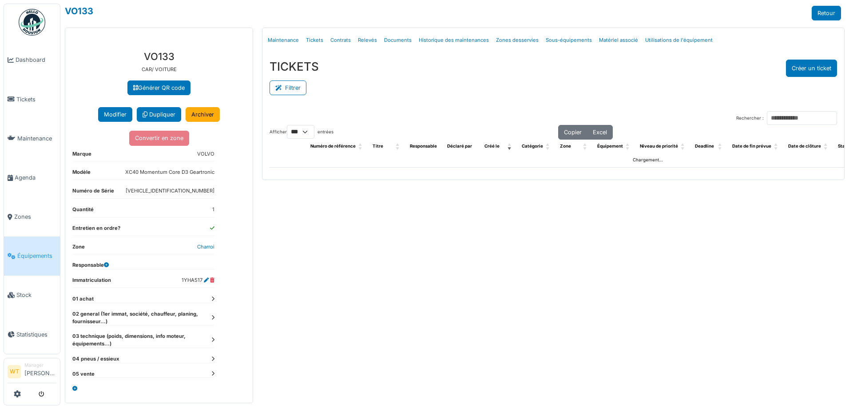
select select "***"
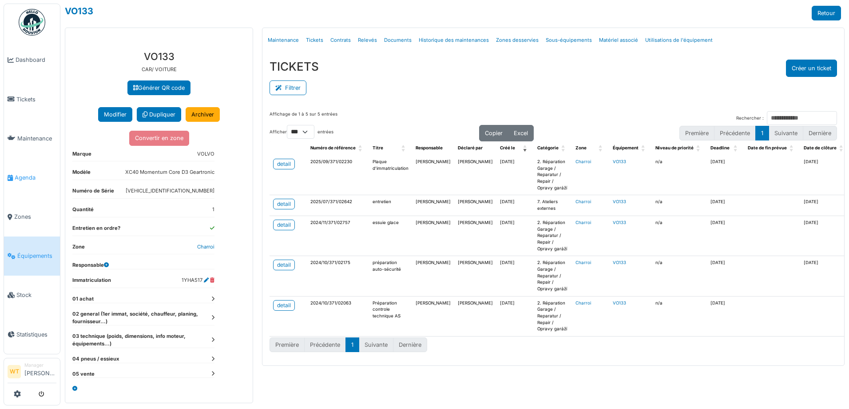
click at [38, 173] on span "Agenda" at bounding box center [36, 177] width 42 height 8
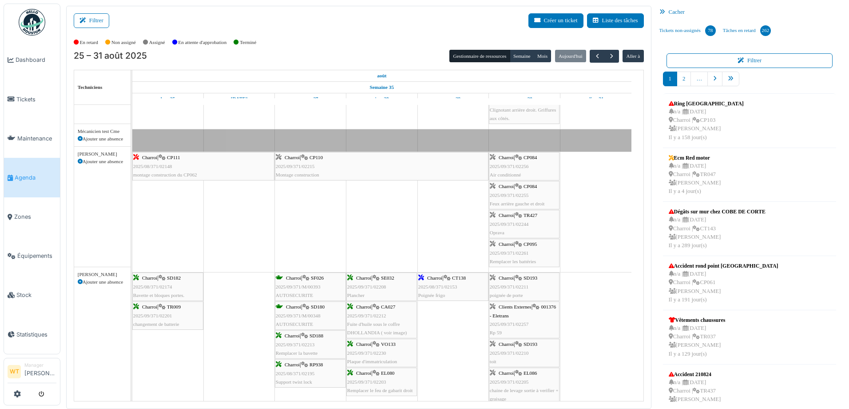
scroll to position [178, 0]
click at [608, 56] on span "button" at bounding box center [612, 56] width 8 height 8
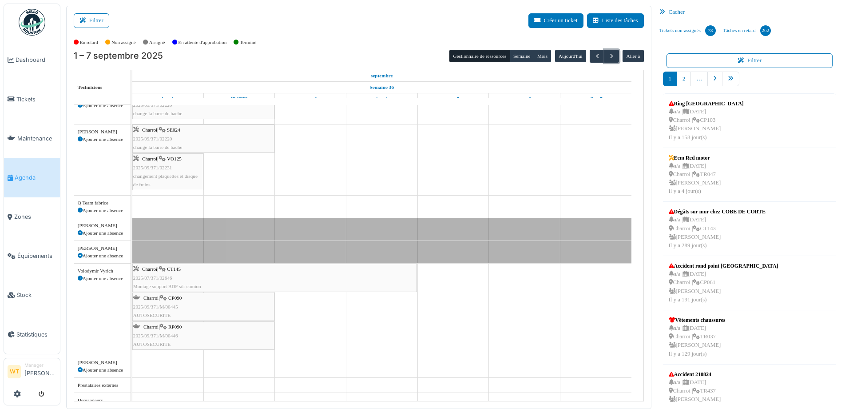
scroll to position [133, 0]
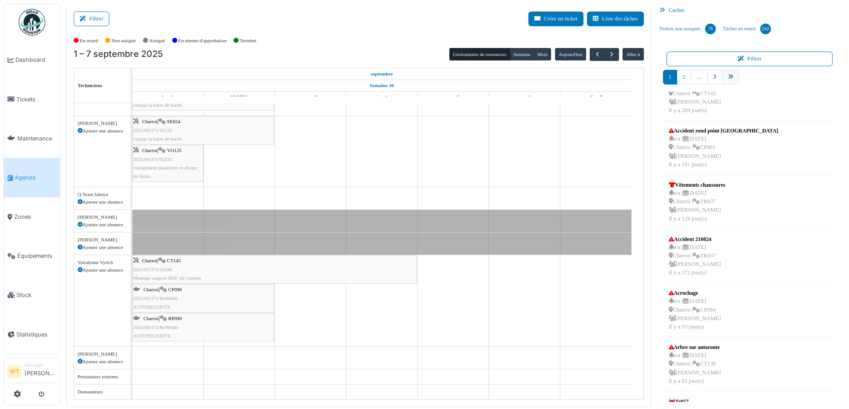
click at [730, 82] on link "pager" at bounding box center [730, 77] width 17 height 15
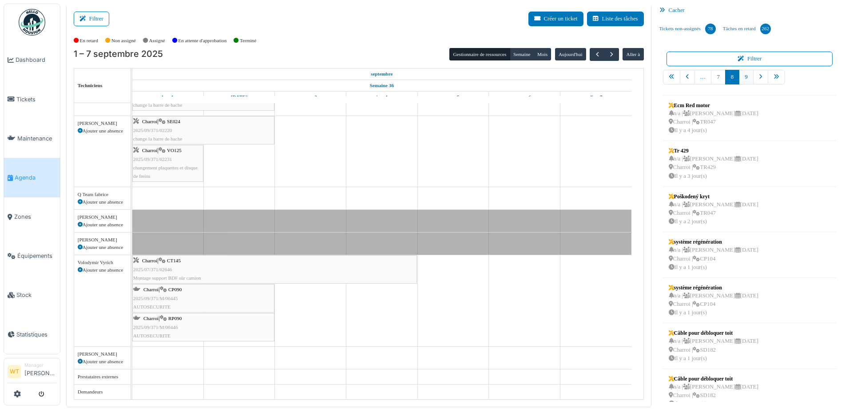
click at [744, 77] on link "9" at bounding box center [746, 77] width 14 height 15
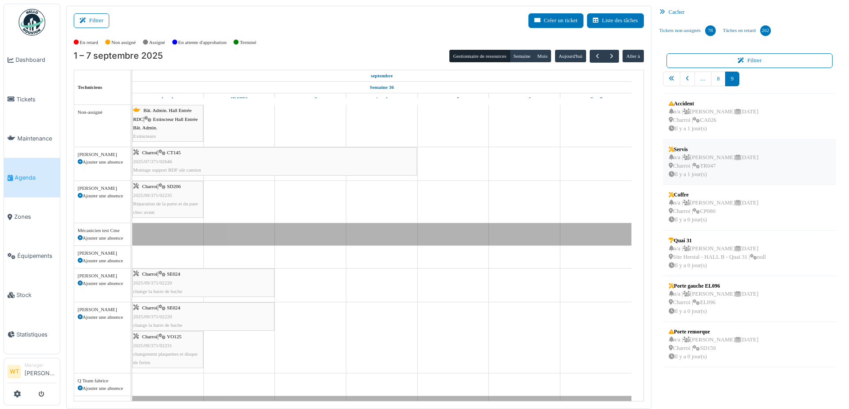
scroll to position [2, 0]
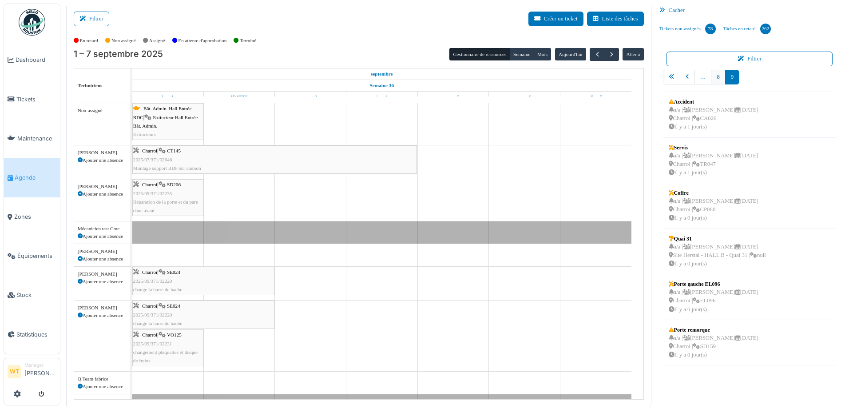
click at [713, 82] on link "8" at bounding box center [718, 77] width 14 height 15
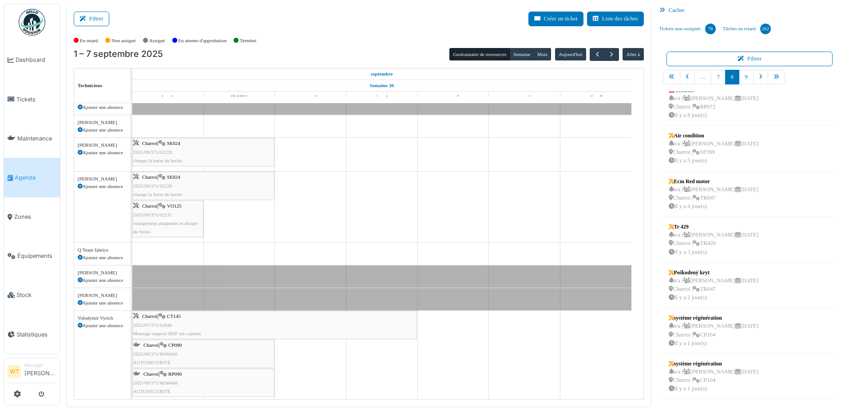
scroll to position [184, 0]
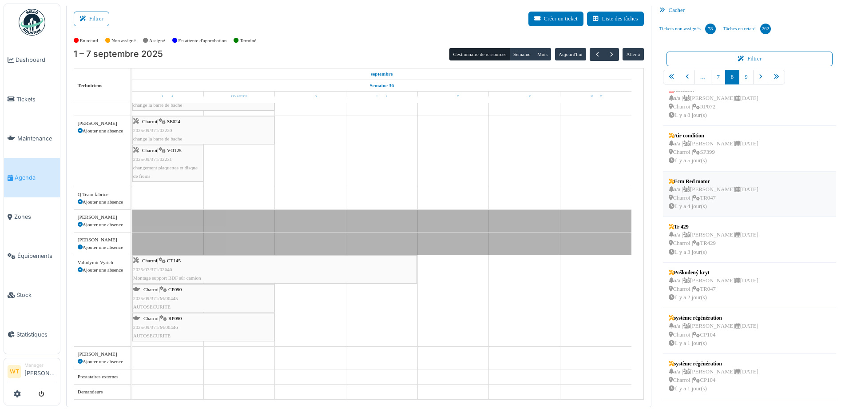
click at [684, 206] on div "n/a | Marc Vasen 01/09/2025 Charroi | TR047 Il y a 4 jour(s)" at bounding box center [714, 198] width 90 height 26
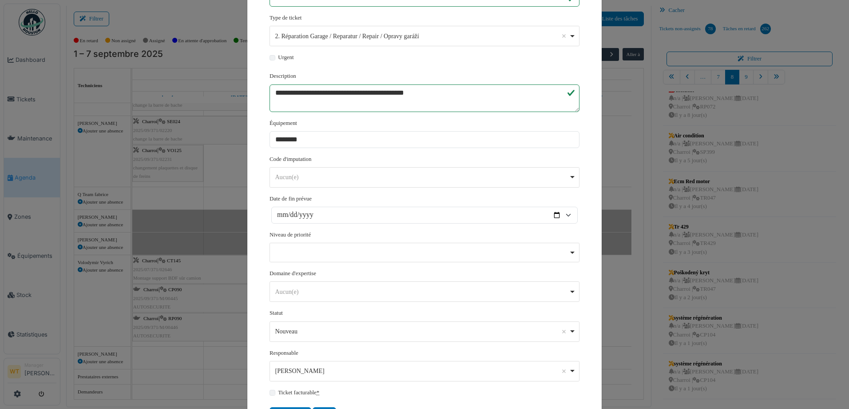
scroll to position [4, 0]
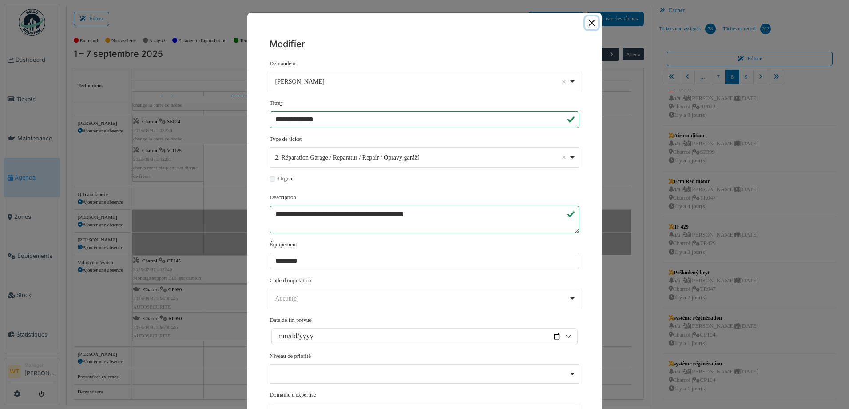
click at [585, 27] on button "Close" at bounding box center [591, 22] width 13 height 13
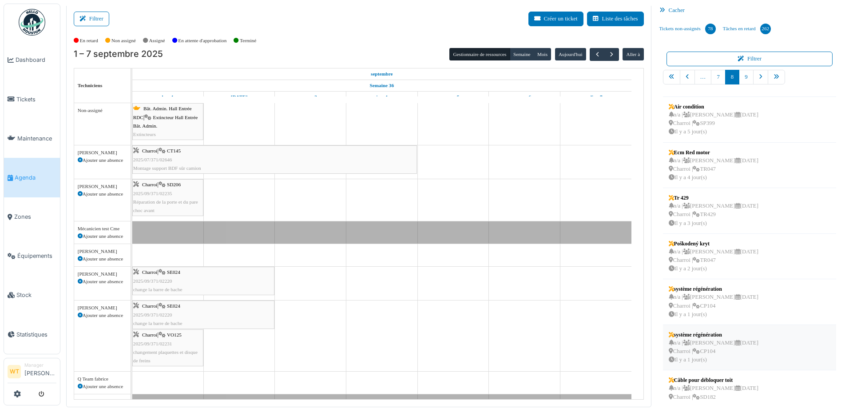
scroll to position [102, 0]
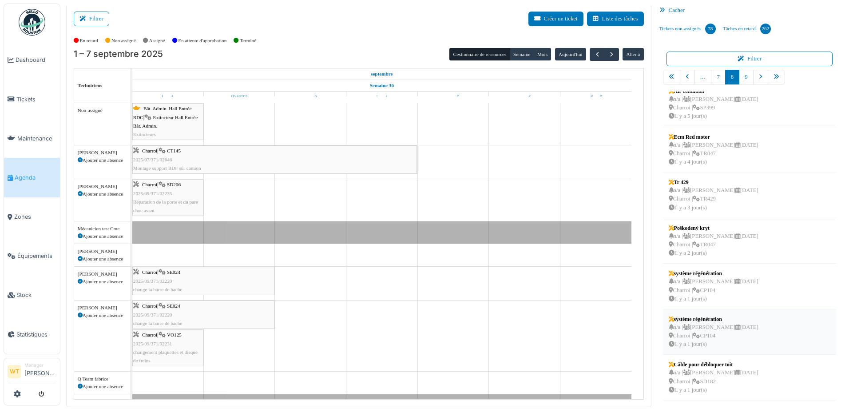
click at [737, 320] on div "système régénération" at bounding box center [714, 319] width 90 height 8
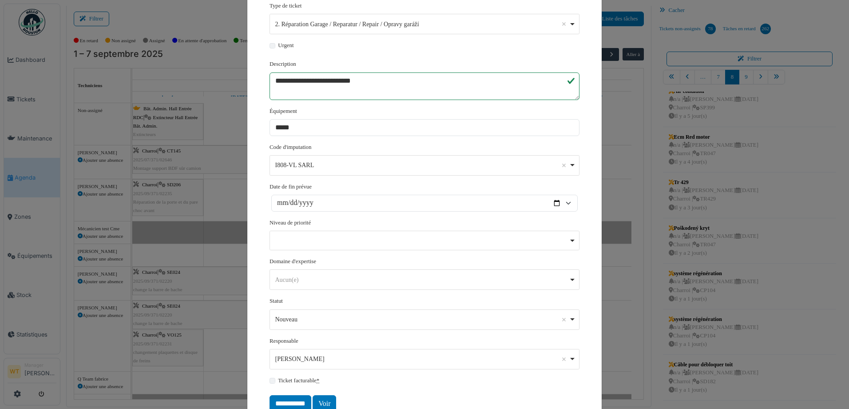
scroll to position [164, 0]
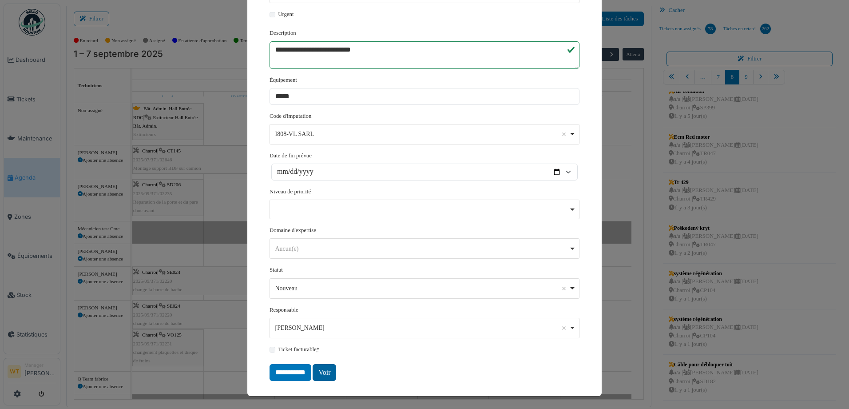
click at [329, 367] on link "Voir" at bounding box center [325, 372] width 24 height 17
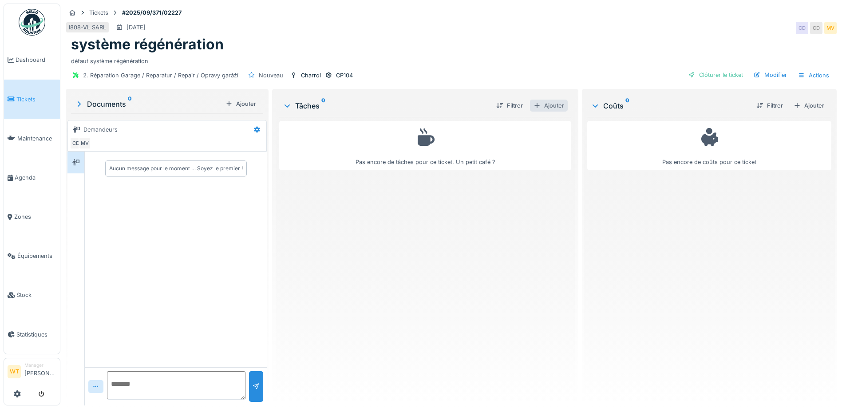
click at [553, 105] on div "Ajouter" at bounding box center [549, 105] width 38 height 12
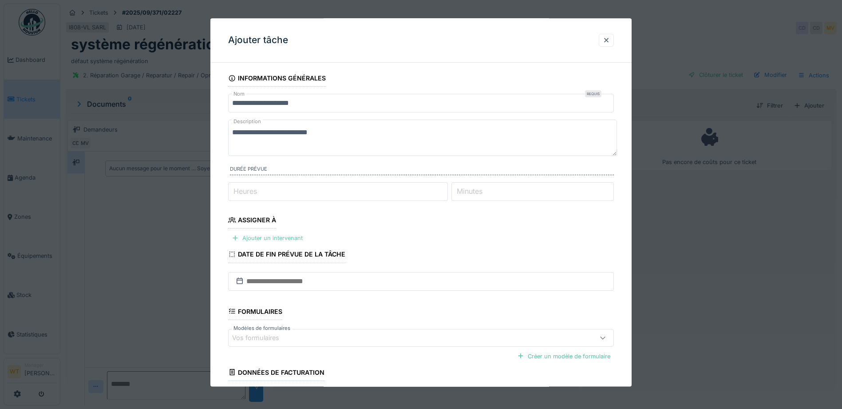
click at [288, 238] on div "Ajouter un intervenant" at bounding box center [267, 238] width 78 height 12
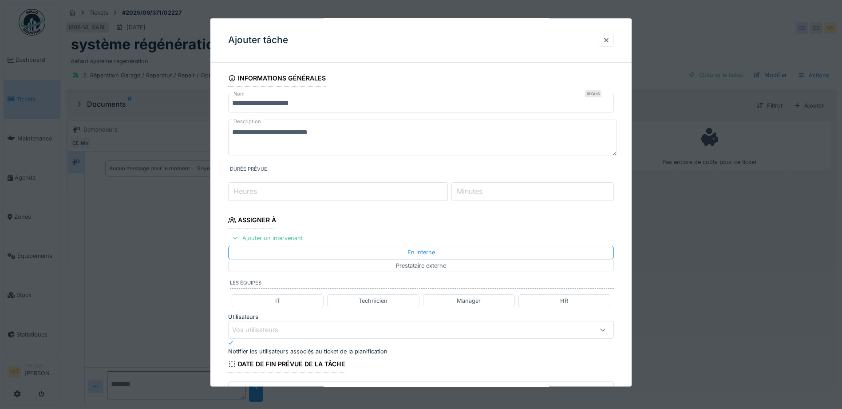
click at [446, 265] on div "Prestataire externe" at bounding box center [421, 265] width 50 height 8
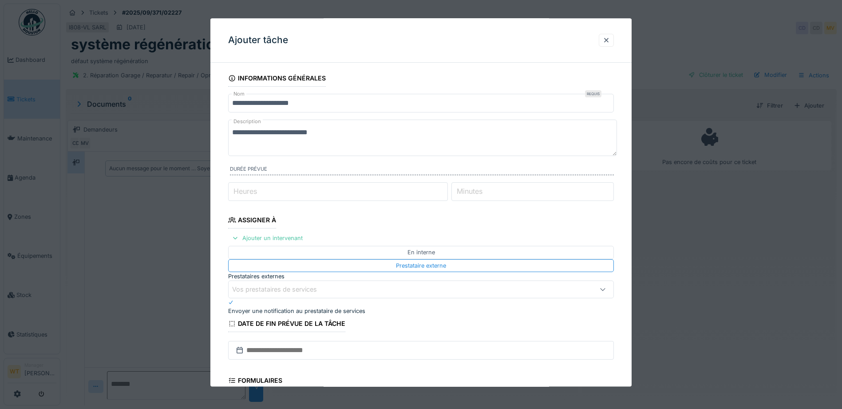
click at [333, 288] on div "Vos prestataires de services" at bounding box center [398, 289] width 333 height 10
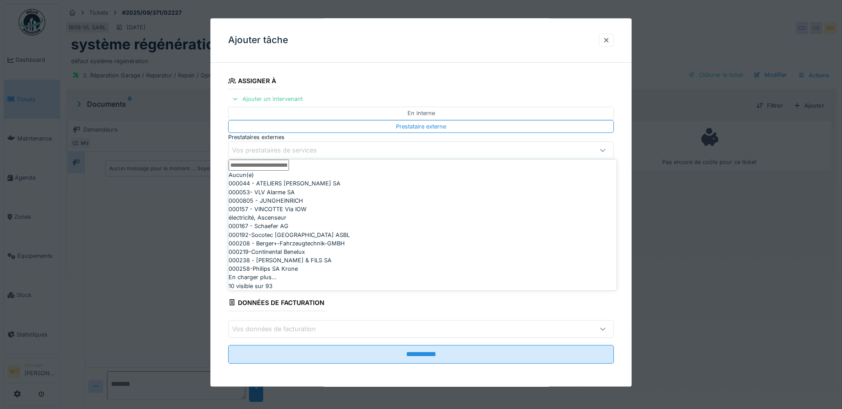
scroll to position [140, 0]
click at [289, 171] on input "Prestataires externes" at bounding box center [259, 164] width 60 height 11
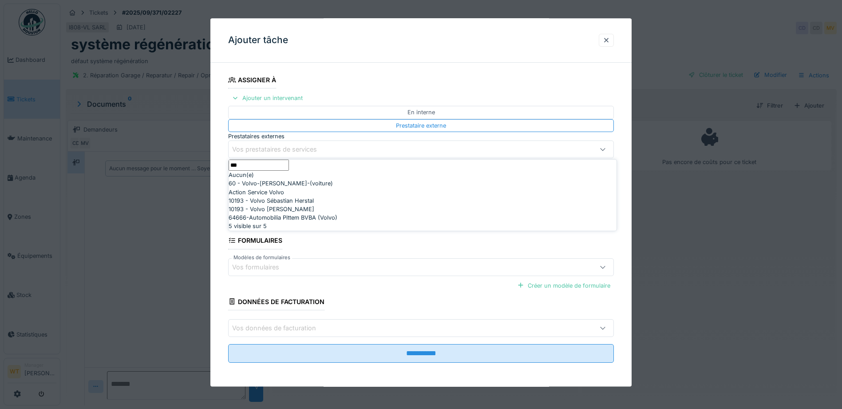
type input "***"
click at [309, 205] on span "10193 - Volvo Sébastian Herstal" at bounding box center [271, 200] width 85 height 8
type input "*****"
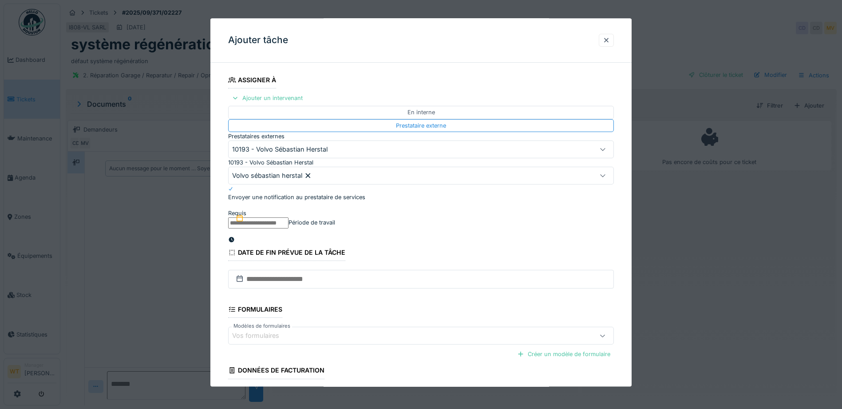
click at [289, 217] on input "text" at bounding box center [258, 222] width 60 height 11
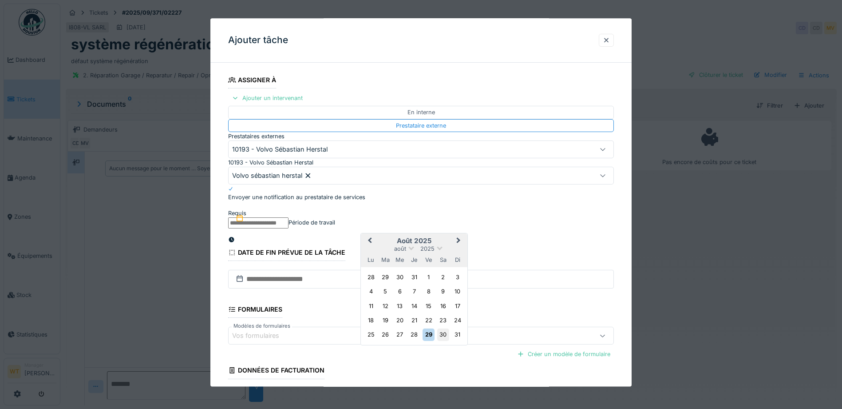
click at [444, 338] on div "30" at bounding box center [443, 335] width 12 height 12
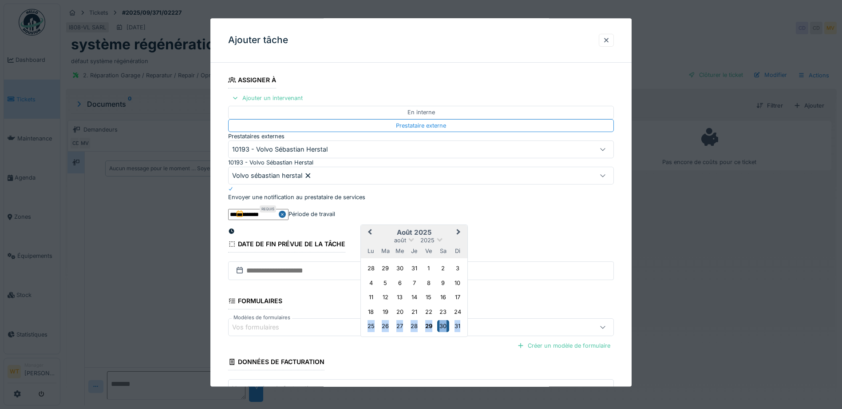
click at [444, 332] on div "30" at bounding box center [443, 326] width 12 height 12
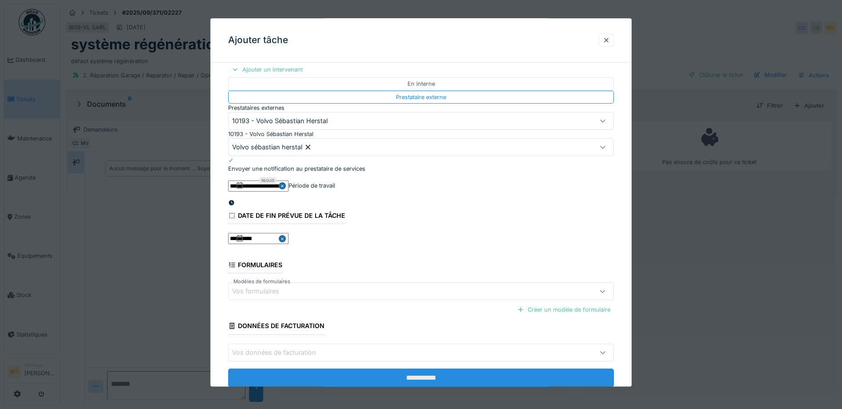
scroll to position [199, 0]
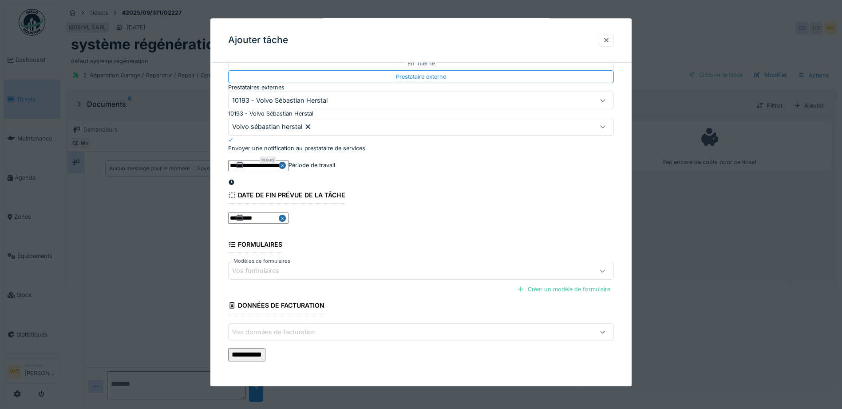
click at [266, 349] on input "**********" at bounding box center [246, 354] width 37 height 13
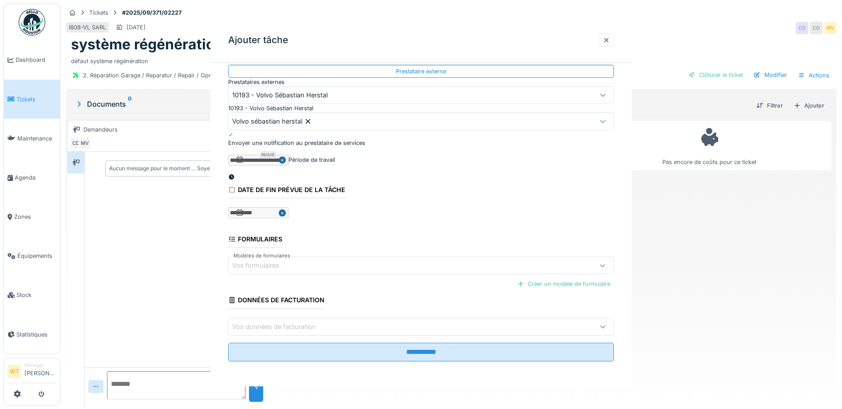
scroll to position [0, 0]
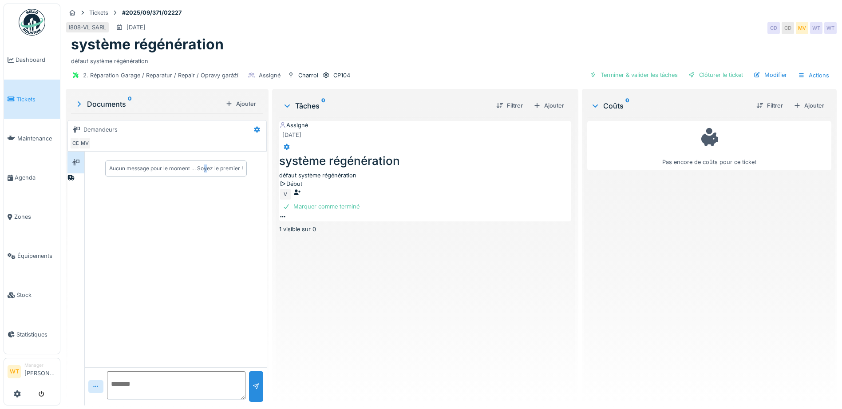
drag, startPoint x: 205, startPoint y: 157, endPoint x: 227, endPoint y: 153, distance: 22.5
click at [227, 153] on div "Aucun message pour le moment … Soyez le premier !" at bounding box center [176, 167] width 182 height 33
click at [400, 326] on div "Assigné [DATE] système régénération défaut système régénération Début V Marquer…" at bounding box center [425, 257] width 292 height 281
click at [34, 176] on span "Agenda" at bounding box center [36, 177] width 42 height 8
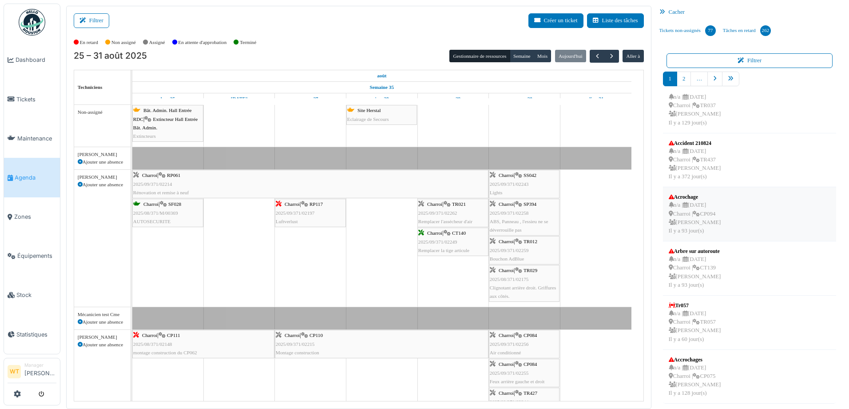
scroll to position [2, 0]
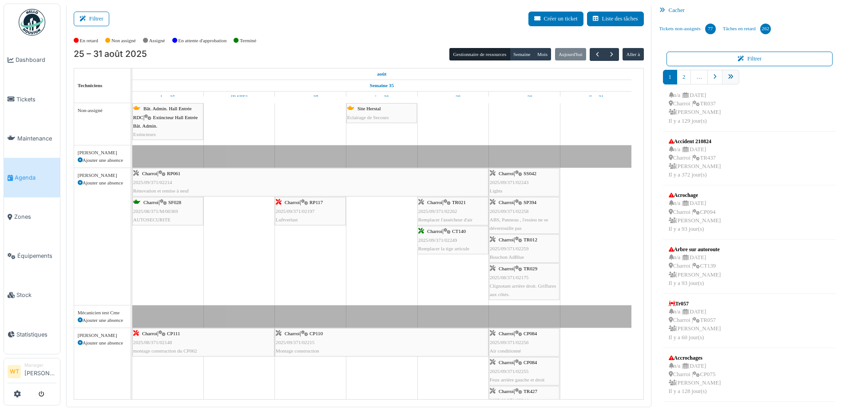
click at [724, 70] on link "pager" at bounding box center [730, 77] width 17 height 15
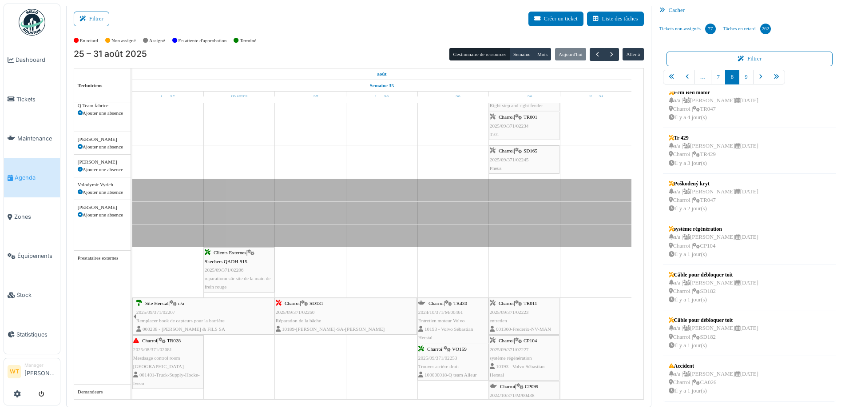
scroll to position [492, 0]
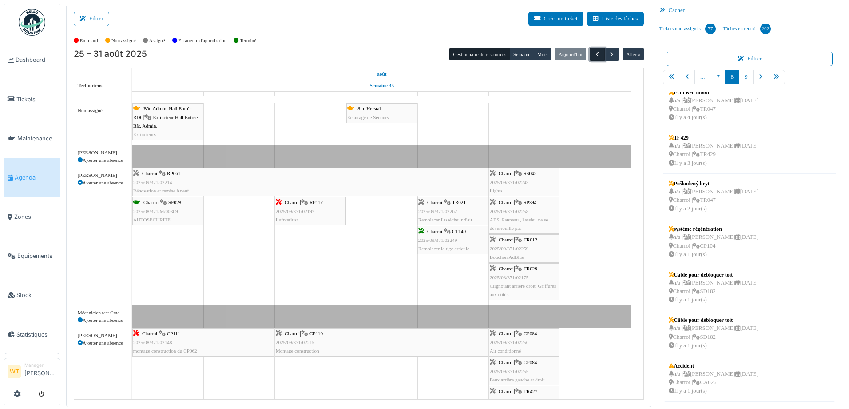
click at [594, 56] on span "button" at bounding box center [598, 55] width 8 height 8
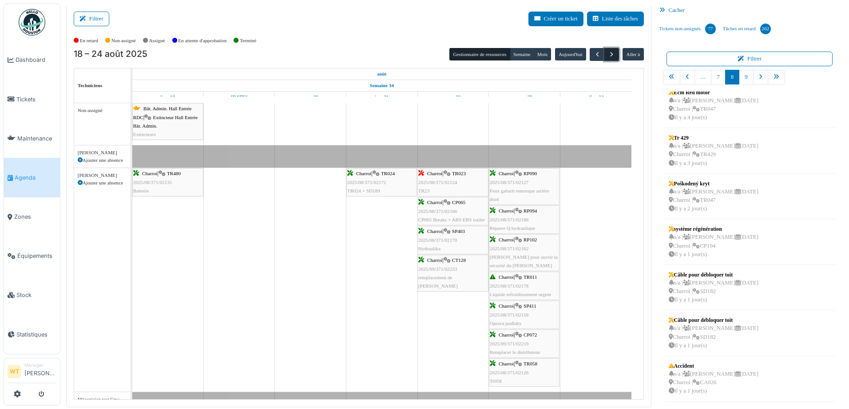
click at [610, 59] on button "button" at bounding box center [611, 54] width 15 height 13
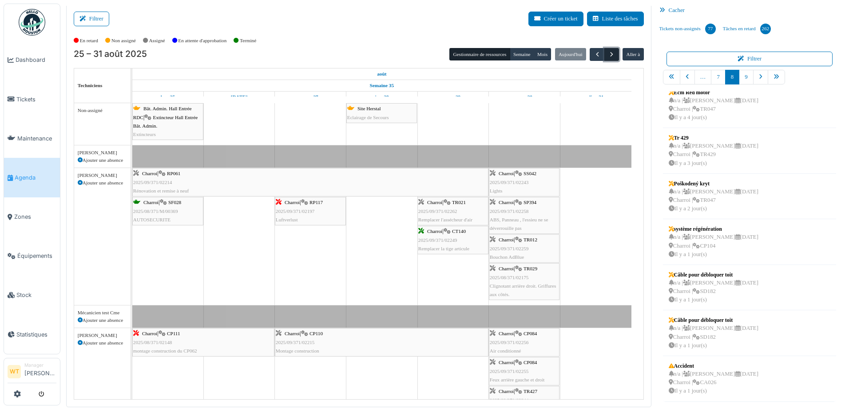
click at [610, 59] on button "button" at bounding box center [611, 54] width 15 height 13
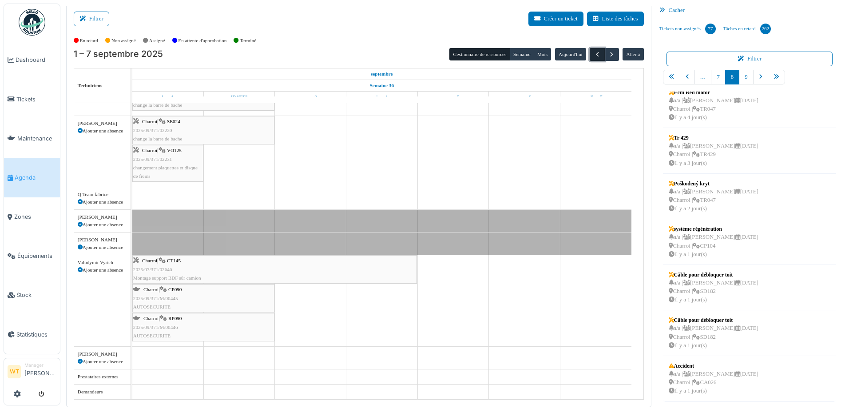
click at [590, 51] on button "button" at bounding box center [597, 54] width 15 height 13
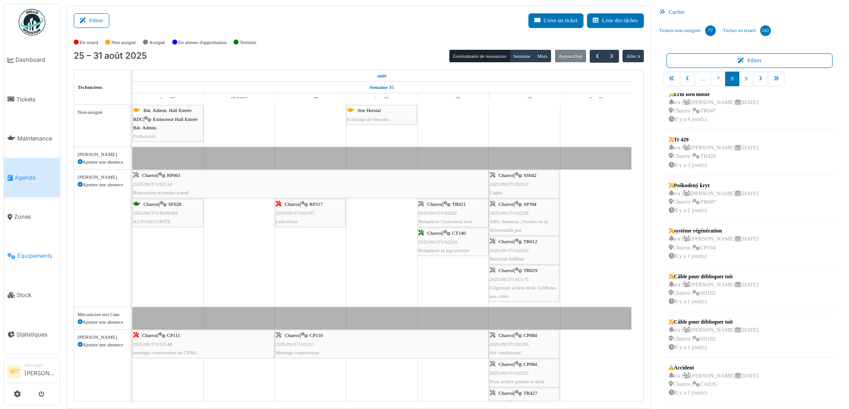
click at [43, 251] on span "Équipements" at bounding box center [36, 255] width 39 height 8
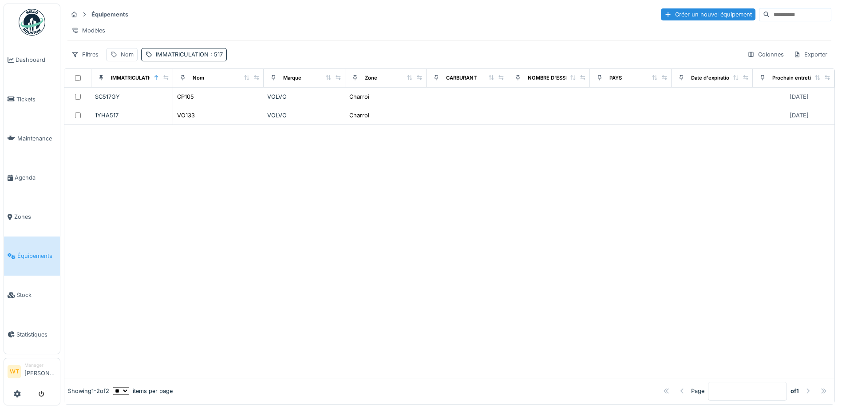
click at [191, 65] on div "Équipements Créer un nouvel équipement Modèles Filtres Nom IMMATRICULATION : 51…" at bounding box center [449, 34] width 771 height 61
click at [209, 58] on span ": 517" at bounding box center [216, 54] width 14 height 7
click at [267, 103] on icon at bounding box center [265, 104] width 7 height 6
click at [263, 103] on icon at bounding box center [265, 104] width 7 height 6
click at [120, 61] on div "Nom" at bounding box center [122, 54] width 32 height 13
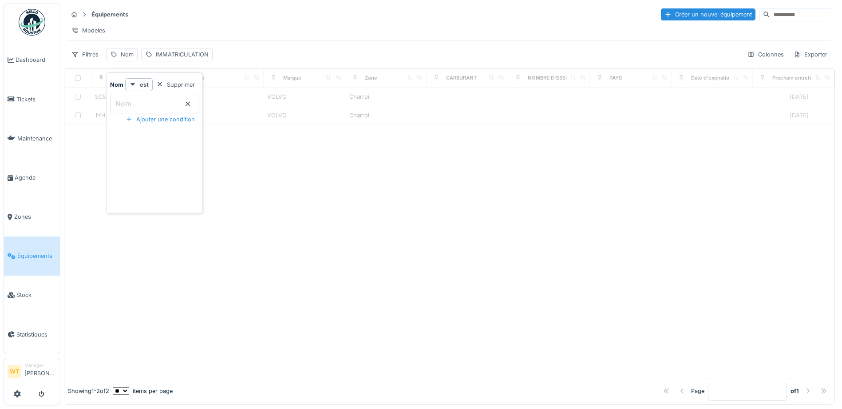
click at [143, 108] on input "Nom" at bounding box center [154, 104] width 88 height 19
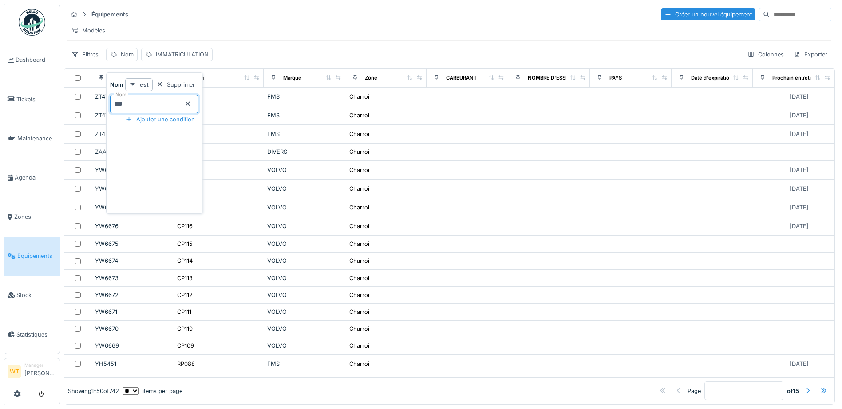
type input "****"
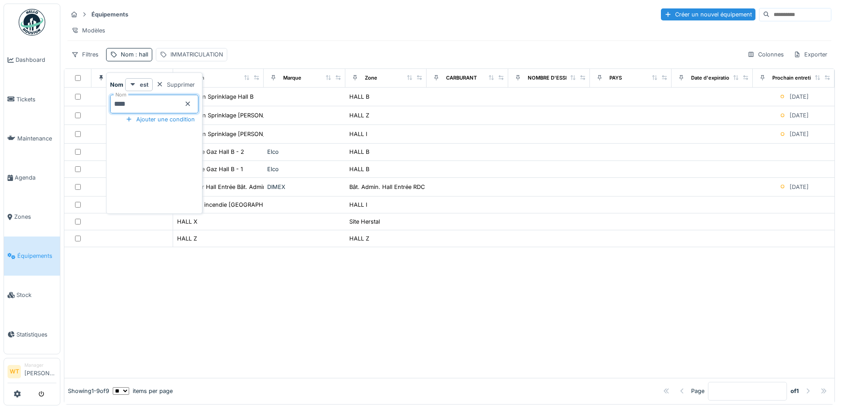
click at [345, 15] on div "Équipements Créer un nouvel équipement" at bounding box center [449, 14] width 764 height 15
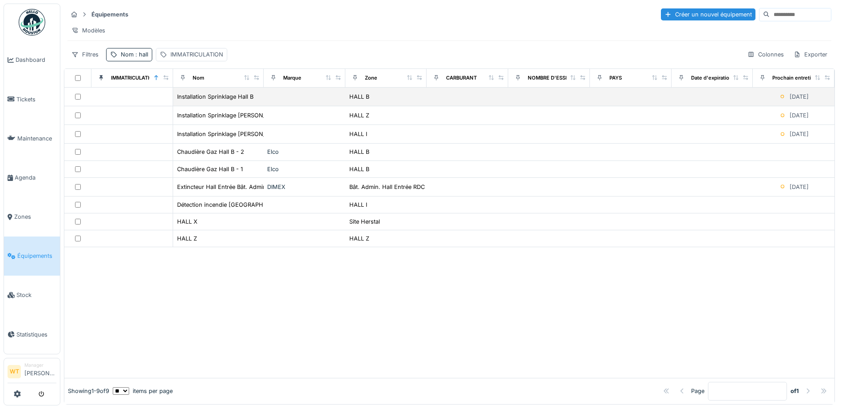
click at [254, 101] on div "Installation Sprinklage Hall B" at bounding box center [218, 96] width 83 height 9
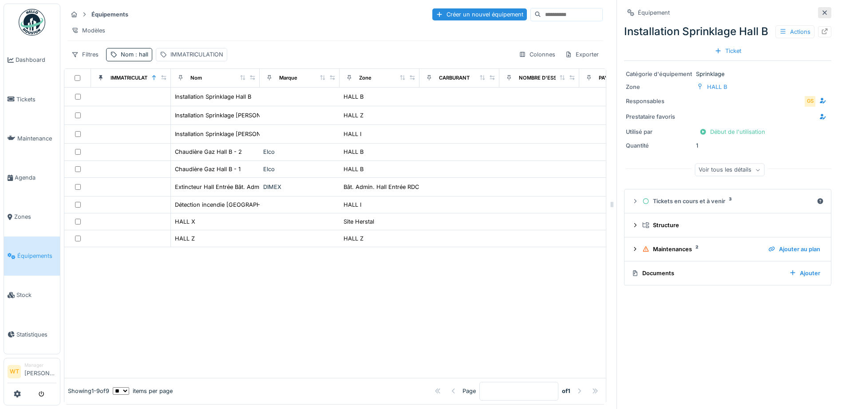
click at [821, 12] on icon at bounding box center [824, 13] width 7 height 6
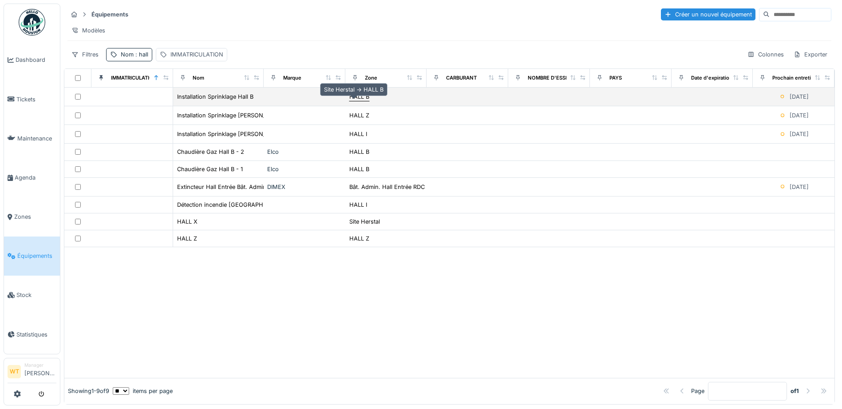
click at [361, 101] on div "HALL B" at bounding box center [359, 96] width 20 height 8
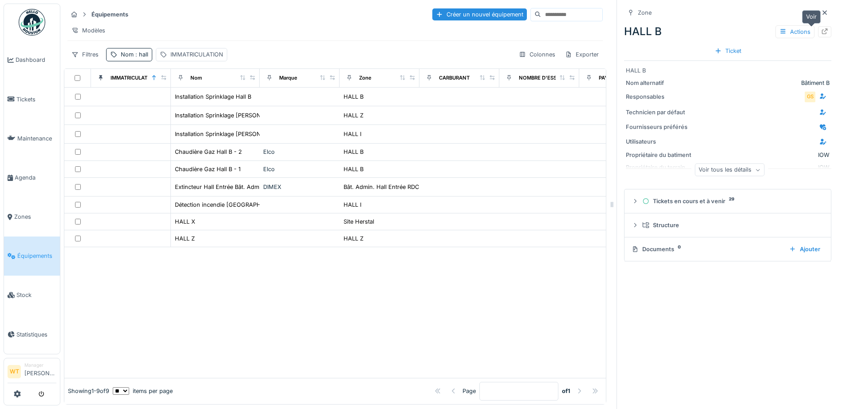
click at [821, 30] on icon at bounding box center [824, 31] width 7 height 6
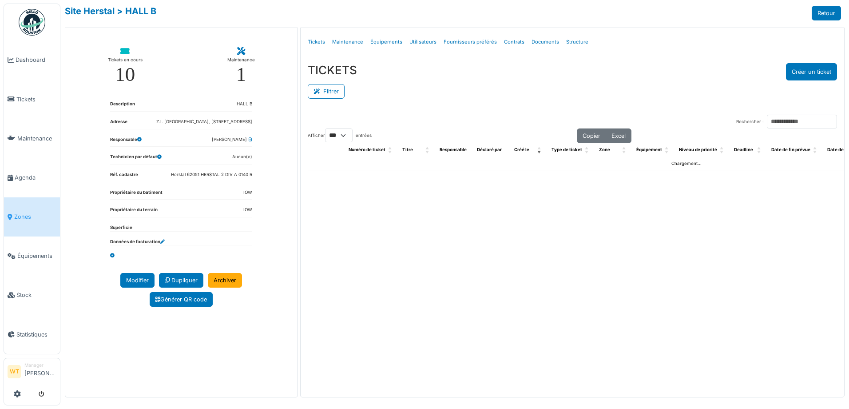
select select "***"
drag, startPoint x: 0, startPoint y: 0, endPoint x: 318, endPoint y: 46, distance: 321.3
click at [318, 46] on link "Tickets" at bounding box center [316, 42] width 24 height 21
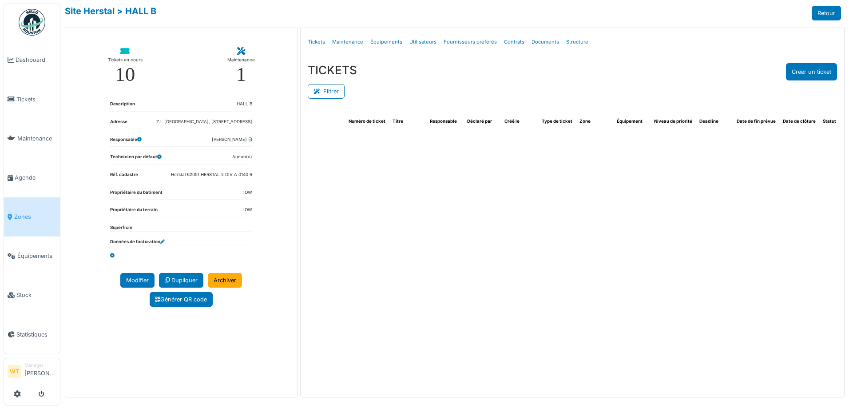
select select "***"
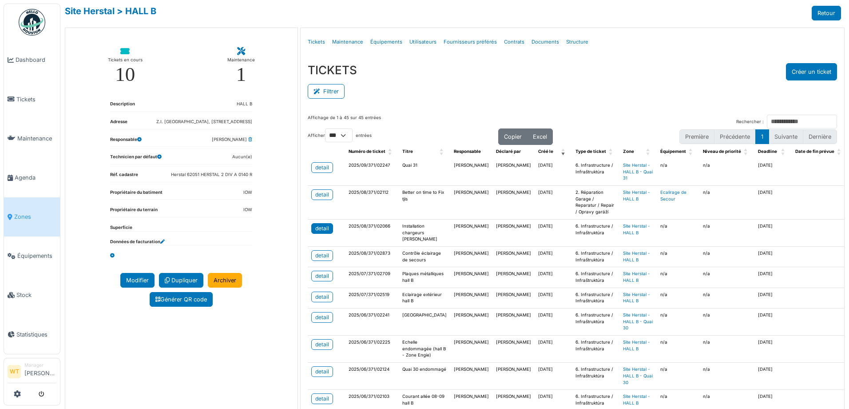
click at [324, 228] on div "detail" at bounding box center [322, 228] width 14 height 8
click at [34, 175] on span "Agenda" at bounding box center [36, 177] width 42 height 8
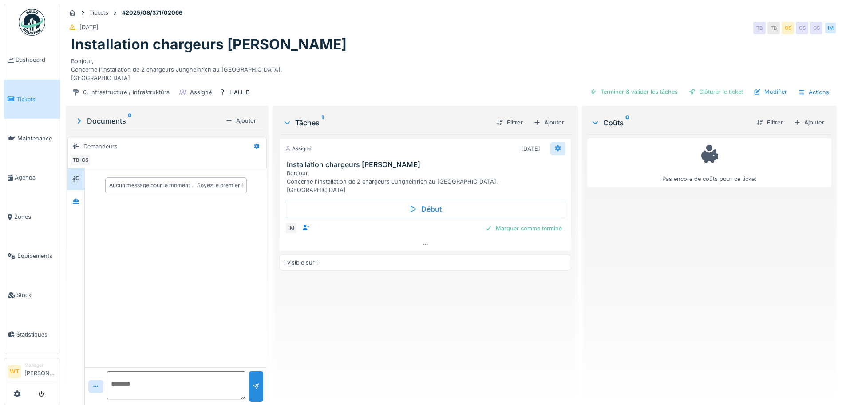
click at [555, 149] on icon at bounding box center [558, 148] width 7 height 6
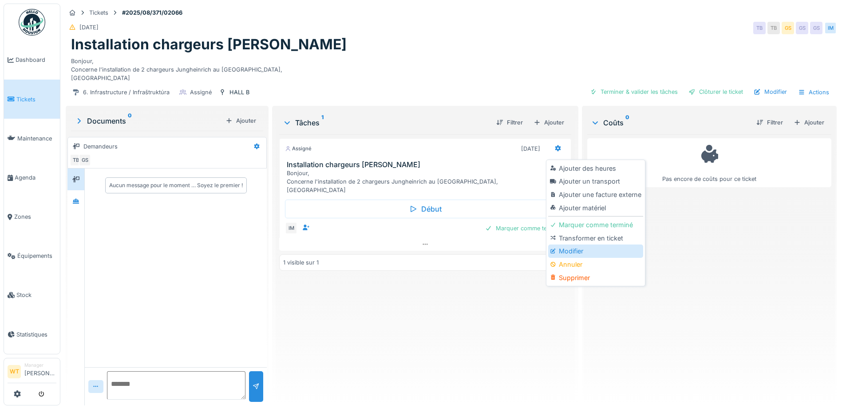
click at [575, 250] on div "Modifier" at bounding box center [595, 250] width 95 height 13
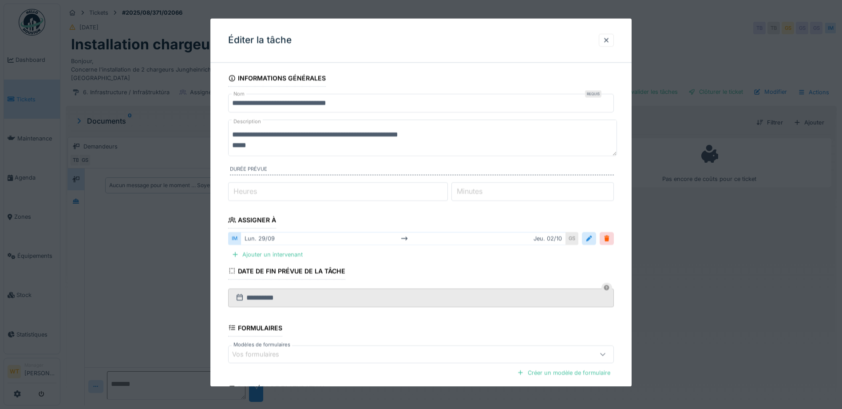
scroll to position [11, 0]
click at [593, 238] on div at bounding box center [589, 238] width 7 height 8
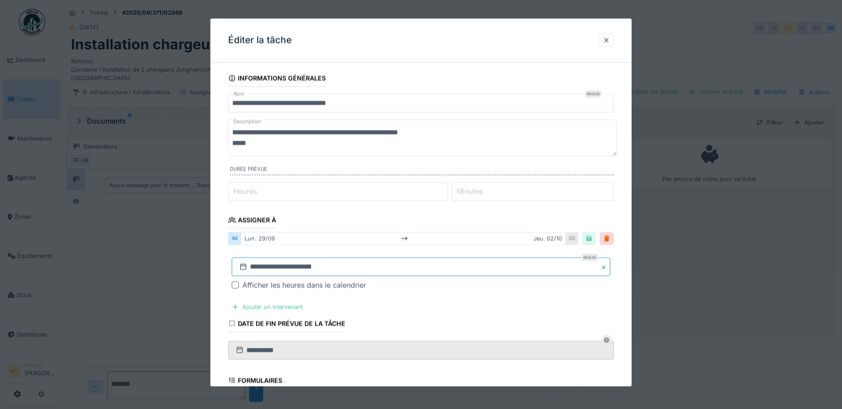
click at [324, 264] on input "**********" at bounding box center [421, 267] width 379 height 19
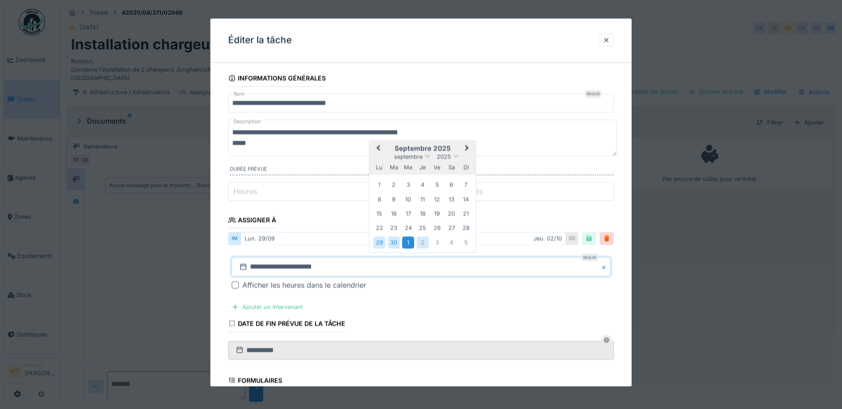
click at [405, 244] on div "1" at bounding box center [408, 242] width 12 height 12
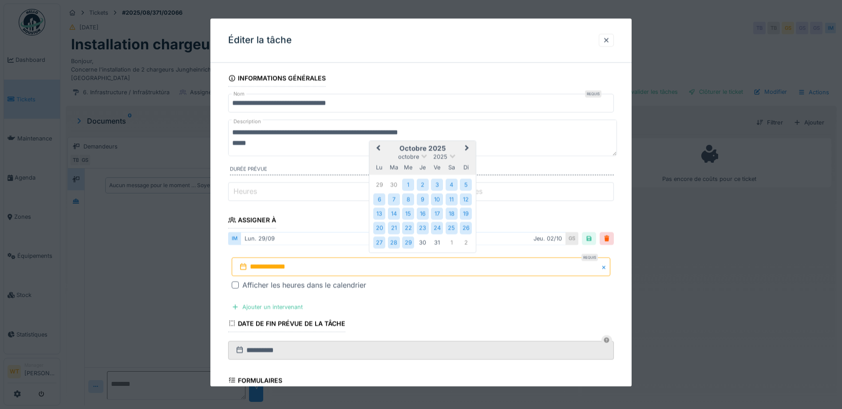
click at [405, 244] on div "29" at bounding box center [408, 242] width 12 height 12
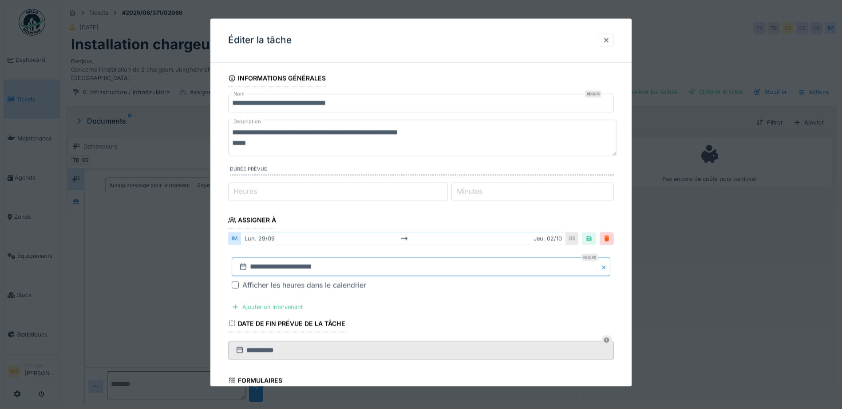
drag, startPoint x: 483, startPoint y: 275, endPoint x: 479, endPoint y: 270, distance: 6.3
click at [483, 274] on input "**********" at bounding box center [421, 267] width 379 height 19
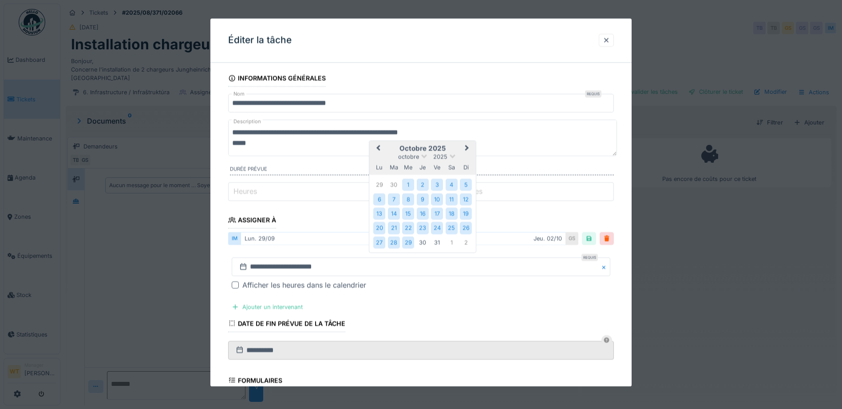
click at [378, 146] on span "Previous Month" at bounding box center [378, 148] width 0 height 11
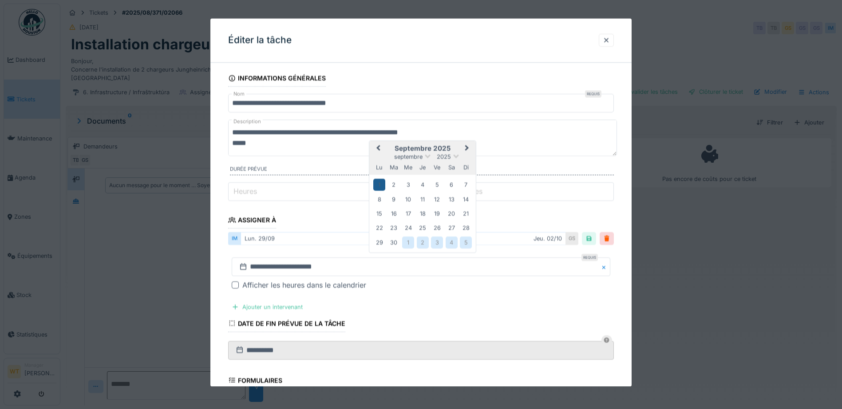
click at [379, 181] on div "1" at bounding box center [379, 185] width 12 height 12
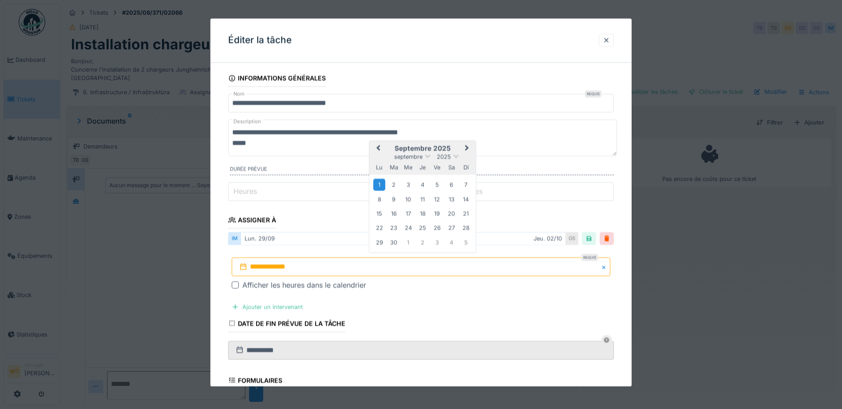
click at [380, 182] on div "1" at bounding box center [379, 185] width 12 height 12
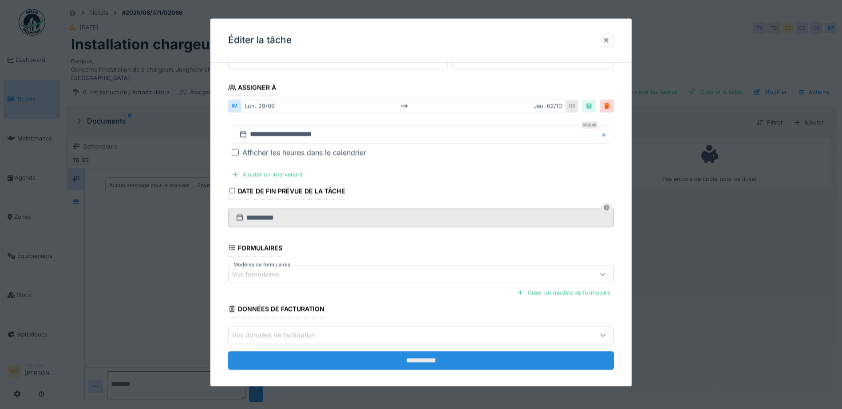
scroll to position [133, 0]
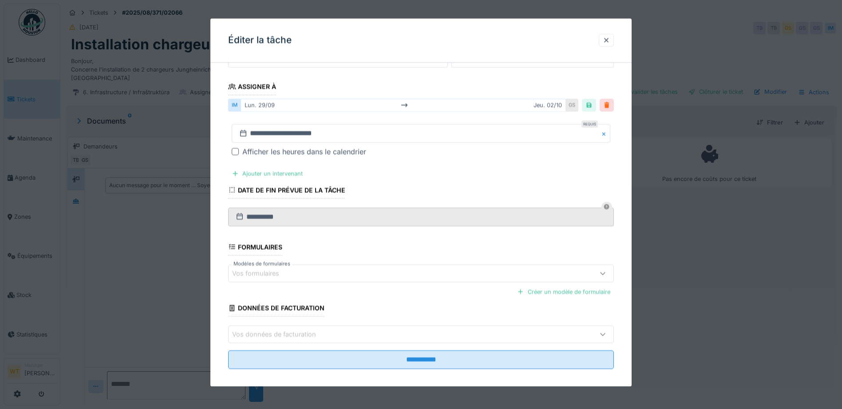
click at [611, 107] on div at bounding box center [606, 105] width 7 height 8
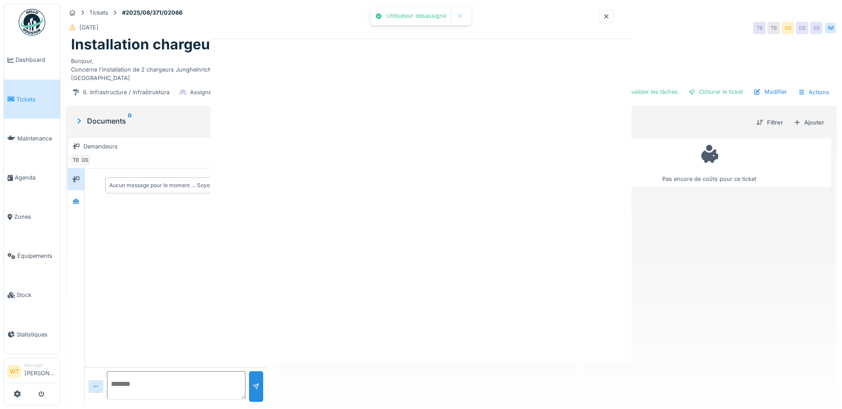
scroll to position [0, 0]
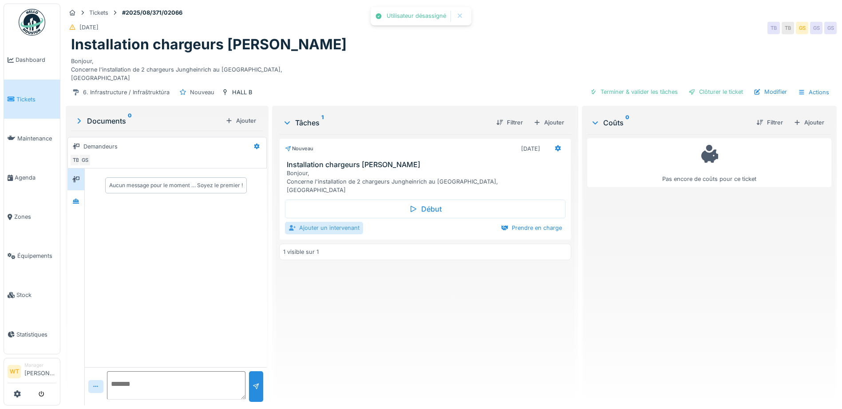
click at [299, 234] on div "Ajouter un intervenant" at bounding box center [324, 228] width 78 height 12
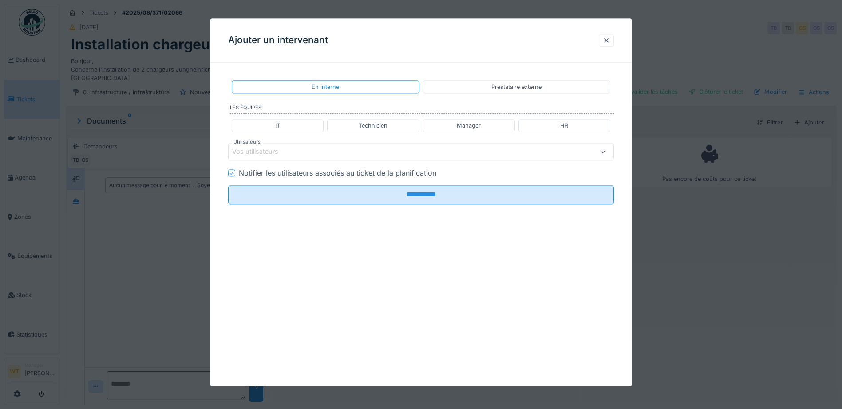
click at [354, 151] on div "Vos utilisateurs" at bounding box center [398, 152] width 333 height 10
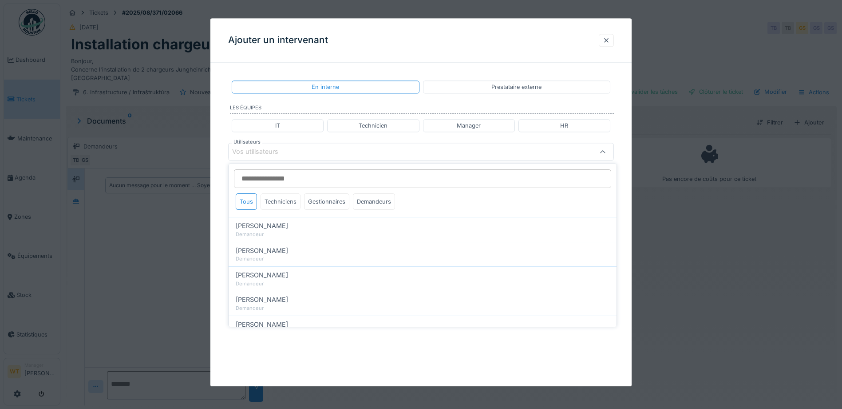
click at [288, 200] on div "Techniciens" at bounding box center [281, 201] width 40 height 16
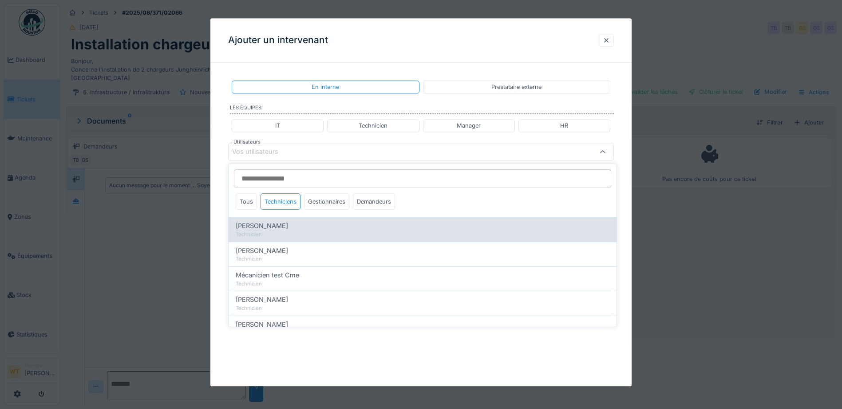
click at [290, 224] on div "Ivan Marcius" at bounding box center [423, 226] width 374 height 10
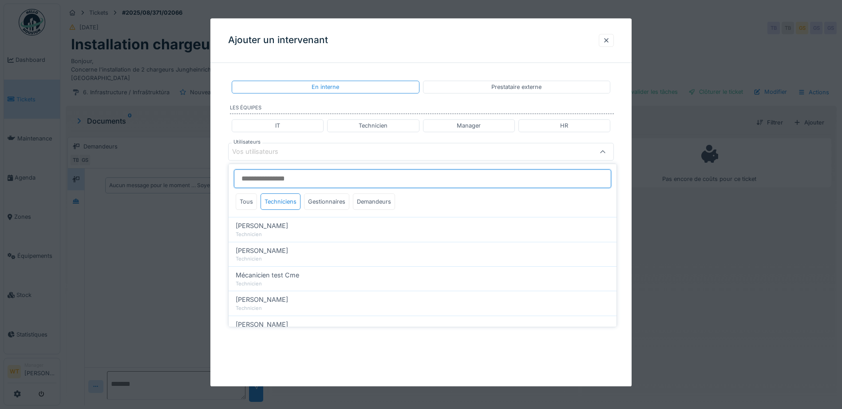
type input "****"
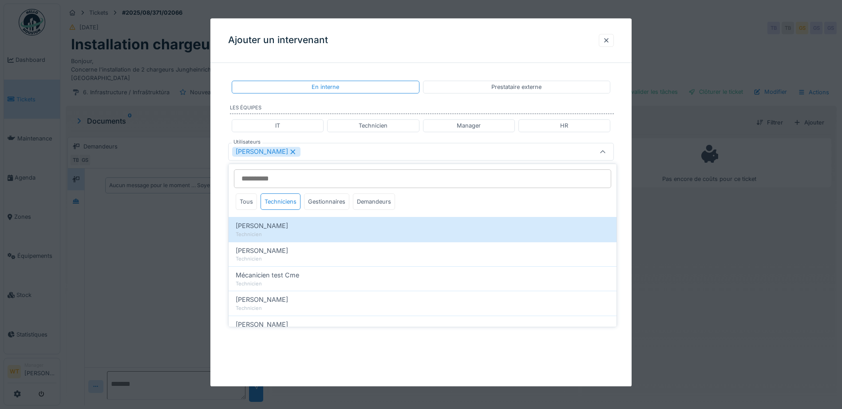
click at [342, 151] on div "Ivan Marcius" at bounding box center [398, 152] width 333 height 10
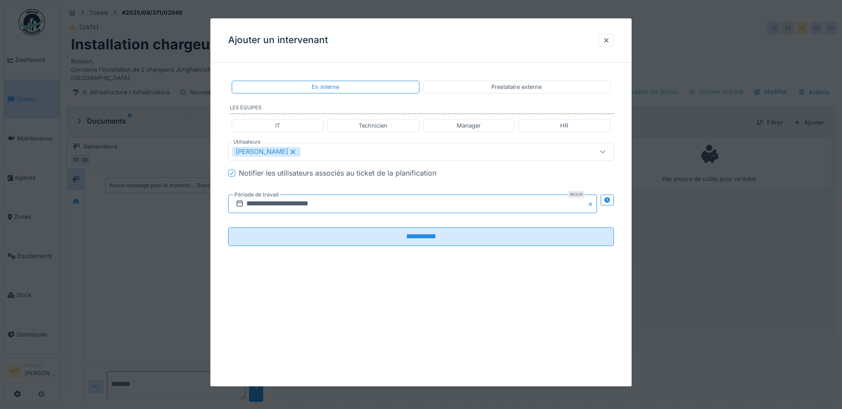
click at [322, 205] on input "**********" at bounding box center [412, 203] width 369 height 19
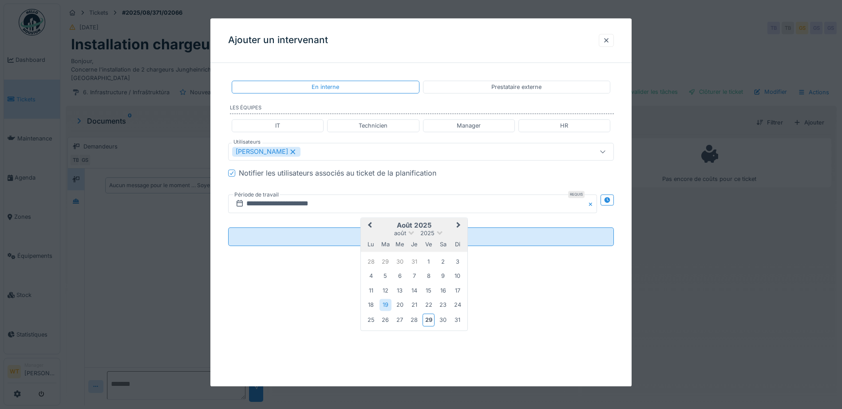
click at [459, 226] on span "Next Month" at bounding box center [459, 225] width 0 height 11
click at [373, 257] on div "1" at bounding box center [371, 261] width 12 height 12
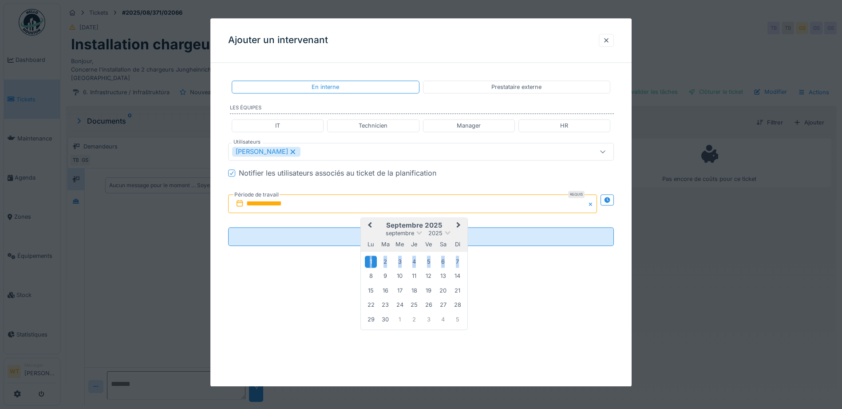
click at [373, 257] on div "1" at bounding box center [371, 261] width 12 height 12
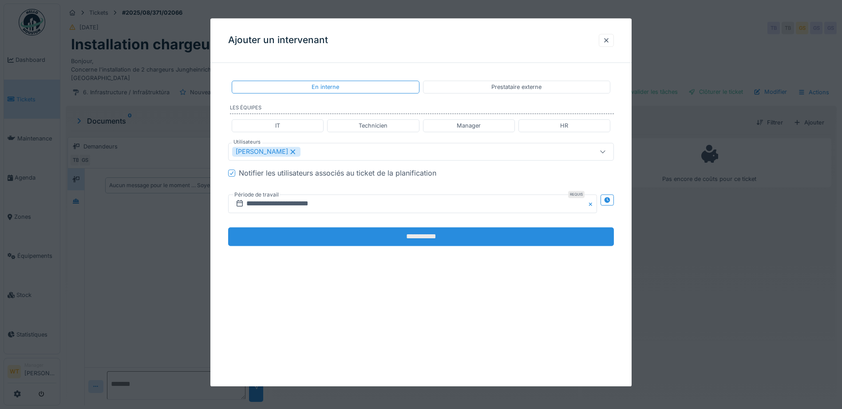
click at [340, 236] on input "**********" at bounding box center [421, 236] width 386 height 19
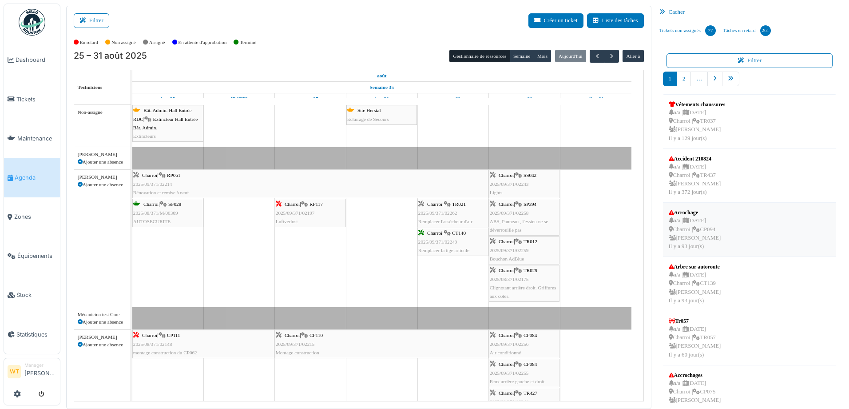
scroll to position [231, 0]
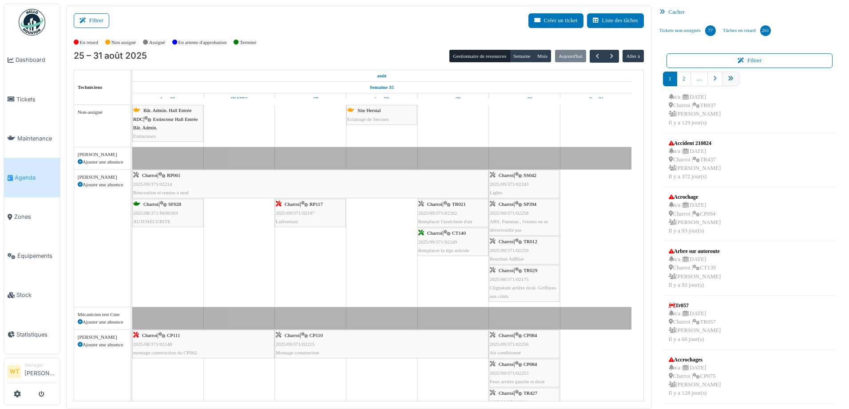
click at [731, 78] on link "pager" at bounding box center [730, 78] width 17 height 15
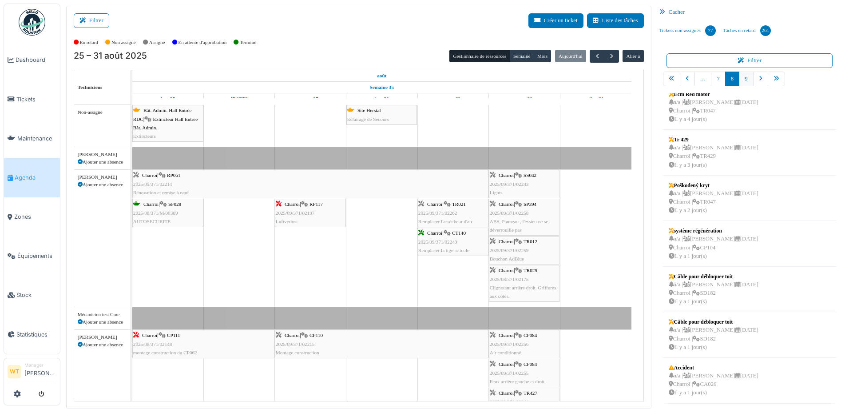
click at [741, 80] on link "9" at bounding box center [746, 78] width 14 height 15
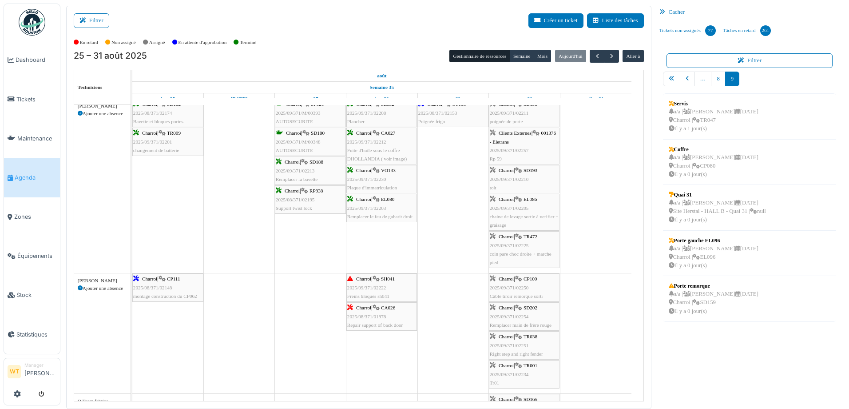
scroll to position [0, 0]
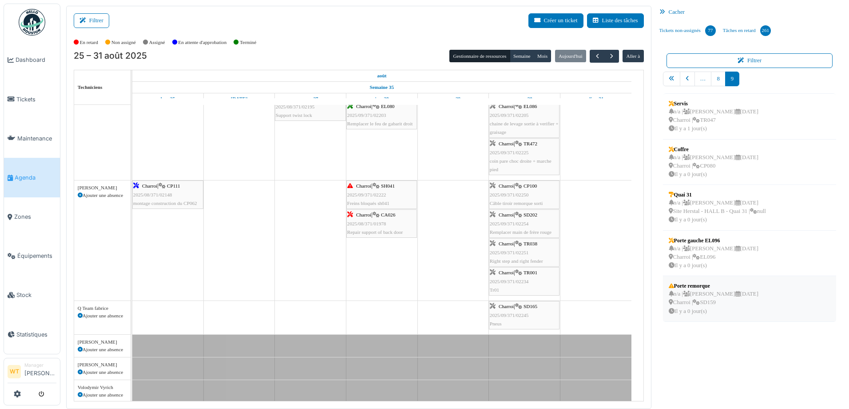
click at [710, 302] on div "n/a | Michel Bissot 05/09/2025 Charroi | SD159 Il y a 0 jour(s)" at bounding box center [714, 303] width 90 height 26
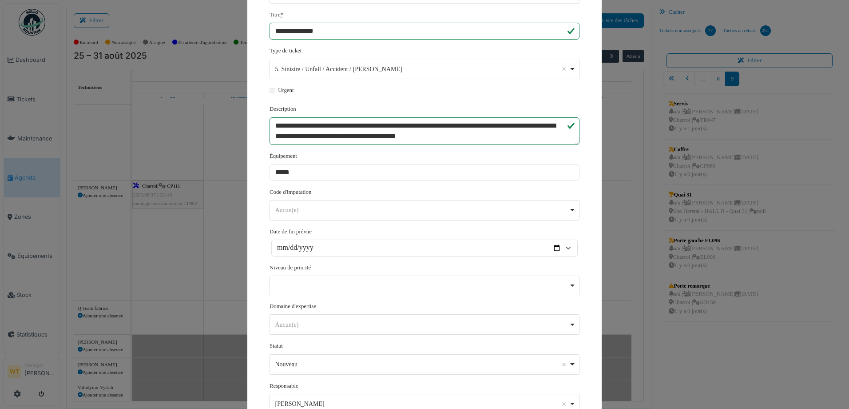
scroll to position [164, 0]
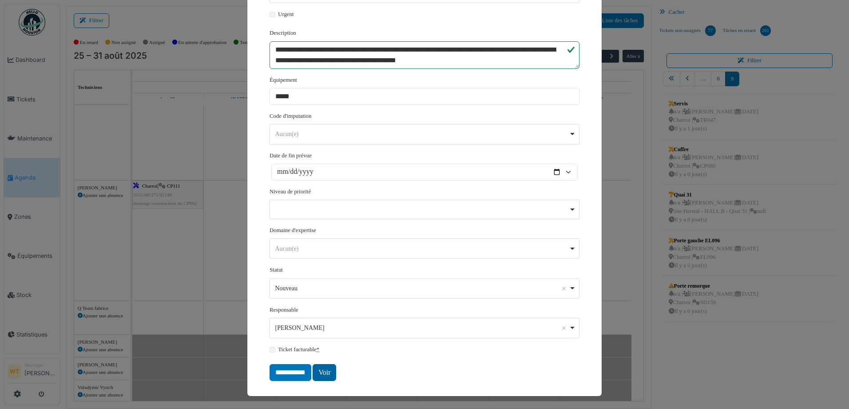
click at [327, 373] on link "Voir" at bounding box center [325, 372] width 24 height 17
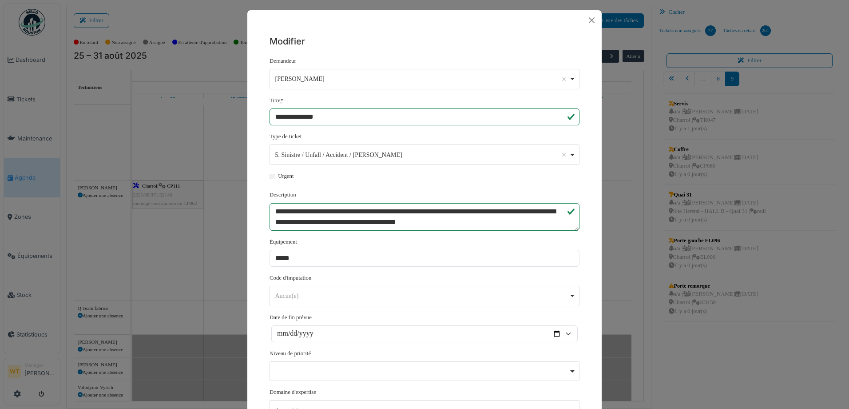
scroll to position [0, 0]
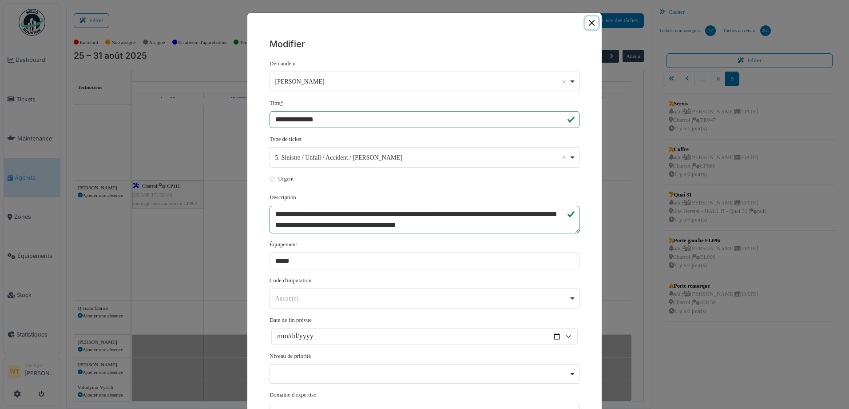
click at [593, 20] on button "Close" at bounding box center [591, 22] width 13 height 13
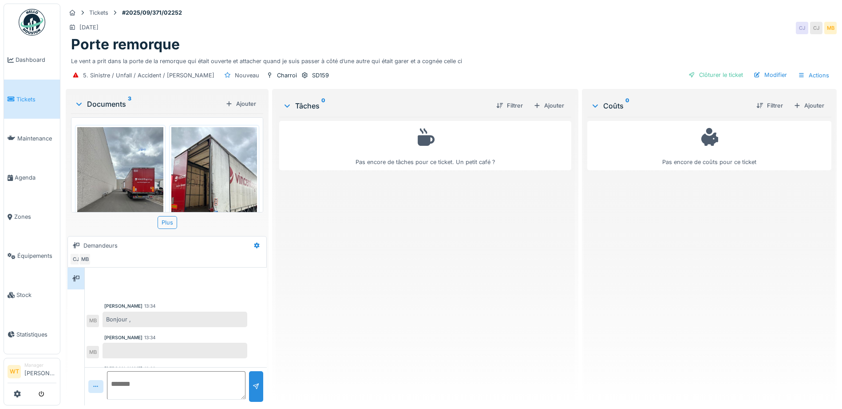
scroll to position [61, 0]
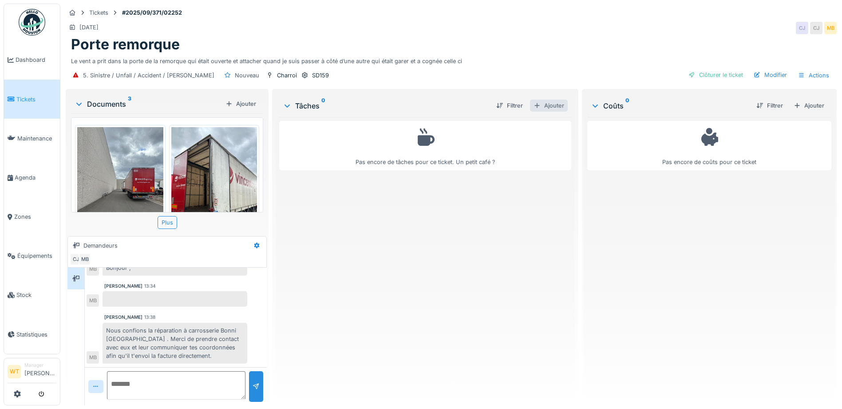
click at [547, 104] on div "Ajouter" at bounding box center [549, 105] width 38 height 12
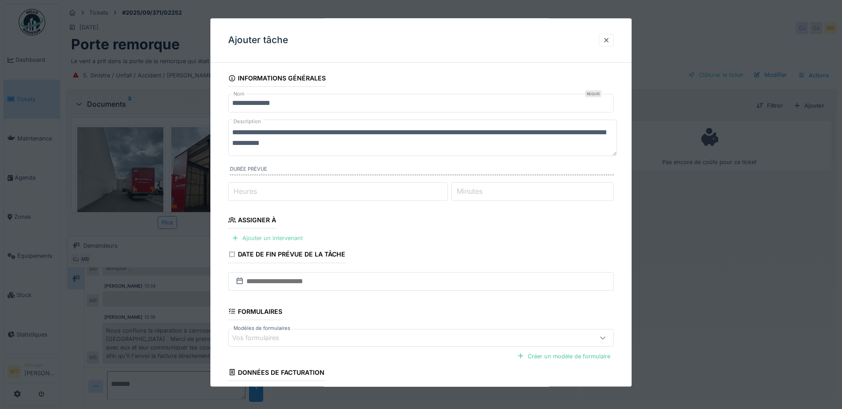
click at [294, 239] on div "Ajouter un intervenant" at bounding box center [267, 238] width 78 height 12
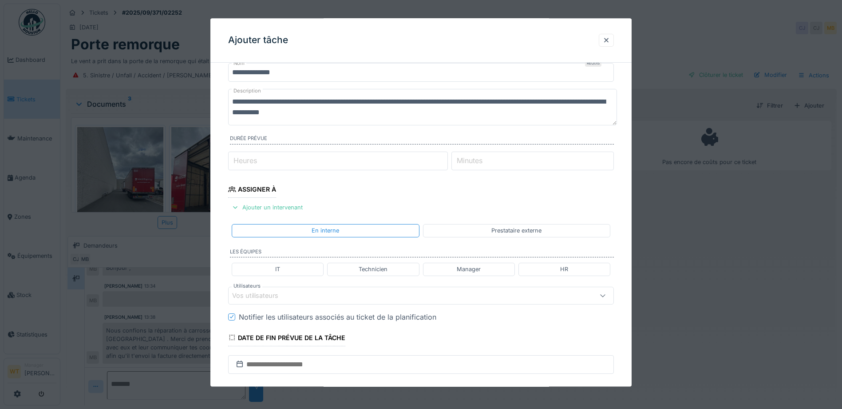
scroll to position [44, 0]
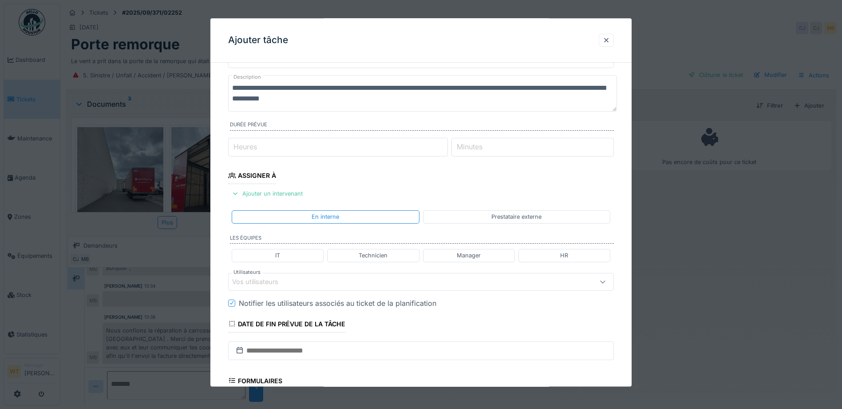
click at [479, 216] on div "Prestataire externe" at bounding box center [516, 216] width 187 height 13
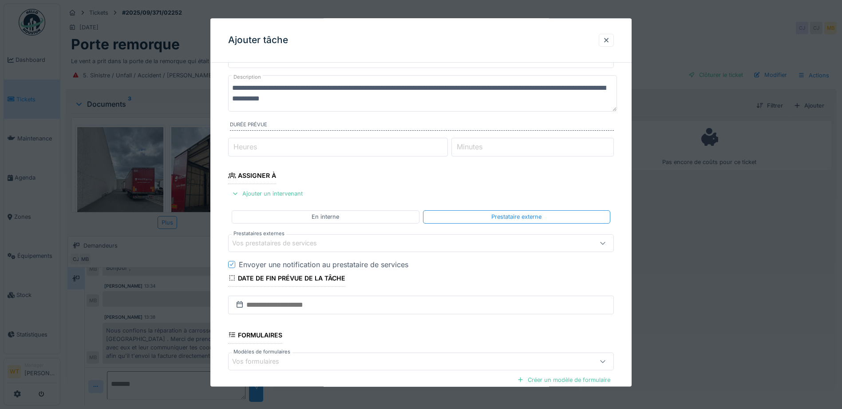
click at [327, 246] on div "Vos prestataires de services" at bounding box center [280, 243] width 97 height 10
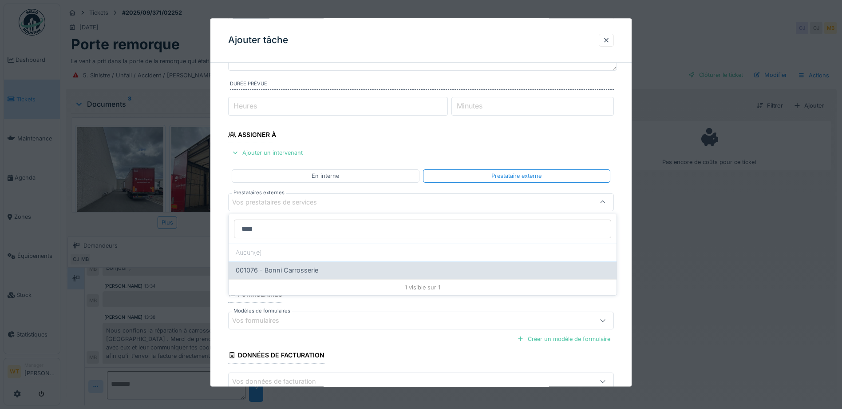
type input "****"
click at [297, 265] on span "001076 - Bonni Carrosserie" at bounding box center [277, 270] width 83 height 10
type input "*****"
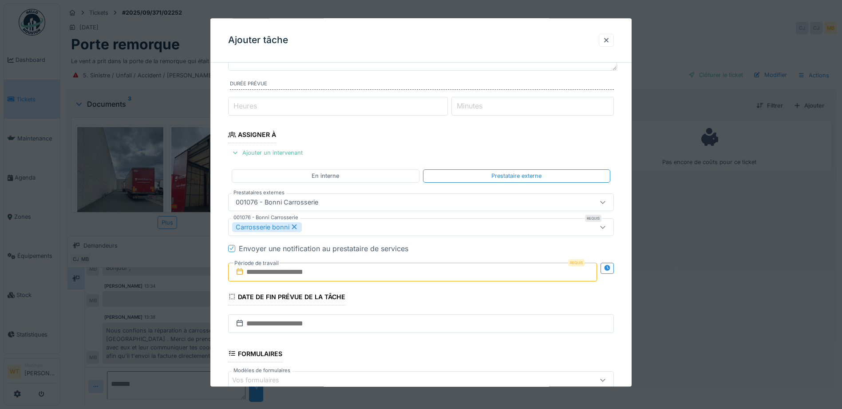
click at [315, 272] on input "text" at bounding box center [412, 271] width 369 height 19
click at [462, 149] on button "Next Month" at bounding box center [459, 153] width 14 height 14
click at [373, 190] on div "1" at bounding box center [371, 190] width 12 height 12
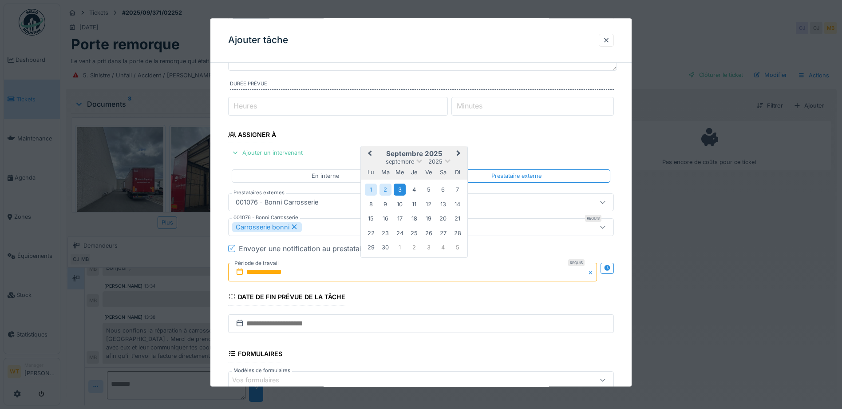
click at [400, 190] on div "3" at bounding box center [400, 190] width 12 height 12
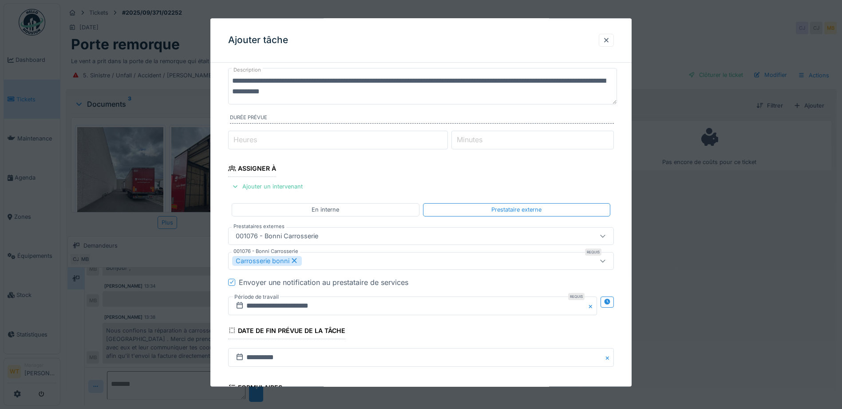
scroll to position [22, 0]
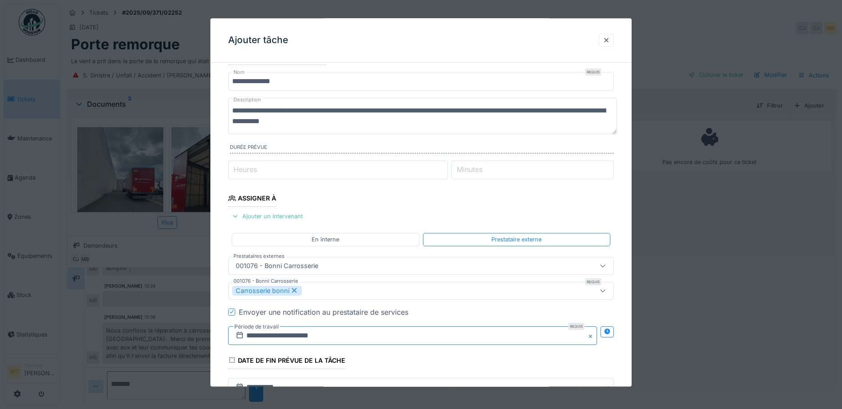
click at [345, 337] on input "**********" at bounding box center [412, 335] width 369 height 19
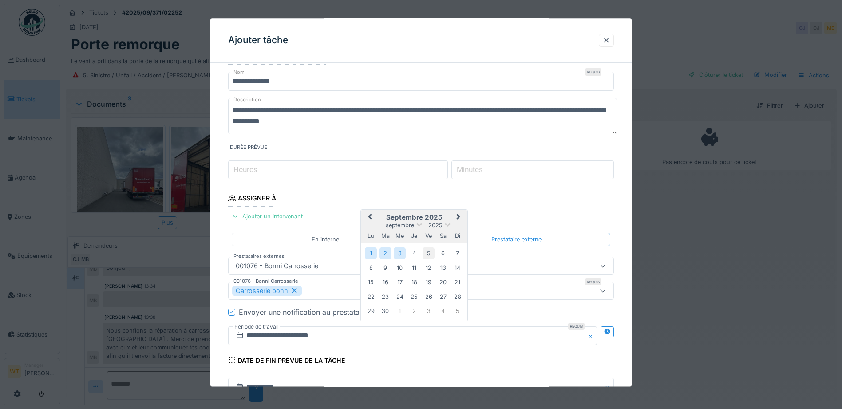
click at [426, 251] on div "5" at bounding box center [429, 253] width 12 height 12
click at [375, 251] on div "1" at bounding box center [371, 253] width 12 height 12
click at [402, 253] on div "3" at bounding box center [400, 253] width 12 height 12
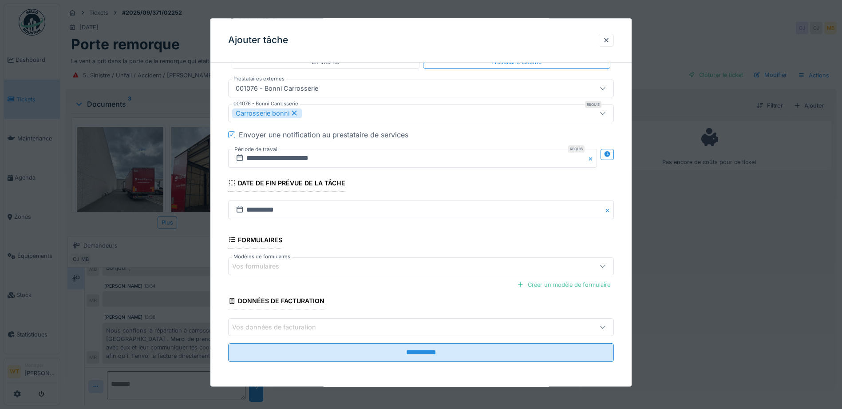
scroll to position [199, 0]
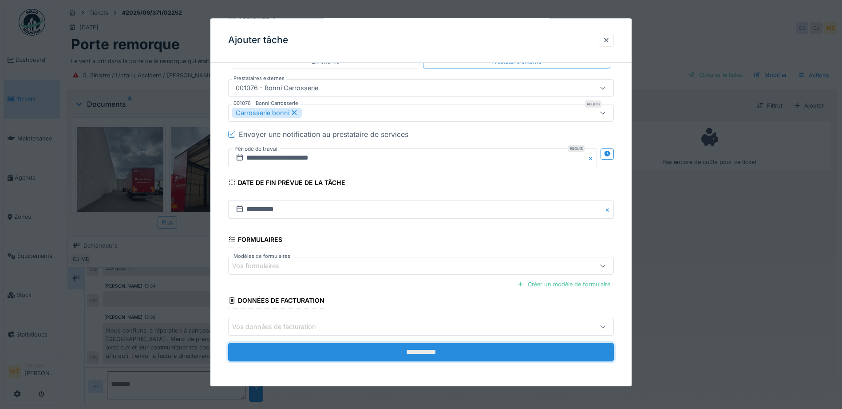
click at [338, 343] on input "**********" at bounding box center [421, 351] width 386 height 19
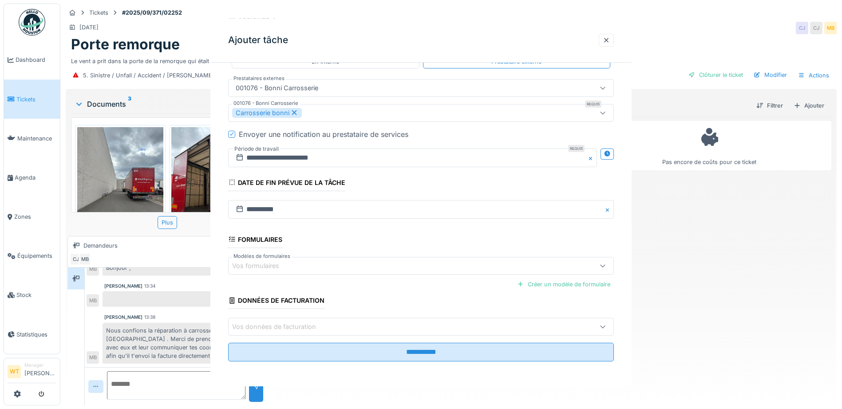
scroll to position [0, 0]
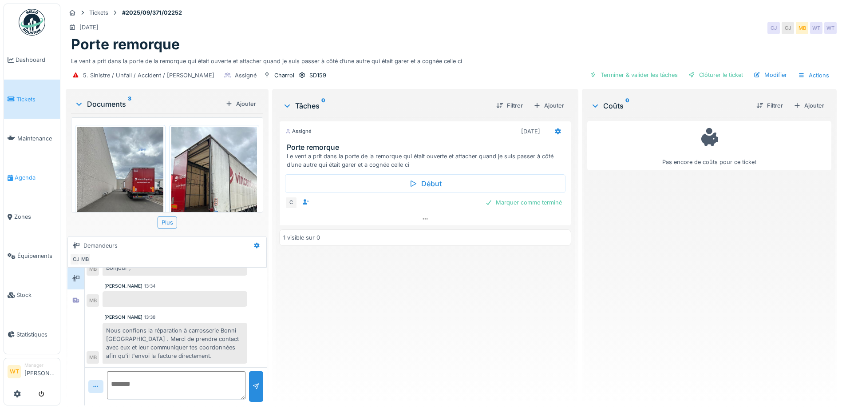
click at [36, 173] on span "Agenda" at bounding box center [36, 177] width 42 height 8
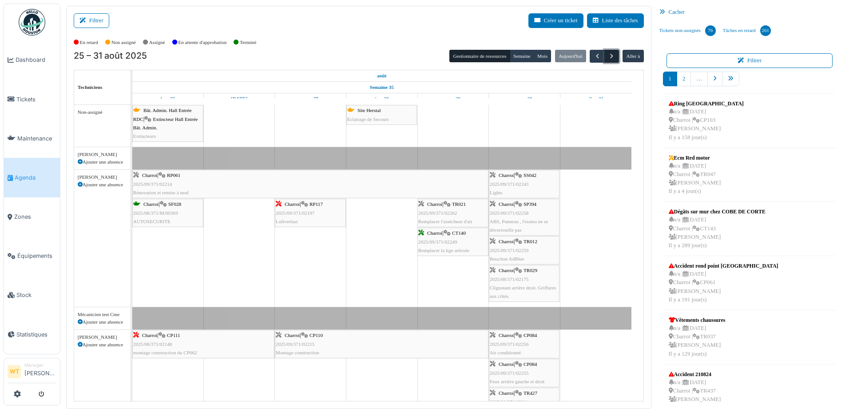
click at [608, 53] on span "button" at bounding box center [612, 56] width 8 height 8
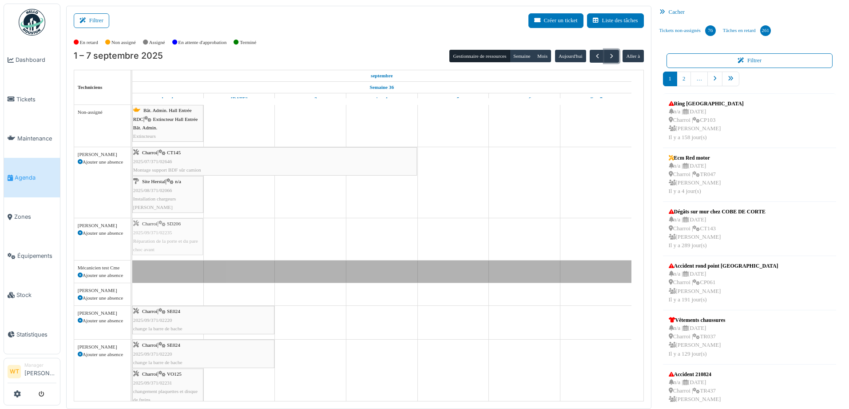
drag, startPoint x: 190, startPoint y: 235, endPoint x: 189, endPoint y: 241, distance: 5.8
click at [132, 241] on div "Charroi | SD206 2025/09/371/02235 Réparation de la porte et du pare choc avant …" at bounding box center [132, 239] width 0 height 42
drag, startPoint x: 189, startPoint y: 234, endPoint x: 230, endPoint y: 234, distance: 40.9
click at [132, 234] on div "Charroi | SD206 2025/09/371/02235 Réparation de la porte et du pare choc avant …" at bounding box center [132, 239] width 0 height 42
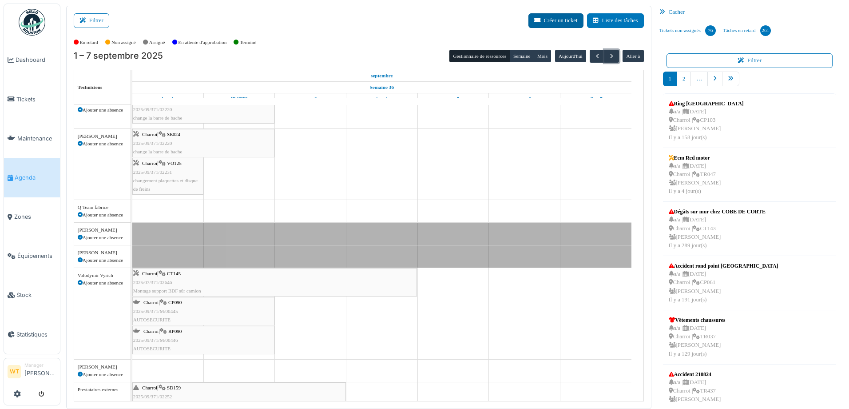
scroll to position [204, 0]
